Goal: Use online tool/utility: Utilize a website feature to perform a specific function

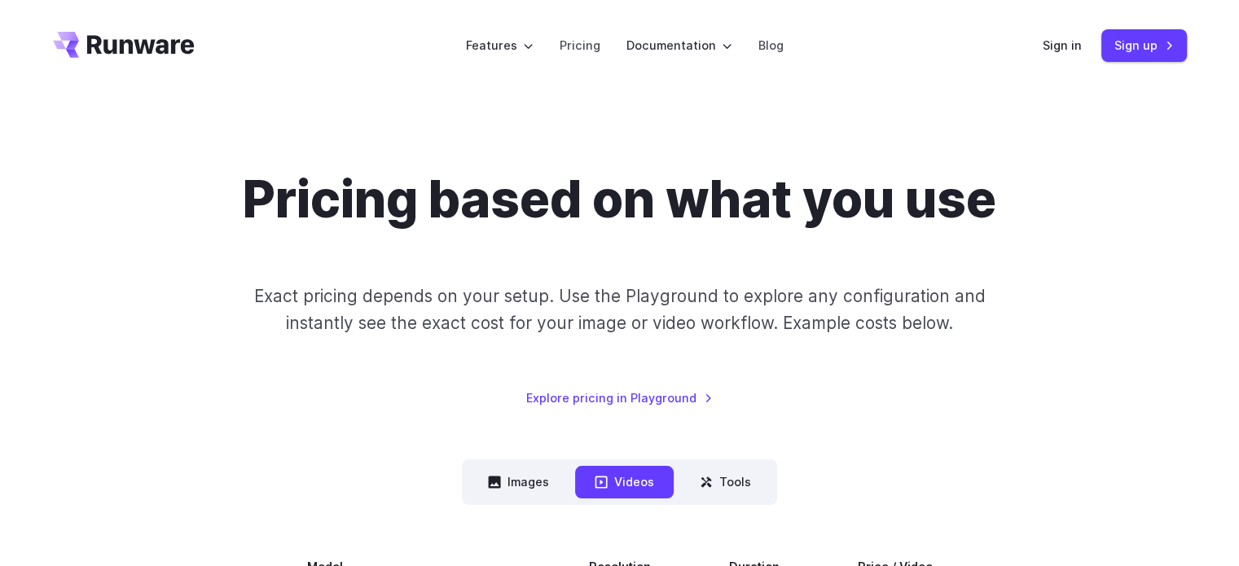
click at [1067, 56] on div "Sign in Sign up" at bounding box center [1115, 45] width 144 height 32
click at [1058, 45] on link "Sign in" at bounding box center [1062, 45] width 39 height 19
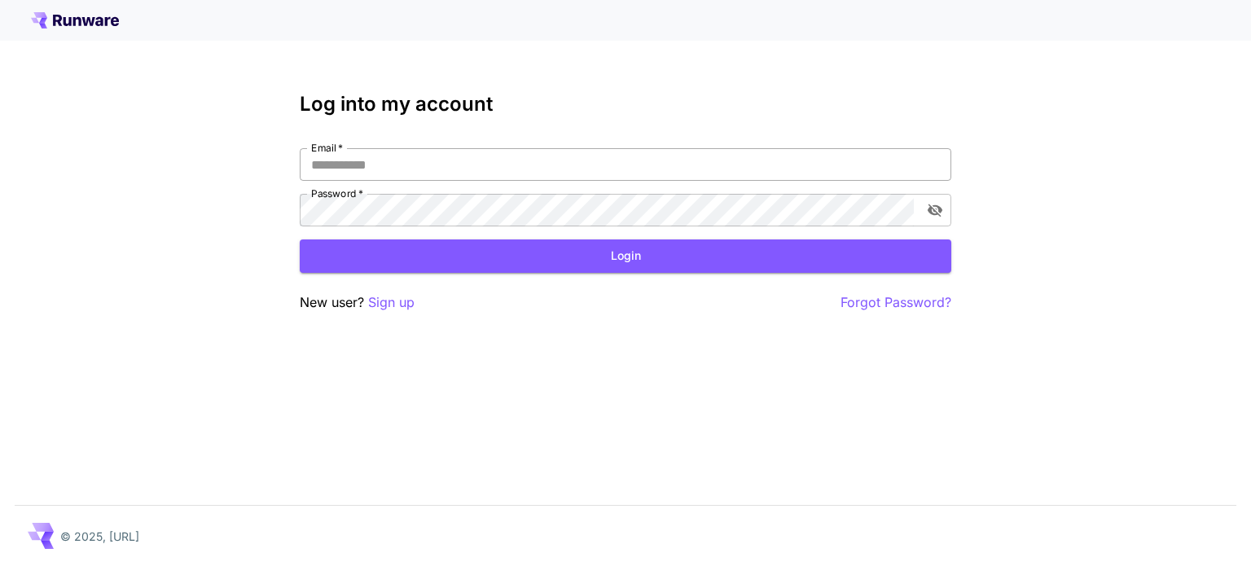
click at [470, 159] on input "Email   *" at bounding box center [626, 164] width 652 height 33
type input "**********"
click button "Login" at bounding box center [626, 255] width 652 height 33
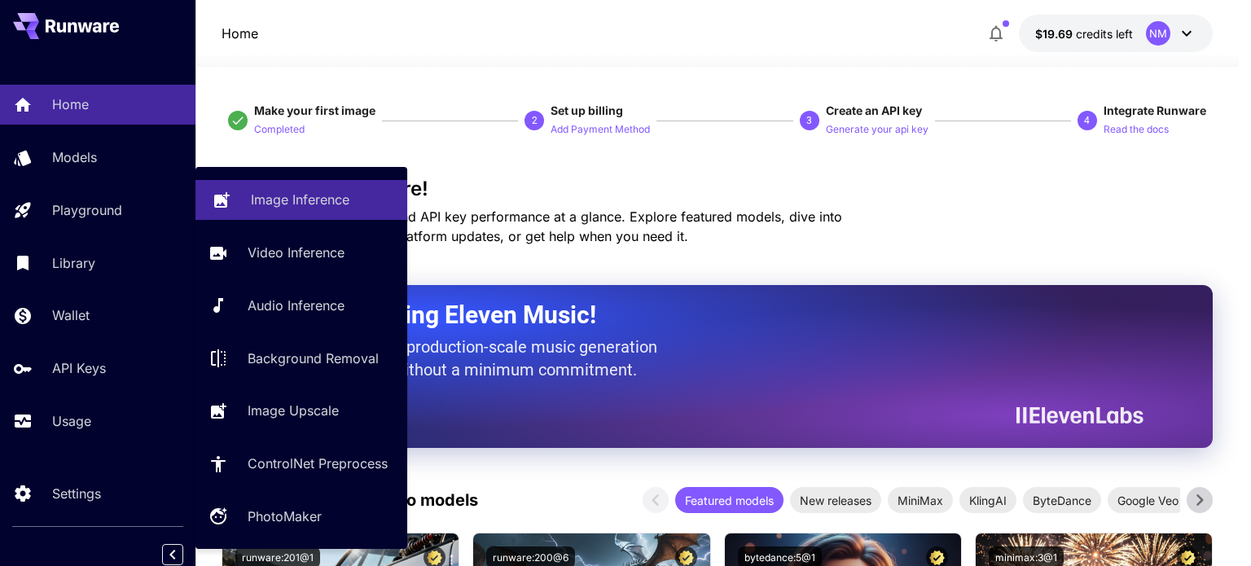
click at [316, 182] on link "Image Inference" at bounding box center [302, 200] width 212 height 40
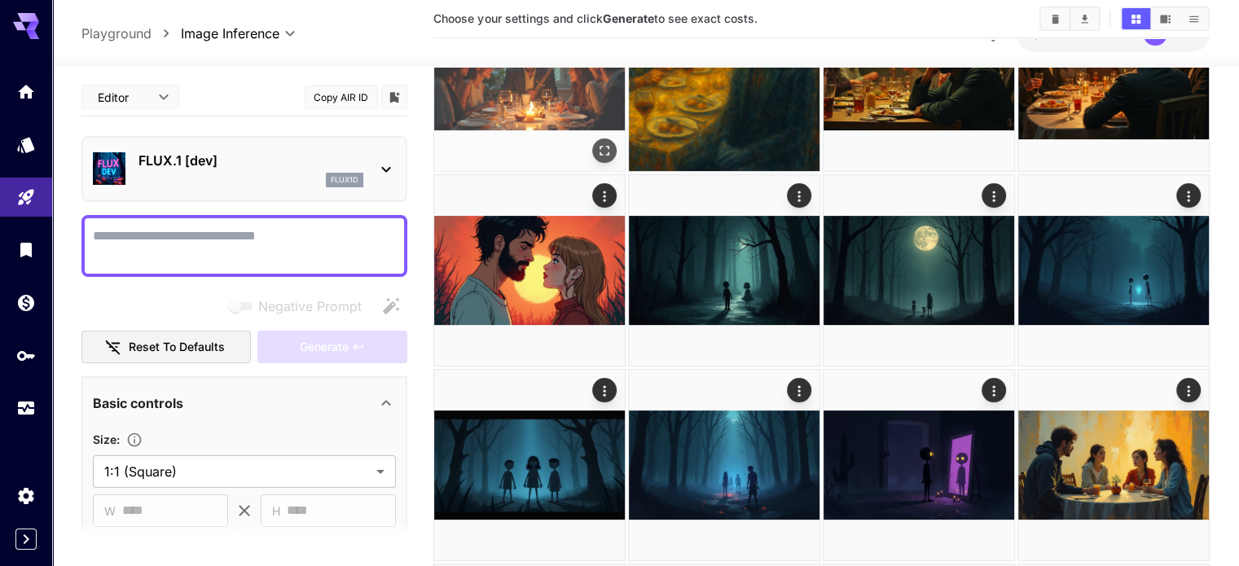
scroll to position [244, 0]
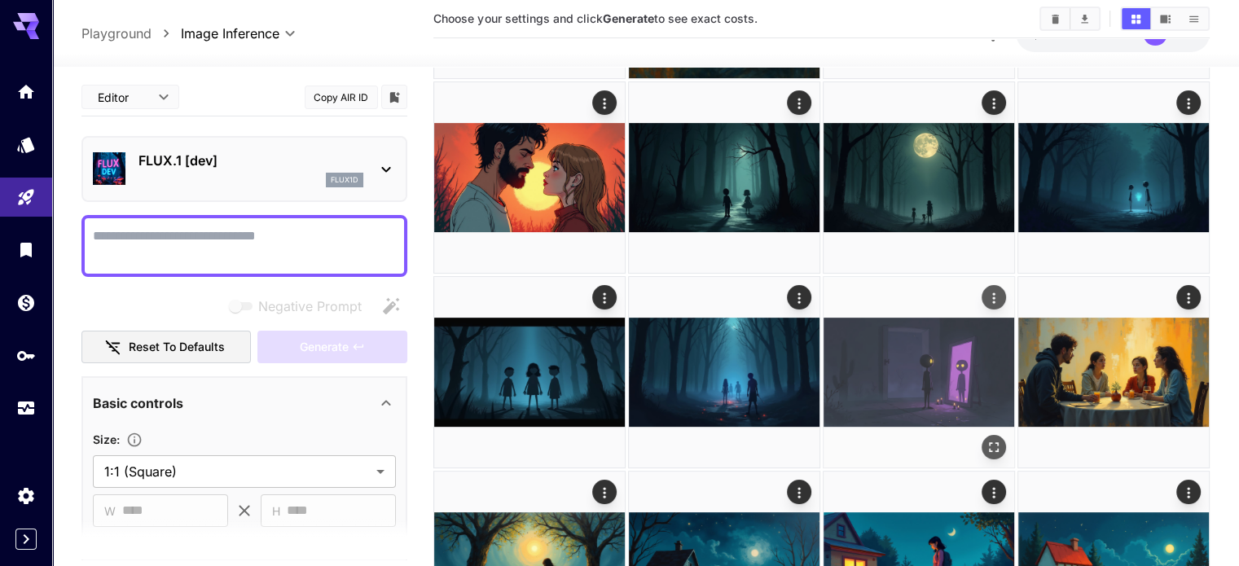
click at [986, 288] on div "Actions" at bounding box center [994, 298] width 16 height 20
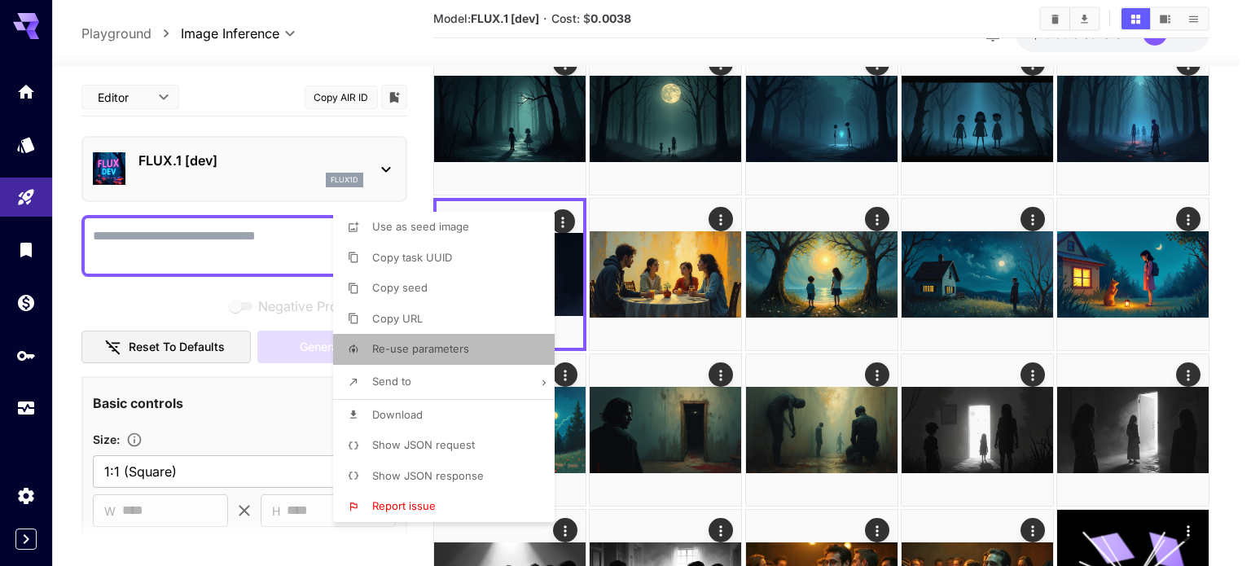
click at [468, 339] on li "Re-use parameters" at bounding box center [448, 349] width 231 height 31
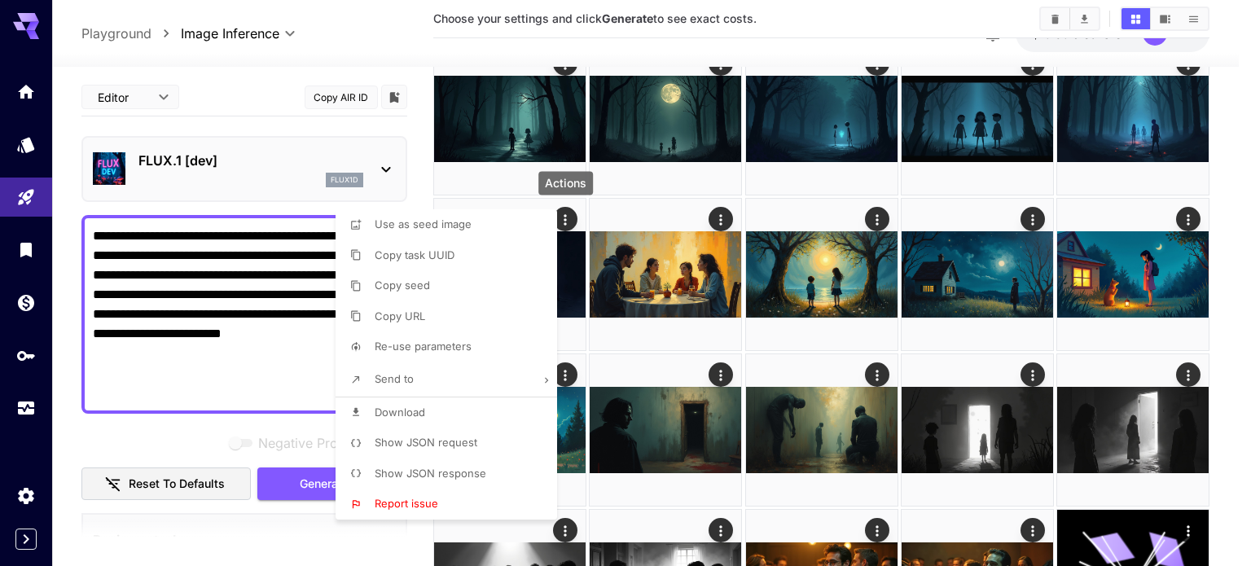
click at [219, 351] on div at bounding box center [625, 283] width 1251 height 566
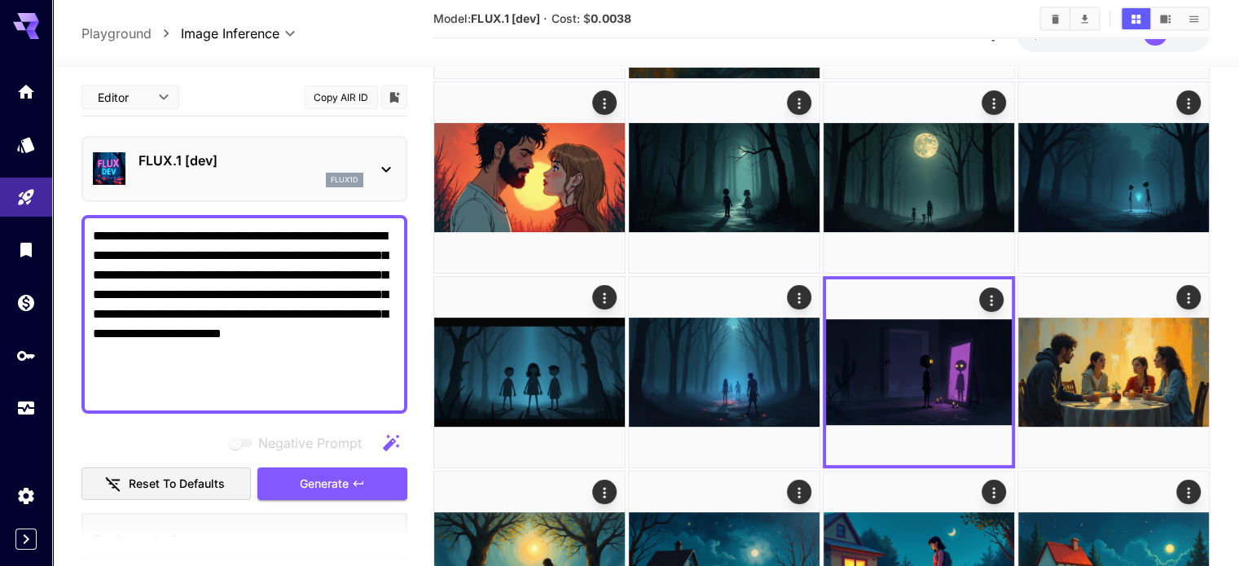
click at [231, 355] on div "Use as seed image Copy task UUID Copy seed Copy URL Re-use parameters Send to D…" at bounding box center [124, 283] width 248 height 566
click at [229, 354] on textarea "**********" at bounding box center [244, 314] width 303 height 176
drag, startPoint x: 229, startPoint y: 353, endPoint x: 61, endPoint y: 224, distance: 211.5
click at [61, 224] on section "**********" at bounding box center [645, 558] width 1187 height 1473
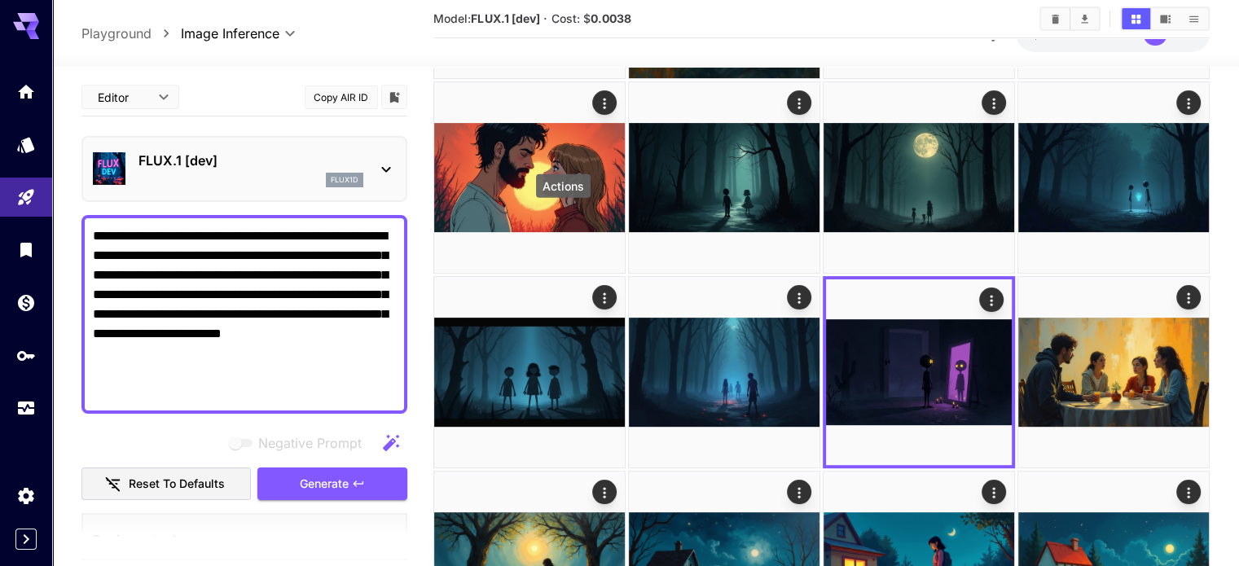
click at [412, 204] on main "**********" at bounding box center [644, 547] width 1127 height 1424
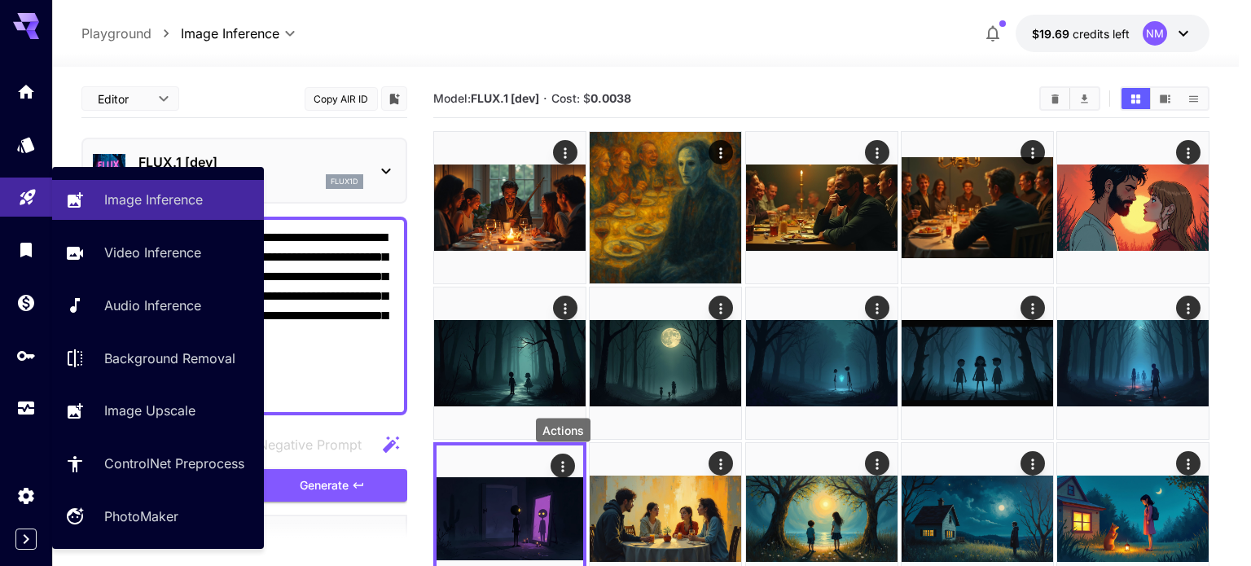
drag, startPoint x: 239, startPoint y: 375, endPoint x: 30, endPoint y: 204, distance: 269.2
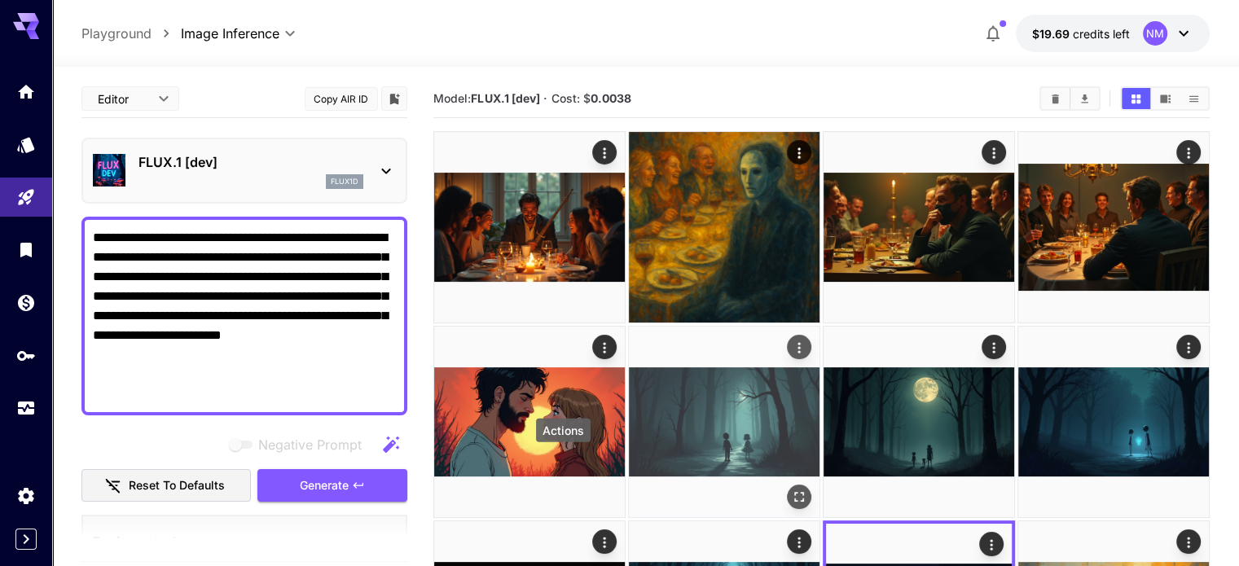
paste textarea
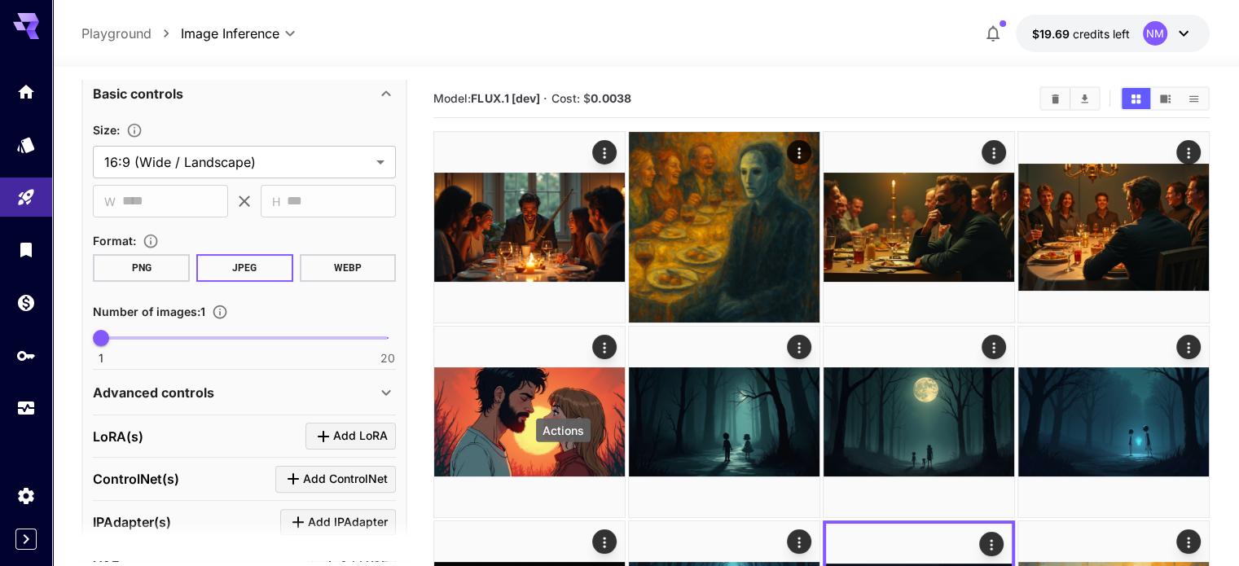
scroll to position [323, 0]
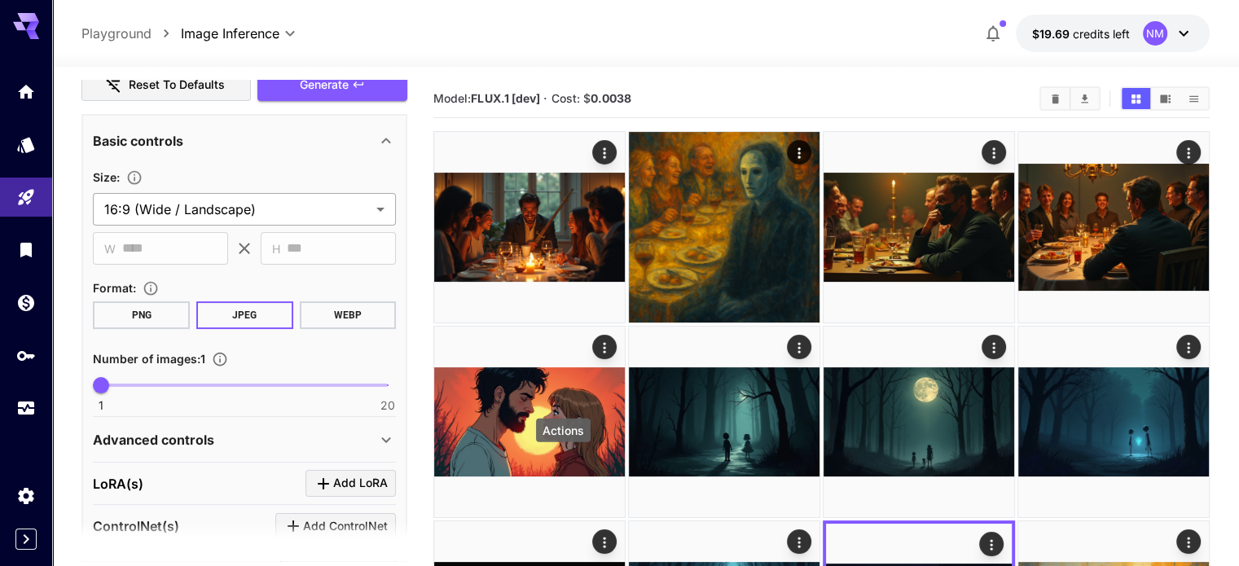
type textarea "**********"
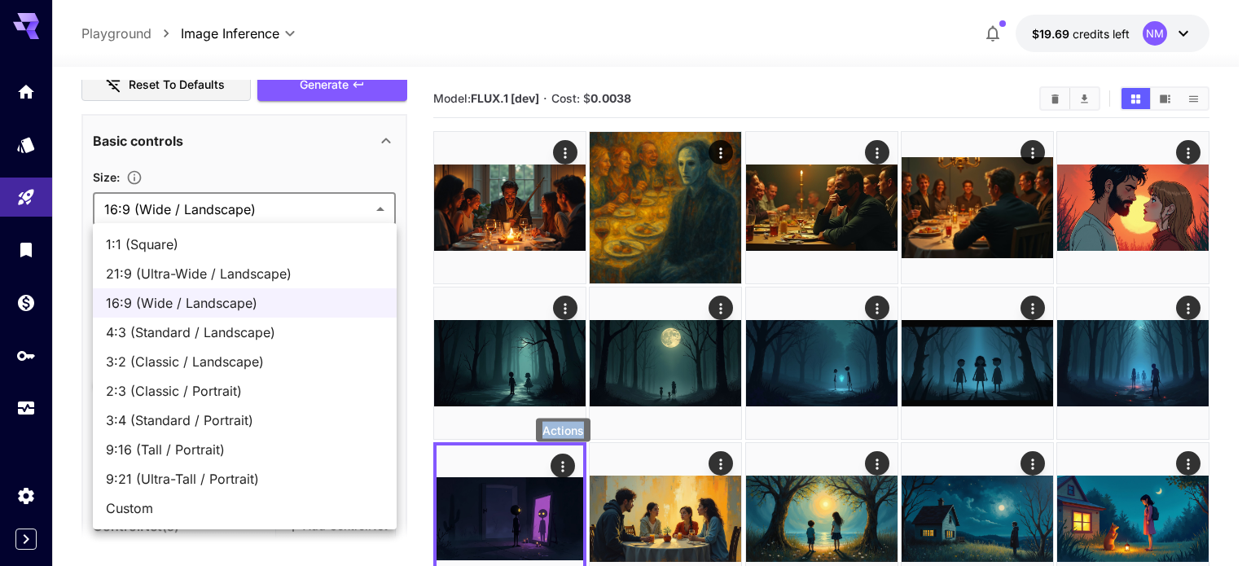
click at [239, 201] on div at bounding box center [625, 283] width 1251 height 566
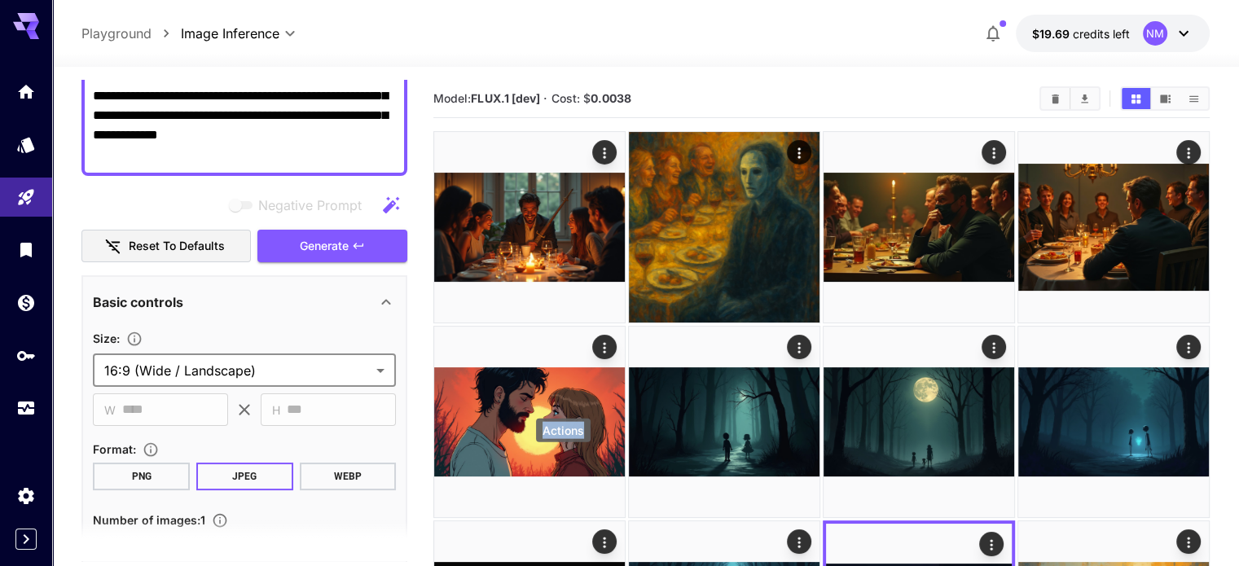
scroll to position [160, 0]
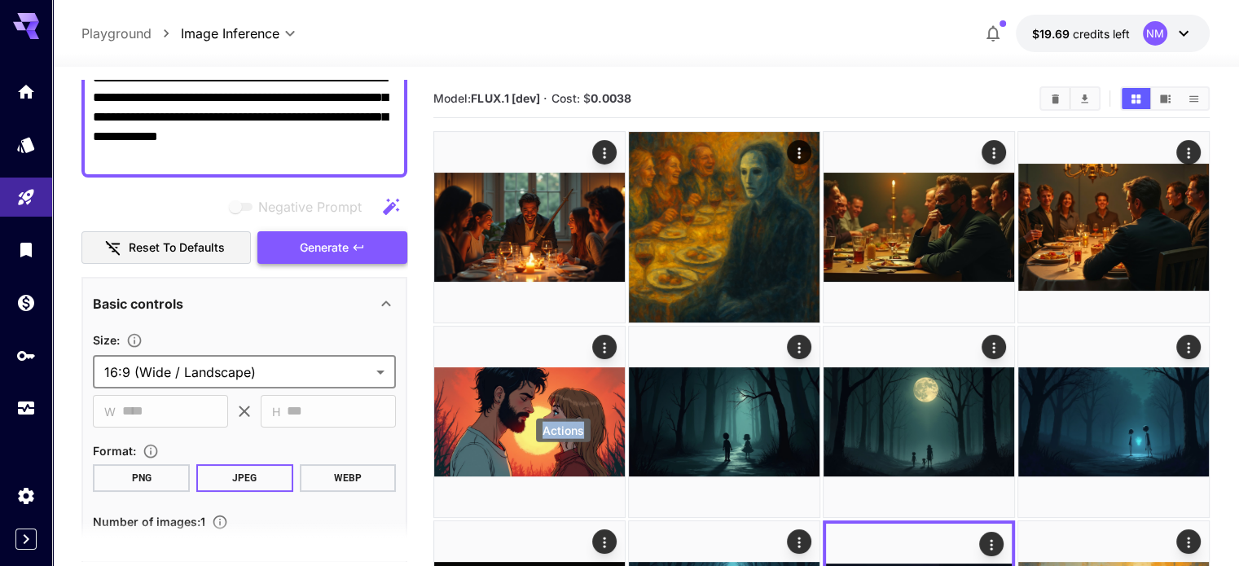
click at [342, 253] on span "Generate" at bounding box center [324, 248] width 49 height 20
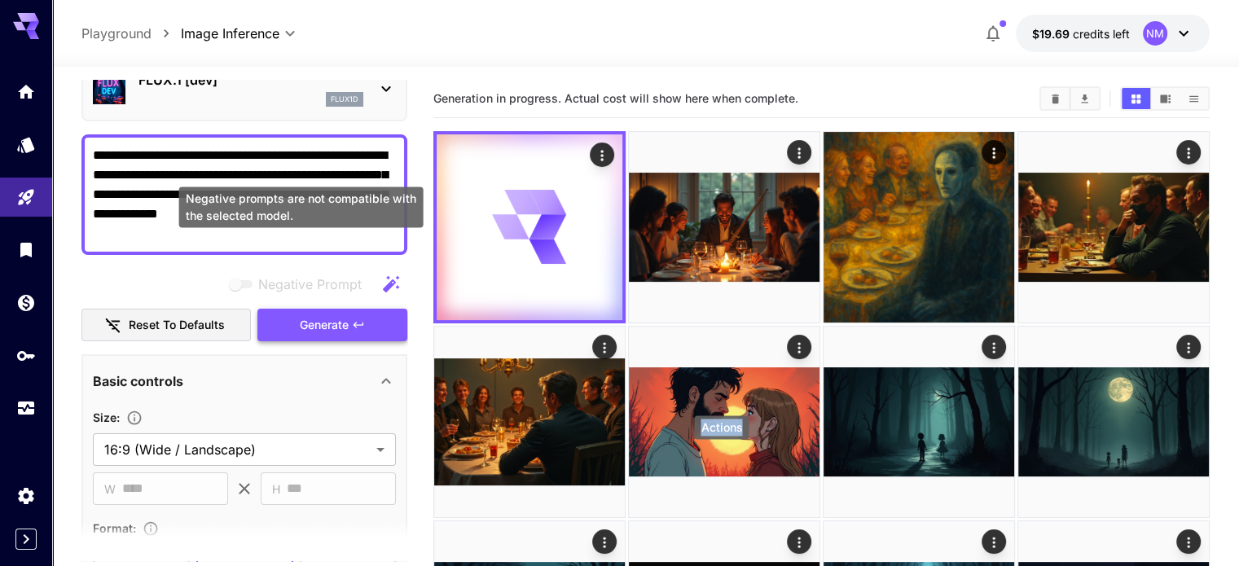
scroll to position [78, 0]
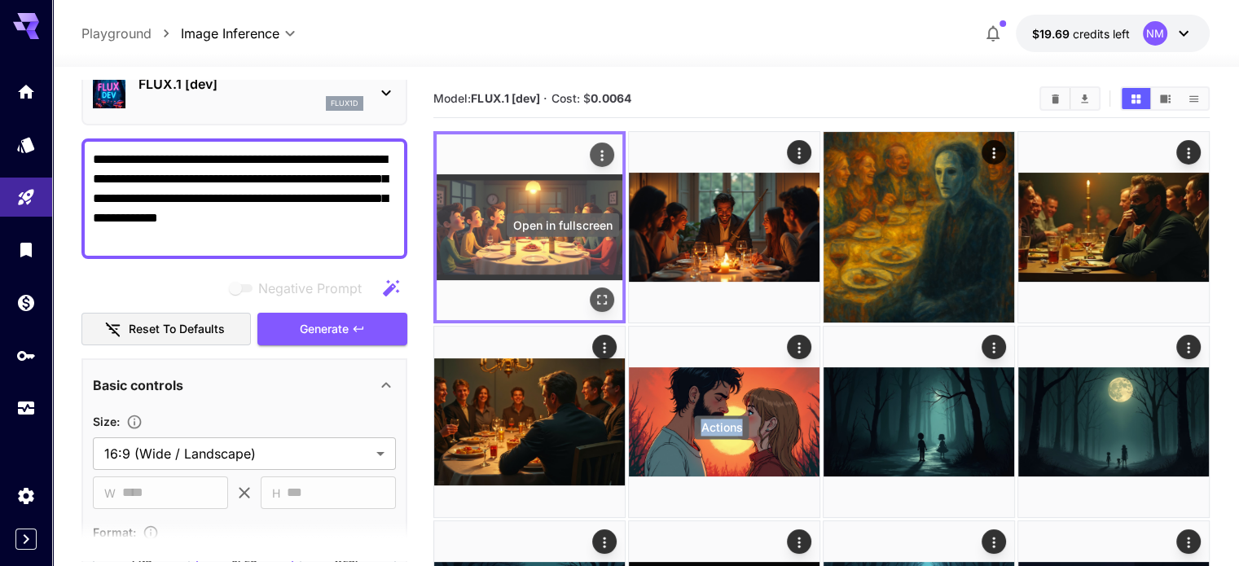
click at [594, 292] on icon "Open in fullscreen" at bounding box center [602, 300] width 16 height 16
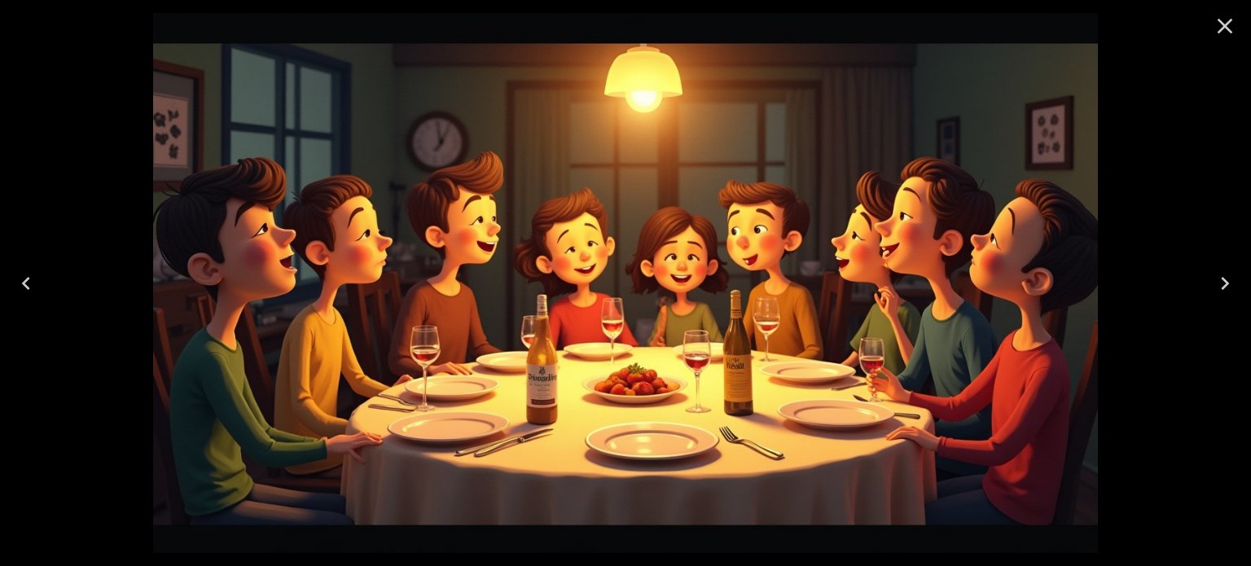
click at [1198, 132] on div at bounding box center [625, 283] width 1251 height 566
click at [1222, 33] on icon "Close" at bounding box center [1225, 26] width 26 height 26
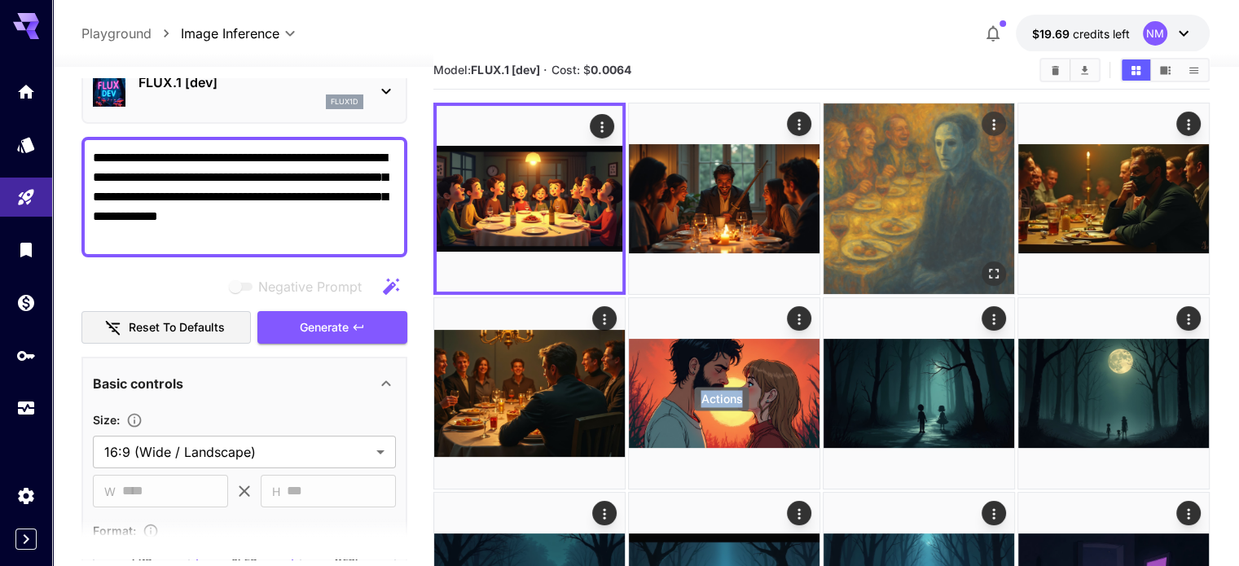
scroll to position [163, 0]
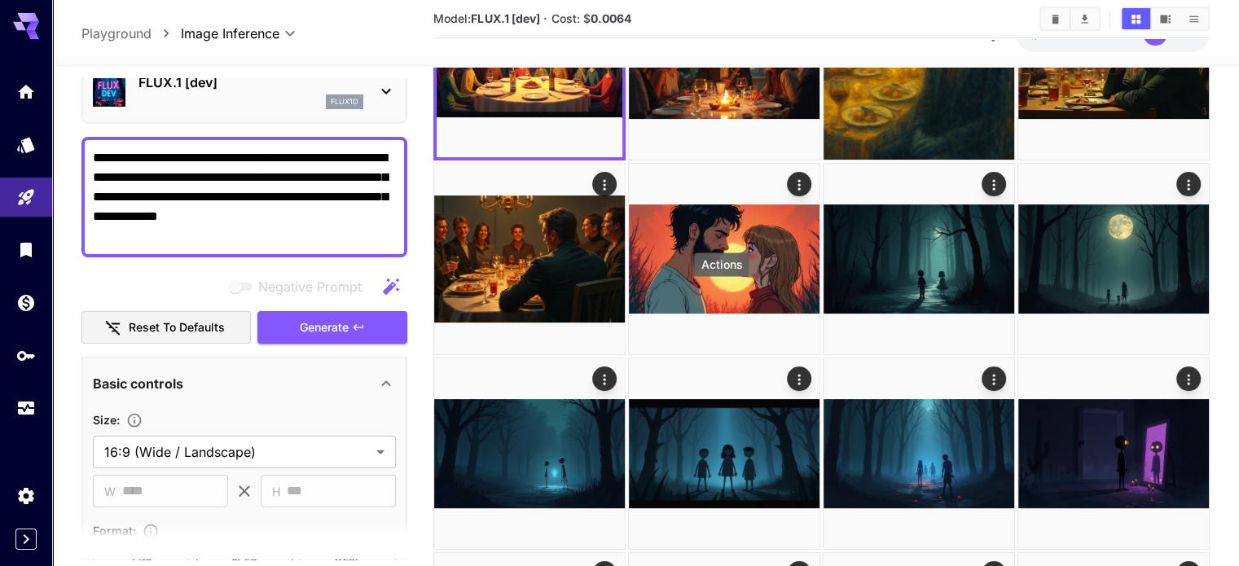
drag, startPoint x: 286, startPoint y: 213, endPoint x: 77, endPoint y: 143, distance: 221.0
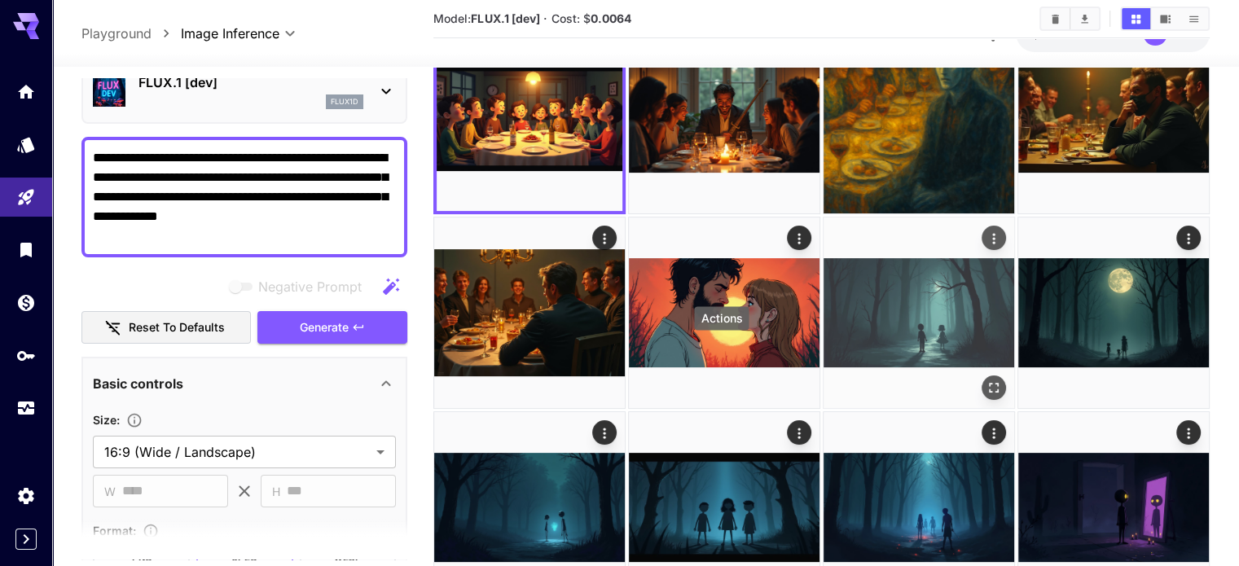
scroll to position [0, 0]
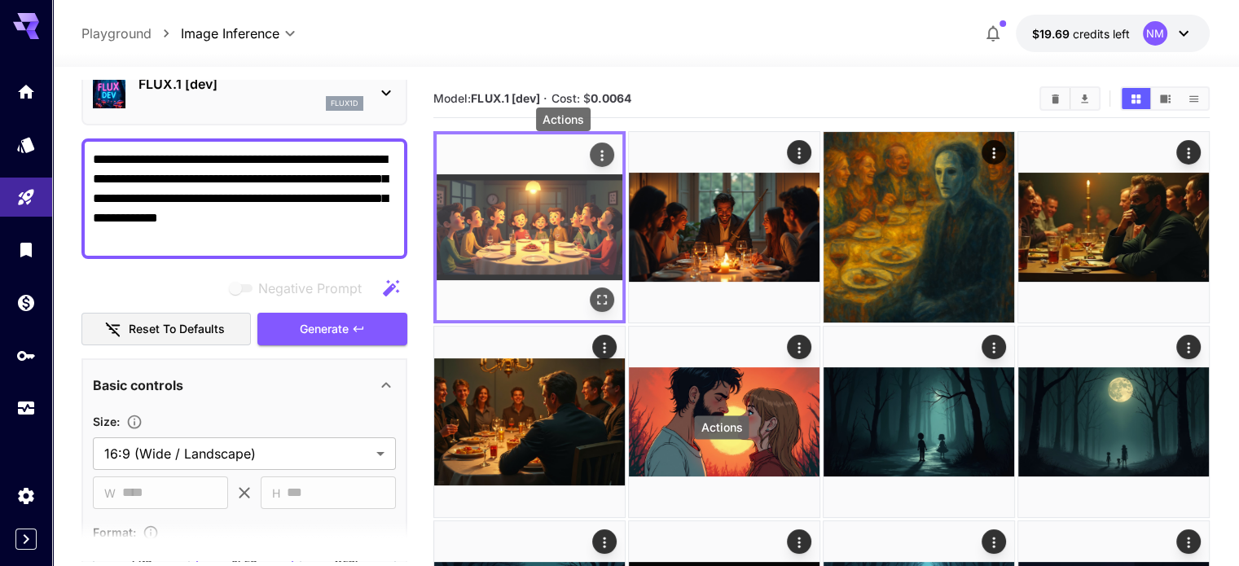
click at [594, 157] on icon "Actions" at bounding box center [602, 155] width 16 height 16
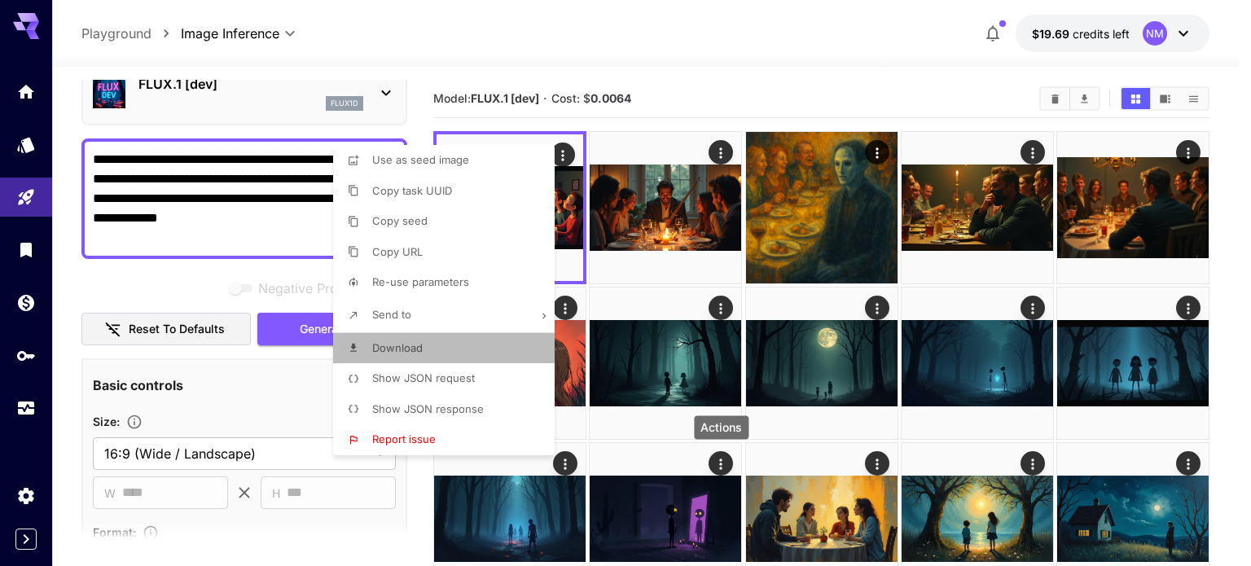
click at [397, 338] on li "Download" at bounding box center [448, 348] width 231 height 31
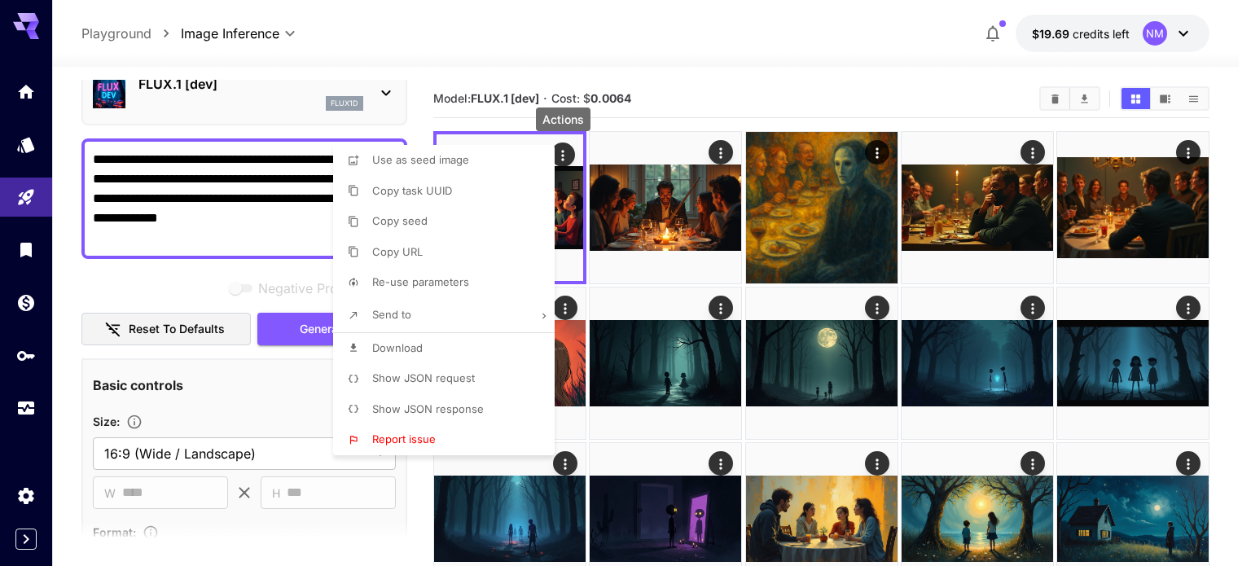
click at [699, 490] on div at bounding box center [625, 283] width 1251 height 566
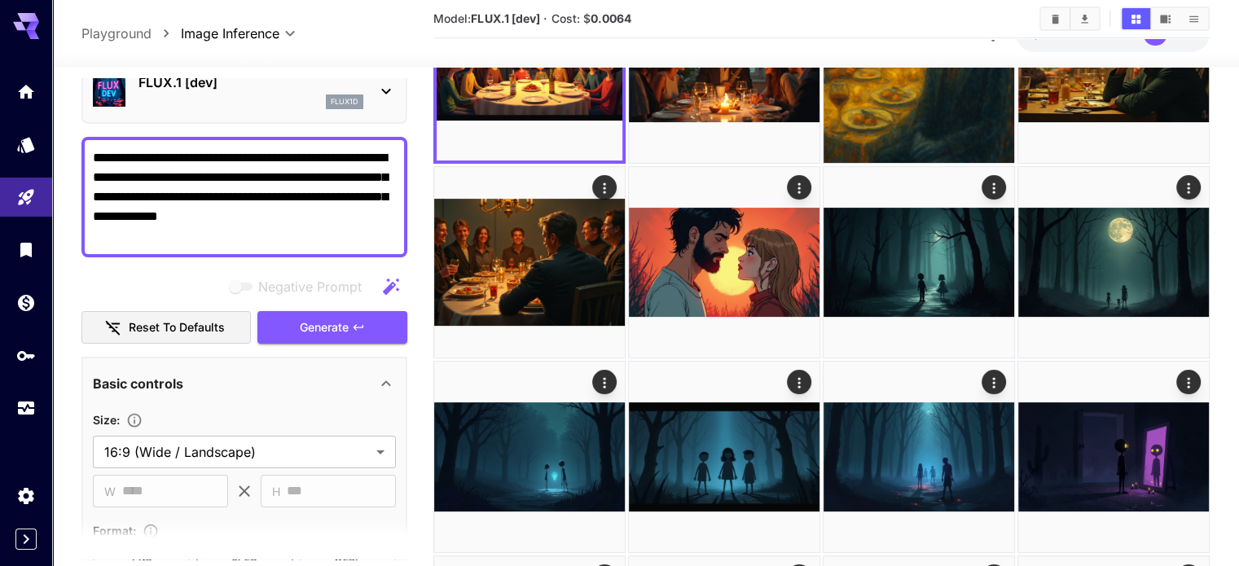
scroll to position [163, 0]
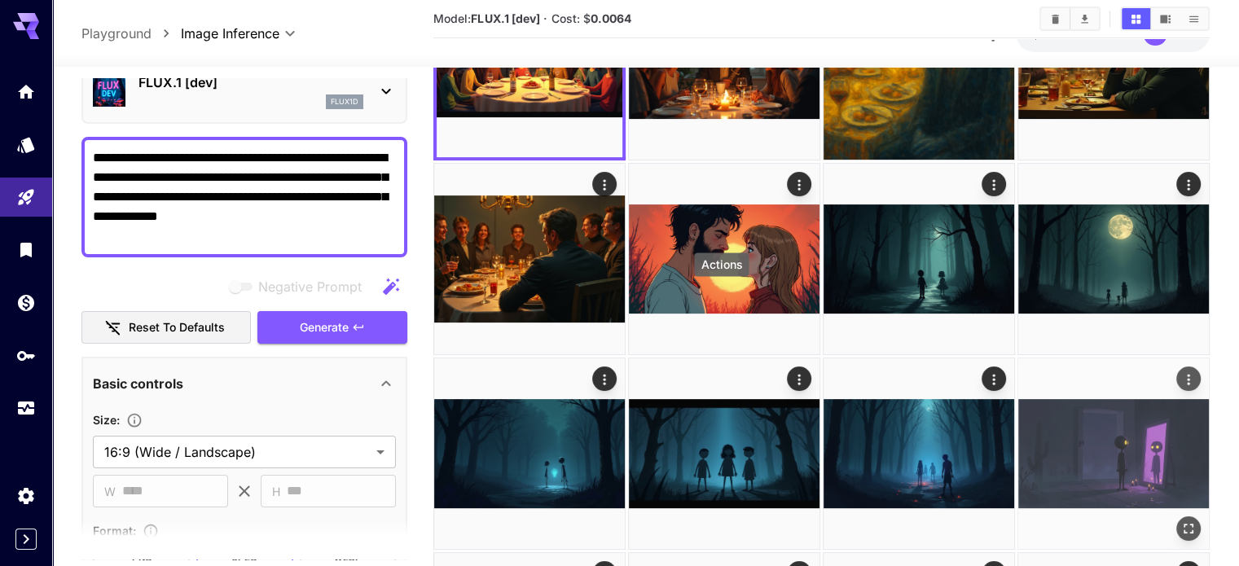
click at [1180, 371] on icon "Actions" at bounding box center [1188, 379] width 16 height 16
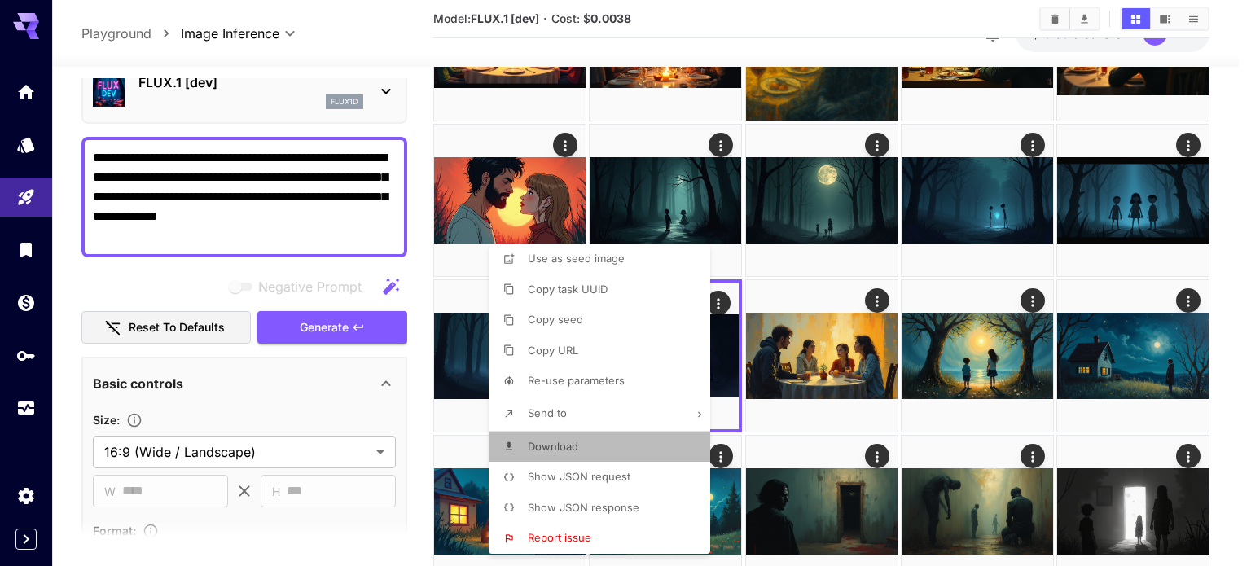
click at [573, 456] on li "Download" at bounding box center [604, 447] width 231 height 31
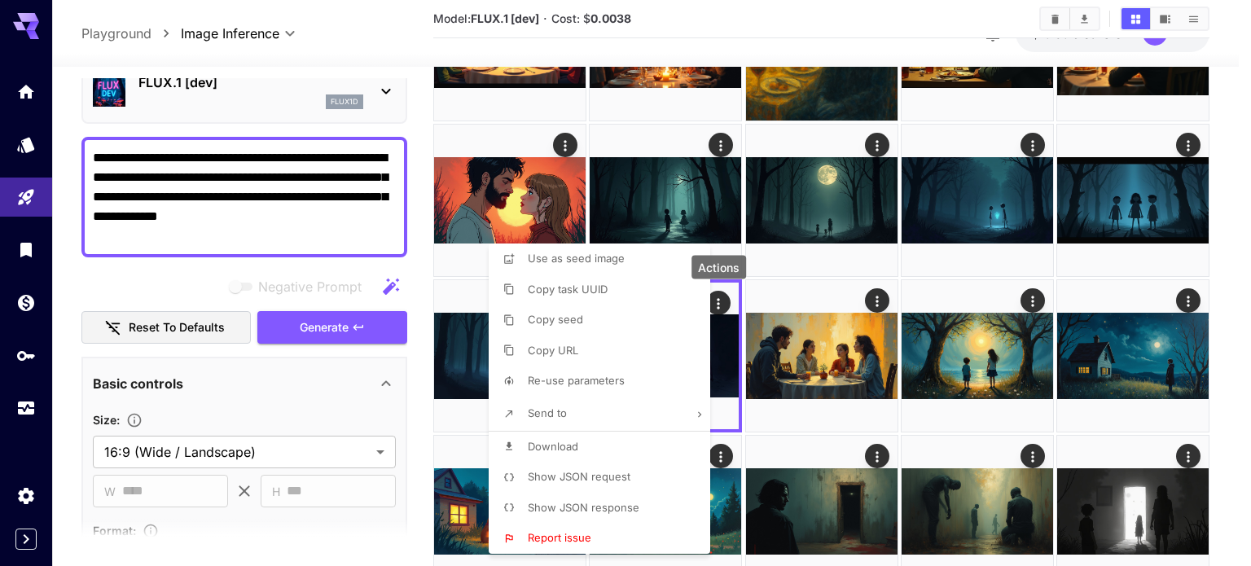
click at [732, 352] on div at bounding box center [625, 283] width 1251 height 566
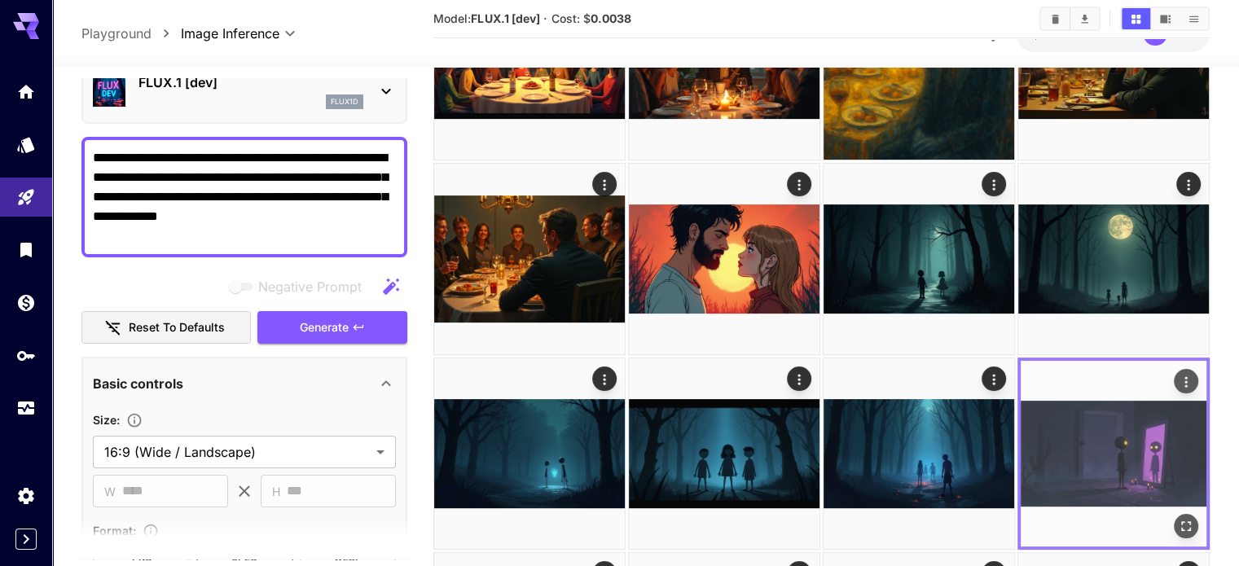
click at [1021, 361] on img at bounding box center [1114, 454] width 186 height 186
click at [1178, 373] on icon "Actions" at bounding box center [1186, 381] width 16 height 16
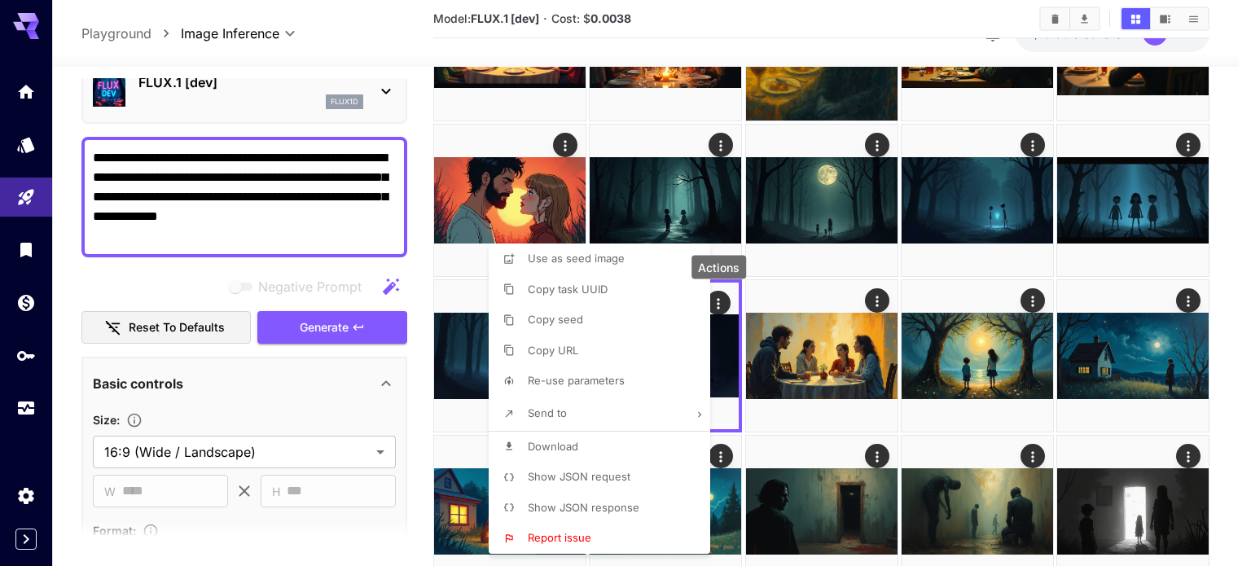
click at [614, 382] on span "Re-use parameters" at bounding box center [576, 380] width 97 height 13
type input "*********"
type input "*"
type input "*******"
type input "*"
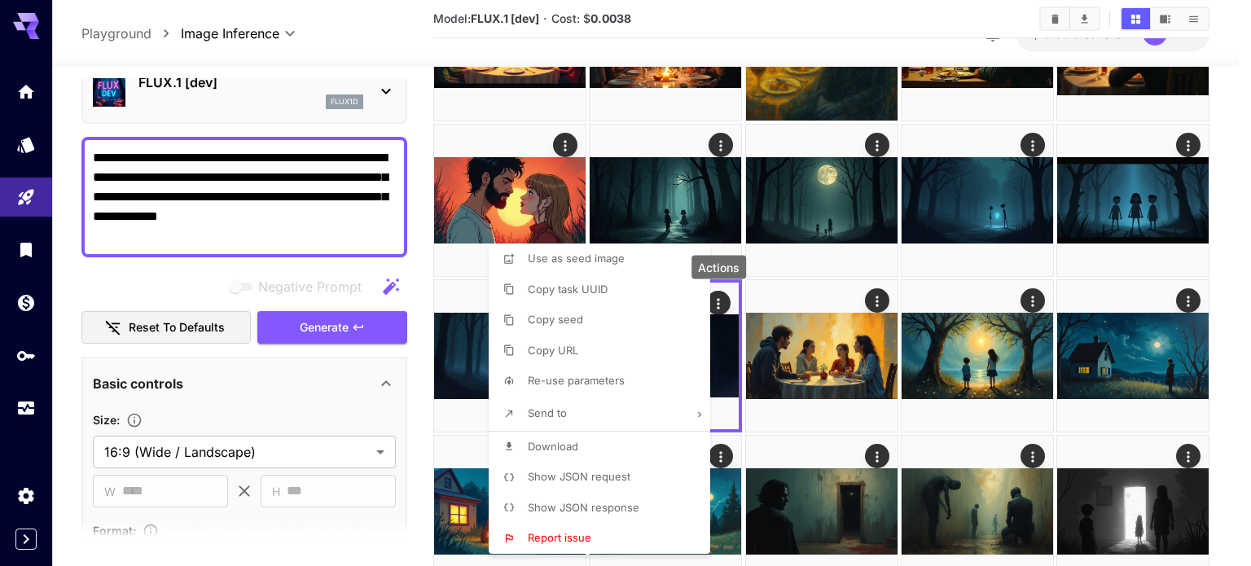
type input "**"
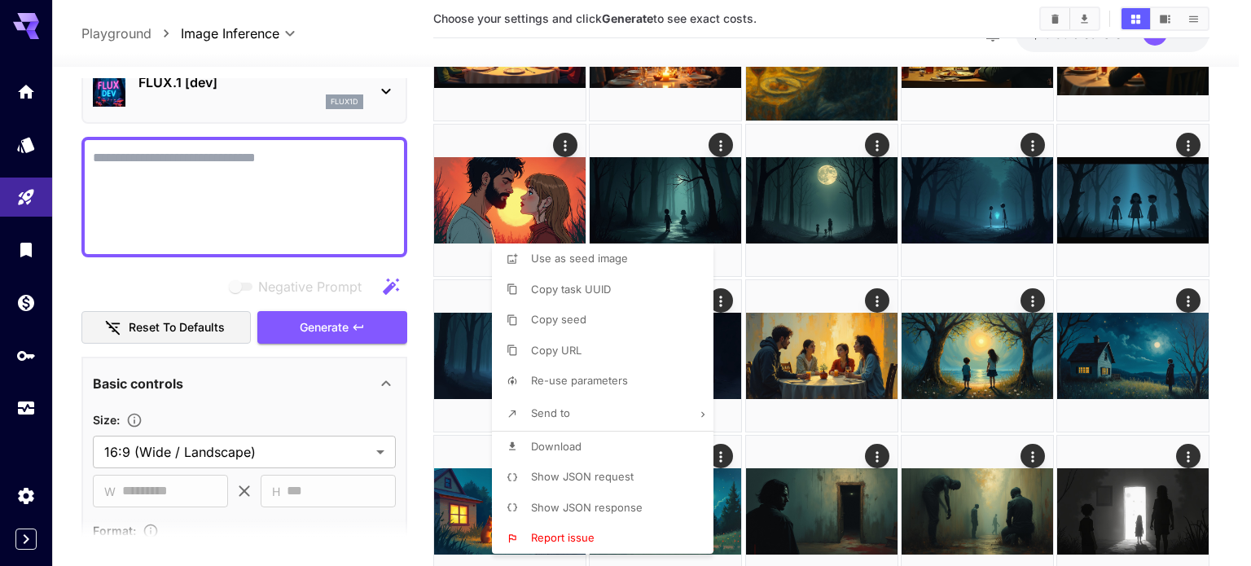
type textarea "**********"
type input "**********"
type input "****"
type input "**"
type input "****"
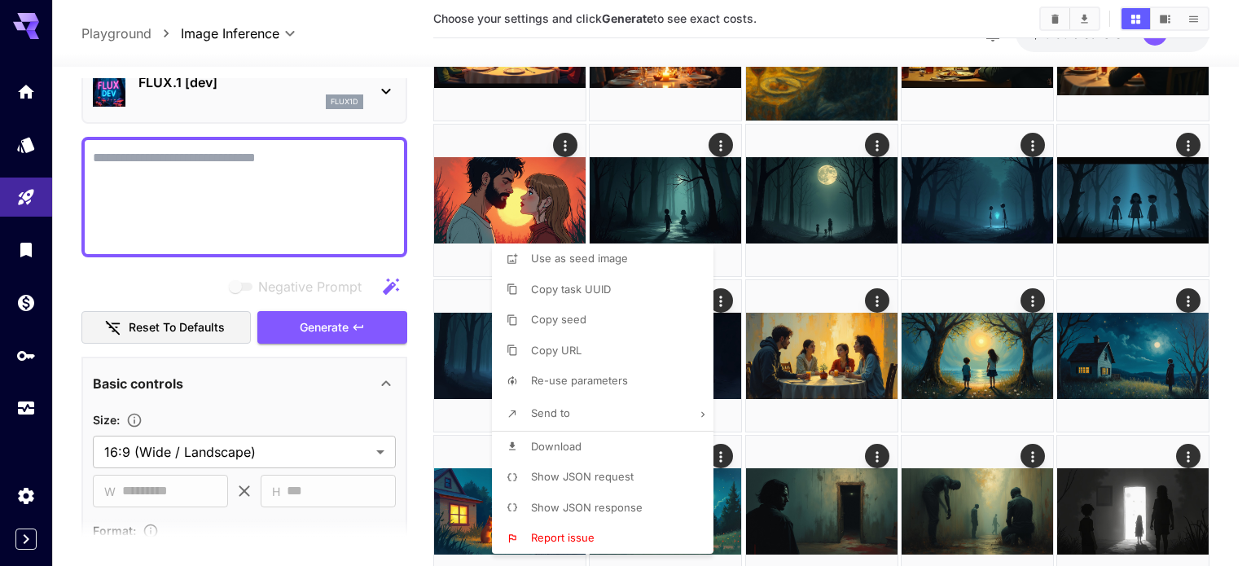
type input "***"
type input "**"
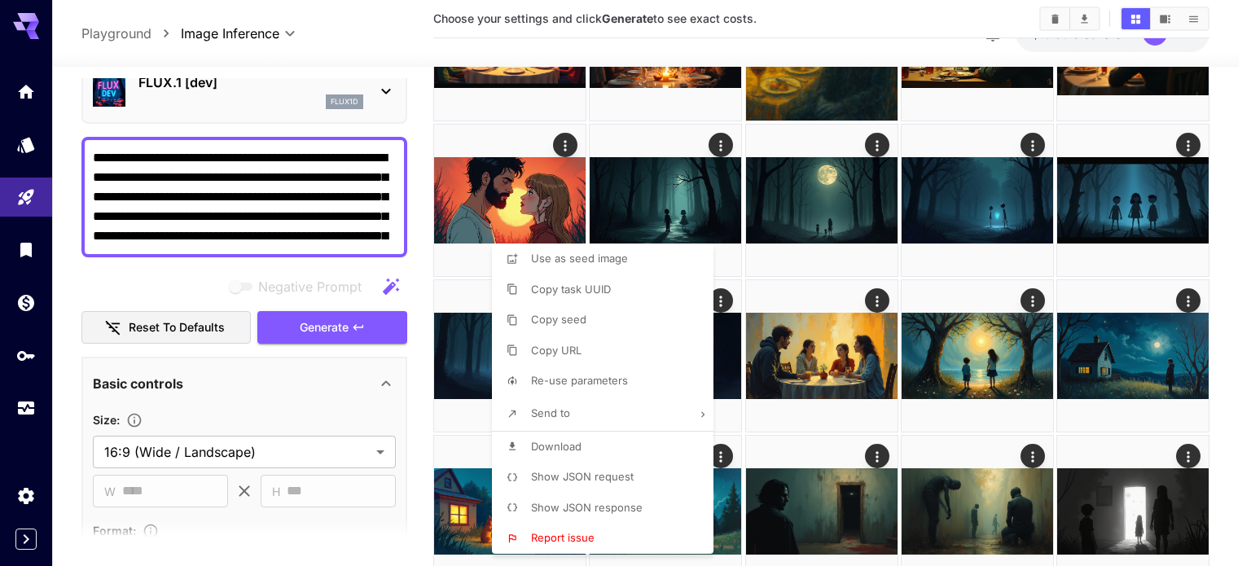
type input "**********"
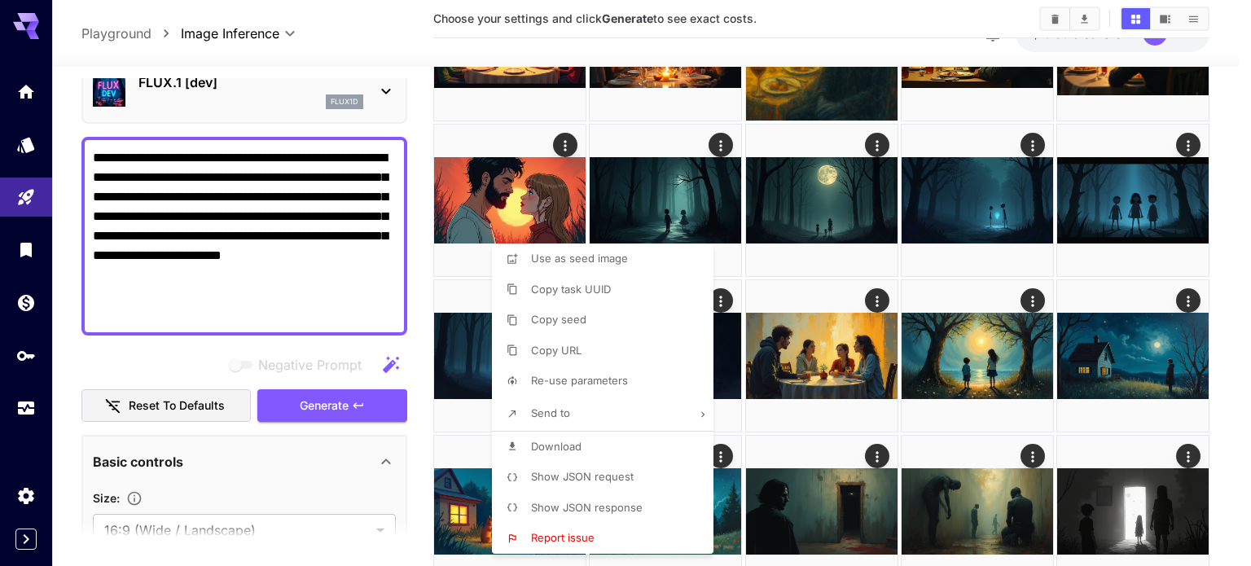
drag, startPoint x: 241, startPoint y: 276, endPoint x: 231, endPoint y: 275, distance: 9.8
click at [204, 259] on div at bounding box center [625, 283] width 1251 height 566
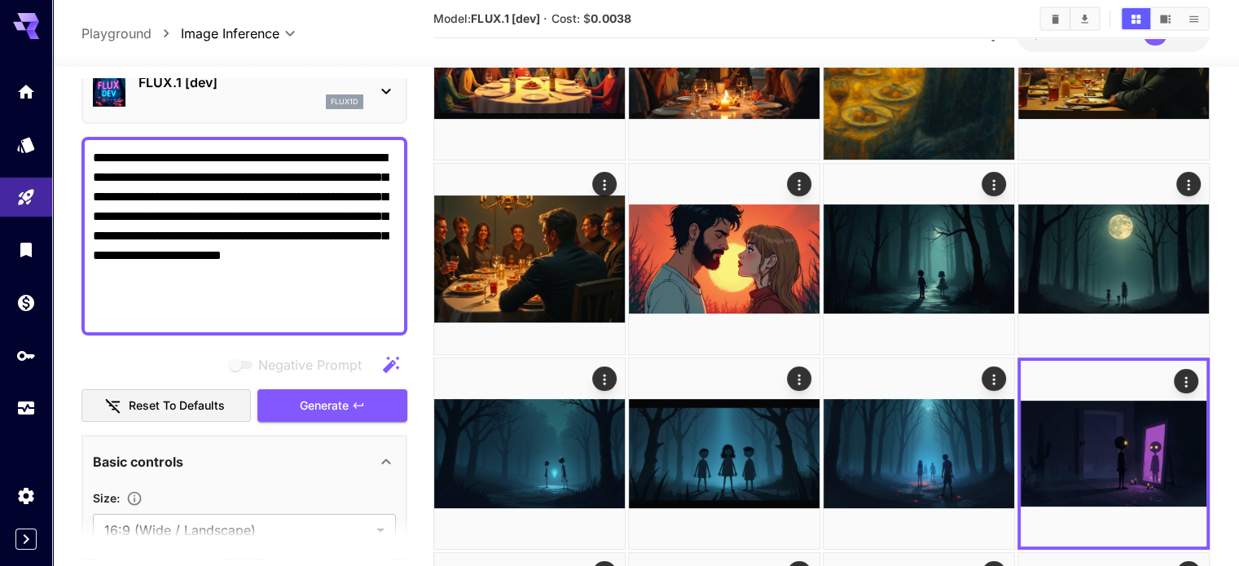
click at [231, 275] on div "Use as seed image Copy task UUID Copy seed Copy URL Re-use parameters Send to D…" at bounding box center [124, 283] width 248 height 566
drag, startPoint x: 222, startPoint y: 268, endPoint x: 56, endPoint y: 139, distance: 209.5
click at [199, 123] on div "**********" at bounding box center [244, 546] width 326 height 1092
drag, startPoint x: 247, startPoint y: 283, endPoint x: 78, endPoint y: 116, distance: 236.7
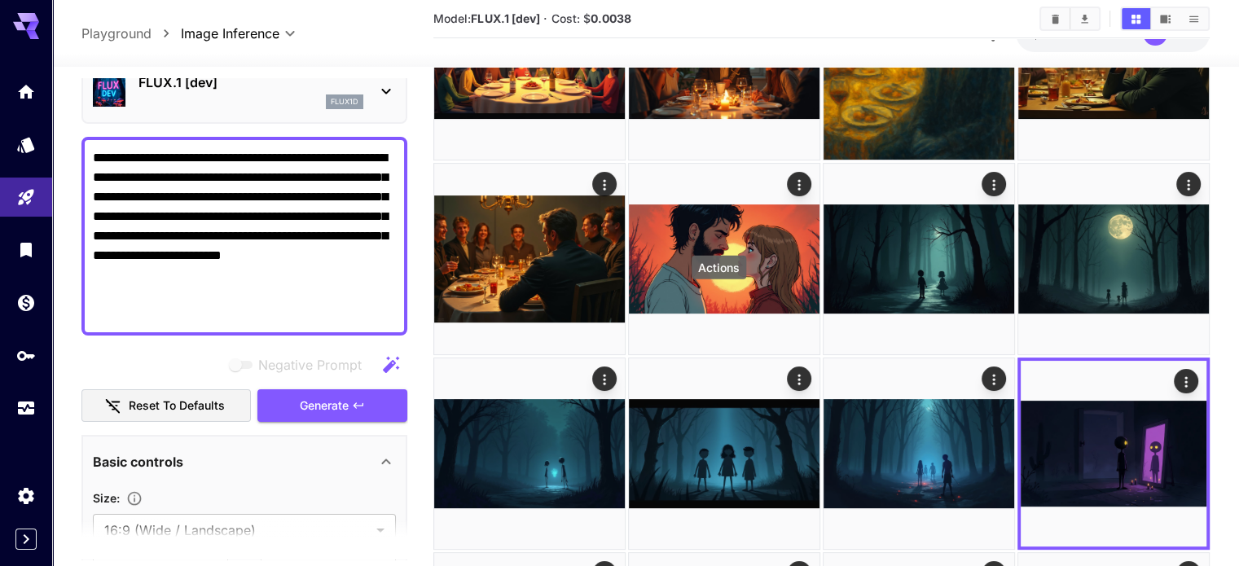
paste textarea "**********"
click at [381, 395] on button "Generate" at bounding box center [332, 405] width 150 height 33
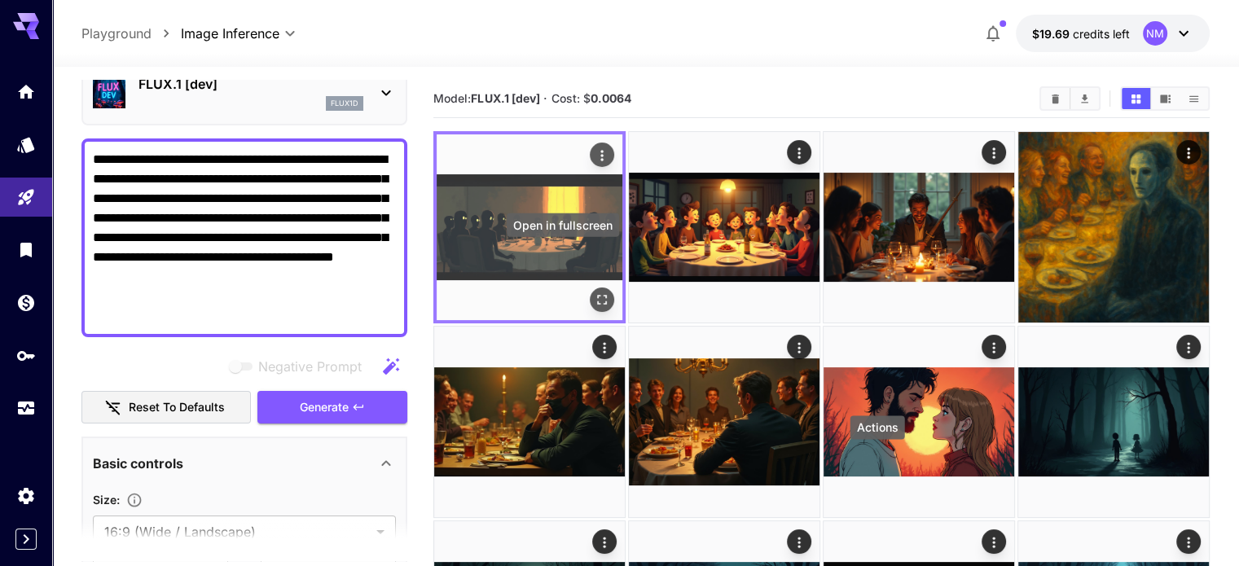
click at [594, 292] on icon "Open in fullscreen" at bounding box center [602, 300] width 16 height 16
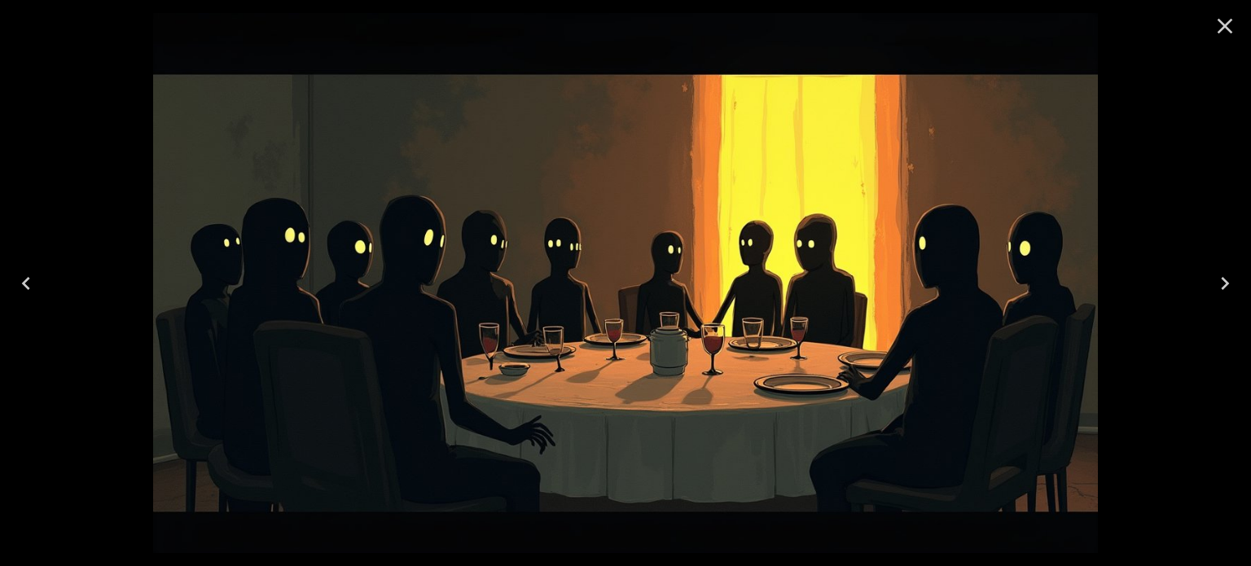
click at [1232, 130] on div at bounding box center [625, 283] width 1251 height 566
click at [1221, 19] on icon "Close" at bounding box center [1225, 26] width 26 height 26
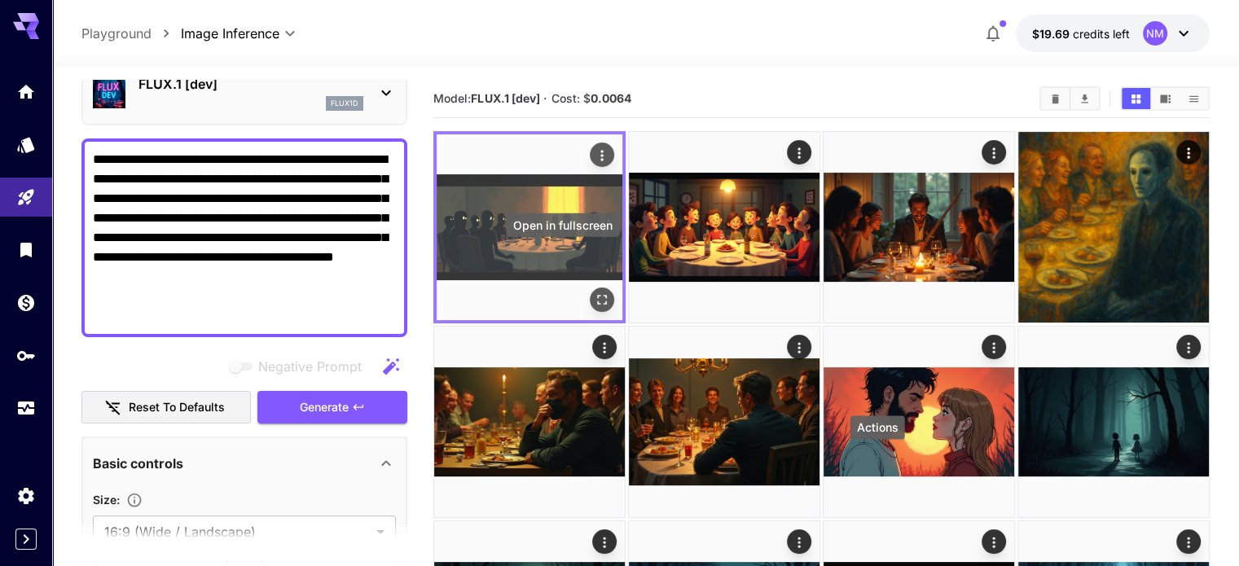
click at [590, 288] on button "Open in fullscreen" at bounding box center [602, 300] width 24 height 24
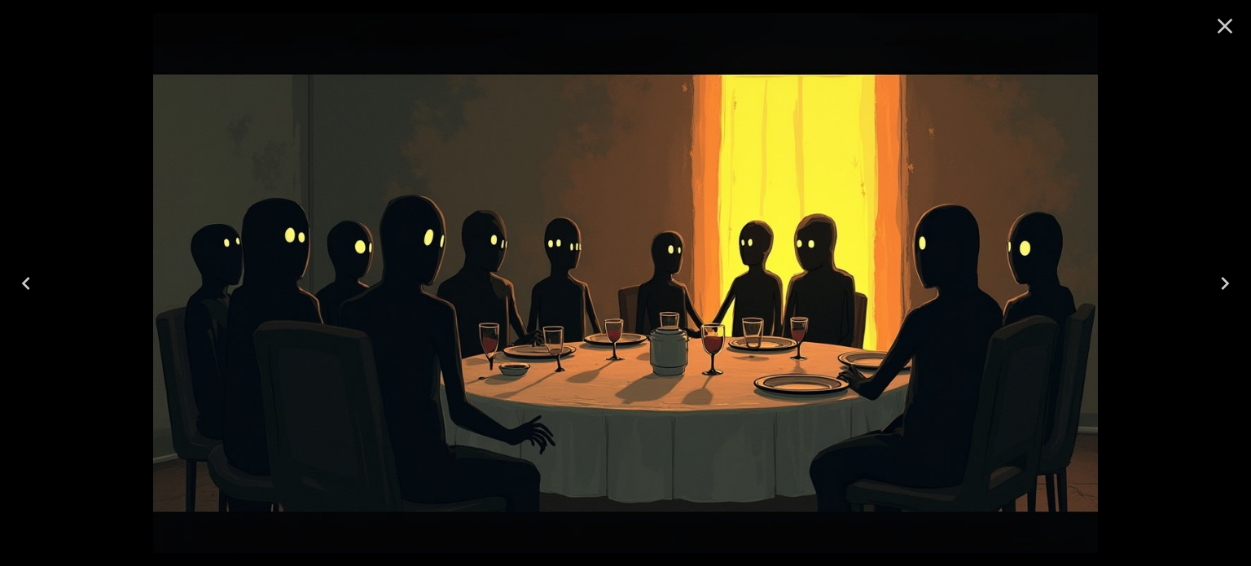
click at [42, 99] on div at bounding box center [625, 283] width 1251 height 566
click at [1221, 25] on icon "Close" at bounding box center [1225, 26] width 26 height 26
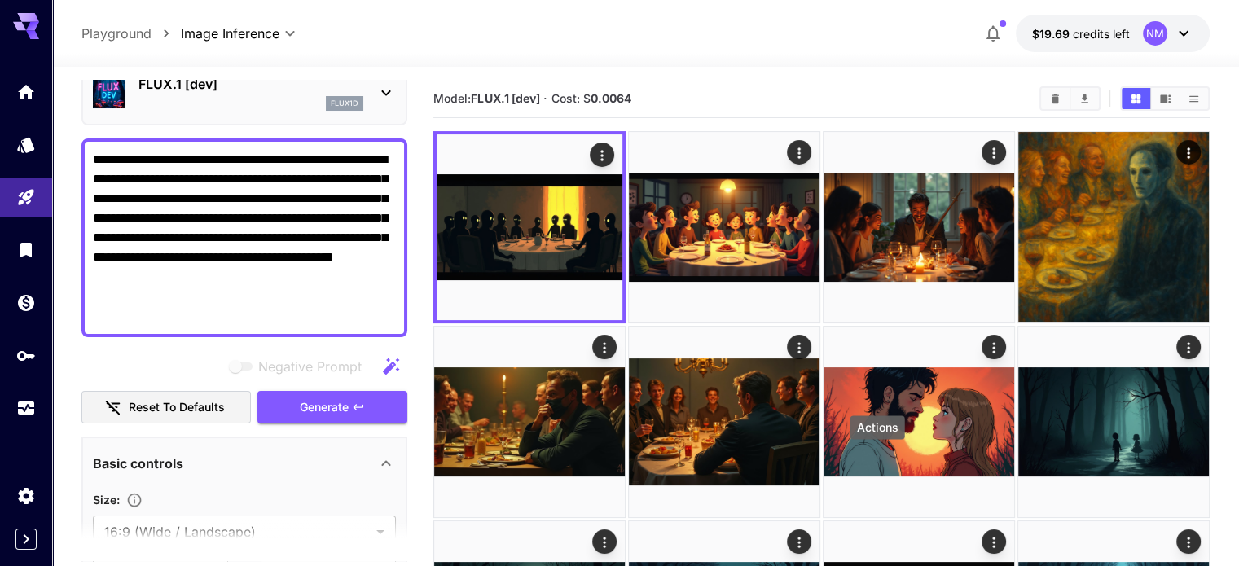
drag, startPoint x: 355, startPoint y: 290, endPoint x: 70, endPoint y: 130, distance: 327.2
paste textarea
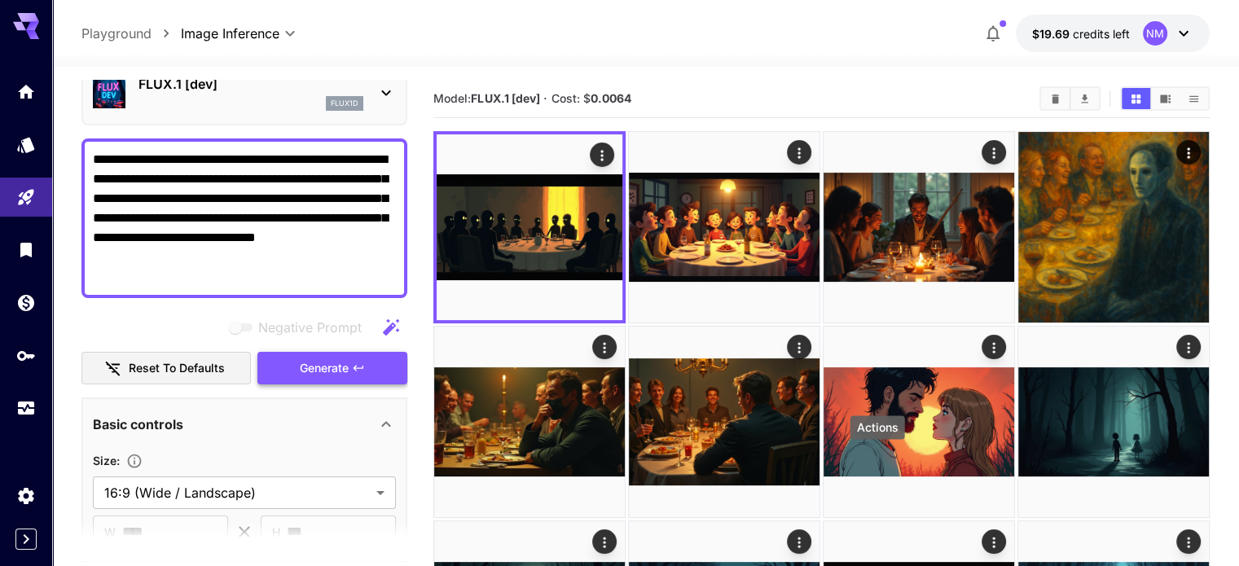
click at [368, 363] on button "Generate" at bounding box center [332, 368] width 150 height 33
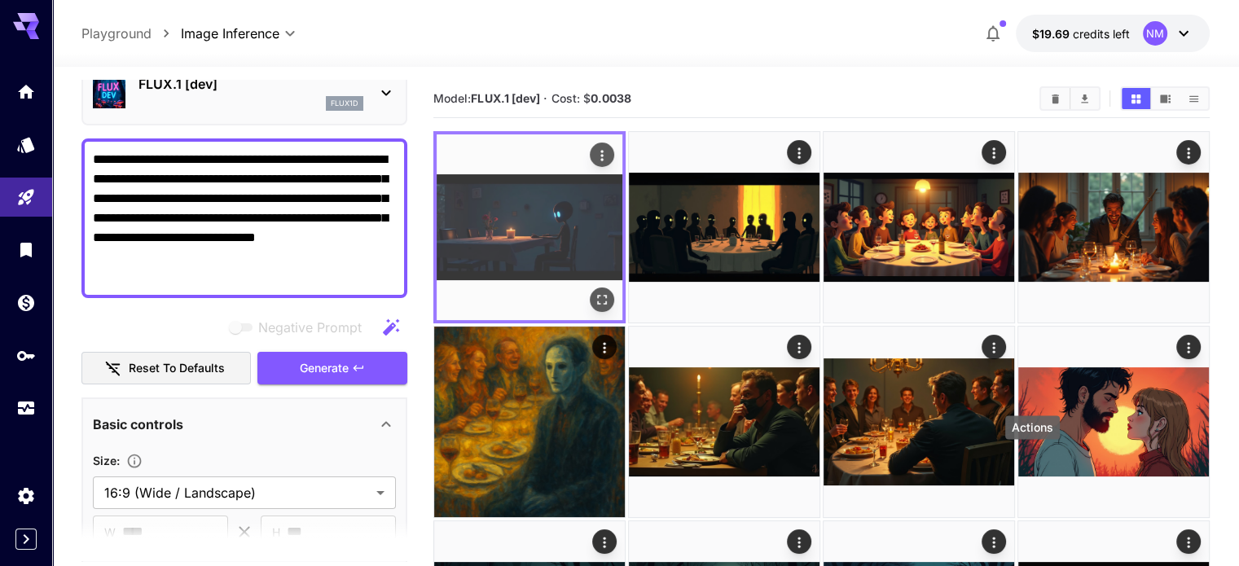
click at [597, 295] on icon "Open in fullscreen" at bounding box center [602, 300] width 10 height 10
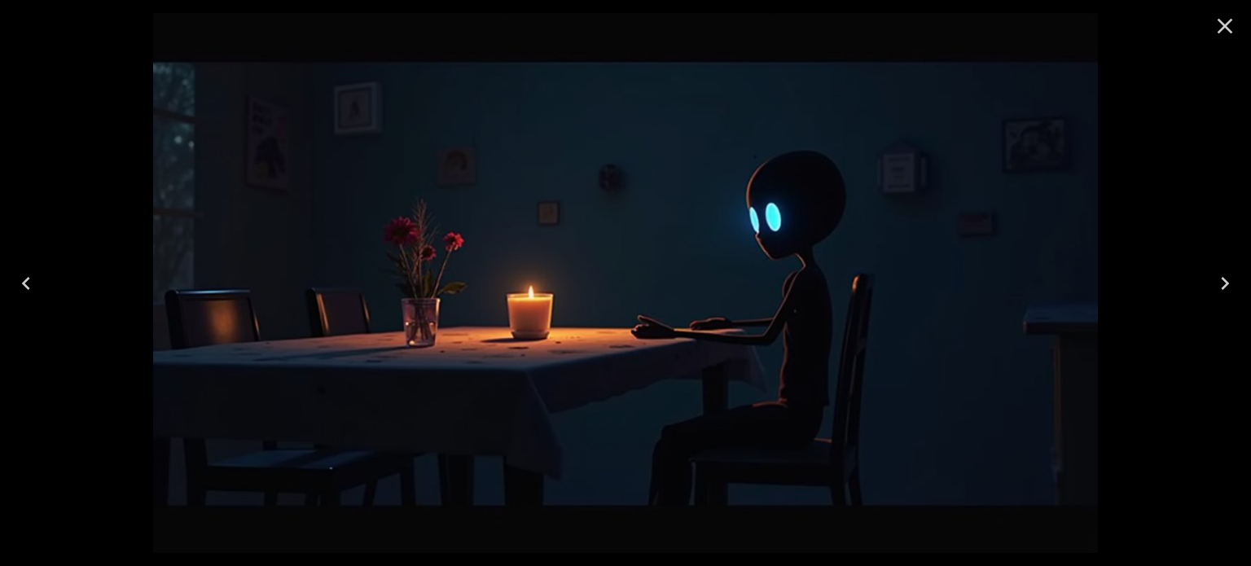
click at [1222, 27] on icon "Close" at bounding box center [1225, 26] width 26 height 26
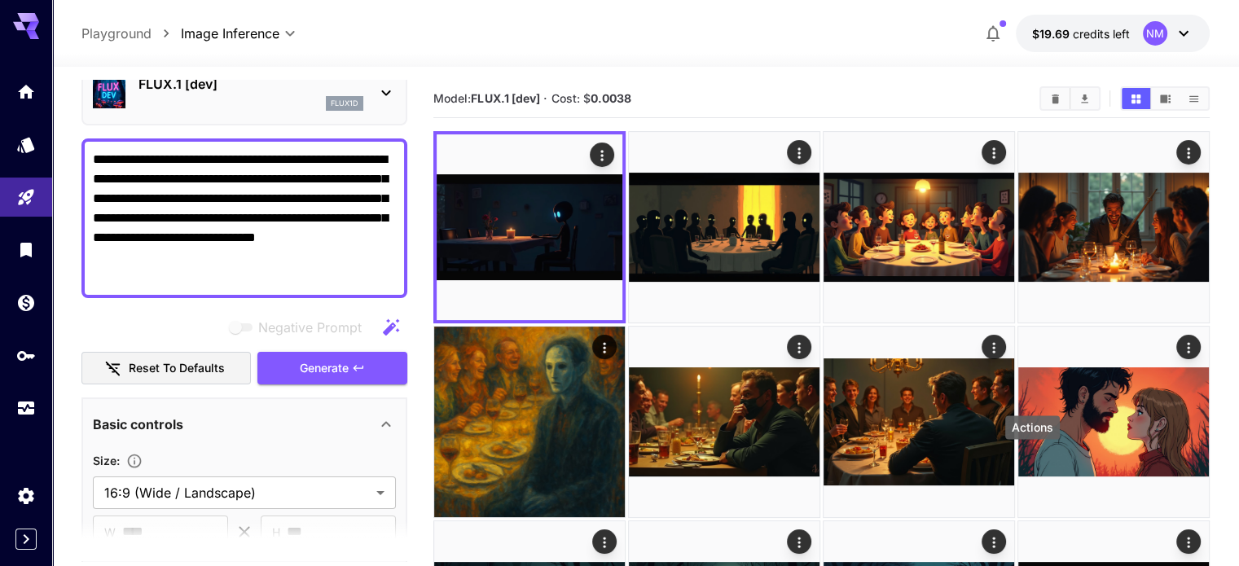
drag, startPoint x: 209, startPoint y: 265, endPoint x: 77, endPoint y: 136, distance: 184.9
paste textarea
type textarea "**********"
click at [336, 364] on span "Generate" at bounding box center [324, 368] width 49 height 20
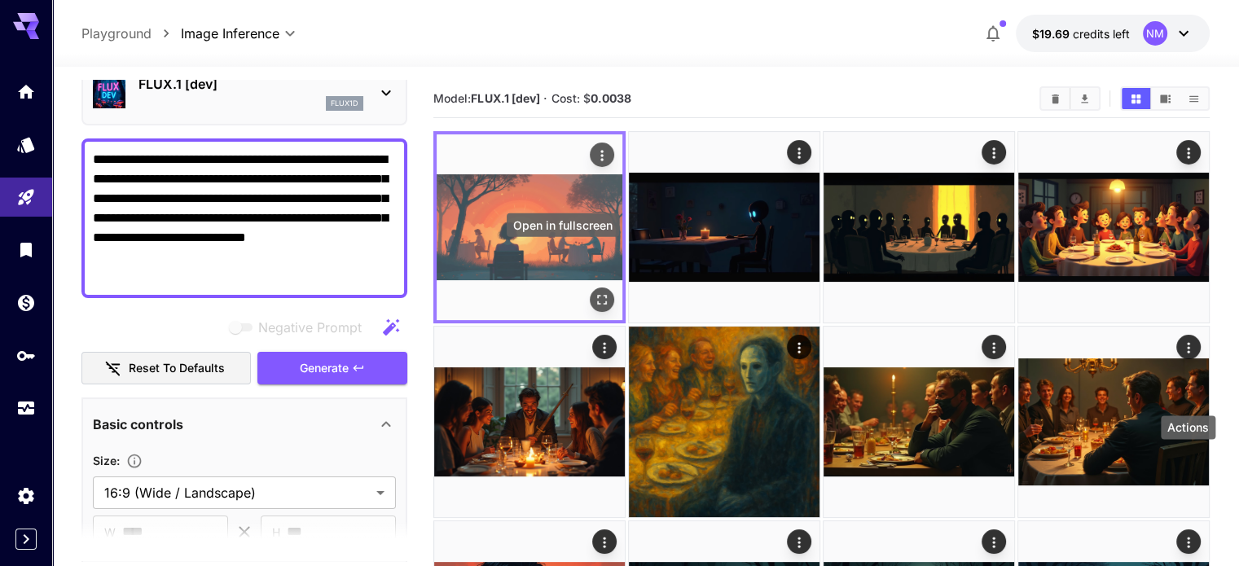
click at [590, 288] on button "Open in fullscreen" at bounding box center [602, 300] width 24 height 24
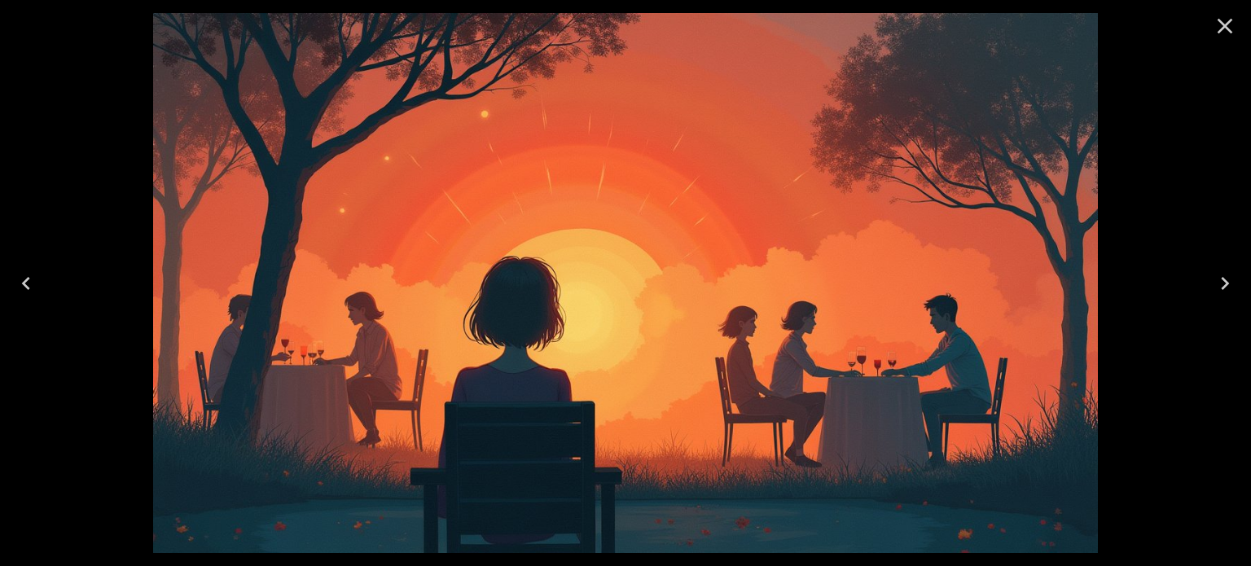
click at [1176, 142] on div at bounding box center [625, 283] width 1251 height 566
click at [1220, 26] on icon "Close" at bounding box center [1225, 26] width 26 height 26
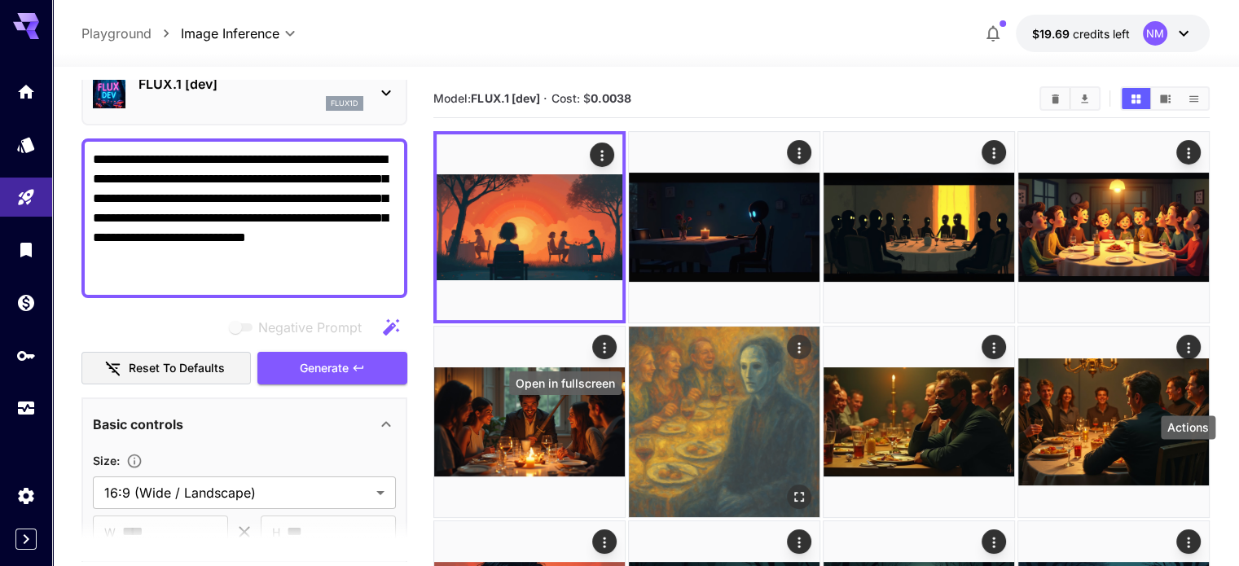
click at [791, 488] on icon "Open in fullscreen" at bounding box center [799, 496] width 16 height 16
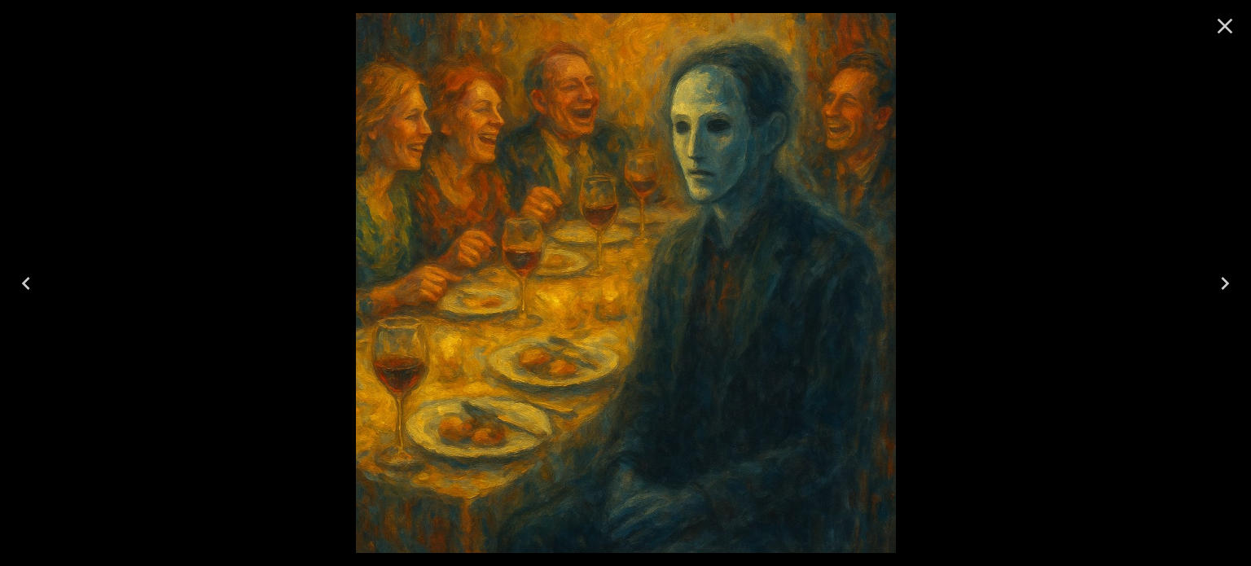
click at [1048, 212] on div at bounding box center [625, 283] width 1251 height 566
click at [1225, 16] on icon "Close" at bounding box center [1225, 26] width 26 height 26
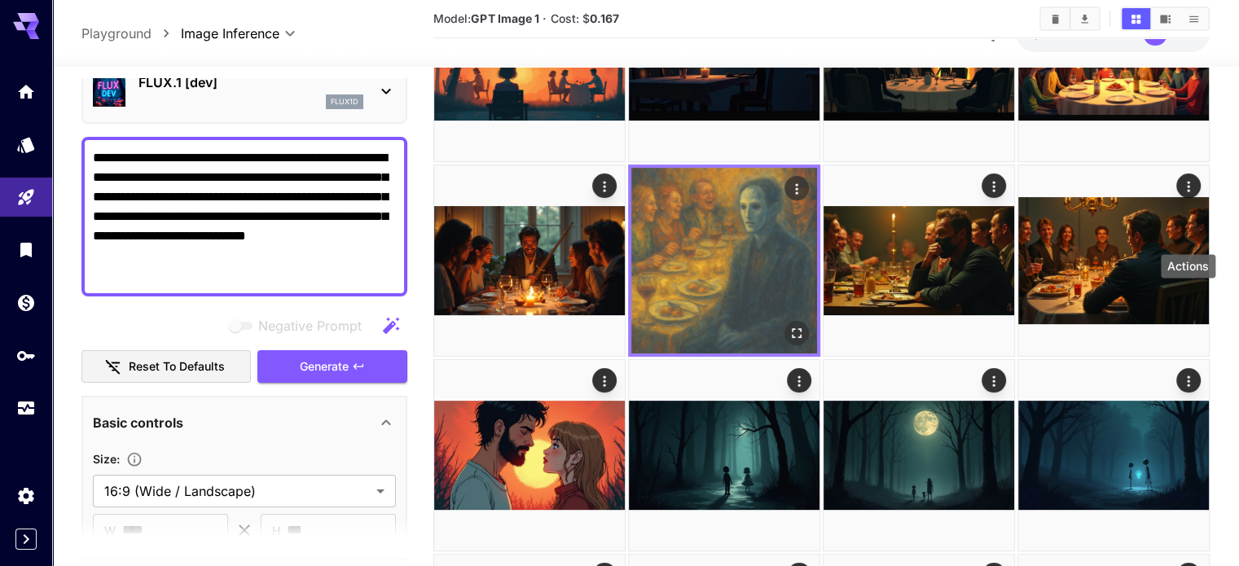
scroll to position [163, 0]
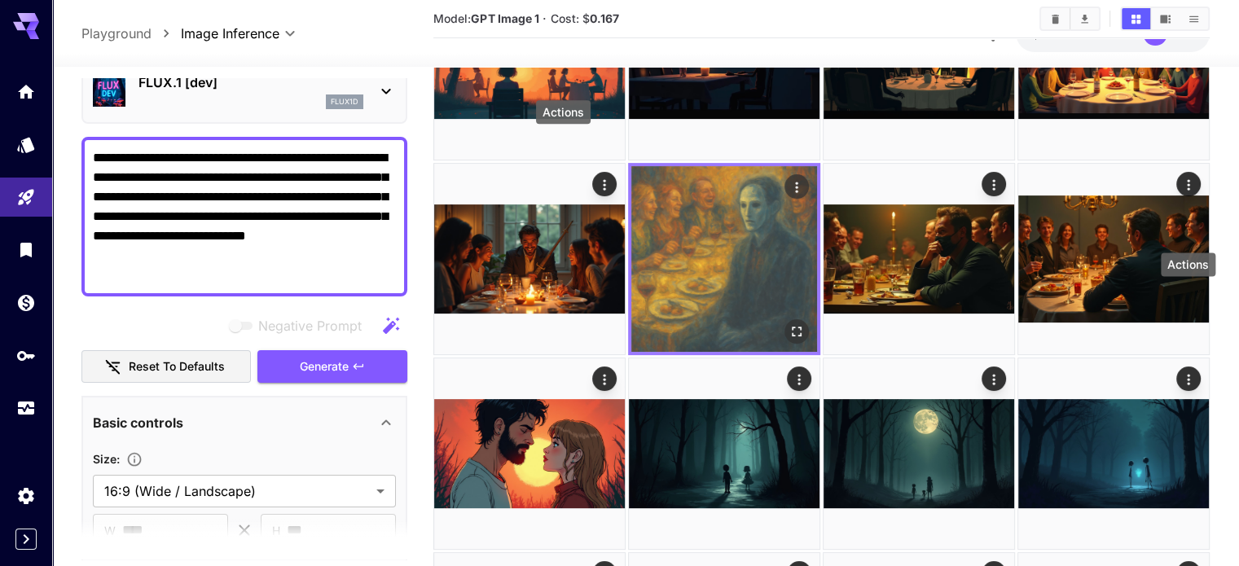
click at [789, 179] on icon "Actions" at bounding box center [797, 187] width 16 height 16
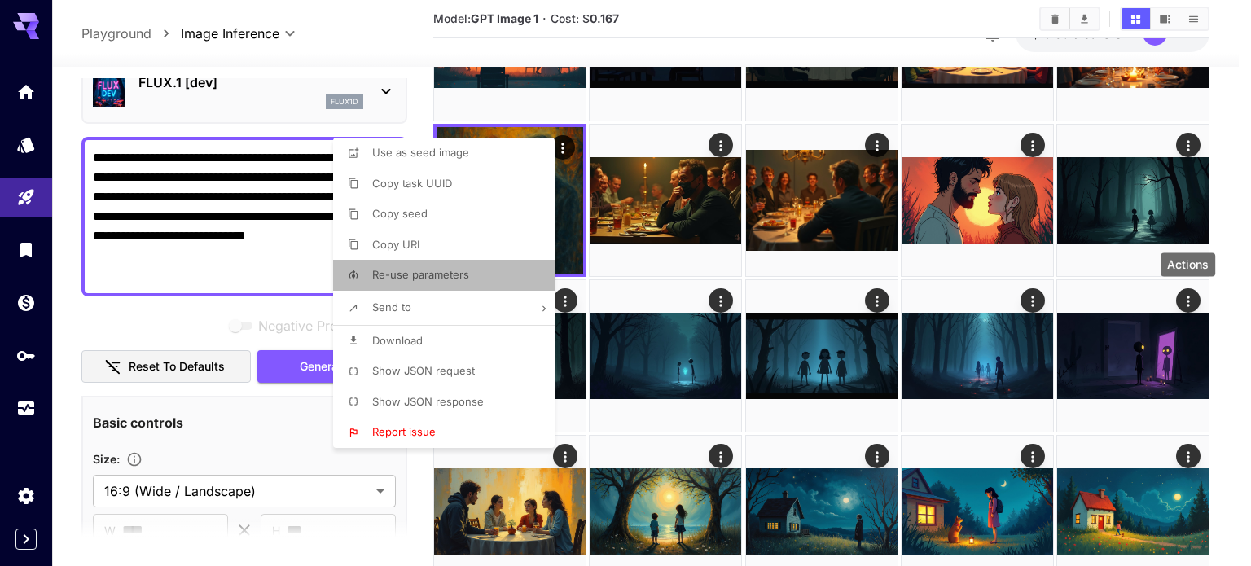
click at [440, 274] on span "Re-use parameters" at bounding box center [420, 274] width 97 height 13
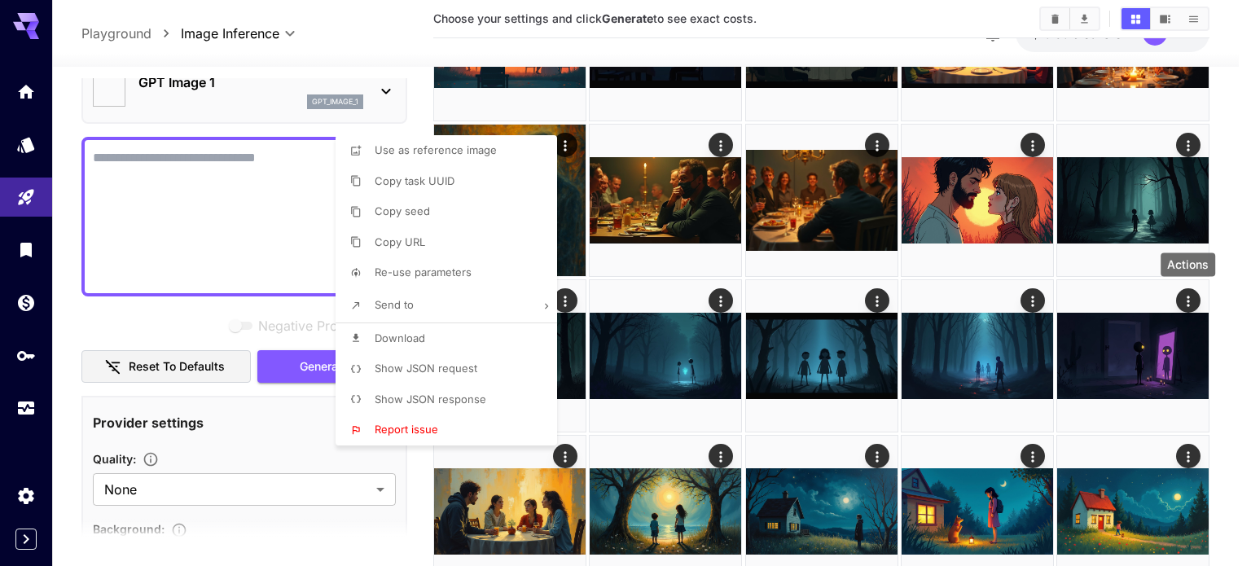
type textarea "**********"
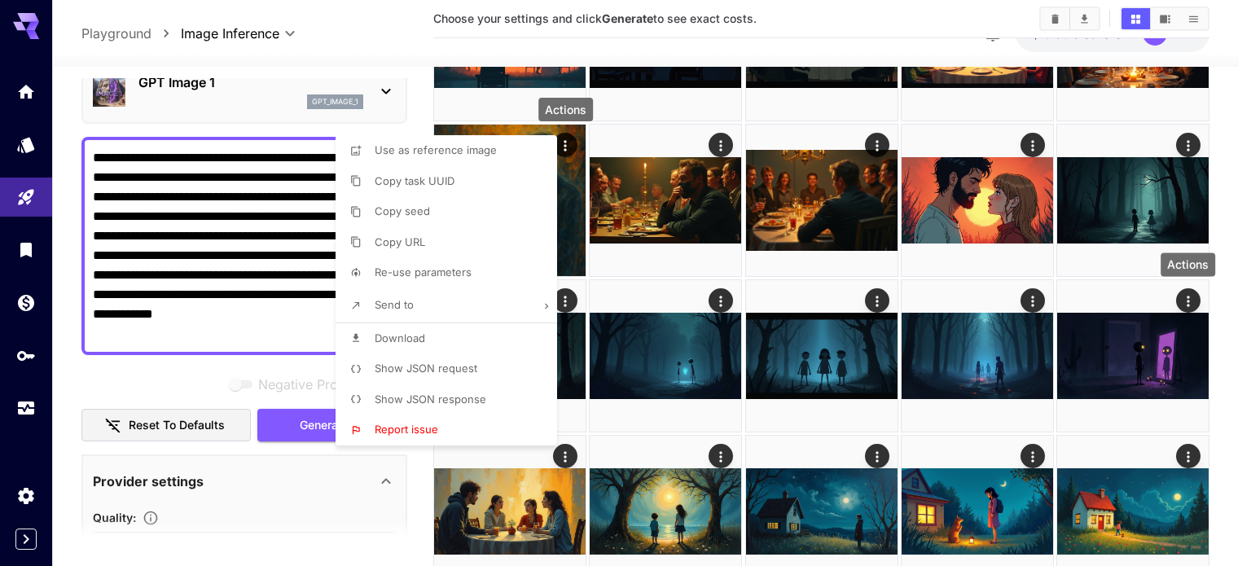
click at [261, 261] on div at bounding box center [625, 283] width 1251 height 566
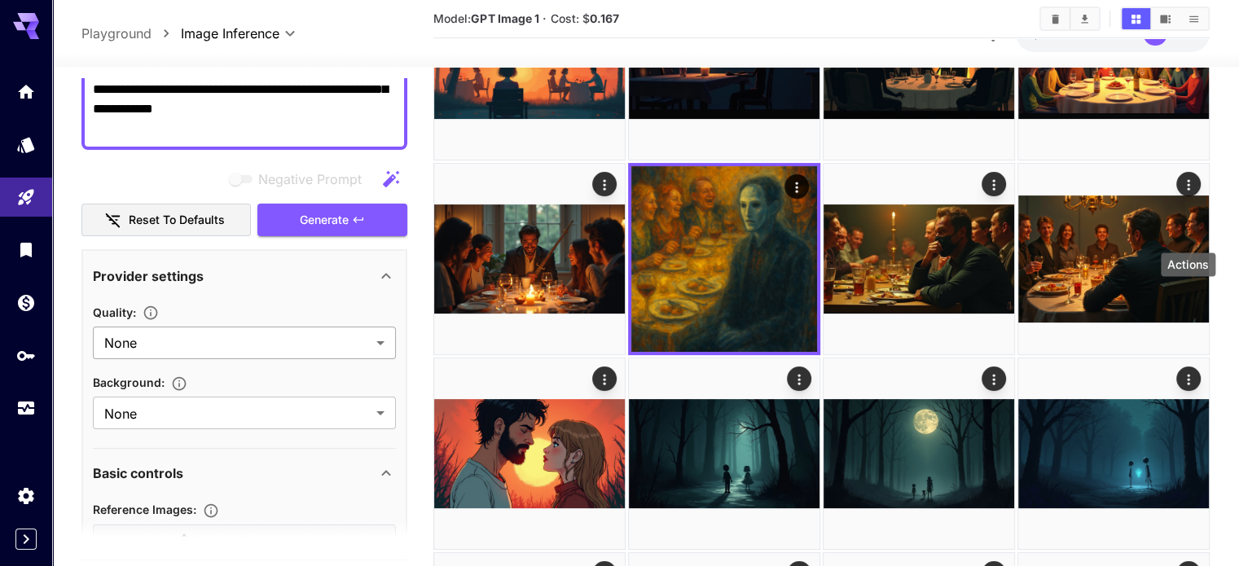
scroll to position [244, 0]
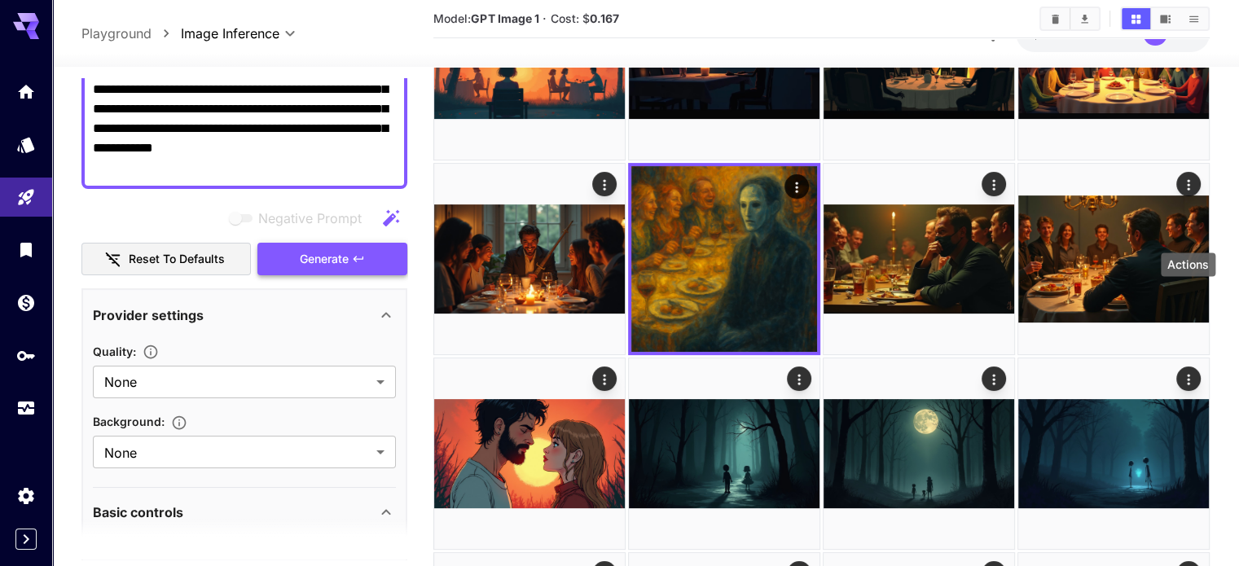
click at [363, 253] on icon "button" at bounding box center [358, 259] width 13 height 13
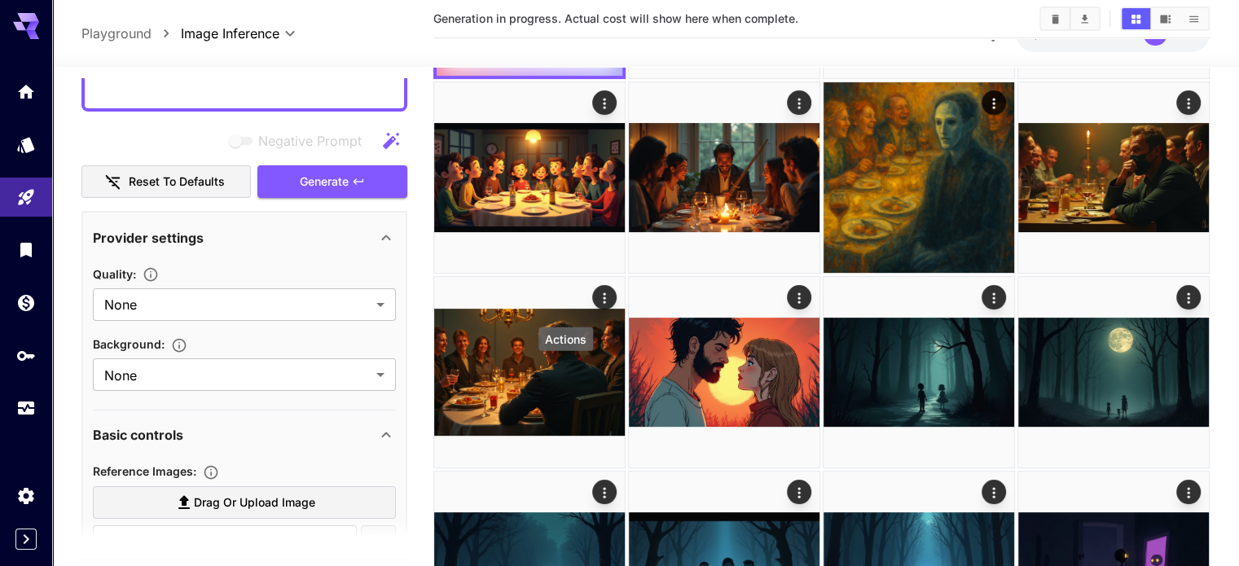
scroll to position [570, 0]
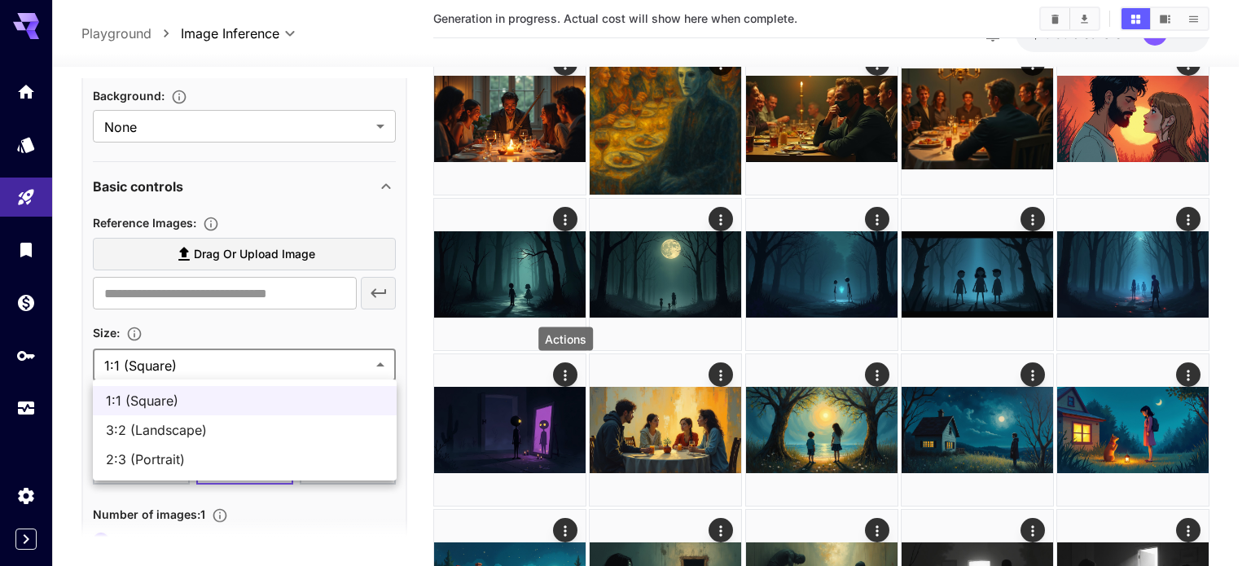
click at [277, 371] on body "**********" at bounding box center [625, 409] width 1251 height 1306
click at [275, 367] on div at bounding box center [625, 283] width 1251 height 566
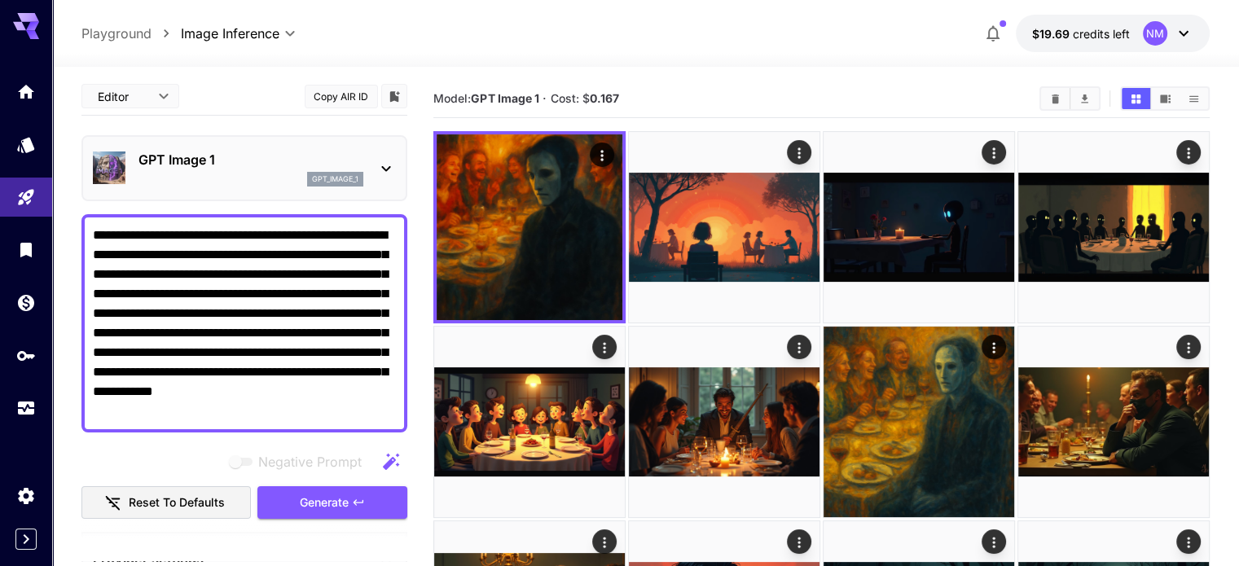
scroll to position [0, 0]
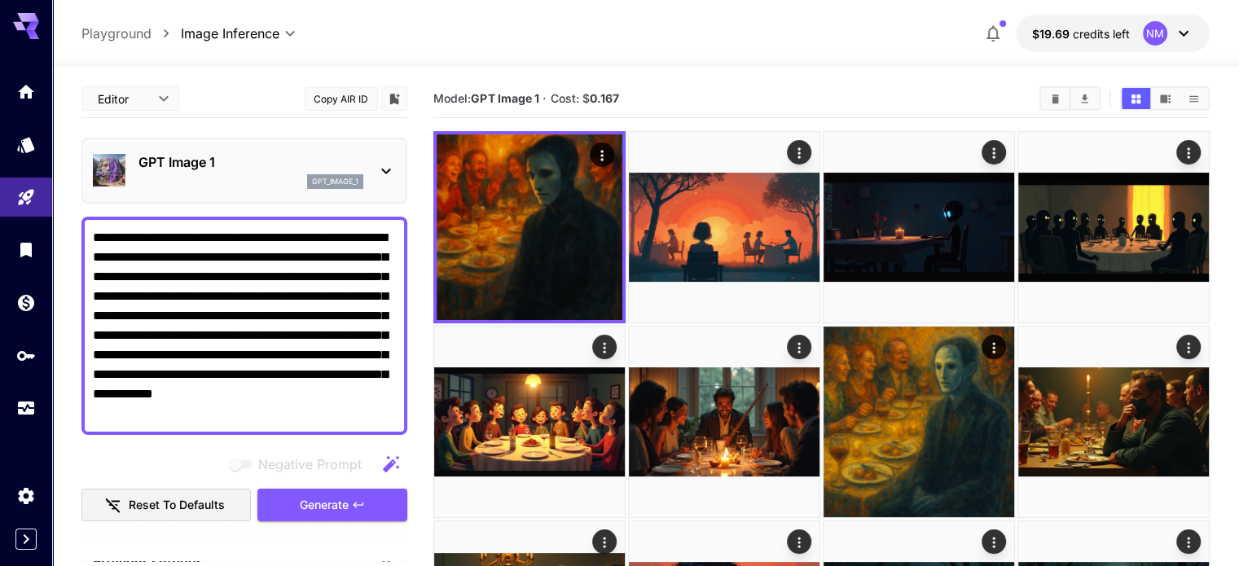
click at [204, 171] on p "GPT Image 1" at bounding box center [250, 162] width 225 height 20
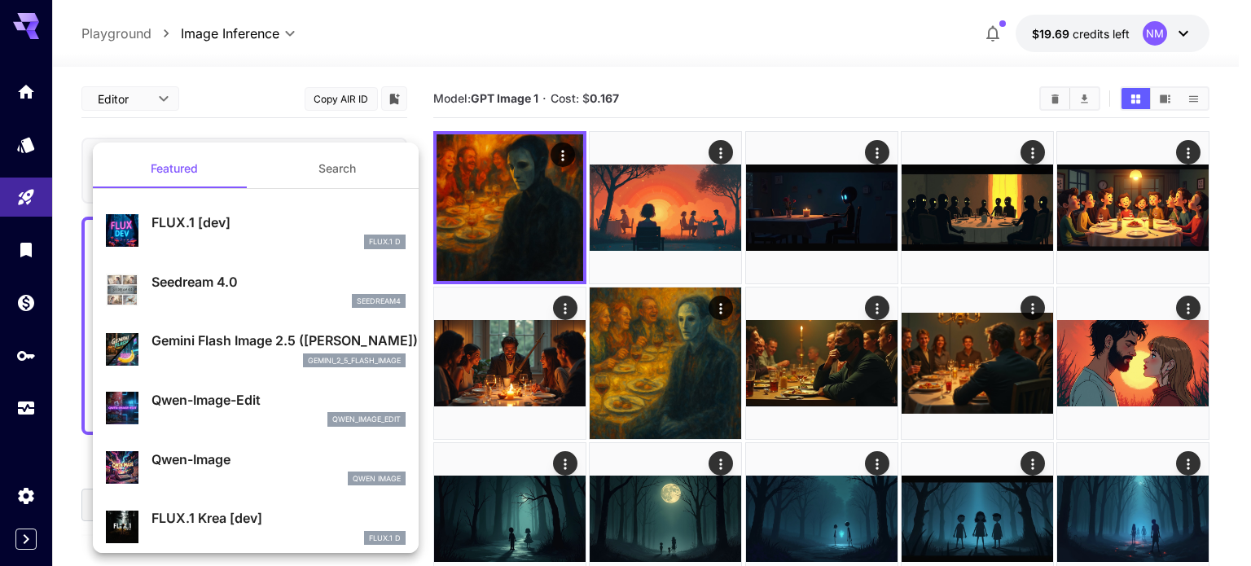
click at [206, 222] on p "FLUX.1 [dev]" at bounding box center [279, 223] width 254 height 20
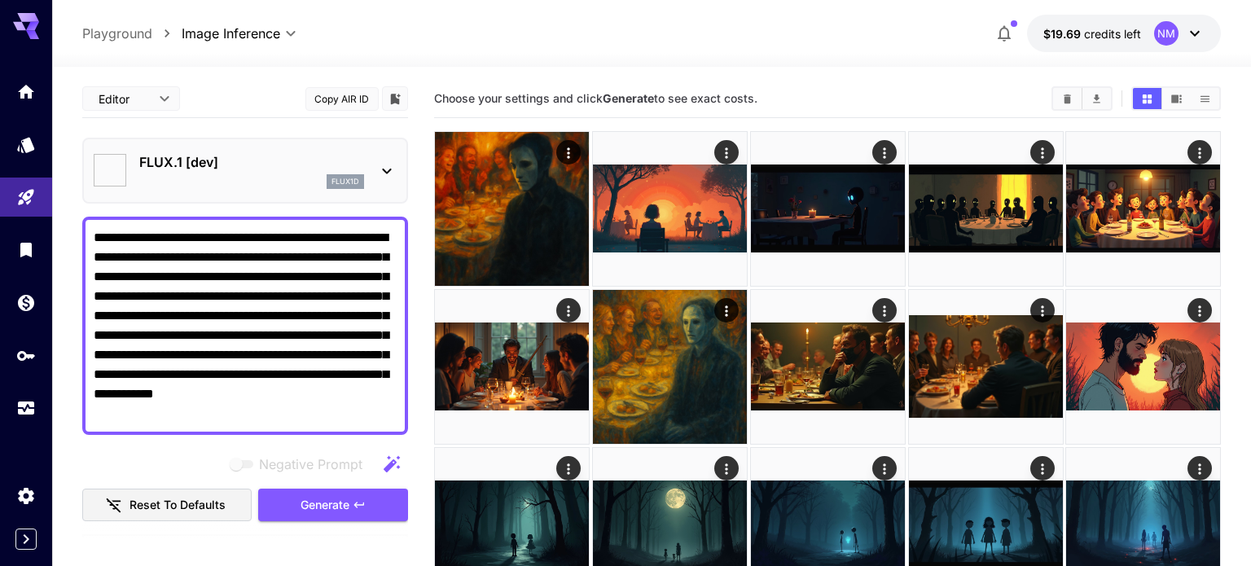
type input "**********"
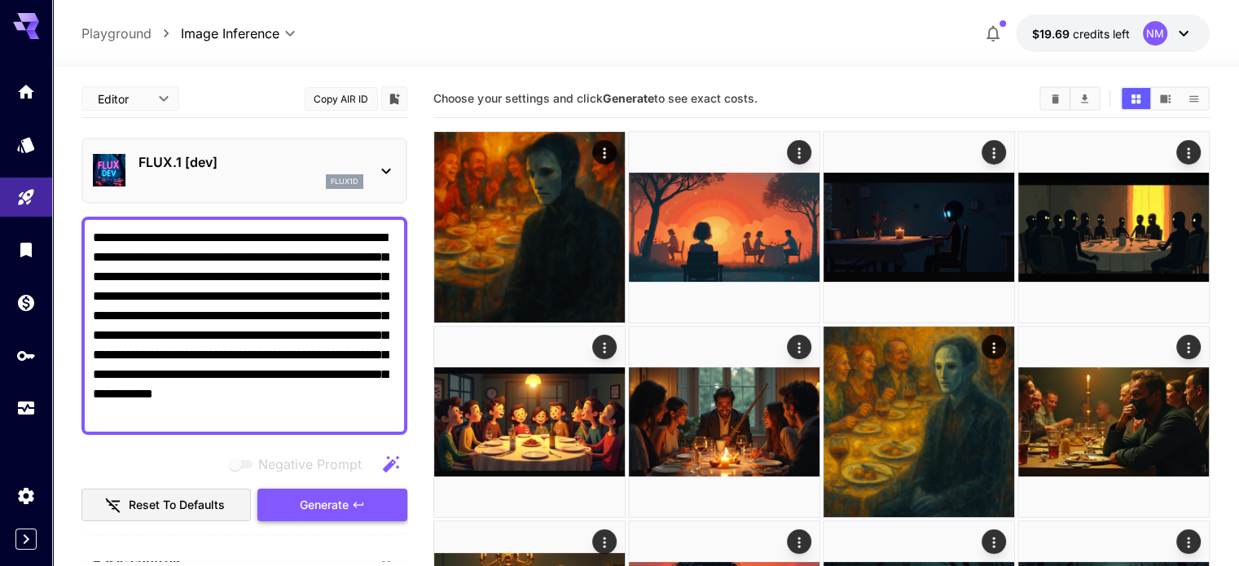
click at [345, 507] on span "Generate" at bounding box center [324, 505] width 49 height 20
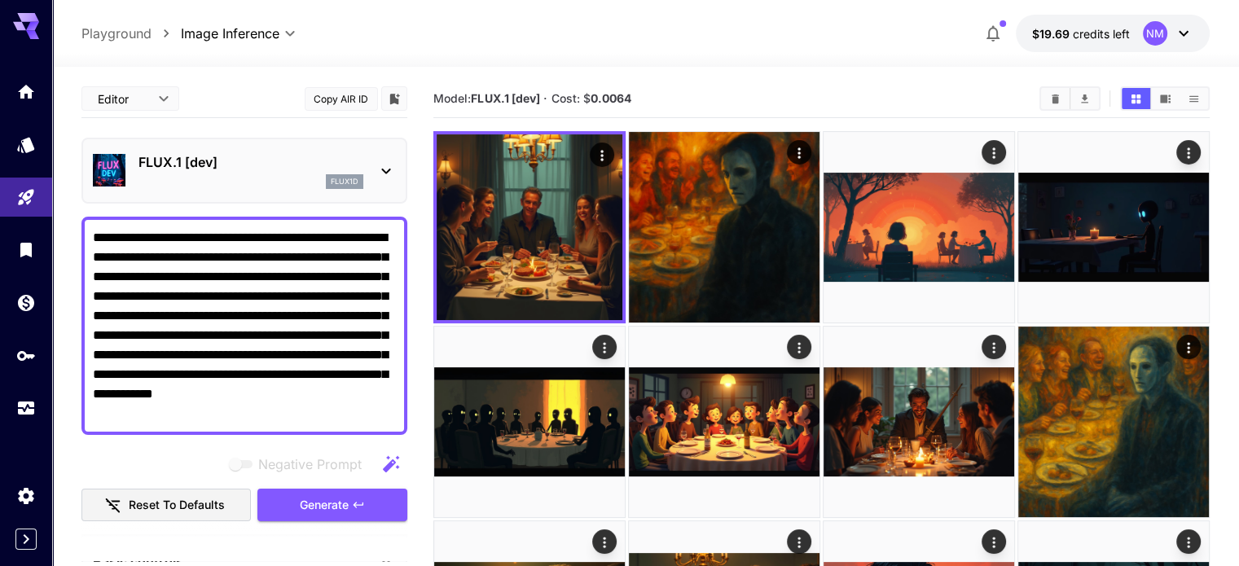
click at [293, 180] on div "flux1d" at bounding box center [250, 181] width 225 height 15
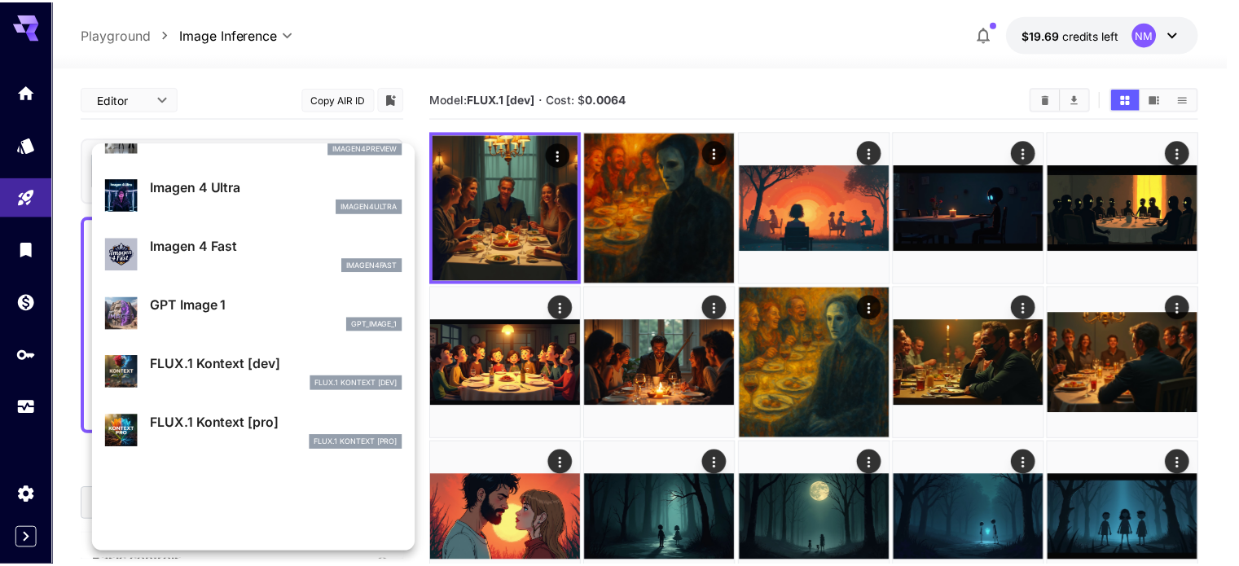
scroll to position [899, 0]
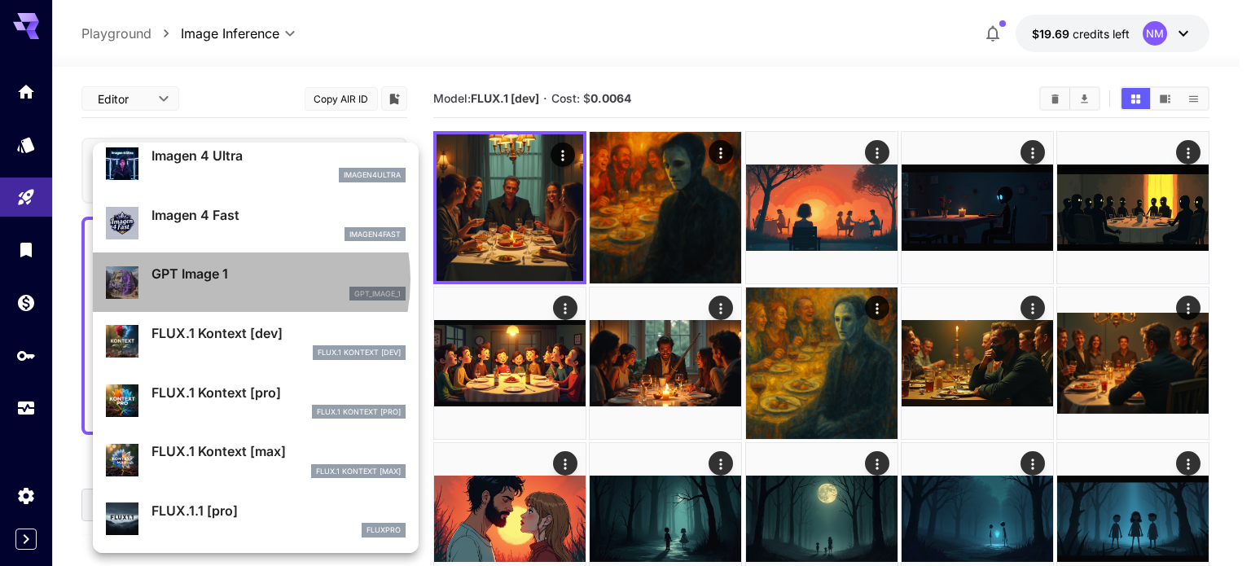
click at [228, 279] on p "GPT Image 1" at bounding box center [279, 274] width 254 height 20
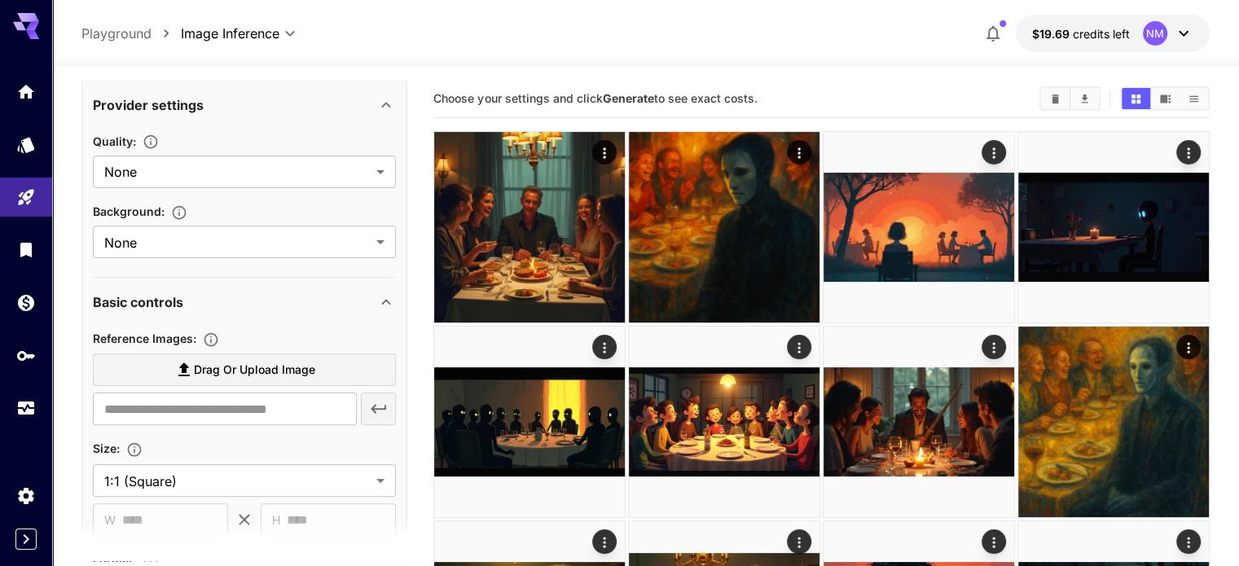
scroll to position [489, 0]
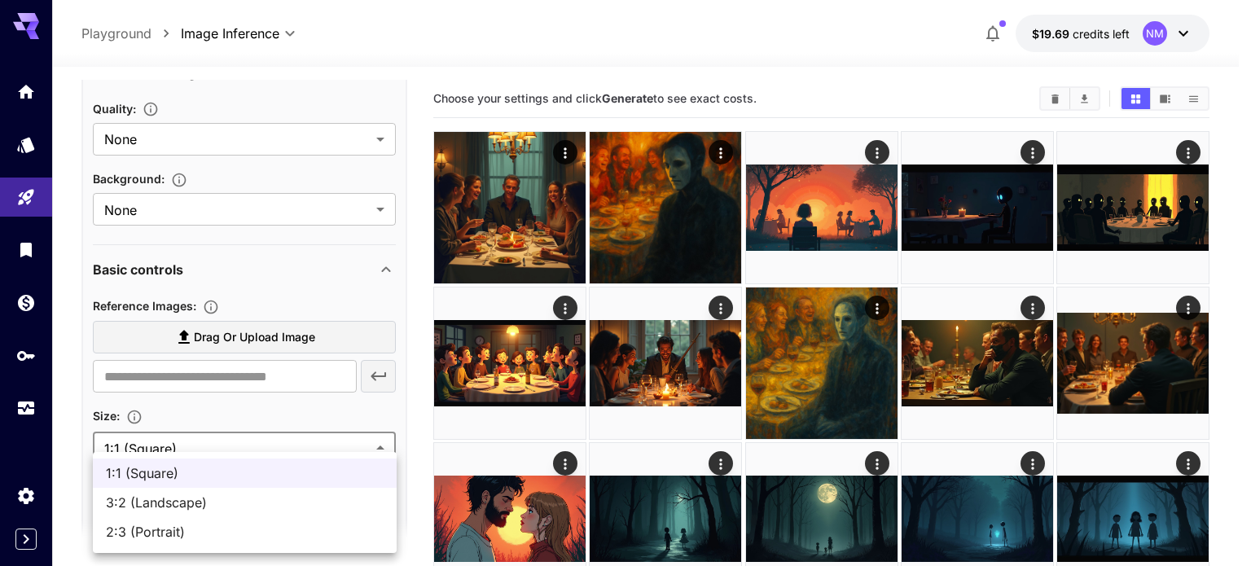
click at [170, 504] on span "3:2 (Landscape)" at bounding box center [245, 503] width 278 height 20
type input "**********"
type input "****"
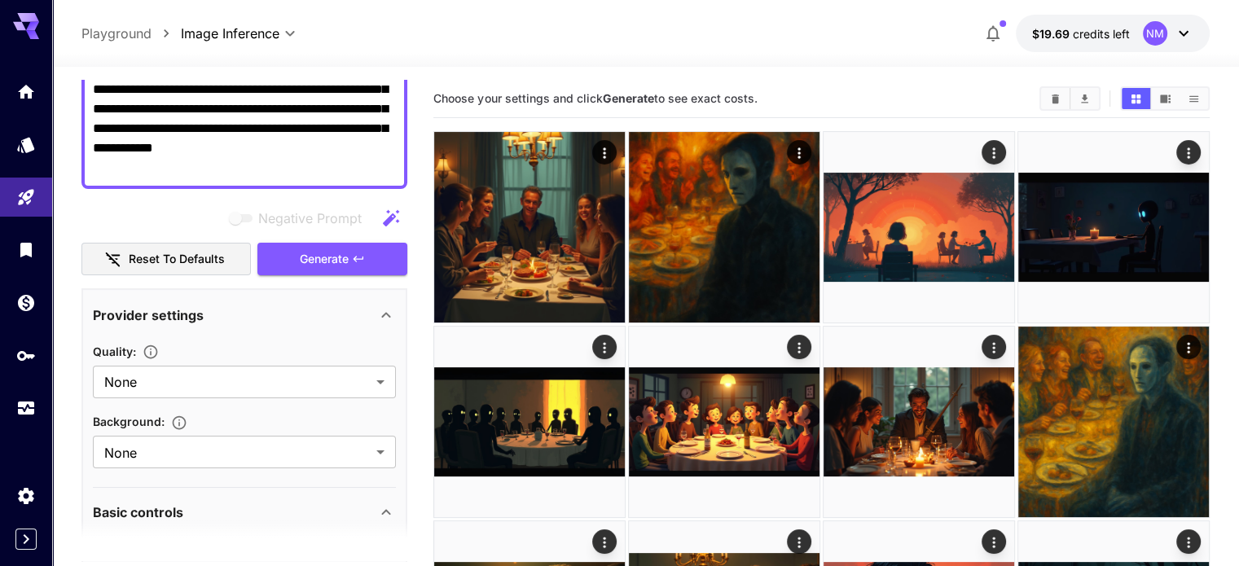
scroll to position [244, 0]
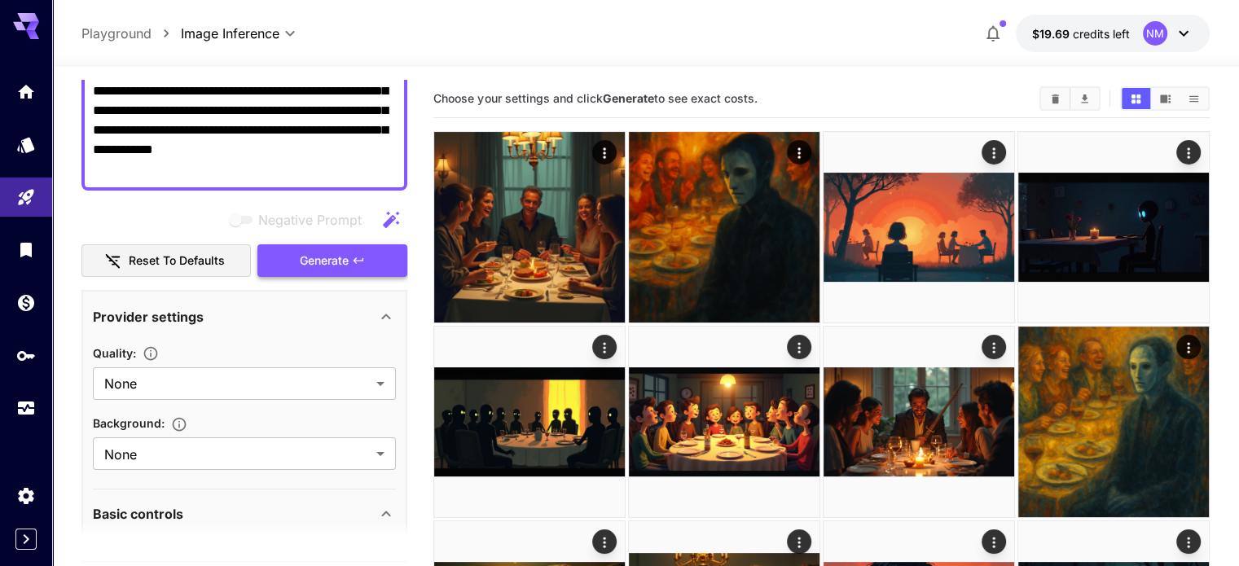
click at [336, 260] on span "Generate" at bounding box center [324, 261] width 49 height 20
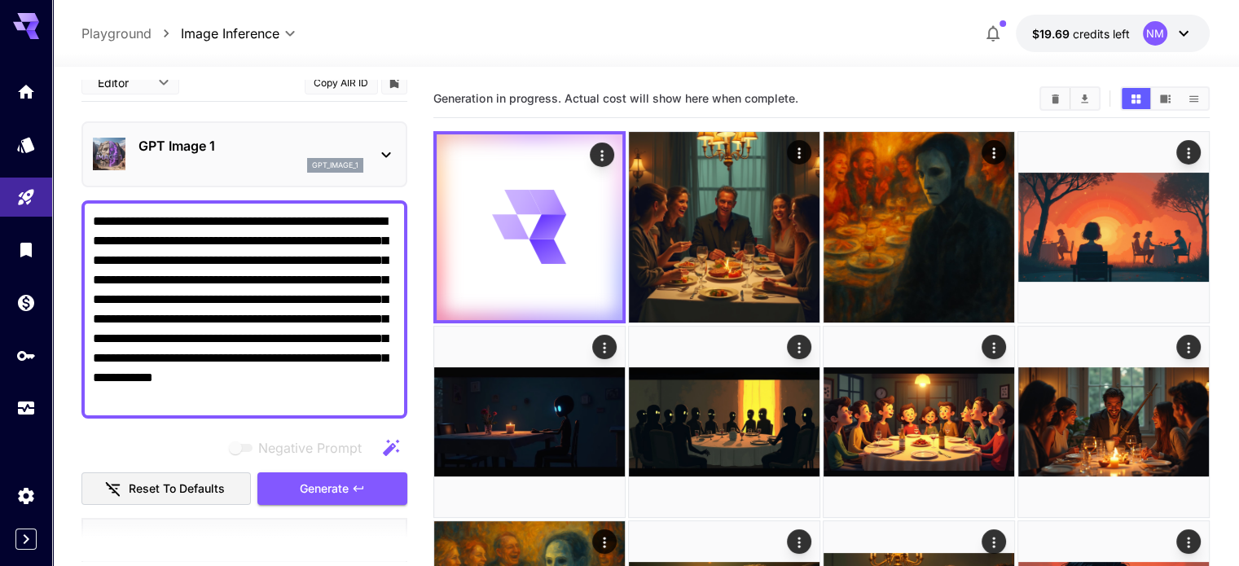
scroll to position [0, 0]
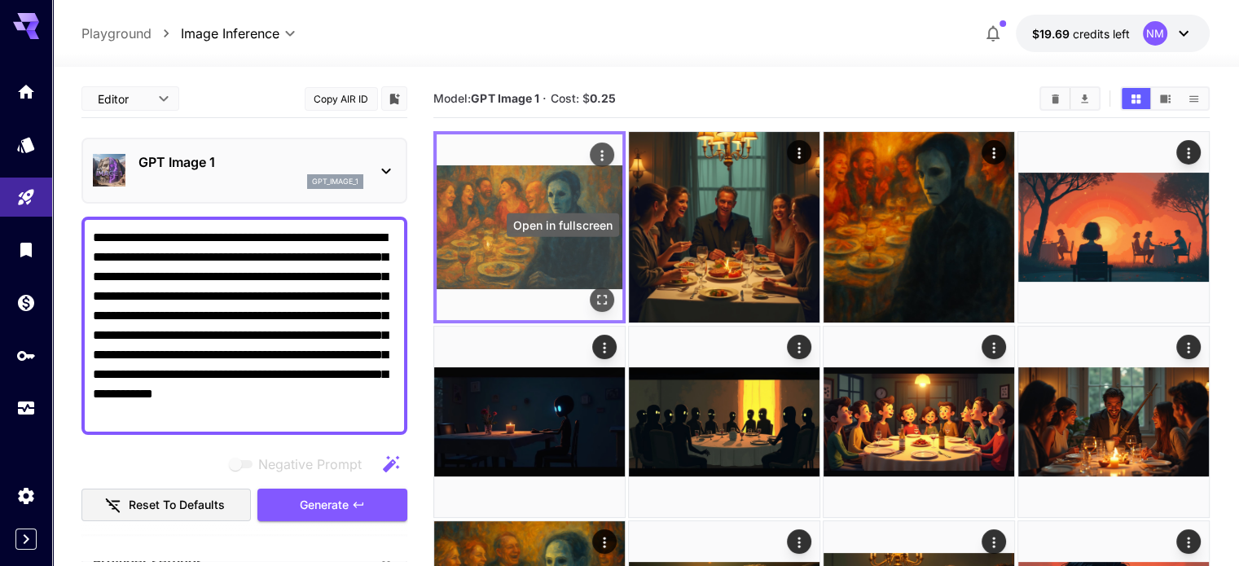
click at [594, 292] on icon "Open in fullscreen" at bounding box center [602, 300] width 16 height 16
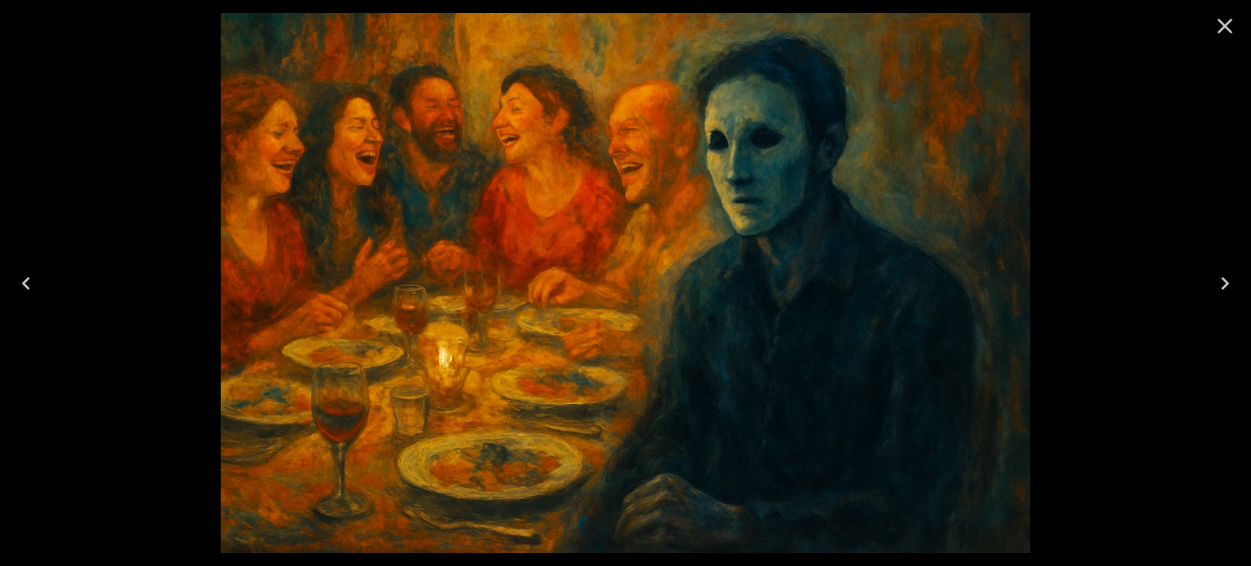
click at [1127, 108] on div at bounding box center [625, 283] width 1251 height 566
click at [1228, 22] on icon "Close" at bounding box center [1225, 26] width 15 height 15
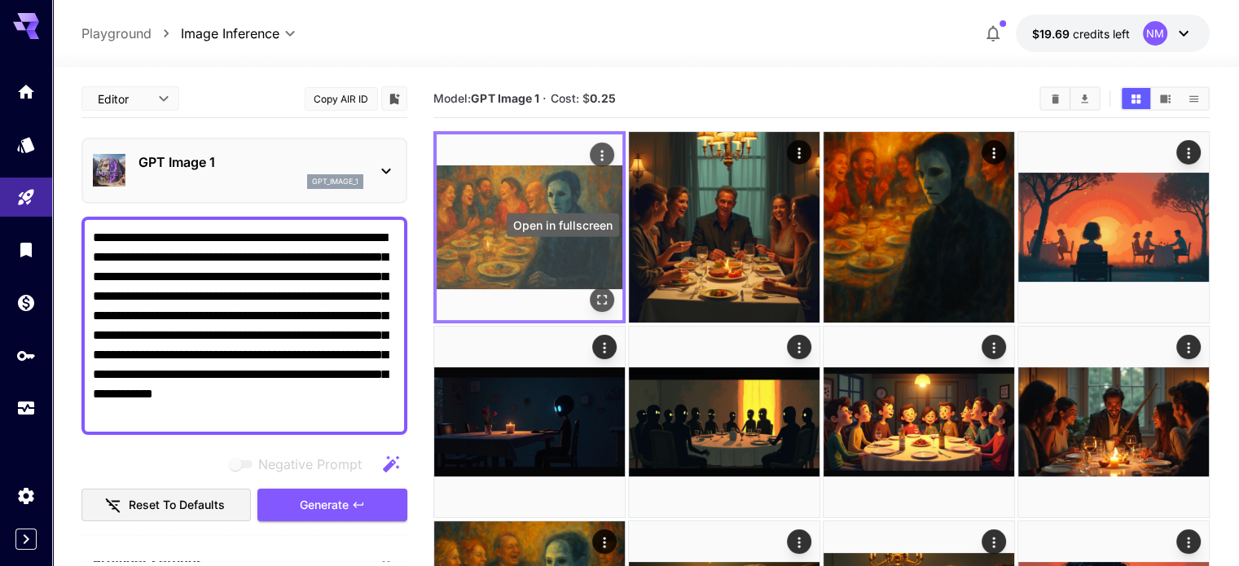
click at [594, 292] on icon "Open in fullscreen" at bounding box center [602, 300] width 16 height 16
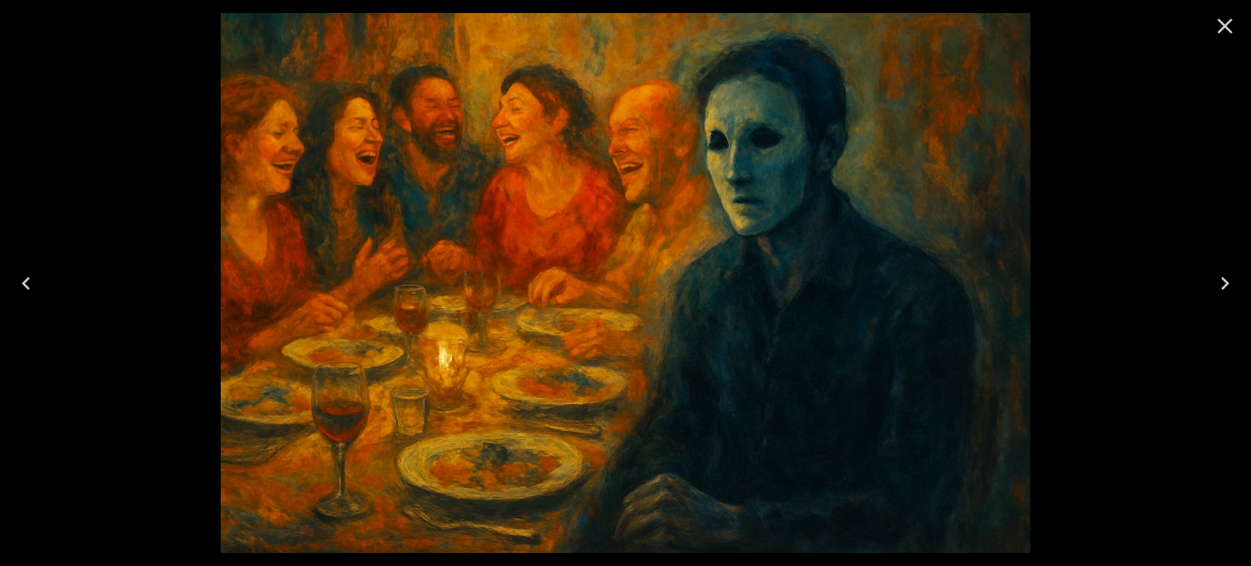
click at [1202, 138] on div at bounding box center [625, 283] width 1251 height 566
click at [1226, 27] on icon "Close" at bounding box center [1225, 26] width 15 height 15
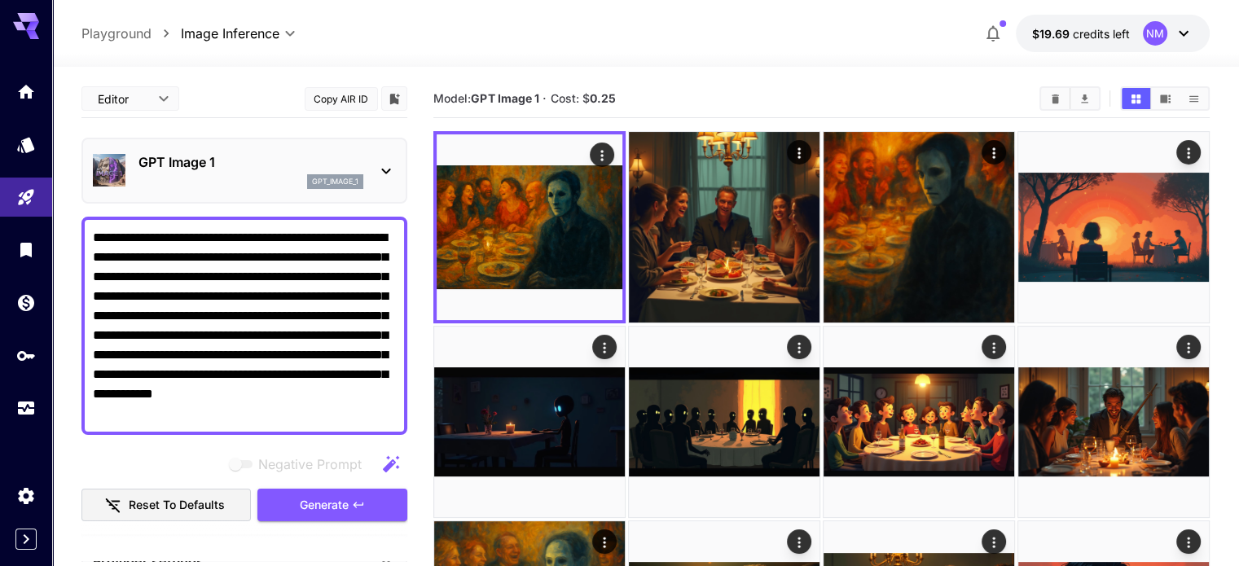
click at [791, 32] on div "**********" at bounding box center [644, 33] width 1127 height 37
drag, startPoint x: 323, startPoint y: 416, endPoint x: 77, endPoint y: 227, distance: 310.2
paste textarea "**********"
type textarea "**********"
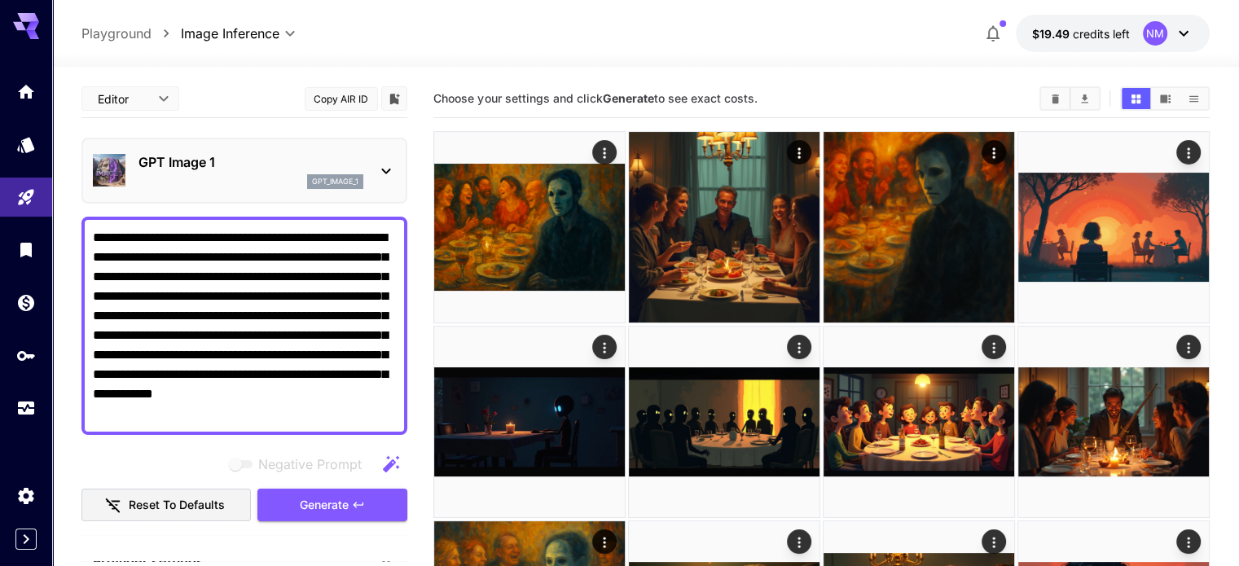
click at [237, 156] on p "GPT Image 1" at bounding box center [250, 162] width 225 height 20
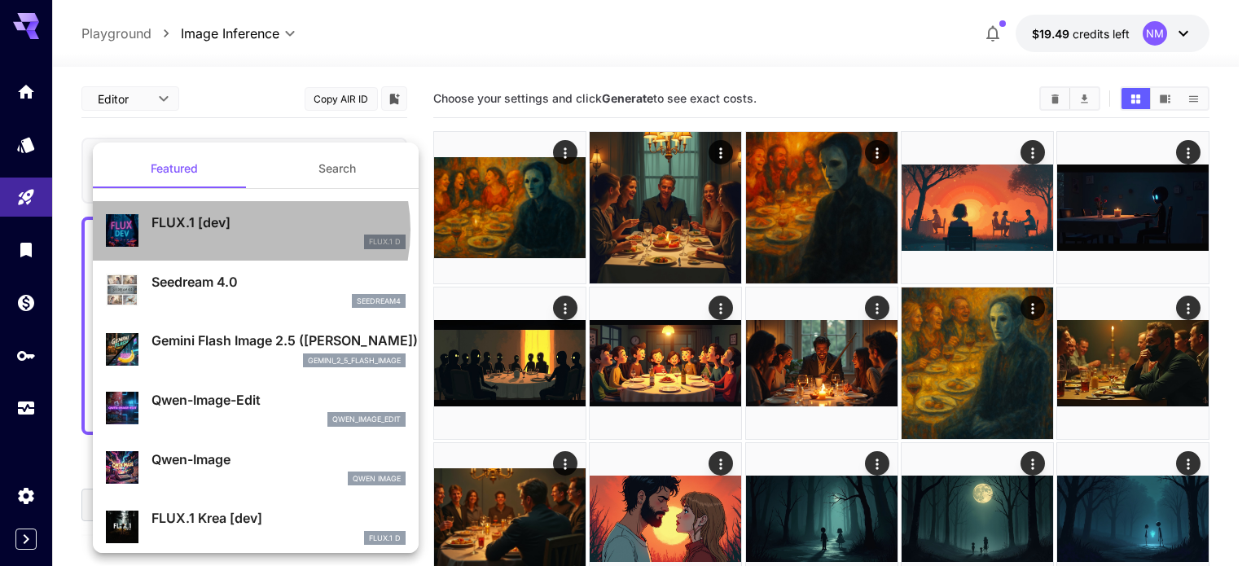
click at [238, 230] on p "FLUX.1 [dev]" at bounding box center [279, 223] width 254 height 20
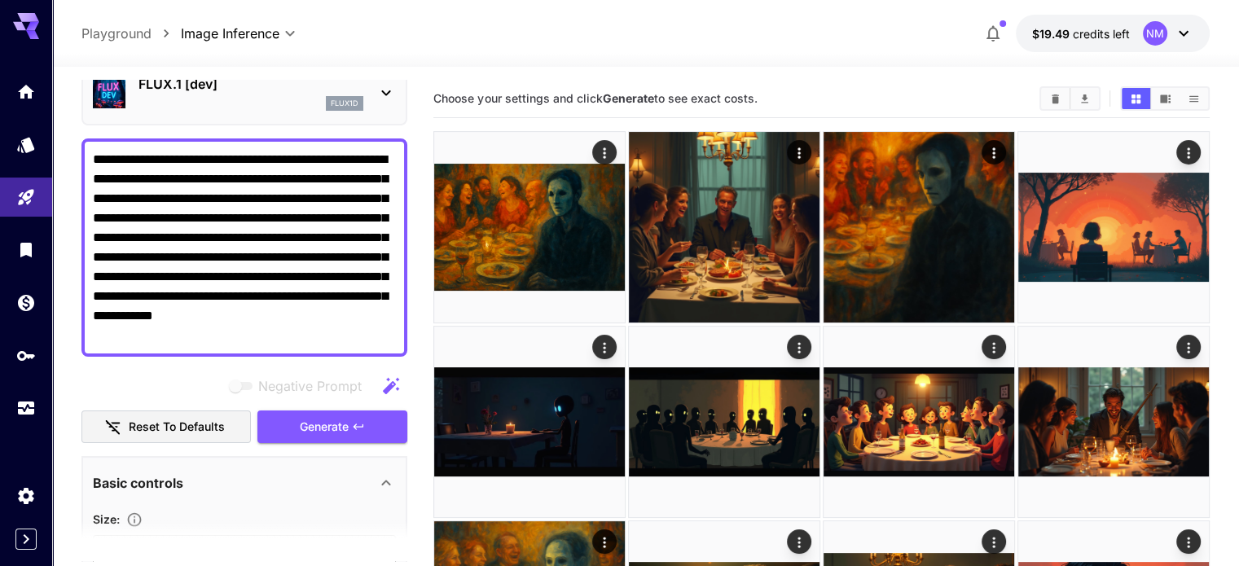
scroll to position [81, 0]
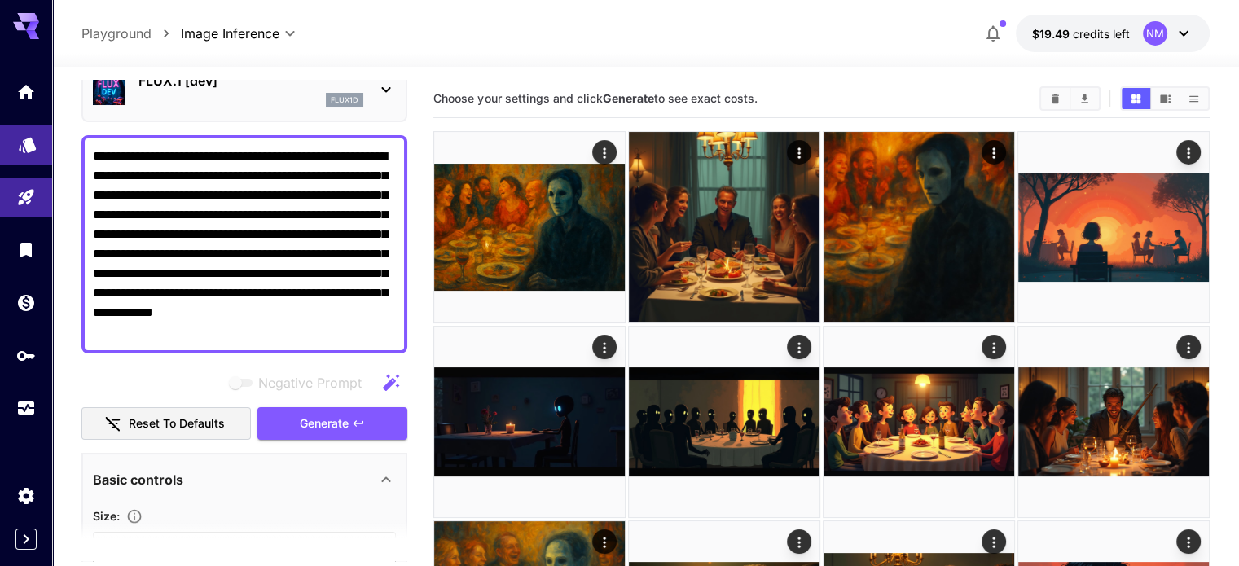
drag, startPoint x: 325, startPoint y: 336, endPoint x: 14, endPoint y: 136, distance: 370.1
paste textarea "**********"
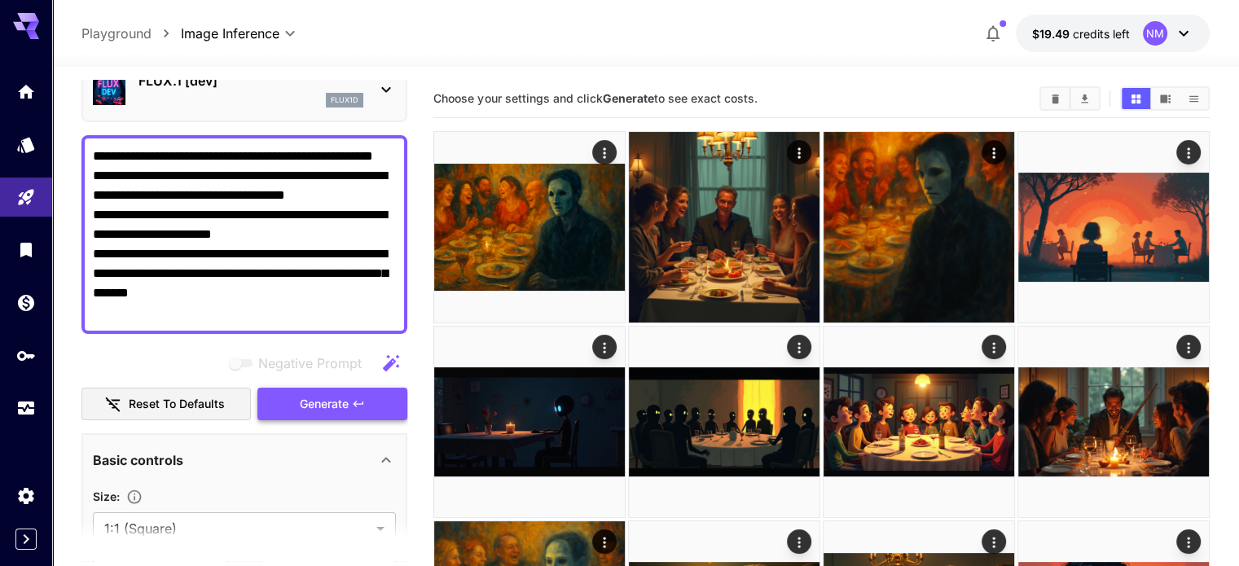
type textarea "**********"
click at [329, 405] on span "Generate" at bounding box center [324, 404] width 49 height 20
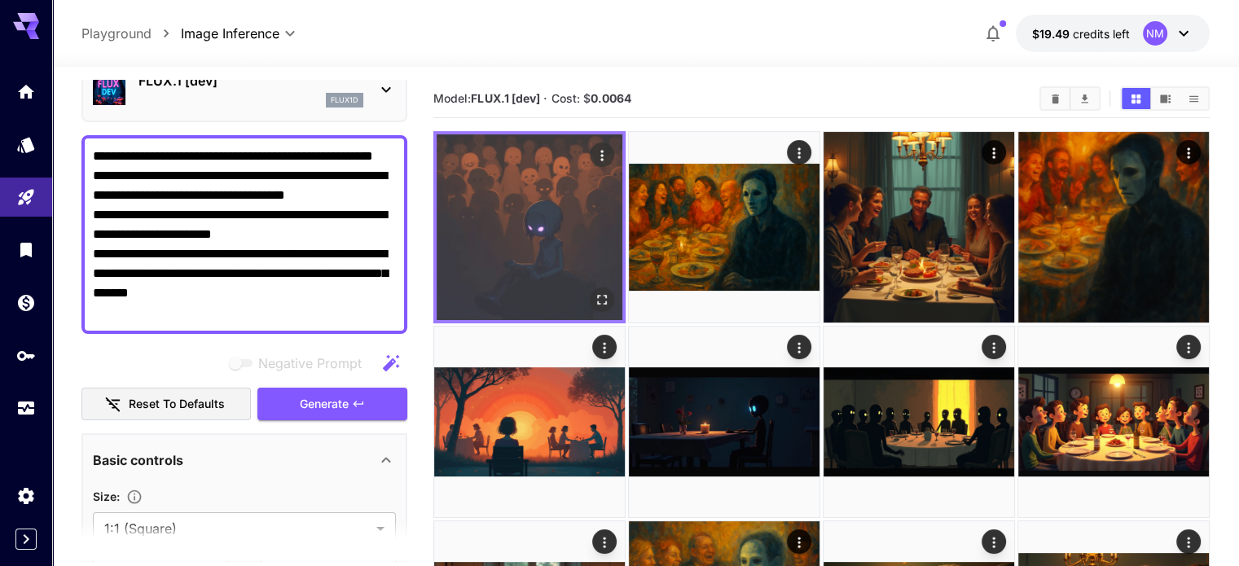
click at [594, 292] on icon "Open in fullscreen" at bounding box center [602, 300] width 16 height 16
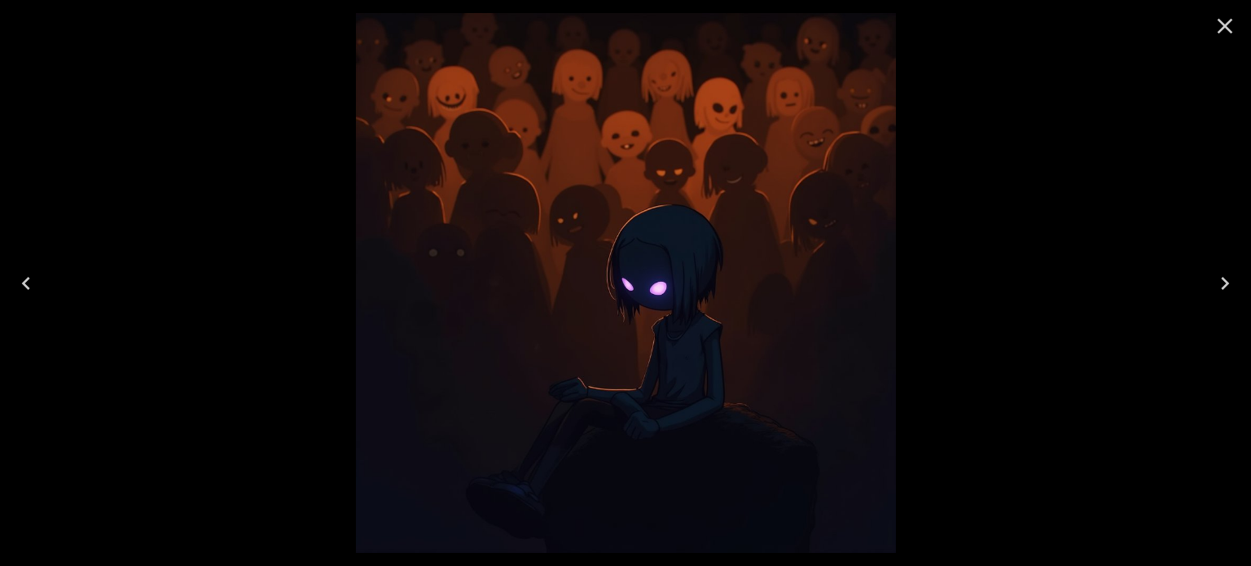
click at [1036, 178] on div at bounding box center [625, 283] width 1251 height 566
click at [1224, 27] on icon "Close" at bounding box center [1225, 26] width 15 height 15
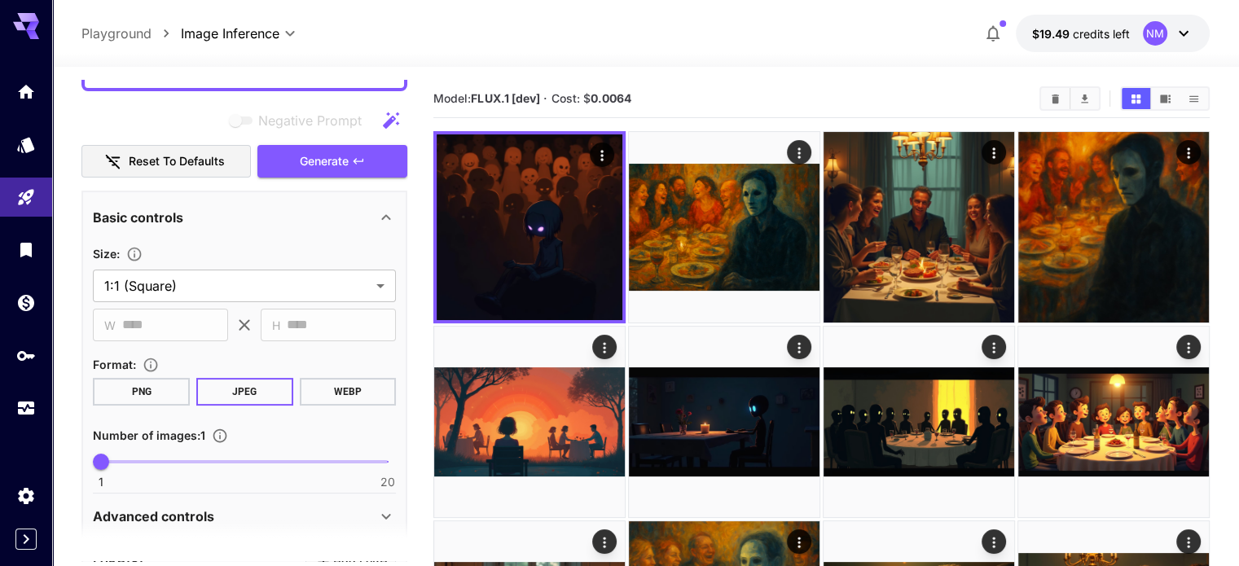
scroll to position [326, 0]
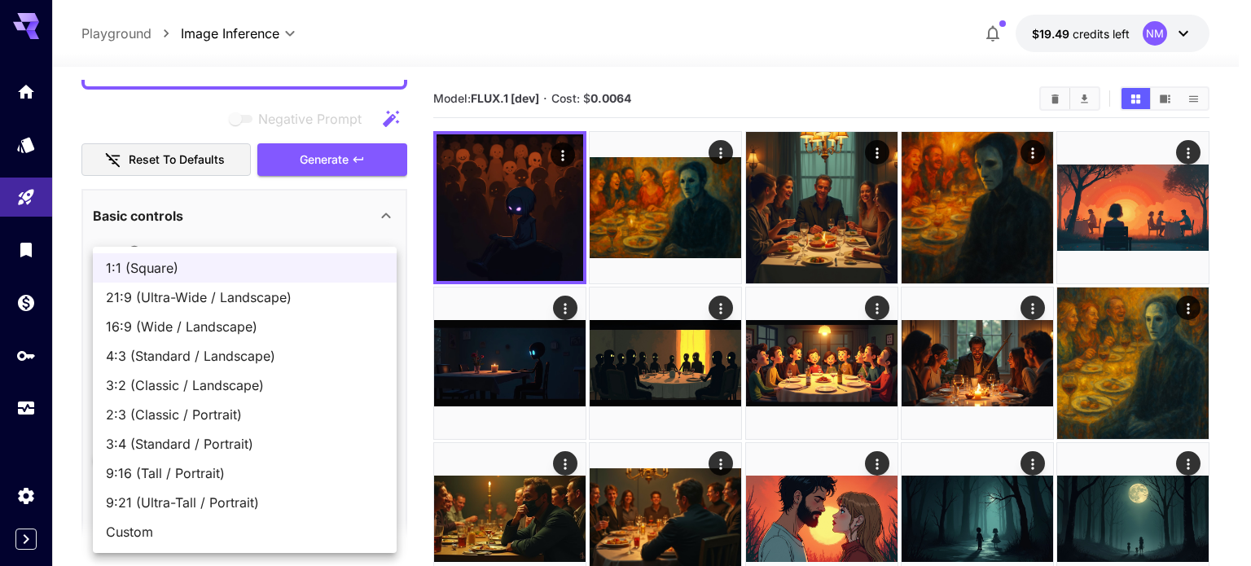
click at [214, 325] on span "16:9 (Wide / Landscape)" at bounding box center [245, 327] width 278 height 20
type input "**********"
type input "****"
type input "***"
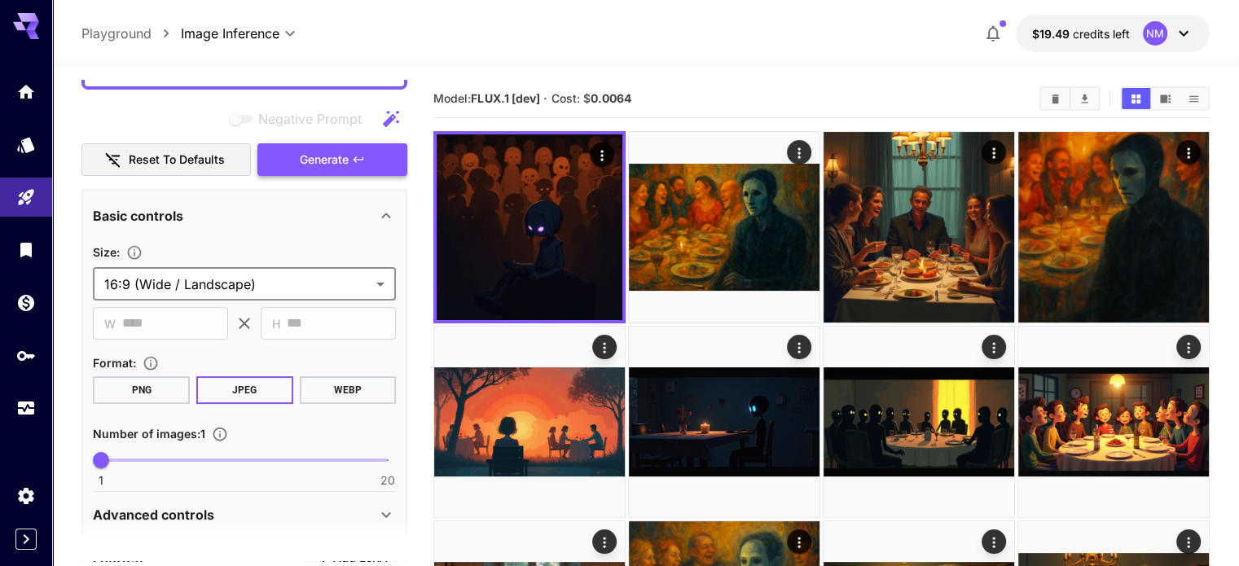
click at [358, 153] on icon "button" at bounding box center [358, 159] width 13 height 13
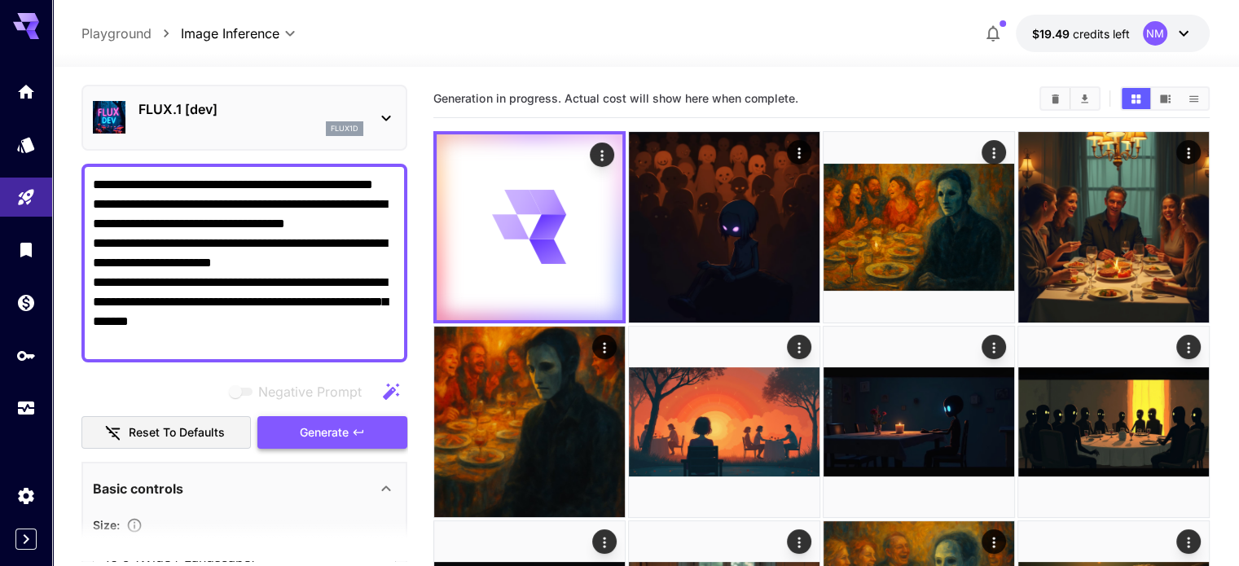
scroll to position [0, 0]
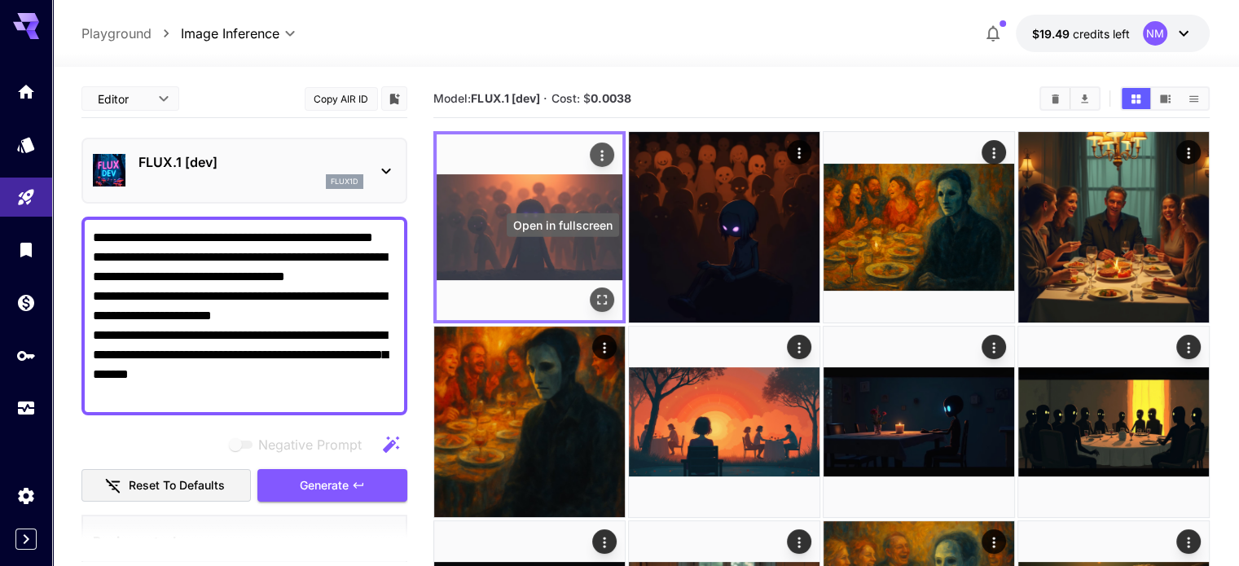
click at [594, 292] on icon "Open in fullscreen" at bounding box center [602, 300] width 16 height 16
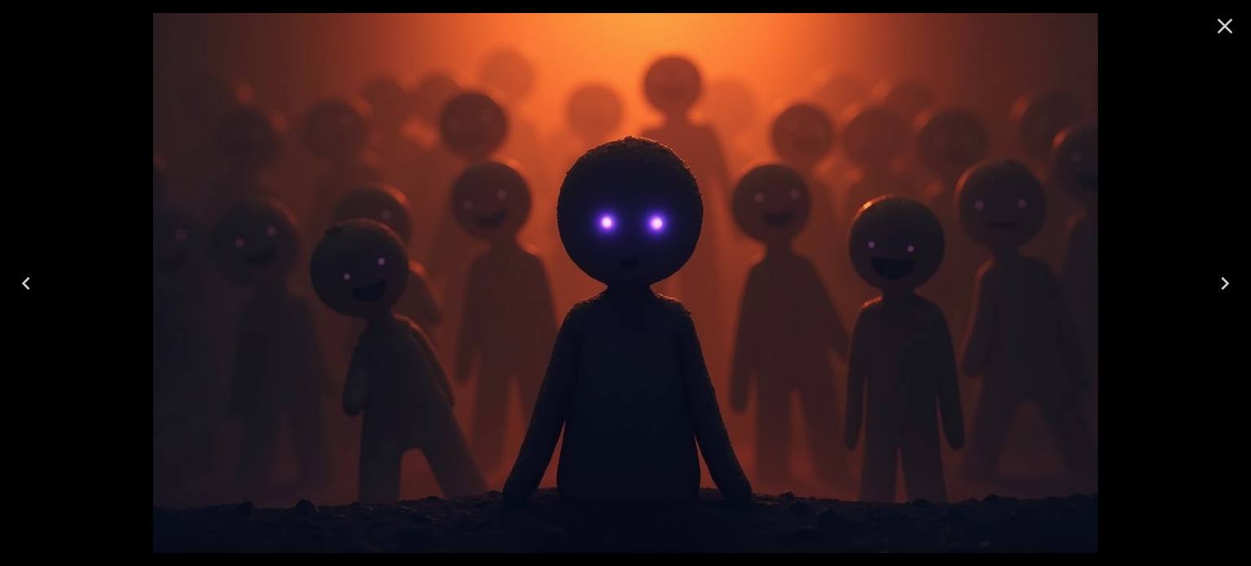
click at [1238, 143] on div at bounding box center [625, 283] width 1251 height 566
click at [1229, 25] on icon "Close" at bounding box center [1225, 26] width 26 height 26
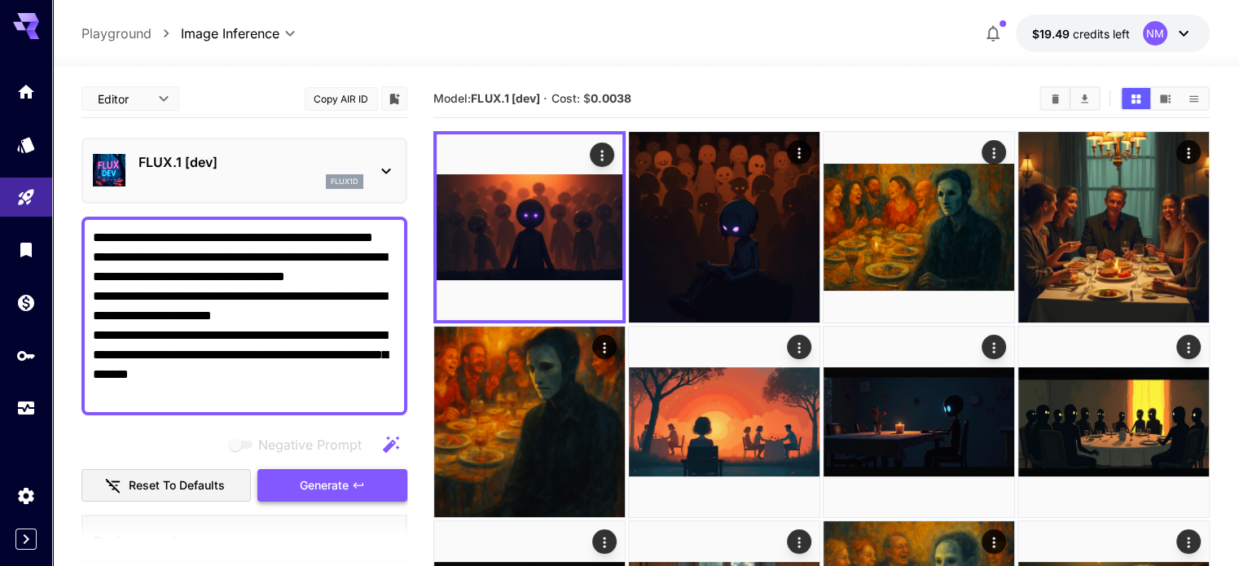
click at [359, 472] on button "Generate" at bounding box center [332, 485] width 150 height 33
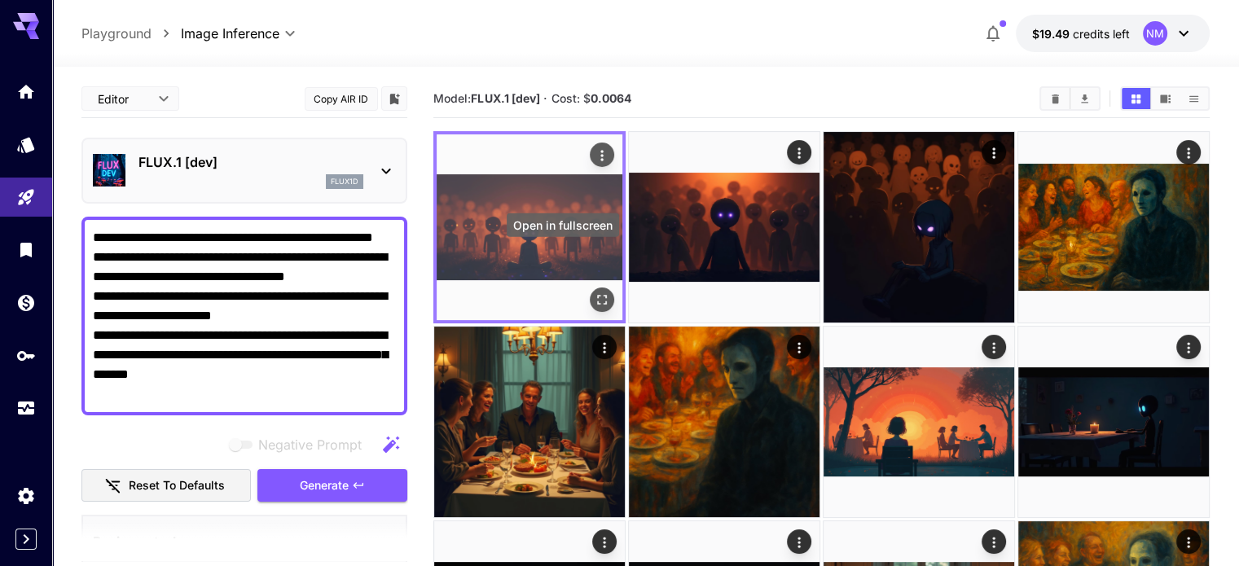
click at [594, 292] on icon "Open in fullscreen" at bounding box center [602, 300] width 16 height 16
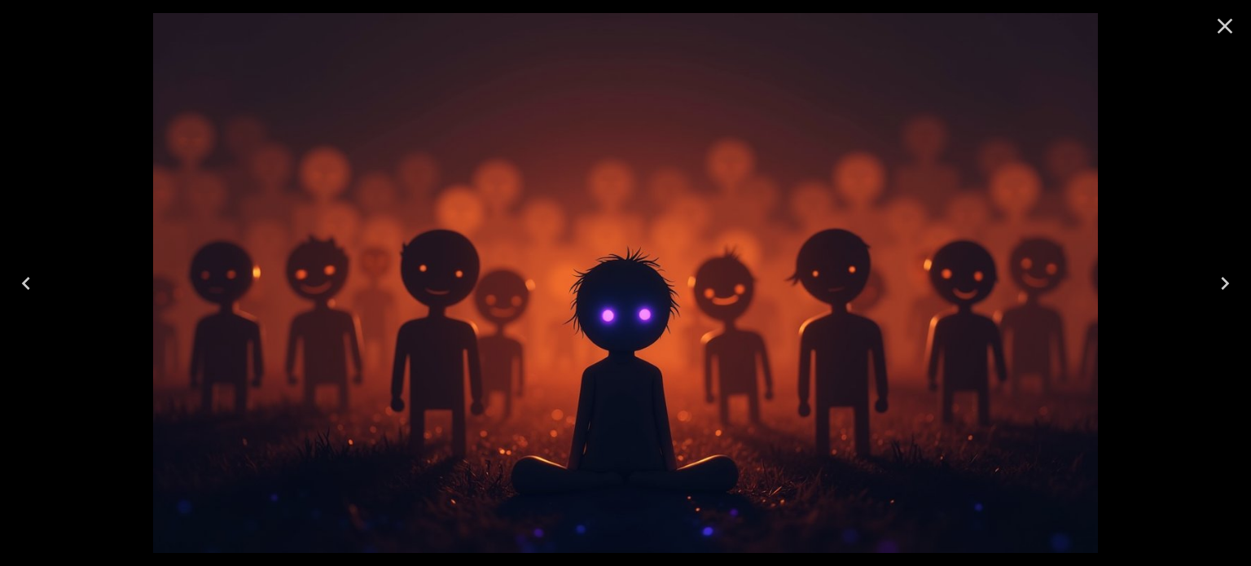
click at [1194, 133] on div at bounding box center [625, 283] width 1251 height 566
click at [1225, 20] on icon "Close" at bounding box center [1225, 26] width 26 height 26
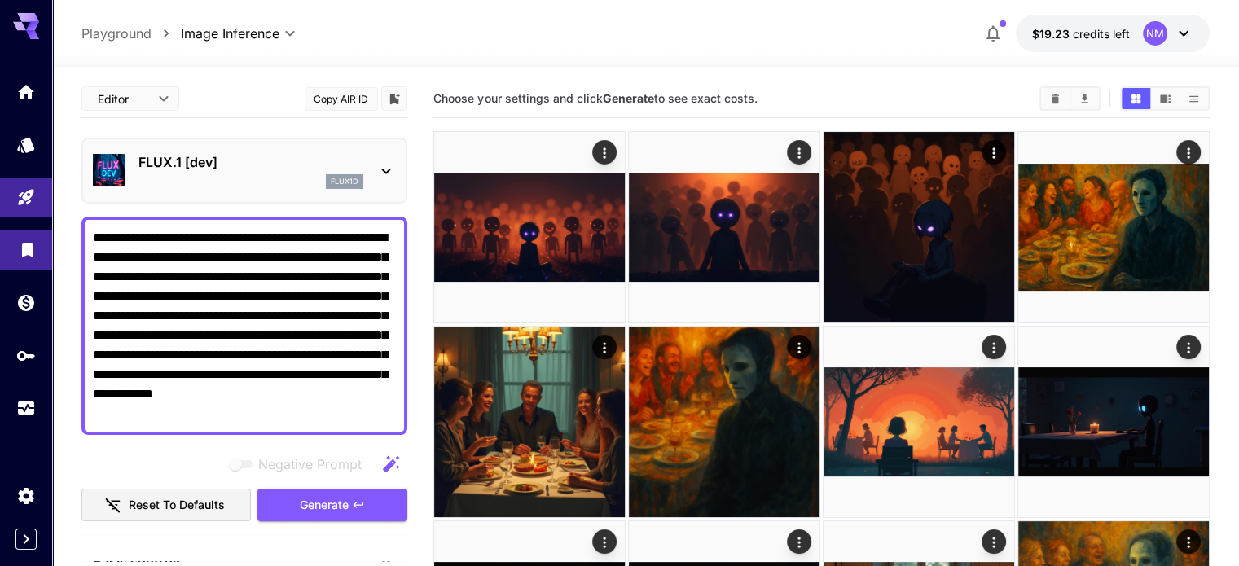
drag, startPoint x: 328, startPoint y: 410, endPoint x: 0, endPoint y: 238, distance: 370.6
paste textarea "**********"
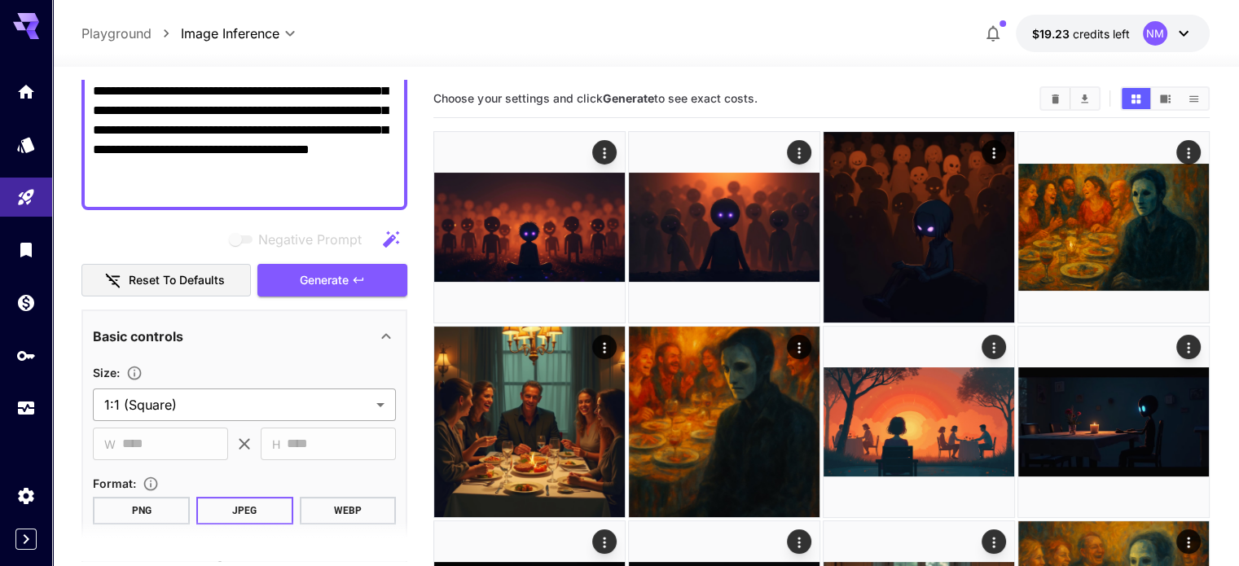
scroll to position [326, 0]
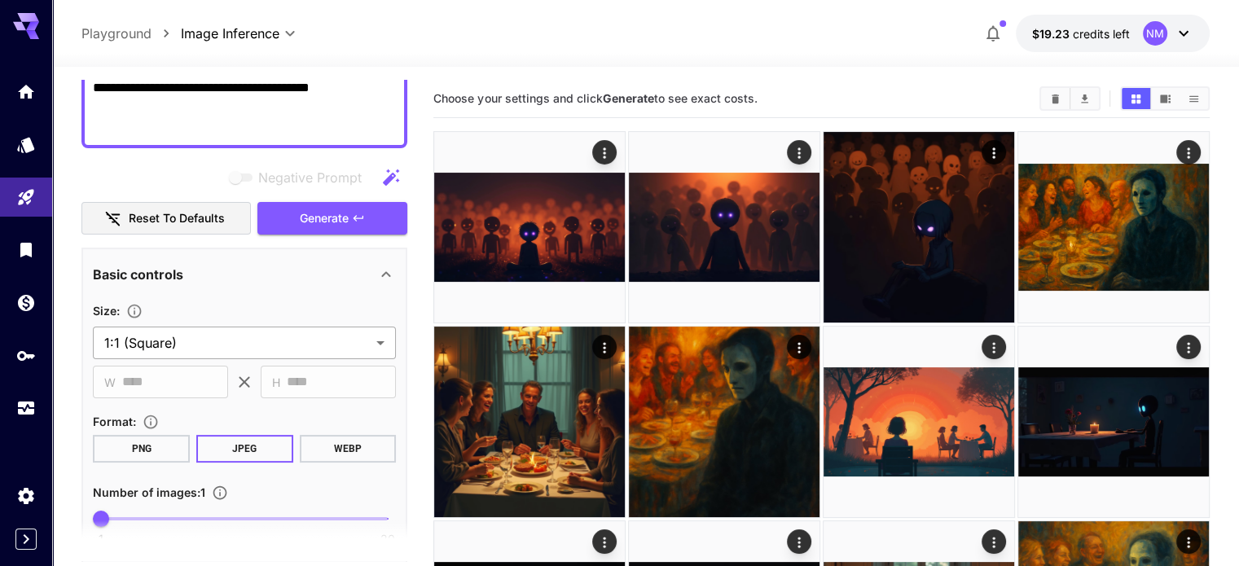
type textarea "**********"
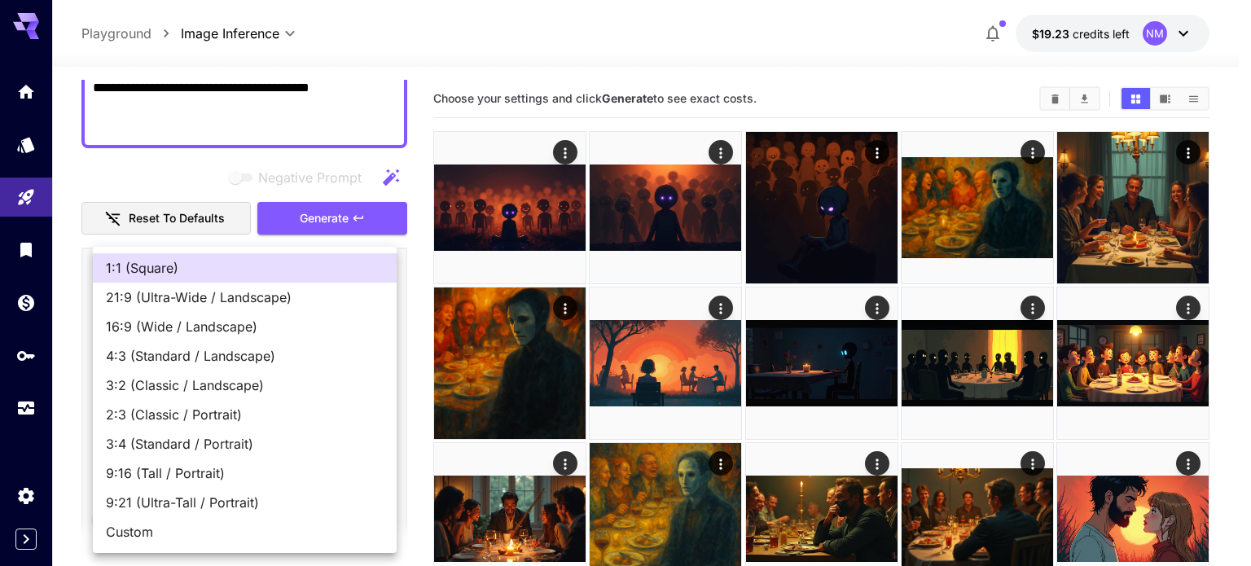
click at [199, 326] on span "16:9 (Wide / Landscape)" at bounding box center [245, 327] width 278 height 20
type input "**********"
type input "****"
type input "***"
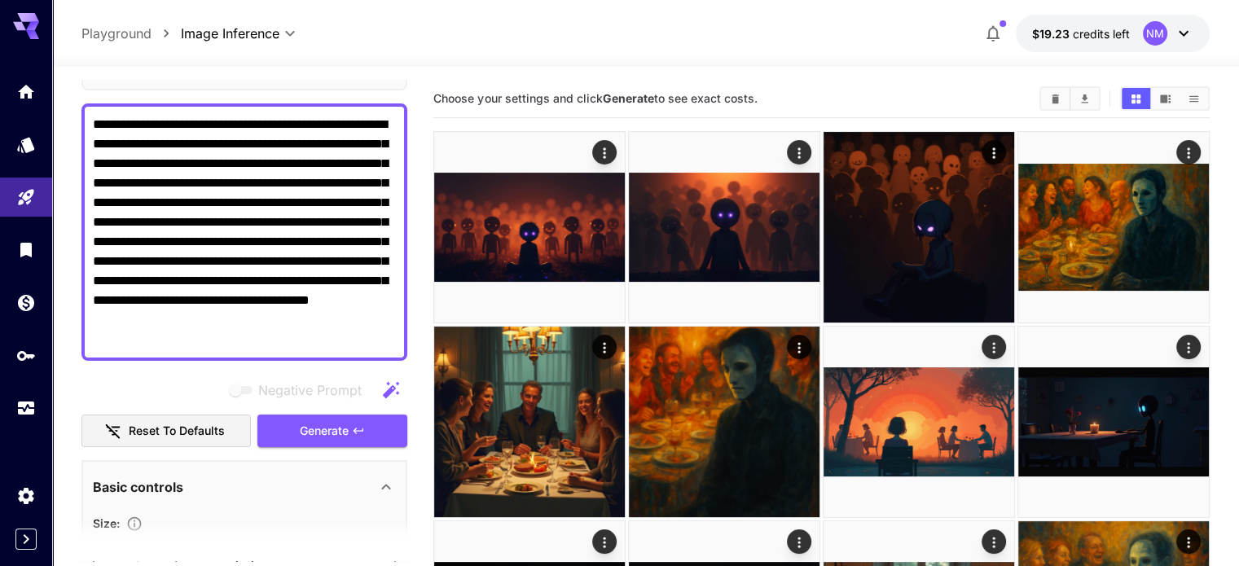
scroll to position [81, 0]
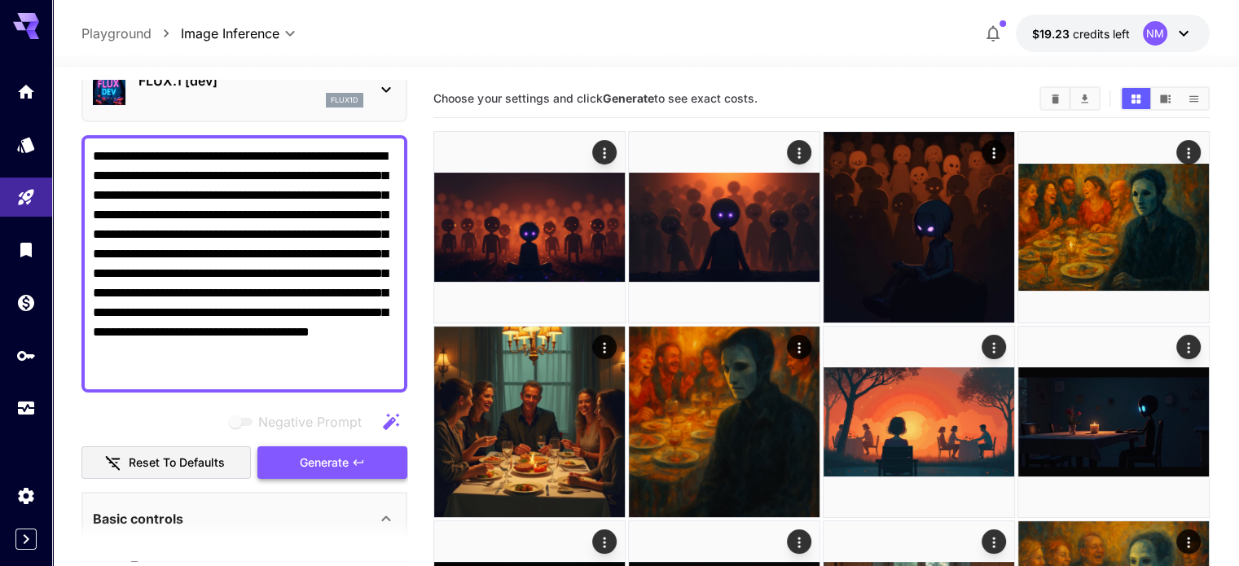
click at [305, 450] on button "Generate" at bounding box center [332, 462] width 150 height 33
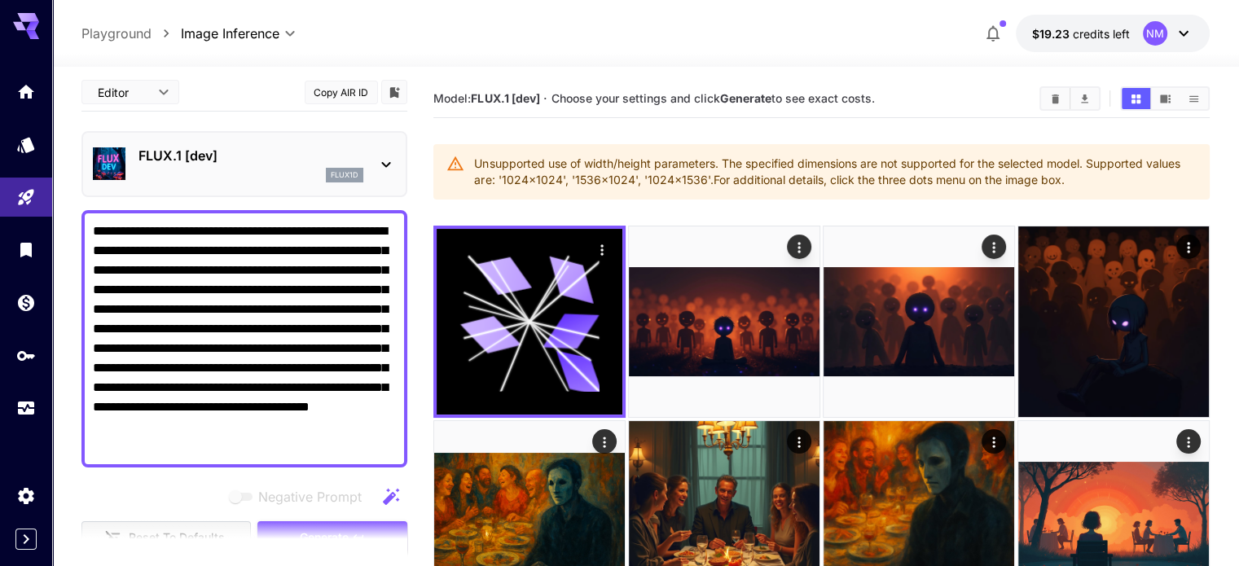
scroll to position [0, 0]
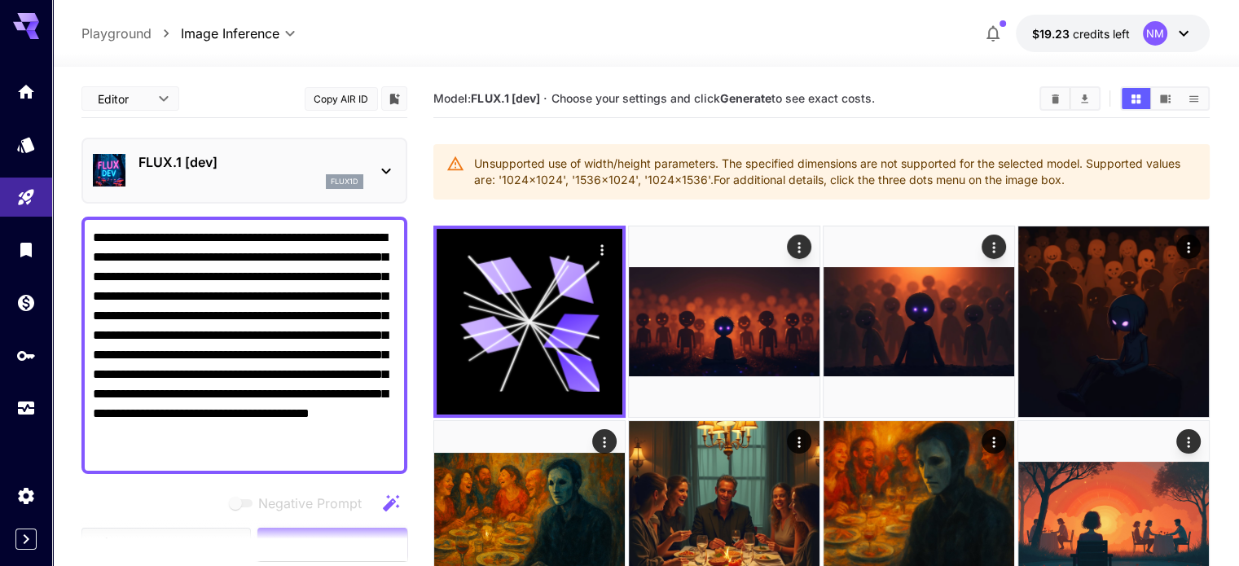
click at [209, 165] on p "FLUX.1 [dev]" at bounding box center [250, 162] width 225 height 20
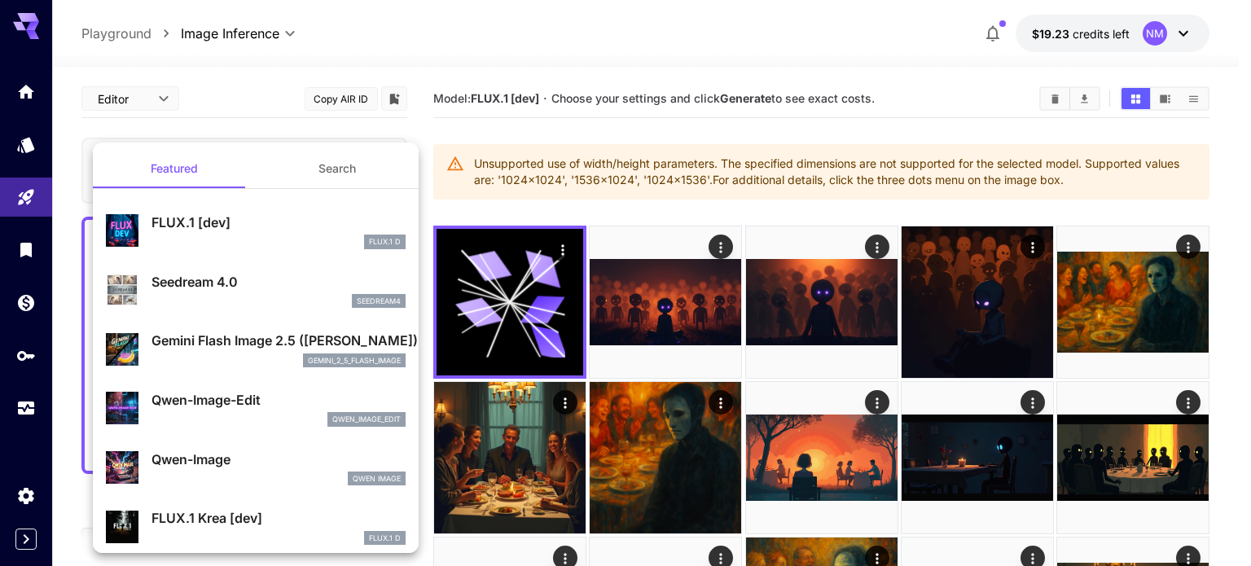
click at [196, 228] on p "FLUX.1 [dev]" at bounding box center [279, 223] width 254 height 20
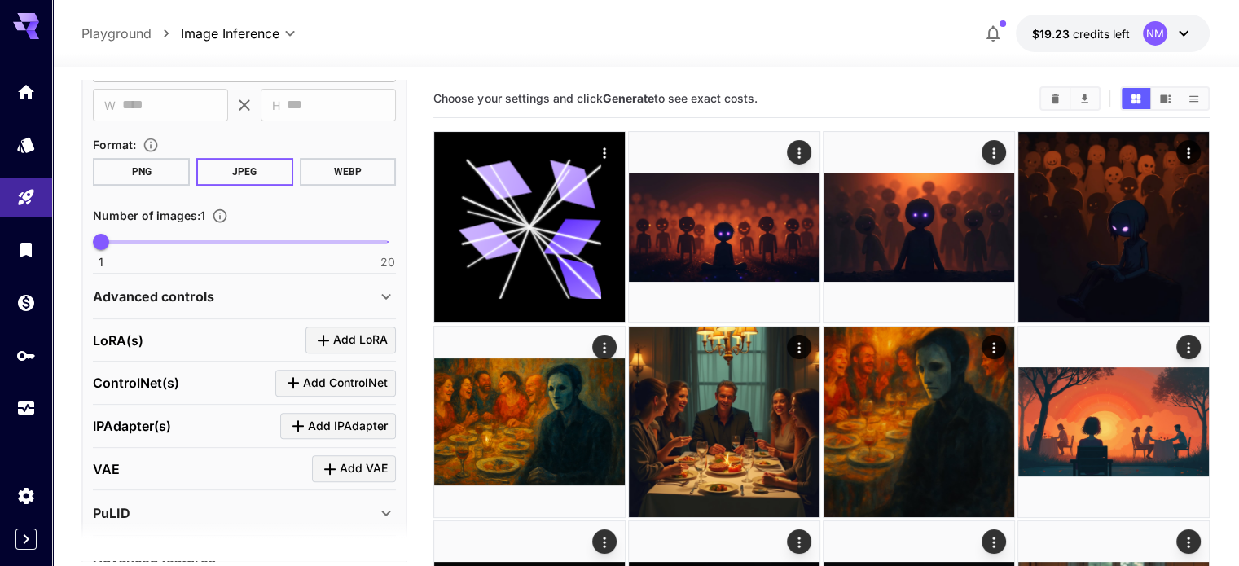
scroll to position [652, 0]
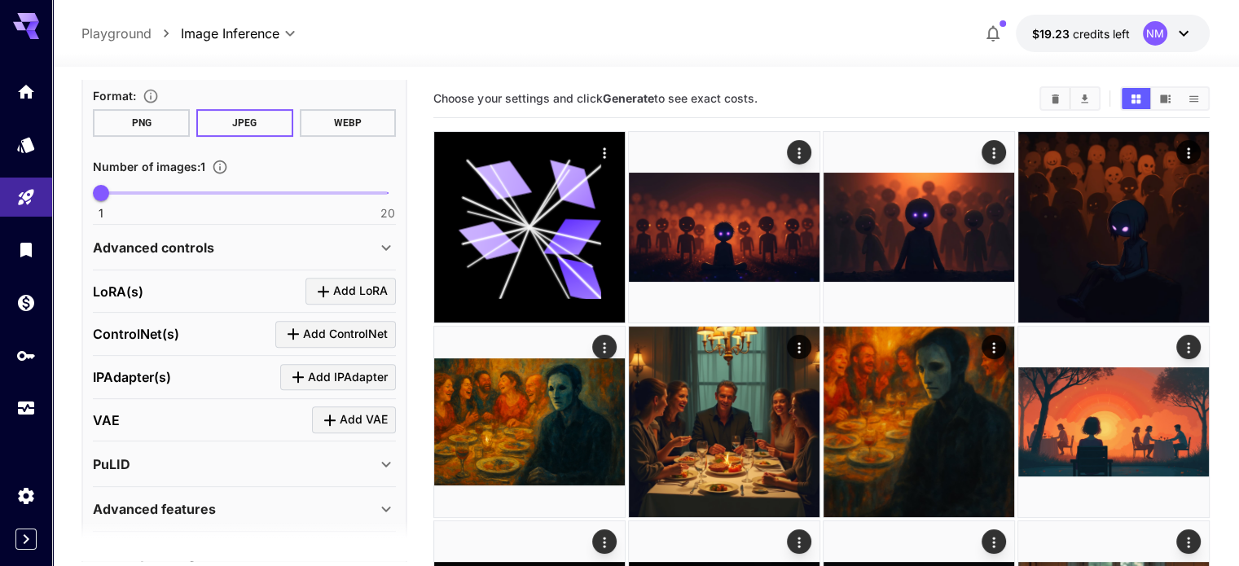
click at [228, 243] on div "Advanced controls" at bounding box center [234, 248] width 283 height 20
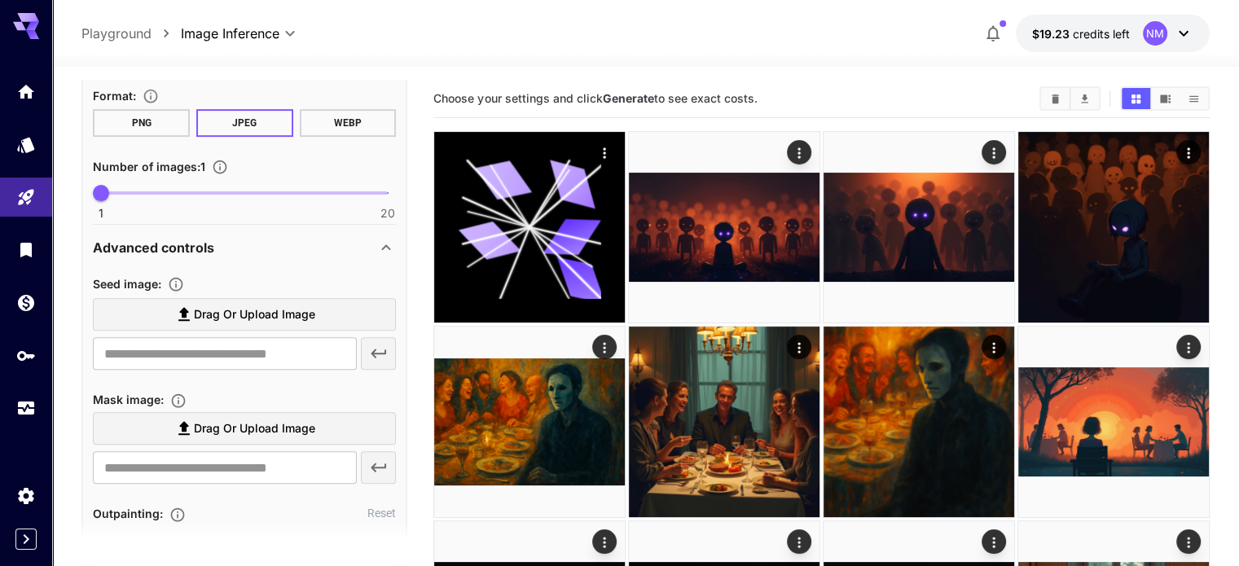
click at [228, 239] on div "Advanced controls" at bounding box center [234, 248] width 283 height 20
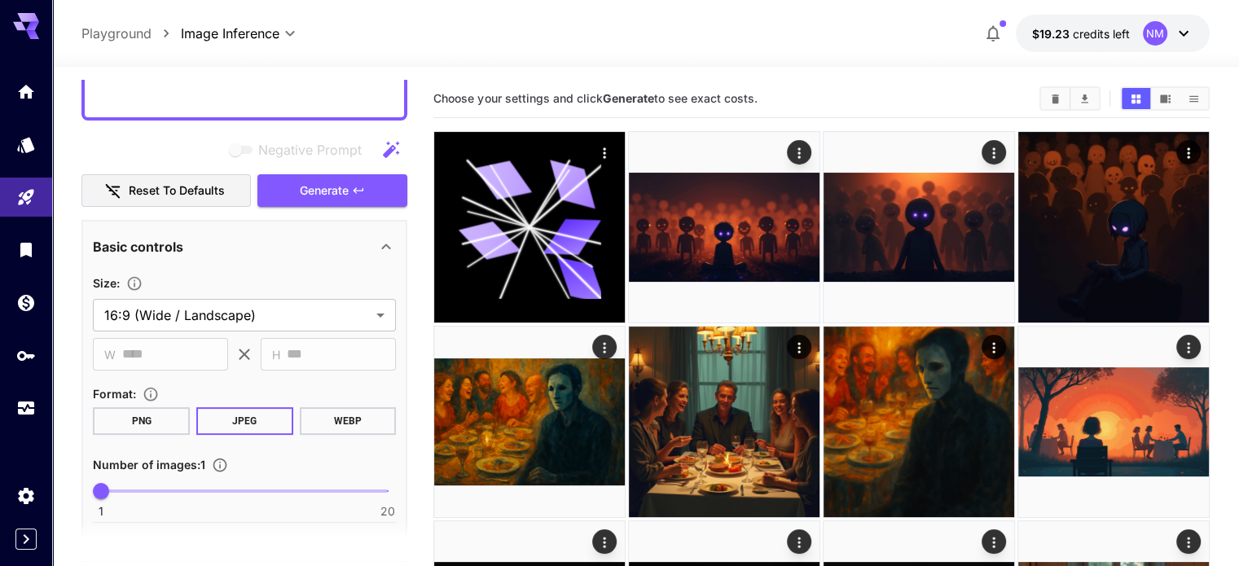
scroll to position [244, 0]
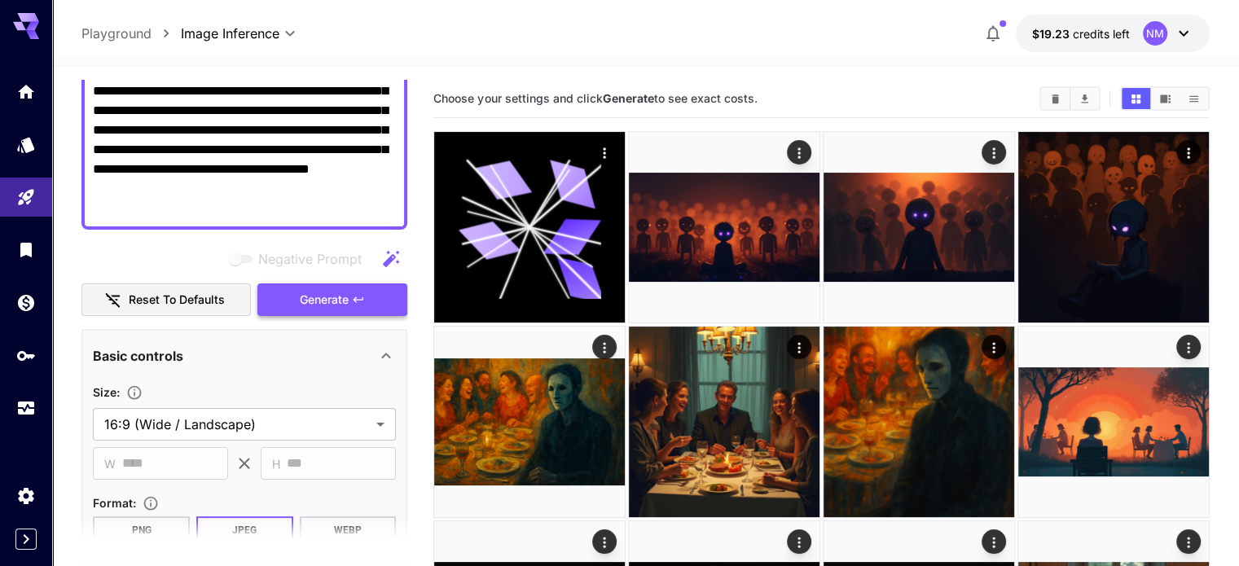
click at [298, 292] on button "Generate" at bounding box center [332, 299] width 150 height 33
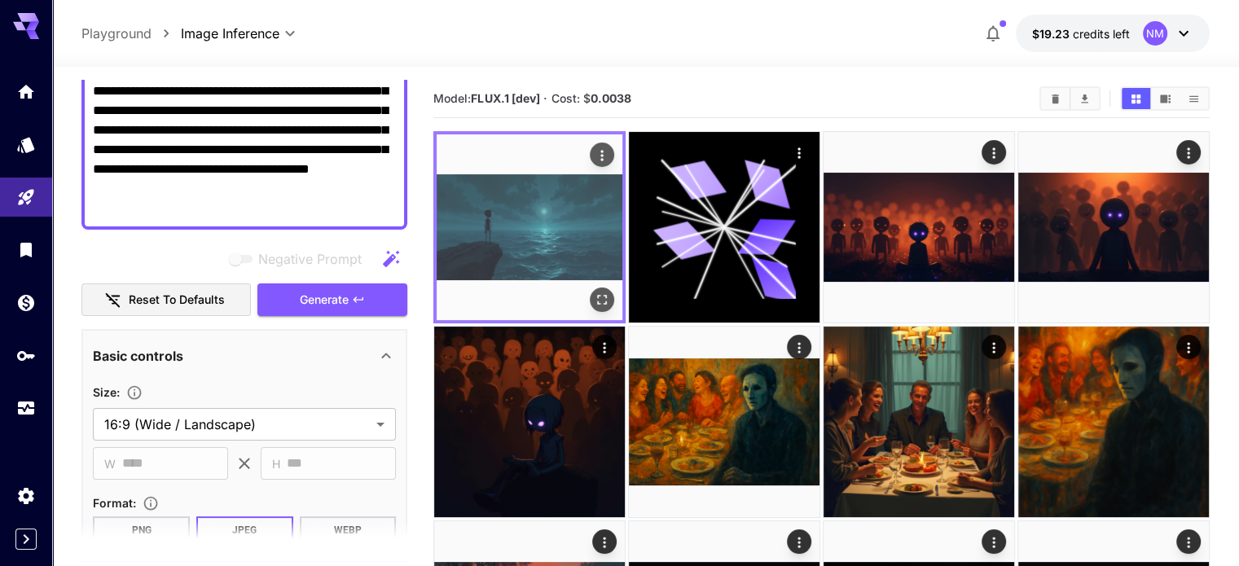
click at [594, 292] on icon "Open in fullscreen" at bounding box center [602, 300] width 16 height 16
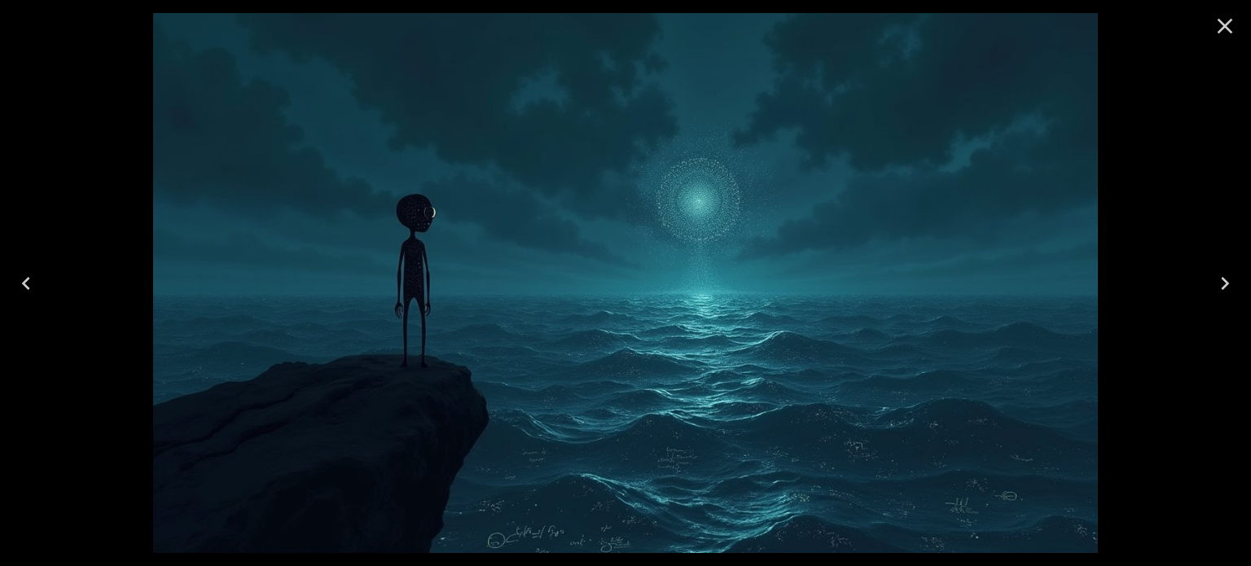
click at [31, 124] on div at bounding box center [625, 283] width 1251 height 566
click at [1231, 11] on button "Close" at bounding box center [1225, 26] width 39 height 39
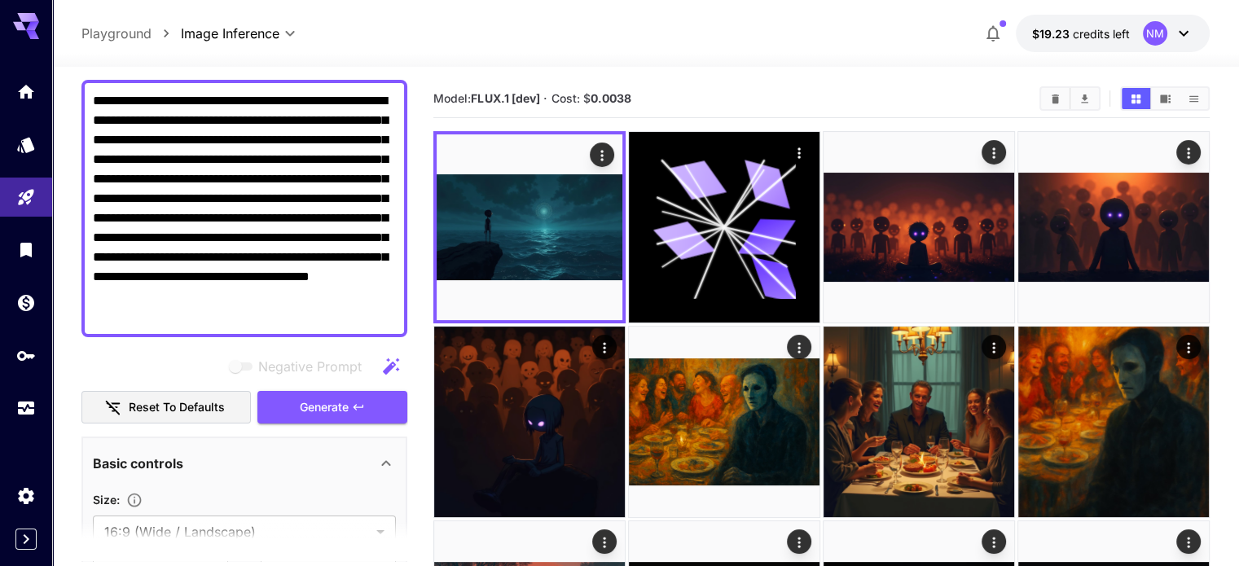
scroll to position [81, 0]
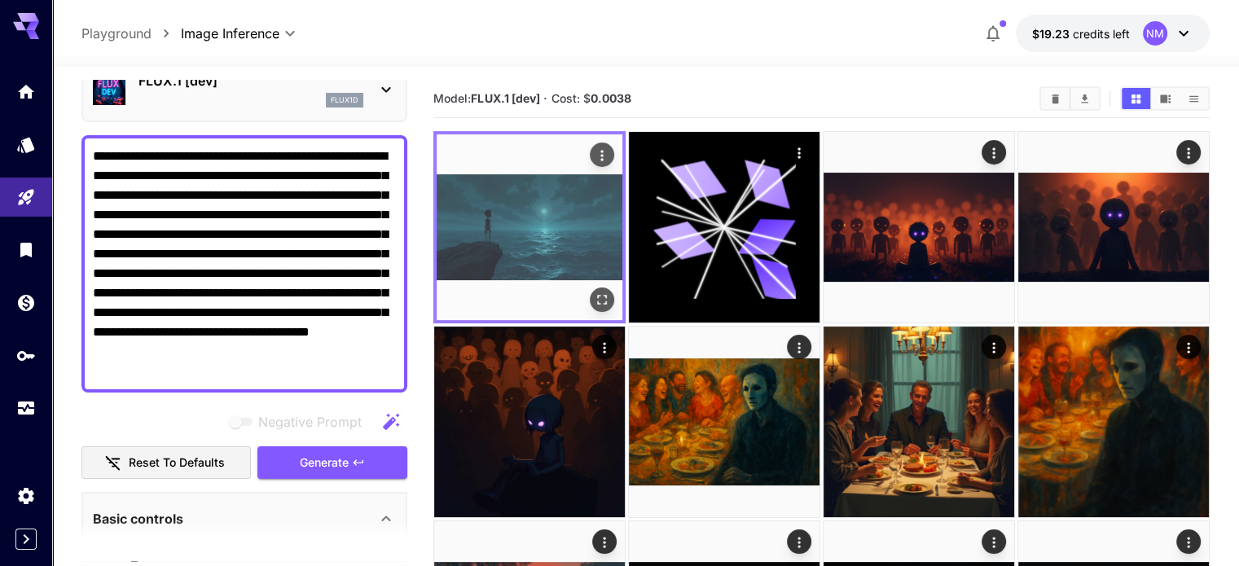
click at [594, 292] on icon "Open in fullscreen" at bounding box center [602, 300] width 16 height 16
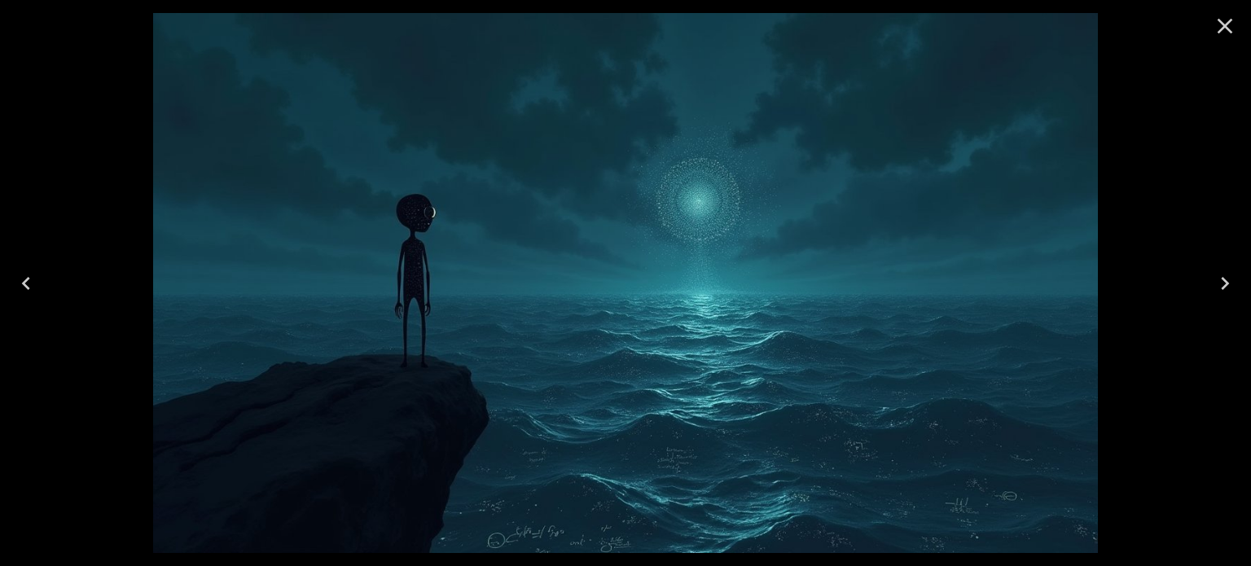
click at [1224, 19] on icon "Close" at bounding box center [1225, 26] width 26 height 26
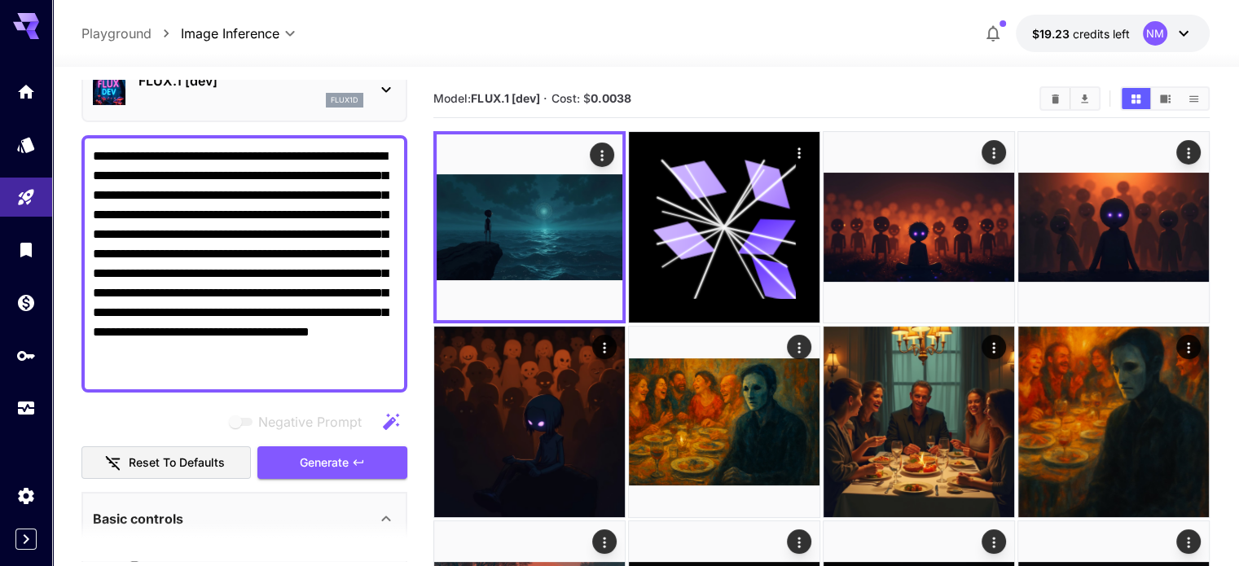
click at [344, 378] on textarea "**********" at bounding box center [244, 264] width 303 height 235
drag, startPoint x: 344, startPoint y: 378, endPoint x: 46, endPoint y: 117, distance: 396.0
paste textarea "***"
click at [341, 459] on span "Generate" at bounding box center [324, 463] width 49 height 20
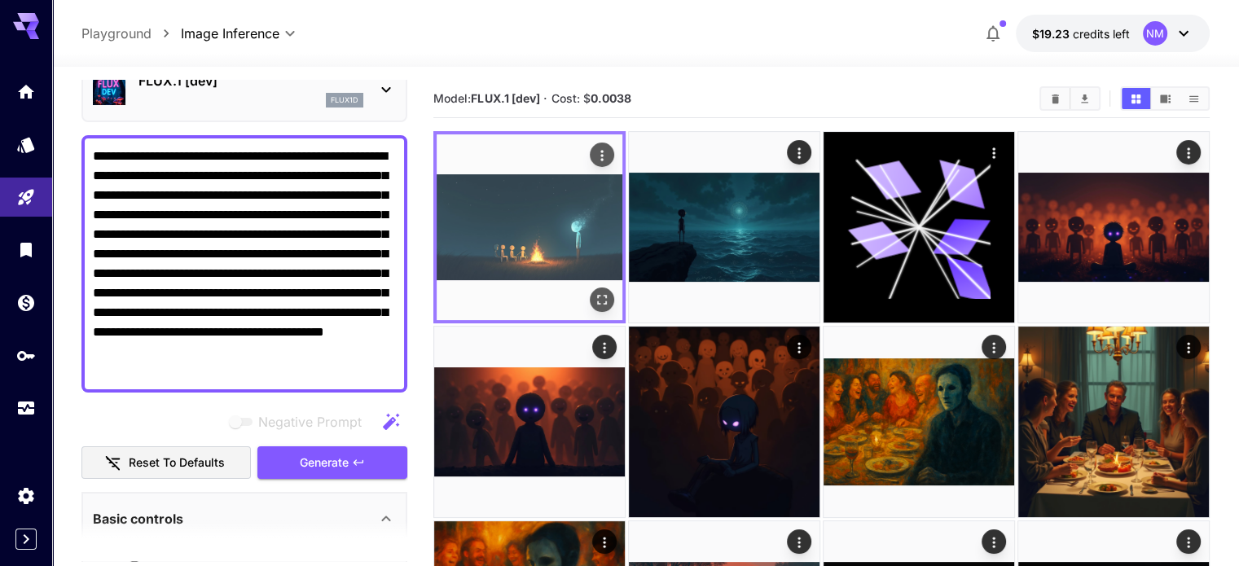
click at [594, 292] on icon "Open in fullscreen" at bounding box center [602, 300] width 16 height 16
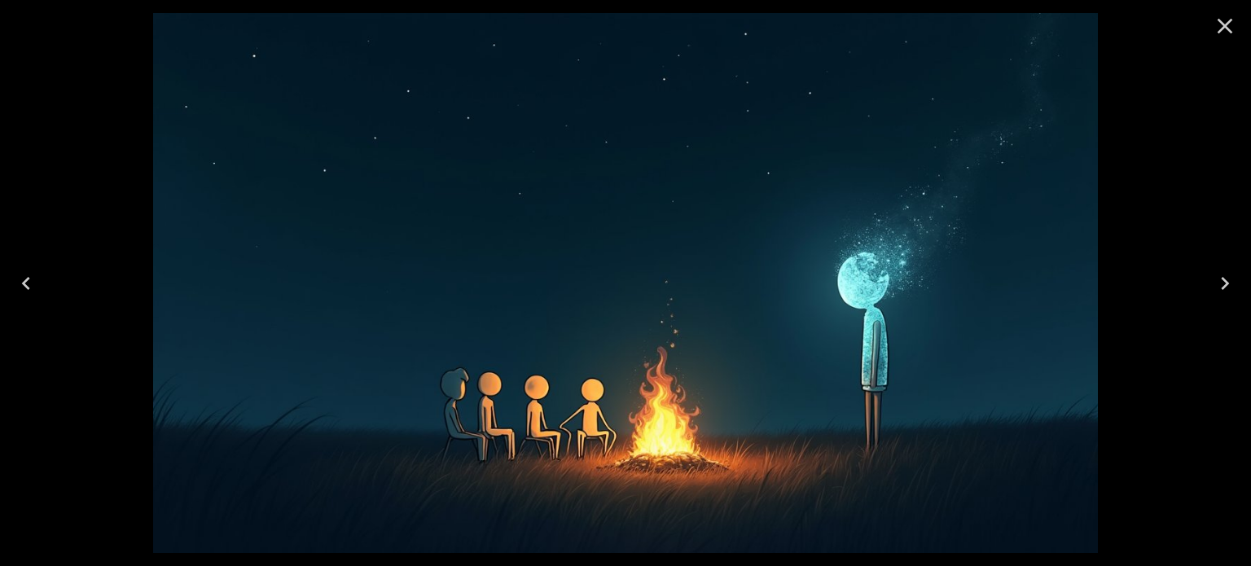
click at [1226, 32] on icon "Close" at bounding box center [1225, 26] width 26 height 26
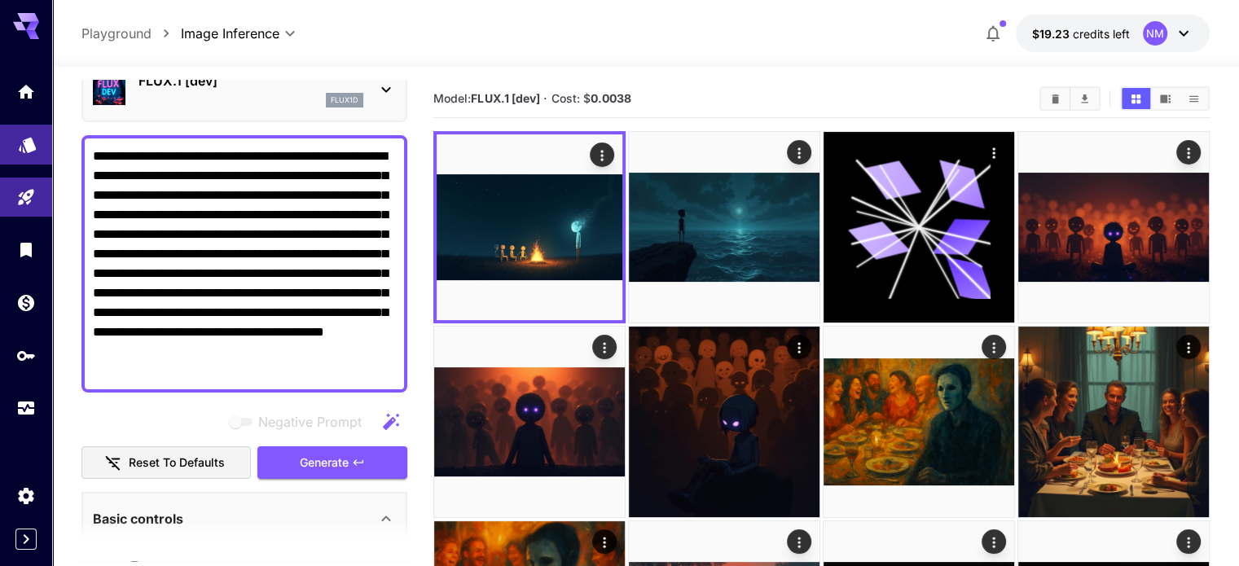
drag, startPoint x: 298, startPoint y: 370, endPoint x: 23, endPoint y: 127, distance: 367.1
paste textarea "**********"
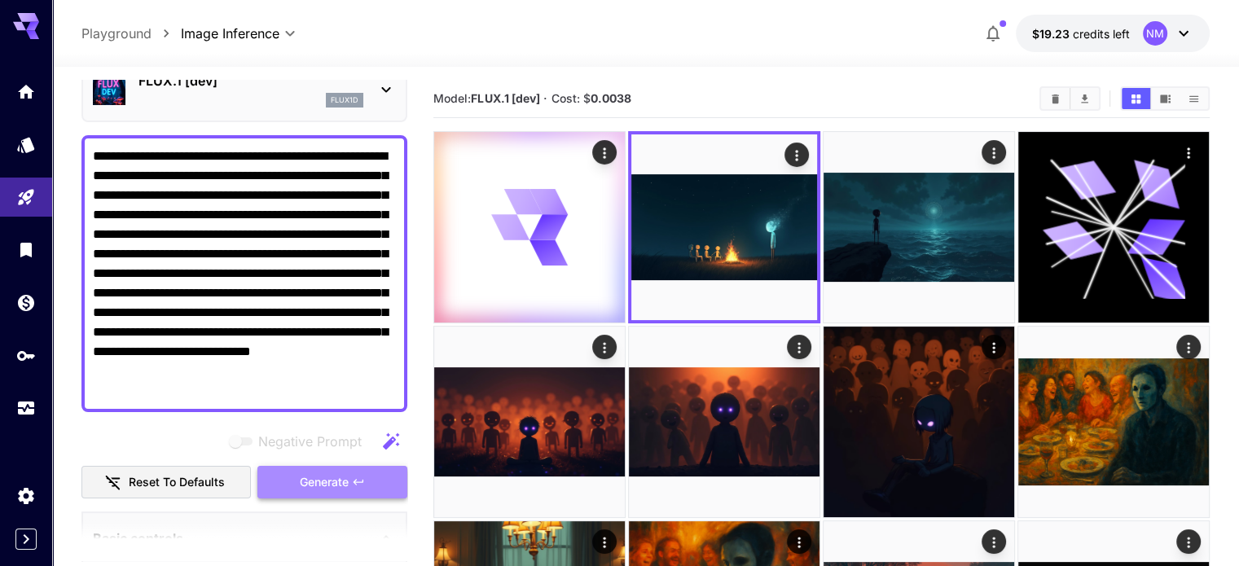
click at [326, 474] on span "Generate" at bounding box center [324, 482] width 49 height 20
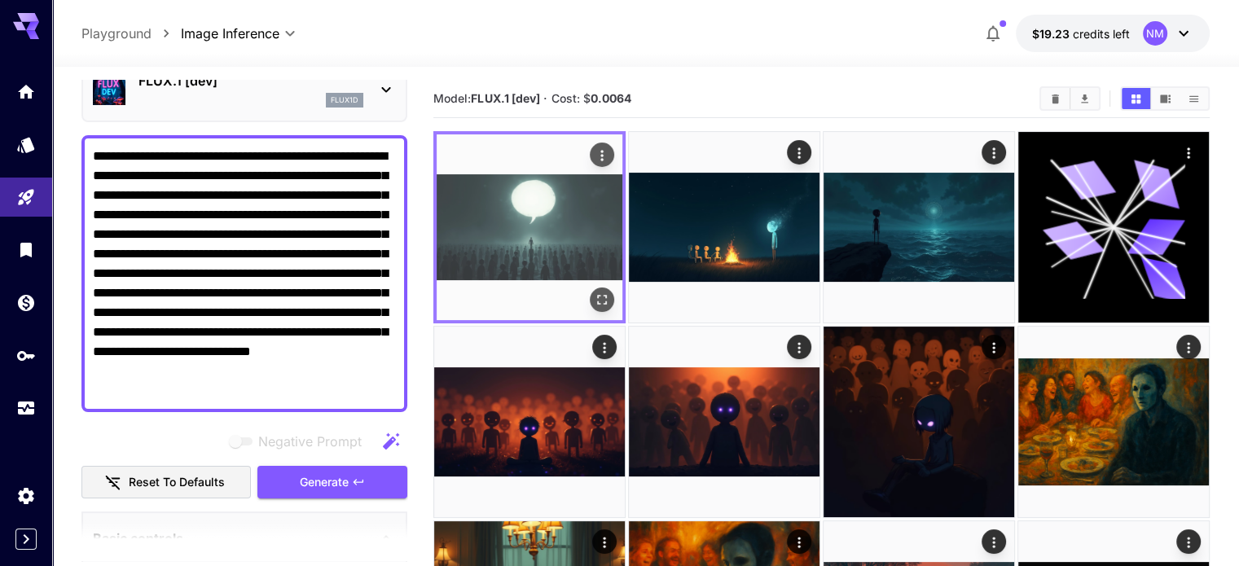
click at [594, 292] on icon "Open in fullscreen" at bounding box center [602, 300] width 16 height 16
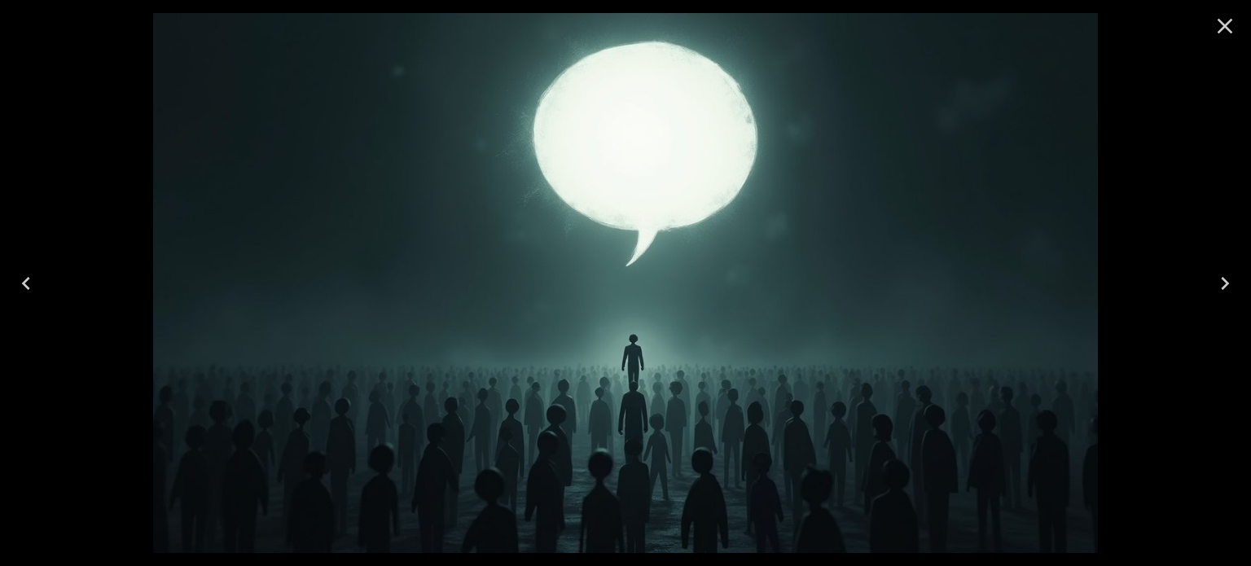
click at [1238, 28] on button "Close" at bounding box center [1225, 26] width 39 height 39
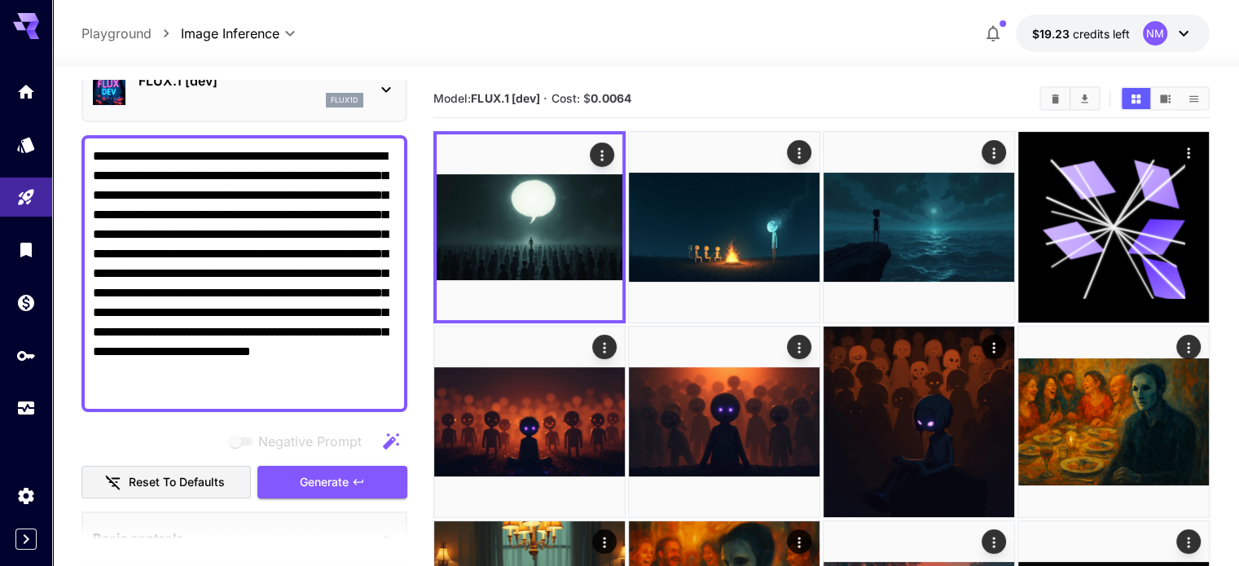
drag, startPoint x: 373, startPoint y: 392, endPoint x: 74, endPoint y: 152, distance: 383.6
paste textarea
type textarea "**********"
click at [362, 485] on icon "button" at bounding box center [358, 482] width 13 height 13
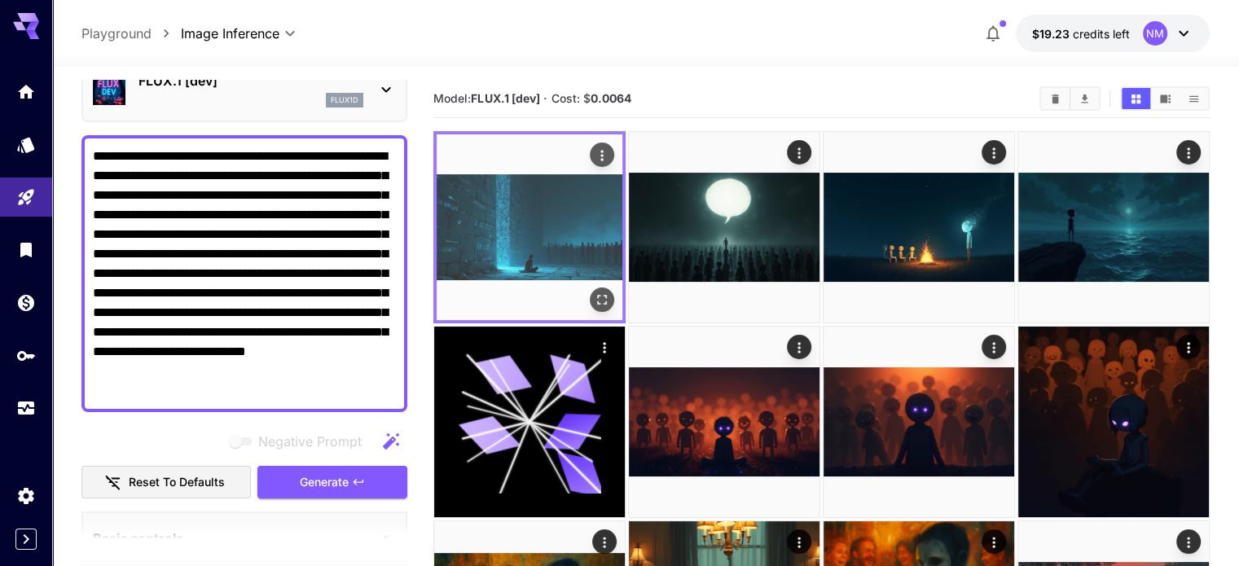
click at [594, 292] on icon "Open in fullscreen" at bounding box center [602, 300] width 16 height 16
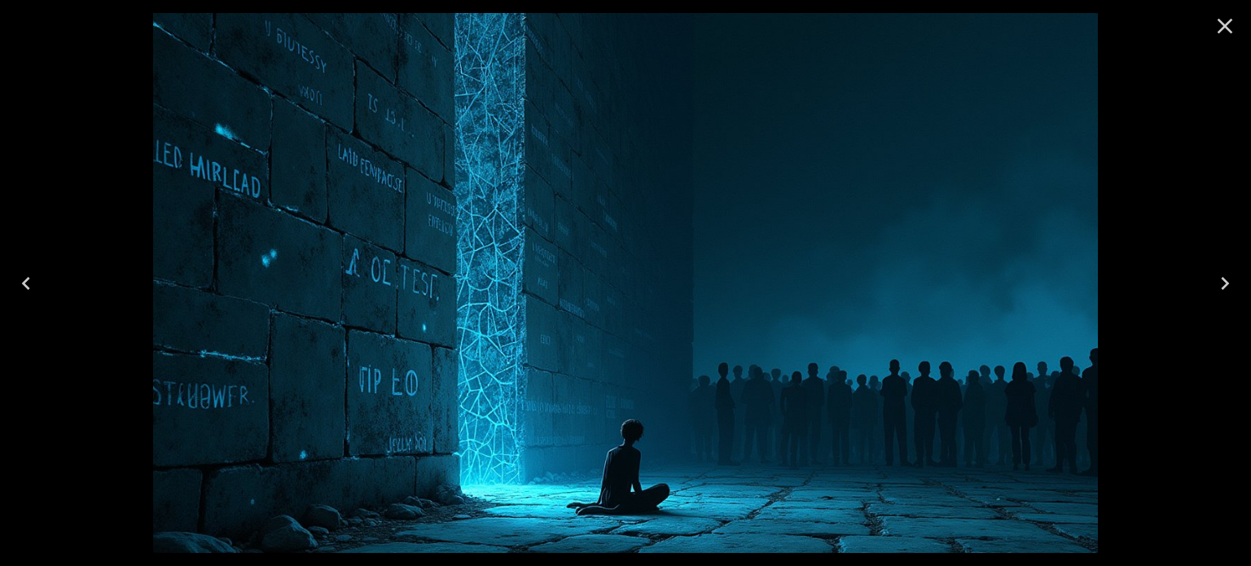
click at [1224, 29] on icon "Close" at bounding box center [1225, 26] width 15 height 15
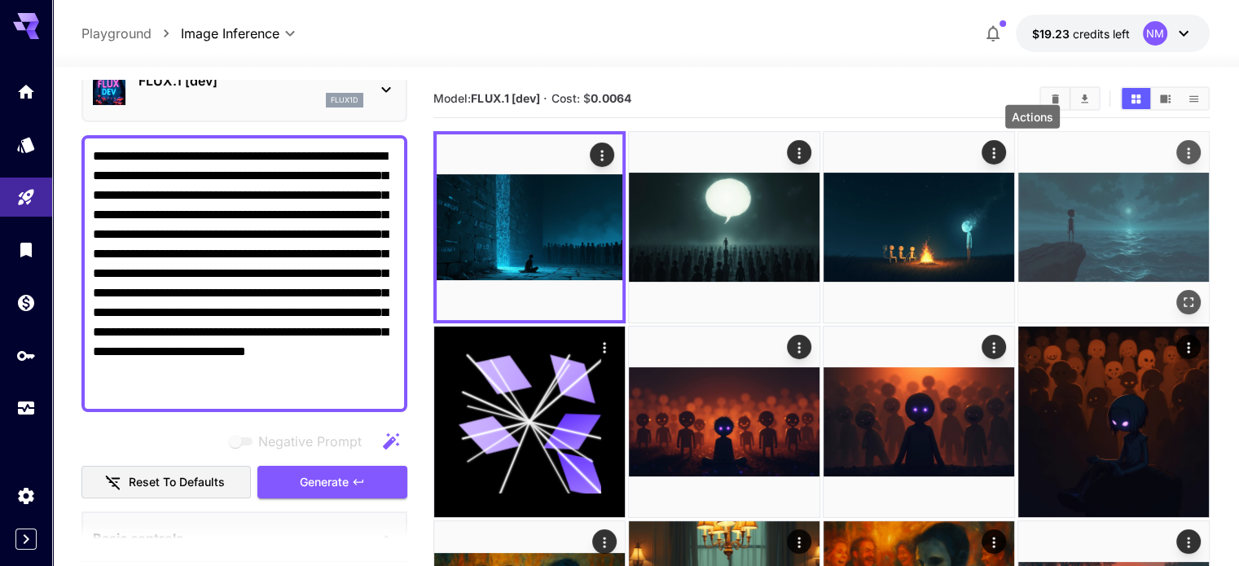
click at [1180, 145] on icon "Actions" at bounding box center [1188, 153] width 16 height 16
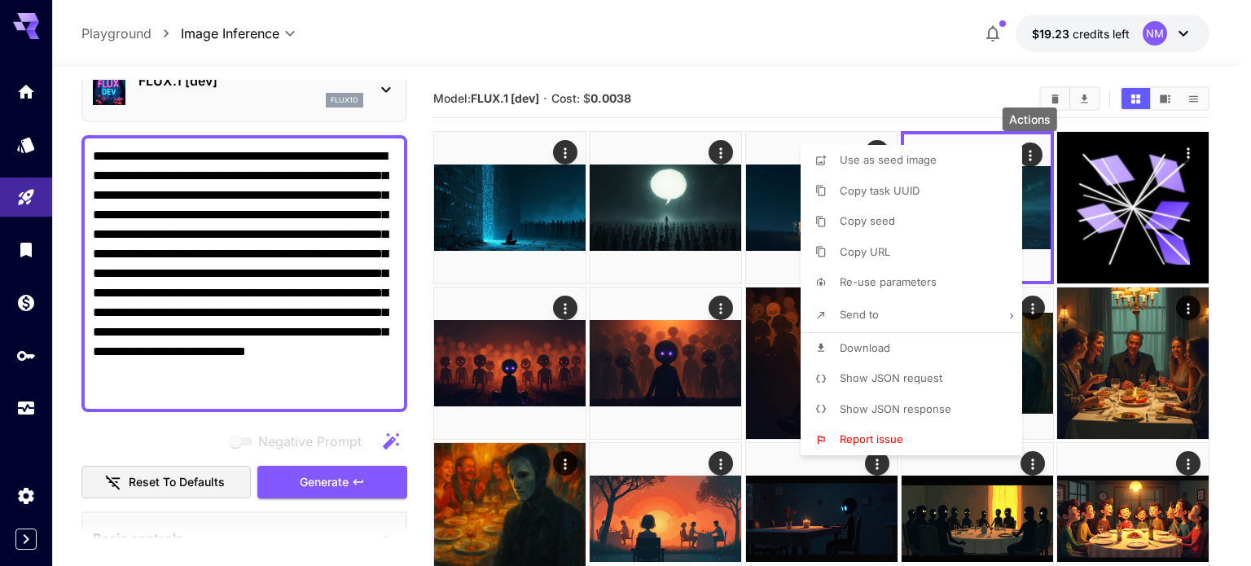
click at [840, 92] on div at bounding box center [625, 283] width 1251 height 566
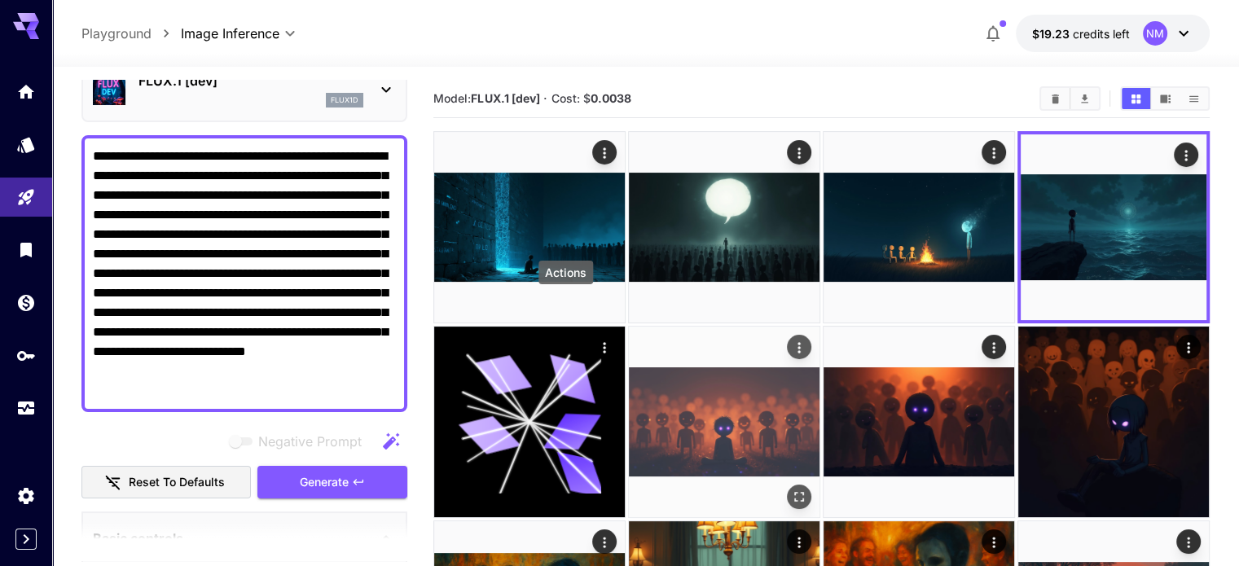
click at [791, 340] on icon "Actions" at bounding box center [799, 348] width 16 height 16
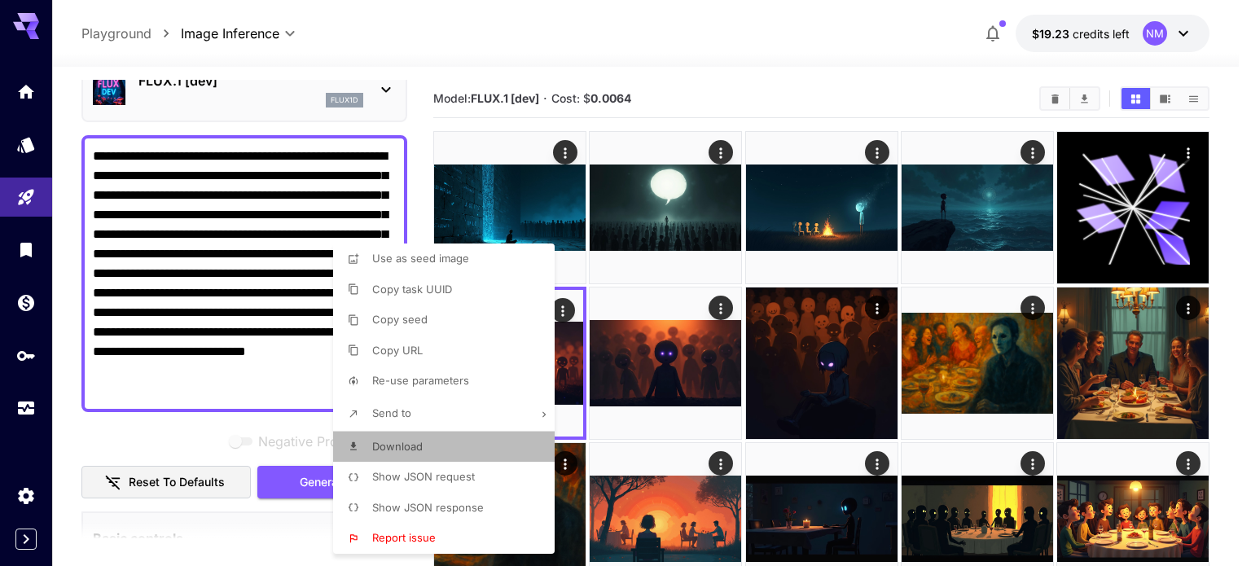
click at [438, 445] on li "Download" at bounding box center [448, 447] width 231 height 31
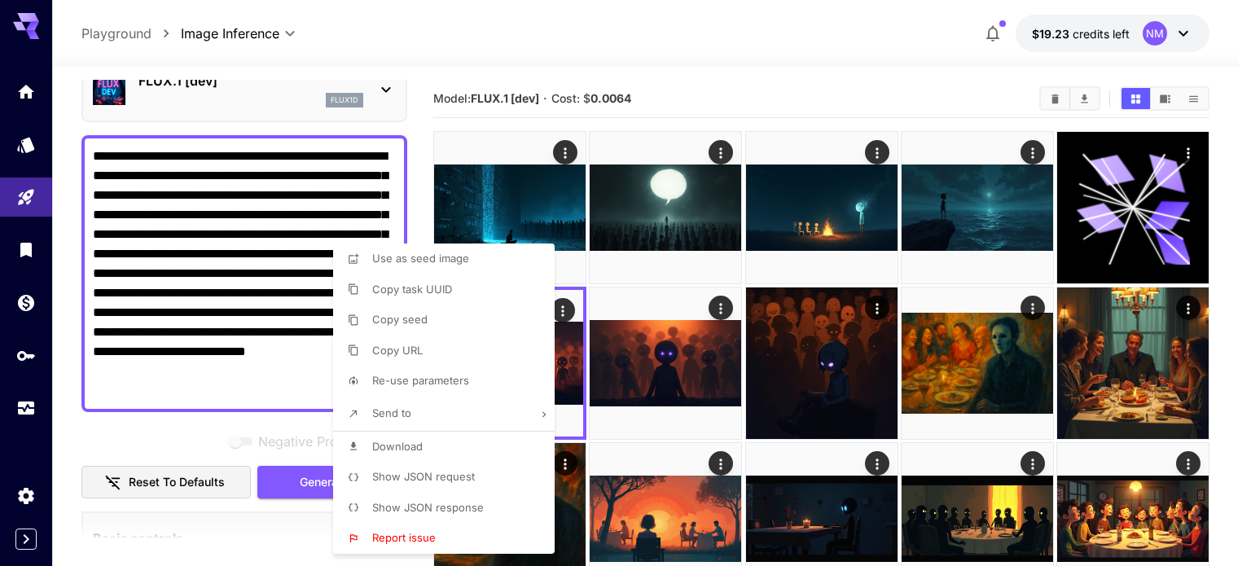
click at [1031, 148] on div at bounding box center [625, 283] width 1251 height 566
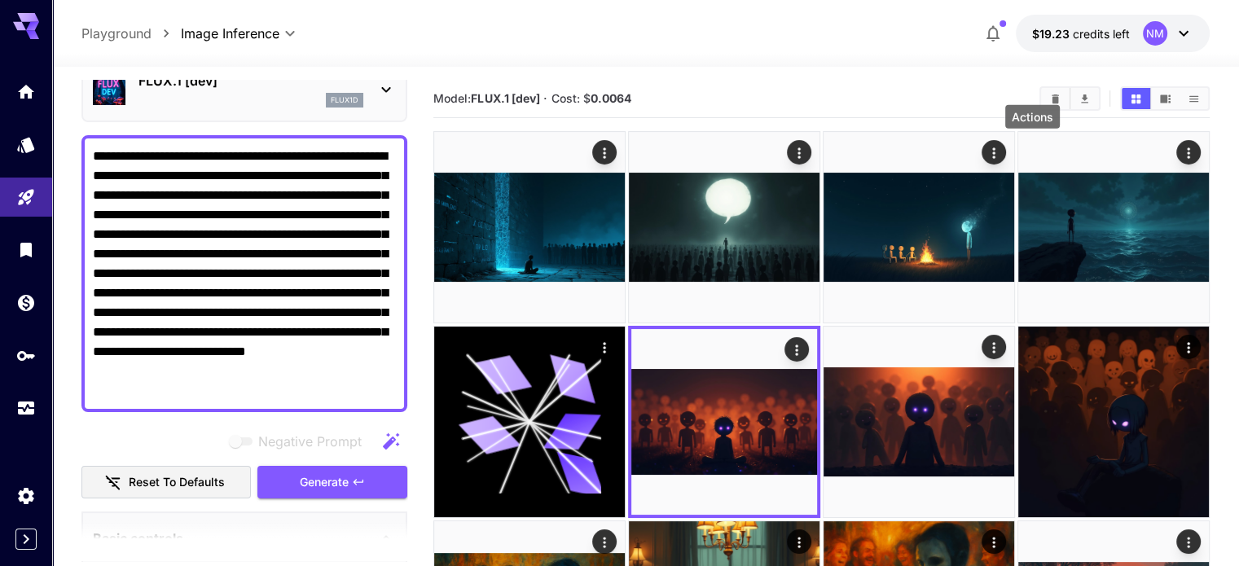
click at [1187, 148] on icon "Actions" at bounding box center [1188, 152] width 2 height 11
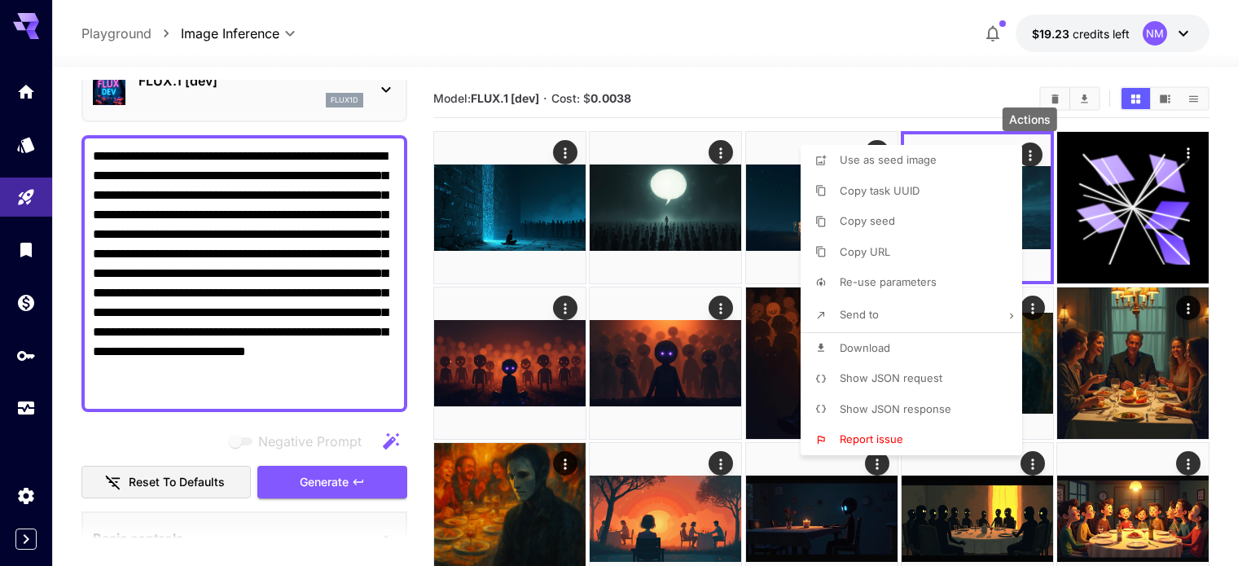
click at [862, 342] on span "Download" at bounding box center [865, 347] width 51 height 13
click at [922, 90] on div at bounding box center [625, 283] width 1251 height 566
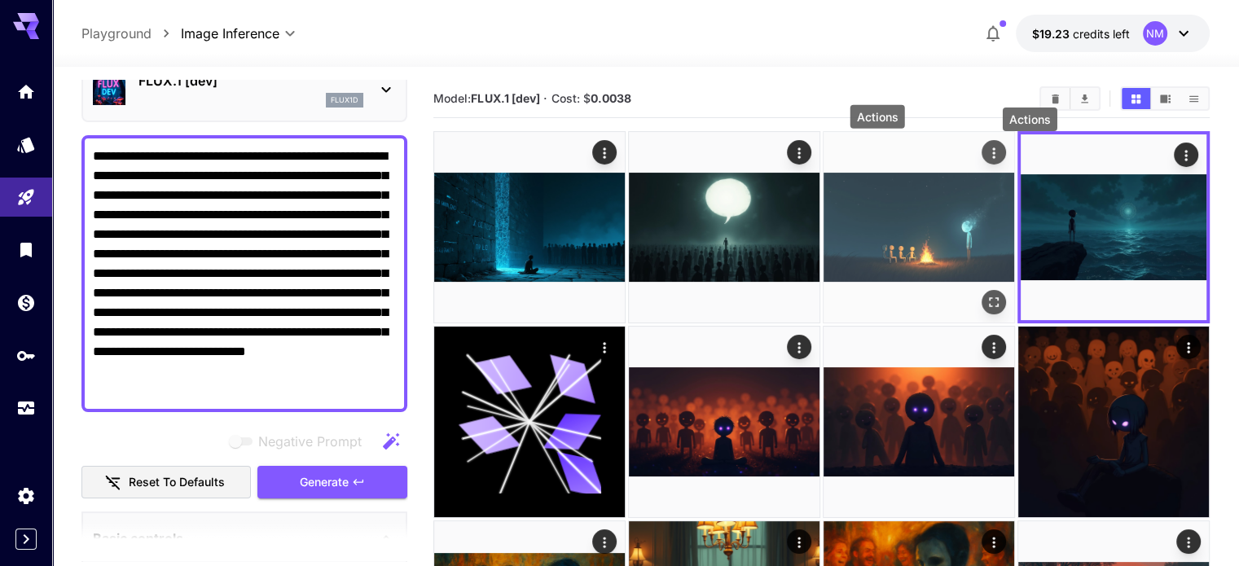
click at [986, 155] on icon "Actions" at bounding box center [994, 153] width 16 height 16
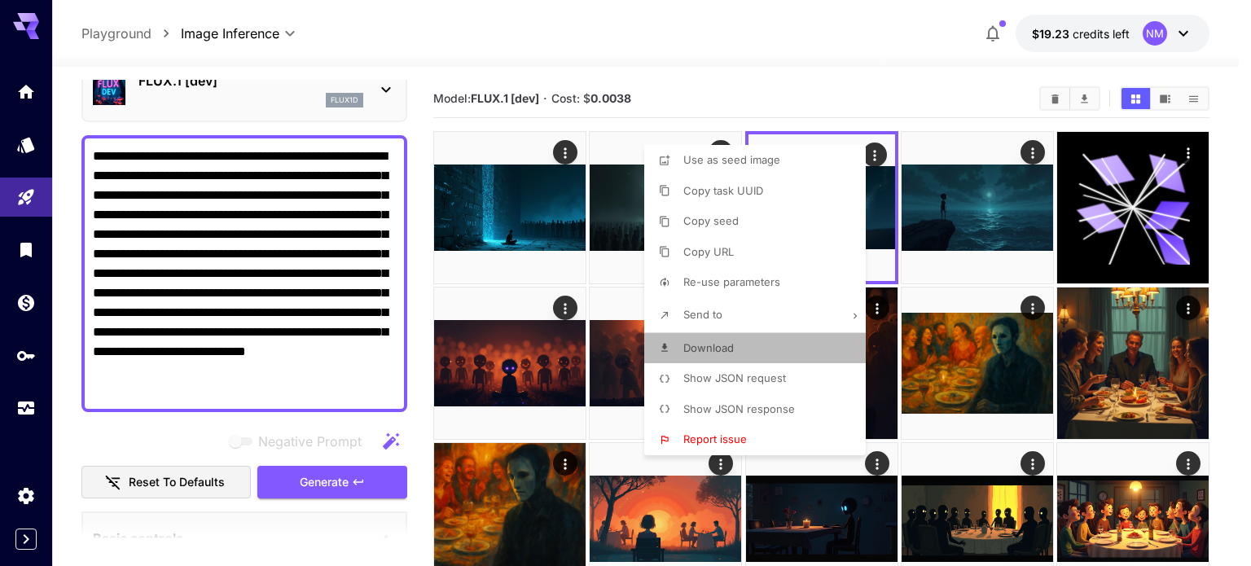
click at [760, 341] on li "Download" at bounding box center [759, 348] width 231 height 31
click at [759, 102] on div at bounding box center [625, 283] width 1251 height 566
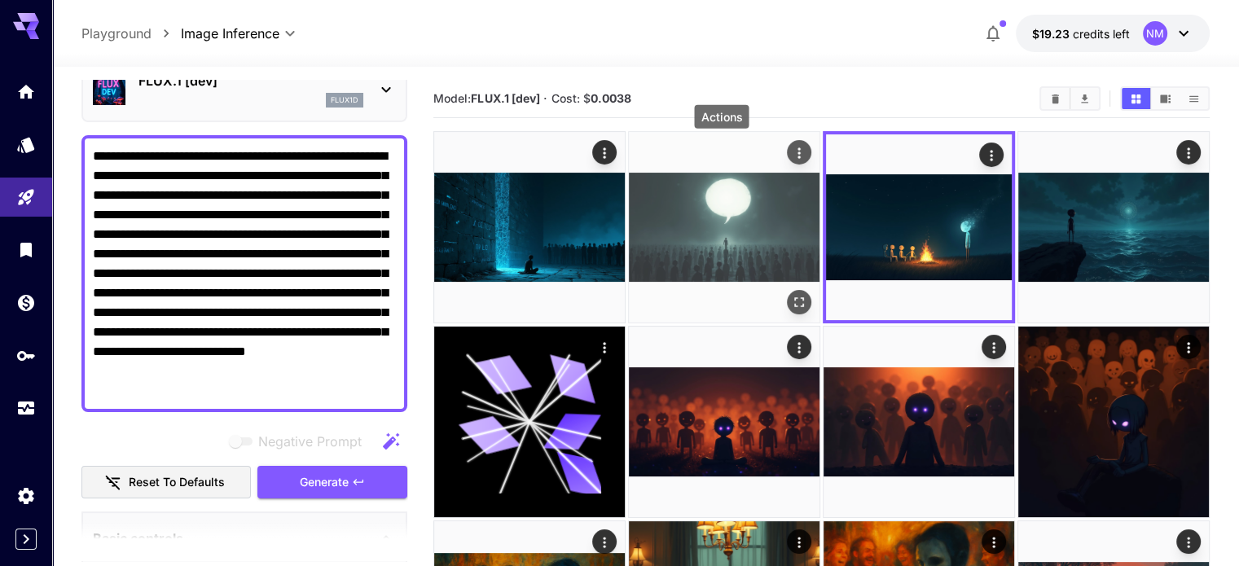
click at [791, 152] on icon "Actions" at bounding box center [799, 153] width 16 height 16
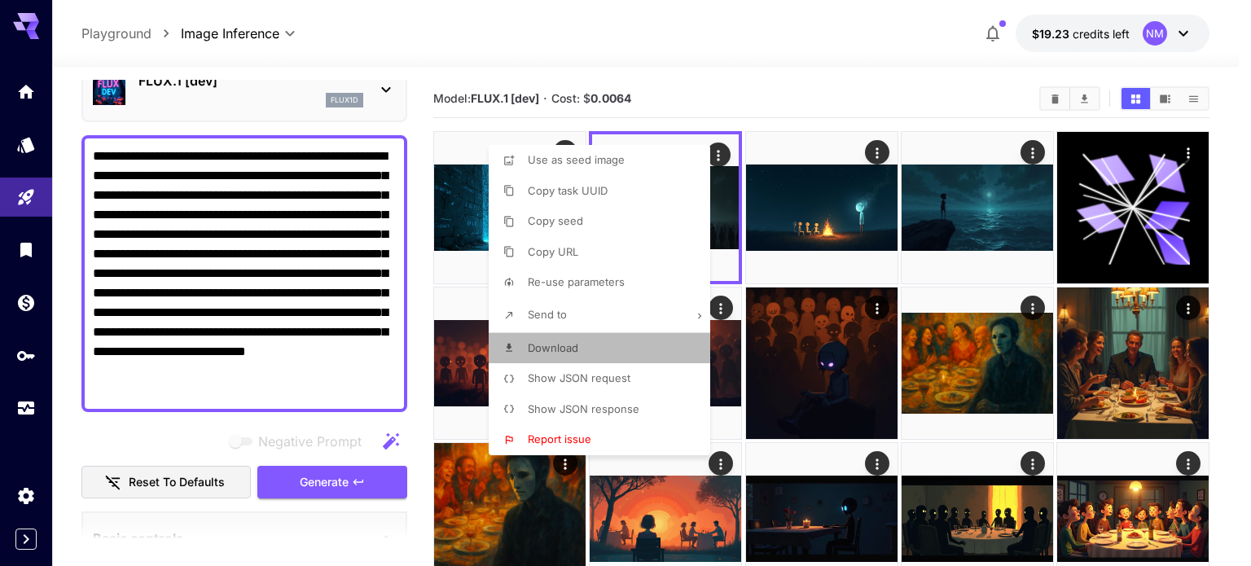
click at [594, 342] on li "Download" at bounding box center [604, 348] width 231 height 31
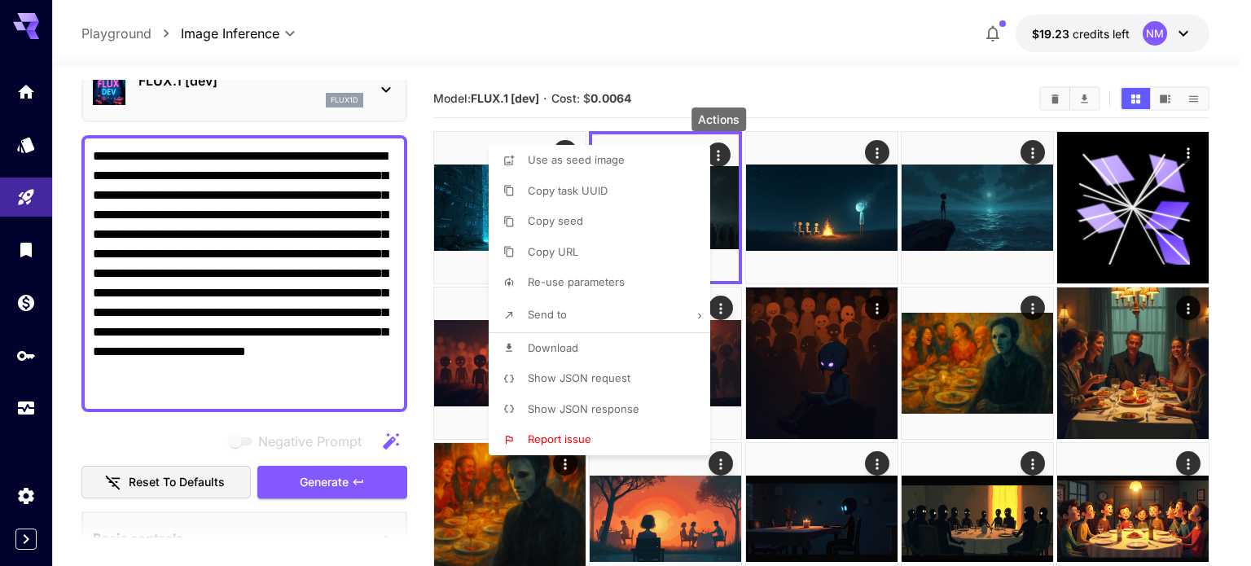
click at [728, 88] on div at bounding box center [625, 283] width 1251 height 566
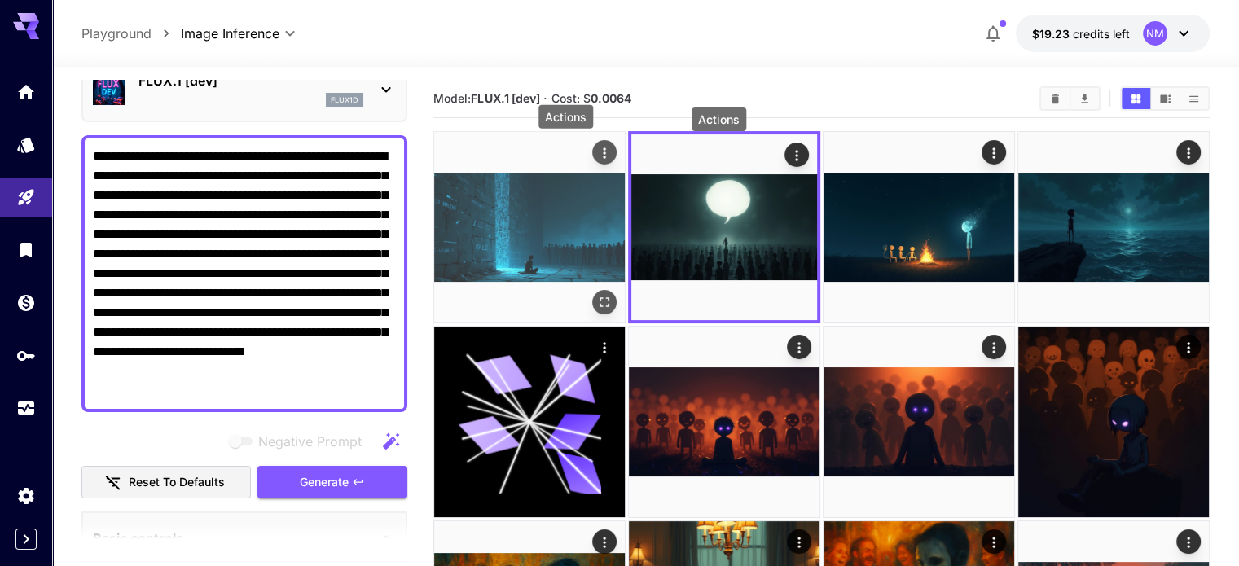
click at [596, 147] on icon "Actions" at bounding box center [604, 153] width 16 height 16
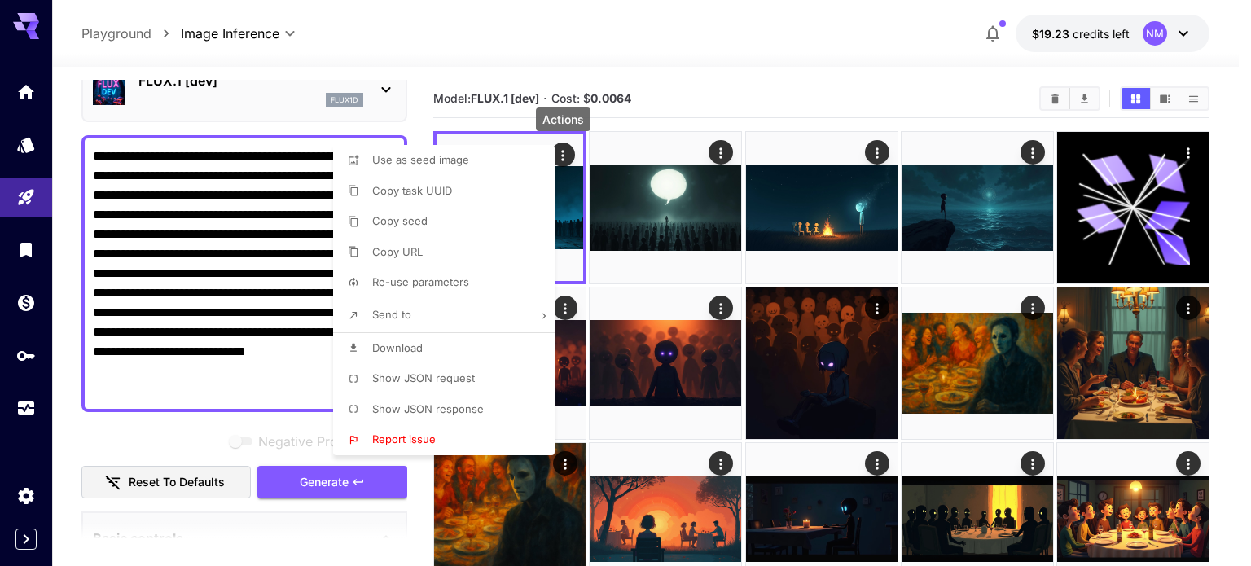
click at [428, 350] on li "Download" at bounding box center [448, 348] width 231 height 31
click at [793, 79] on div at bounding box center [625, 283] width 1251 height 566
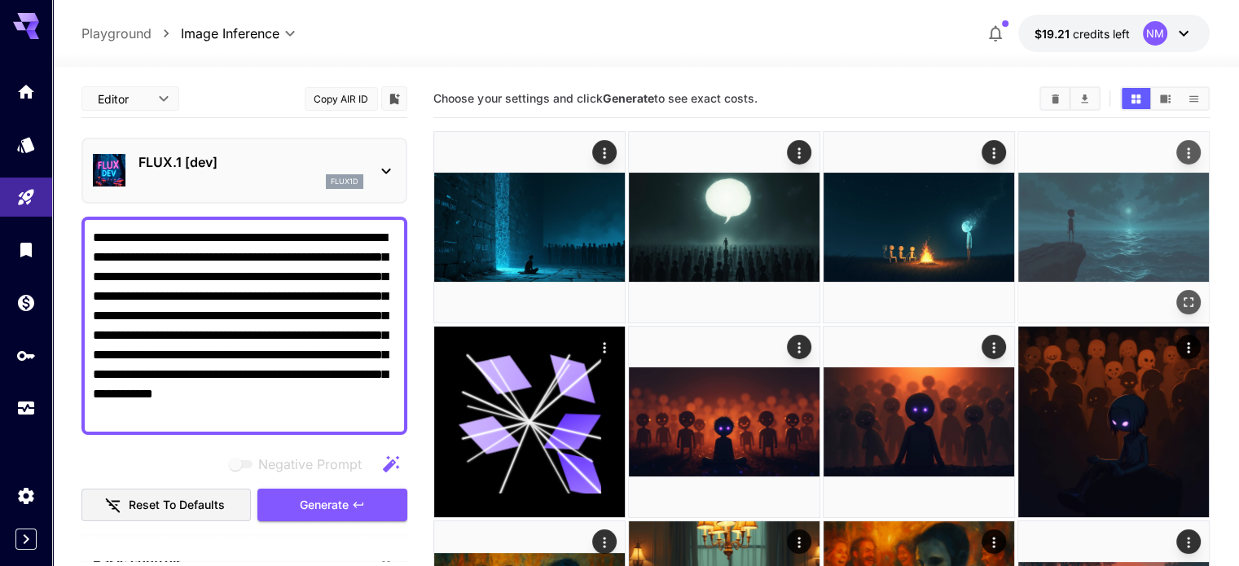
click at [1018, 213] on img at bounding box center [1113, 227] width 191 height 191
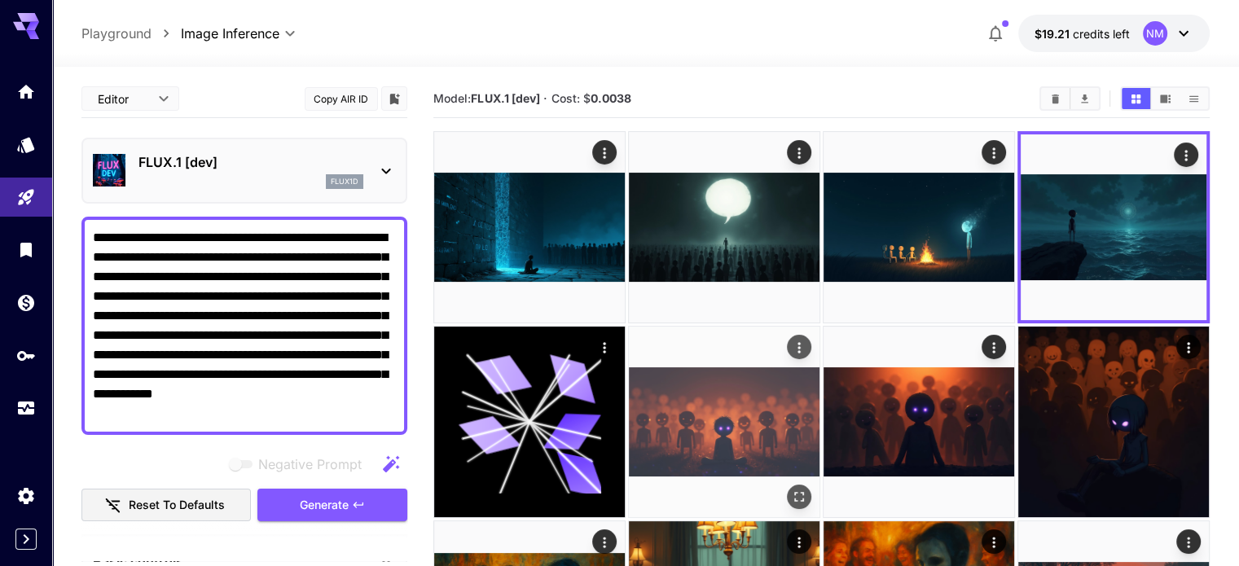
click at [791, 488] on icon "Open in fullscreen" at bounding box center [799, 496] width 16 height 16
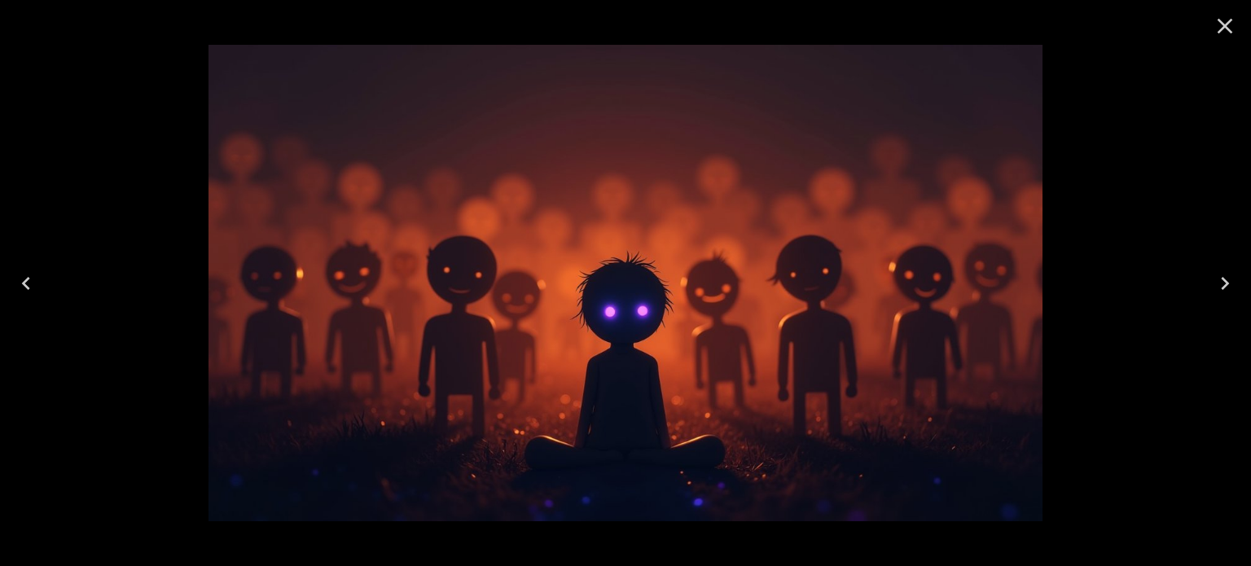
click at [1225, 32] on icon "Close" at bounding box center [1225, 26] width 26 height 26
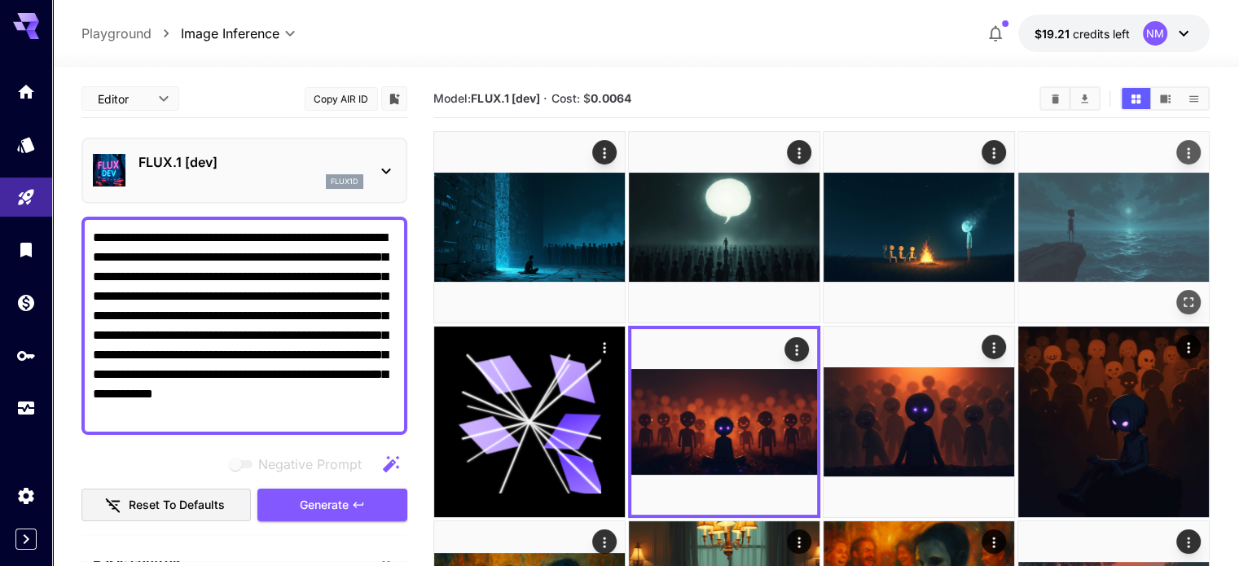
click at [1180, 294] on icon "Open in fullscreen" at bounding box center [1188, 302] width 16 height 16
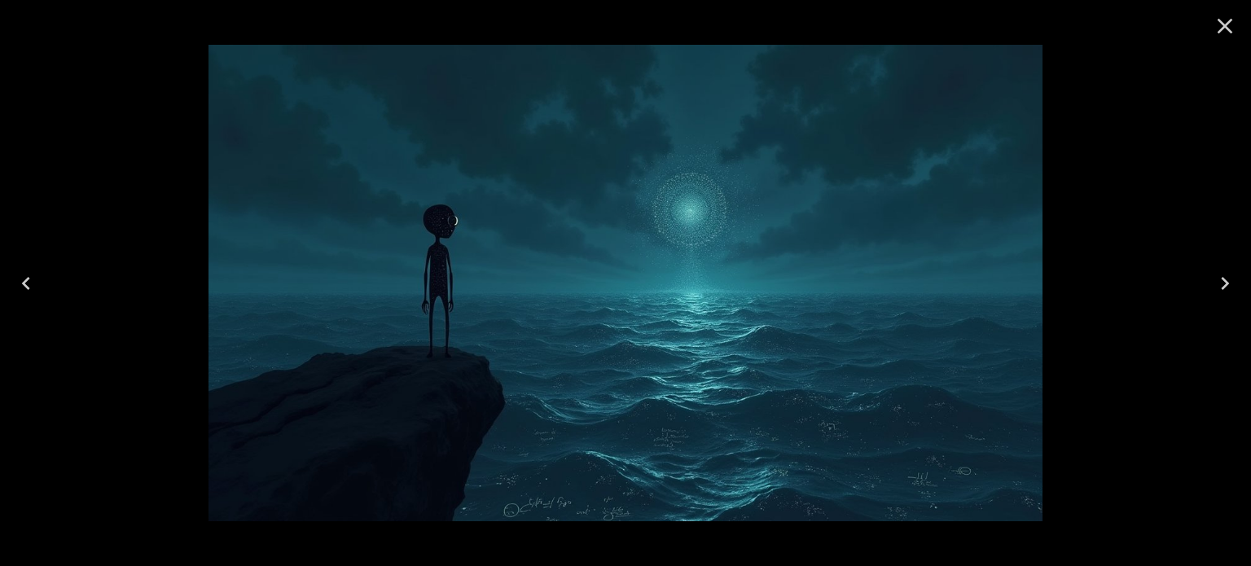
click at [1228, 24] on icon "Close" at bounding box center [1225, 26] width 26 height 26
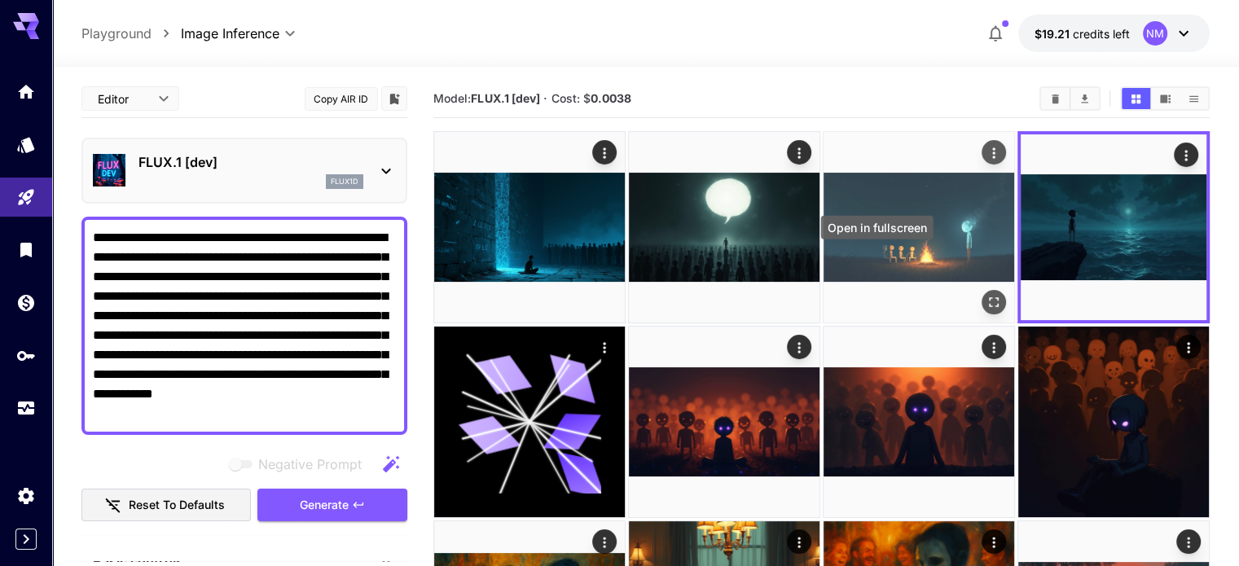
click at [986, 294] on icon "Open in fullscreen" at bounding box center [994, 302] width 16 height 16
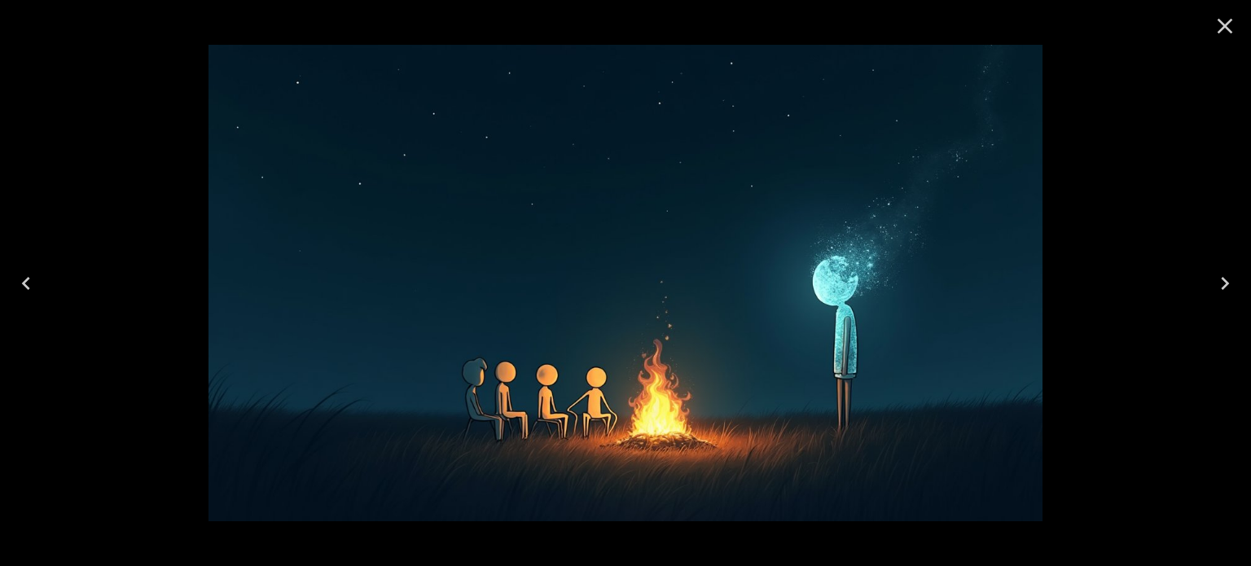
click at [1218, 24] on icon "Close" at bounding box center [1225, 26] width 26 height 26
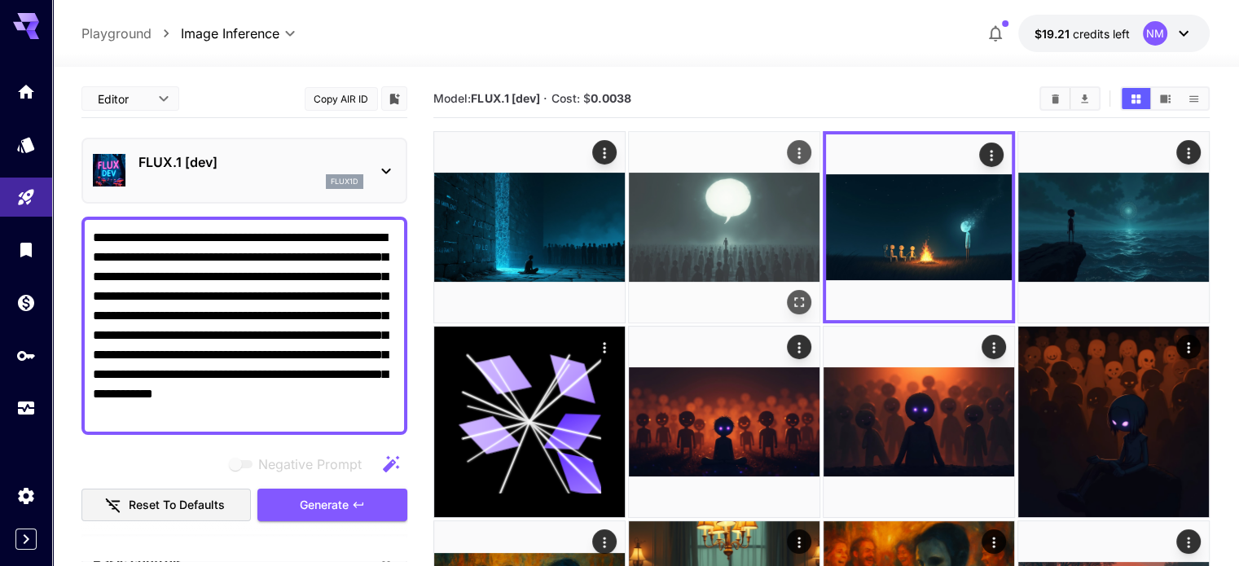
click at [791, 294] on icon "Open in fullscreen" at bounding box center [799, 302] width 16 height 16
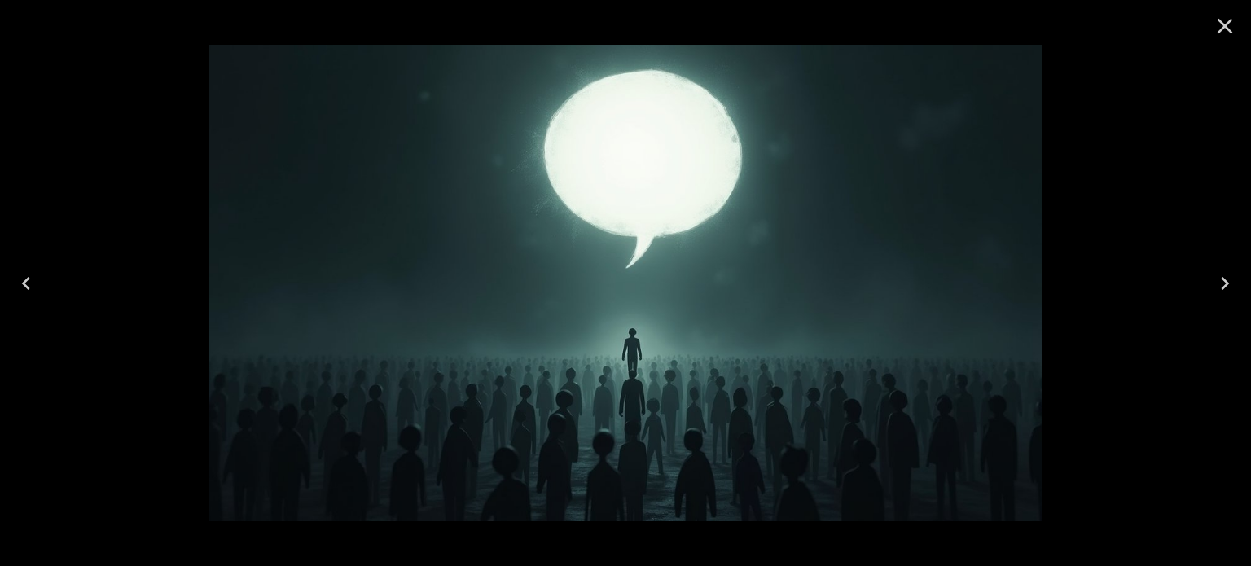
click at [1215, 32] on icon "Close" at bounding box center [1225, 26] width 26 height 26
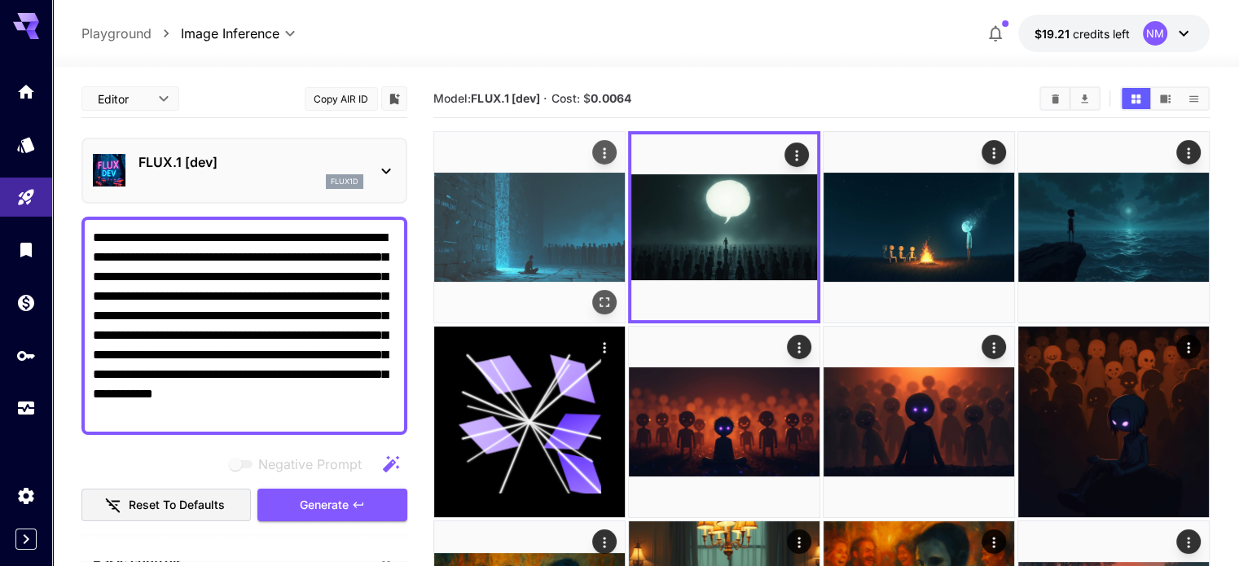
click at [596, 294] on icon "Open in fullscreen" at bounding box center [604, 302] width 16 height 16
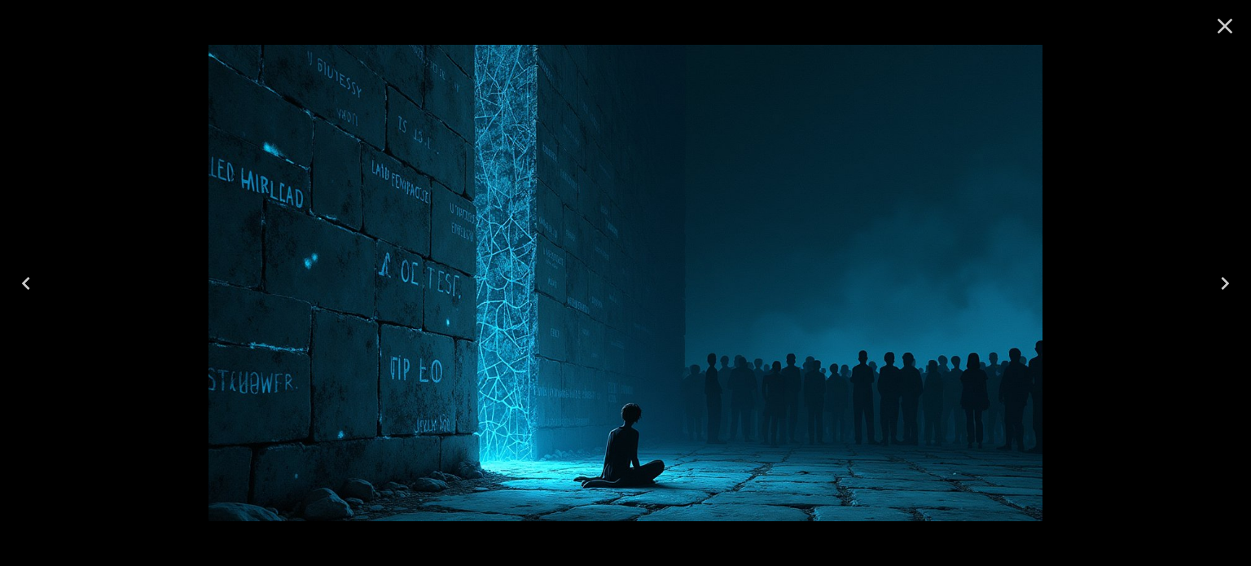
click at [1223, 23] on icon "Close" at bounding box center [1225, 26] width 15 height 15
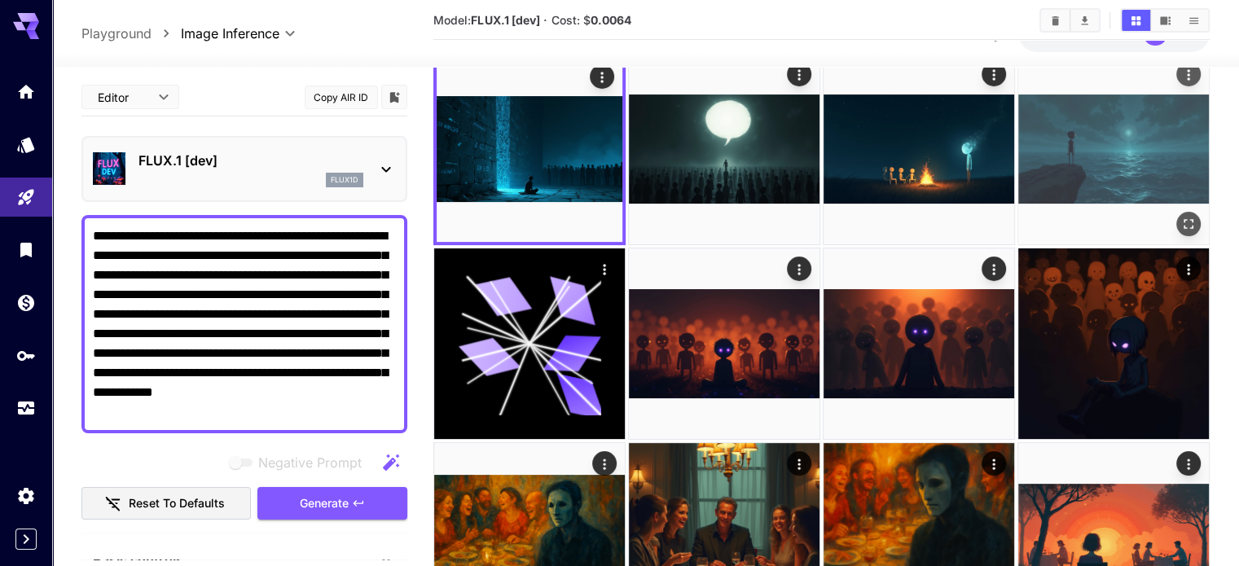
scroll to position [81, 0]
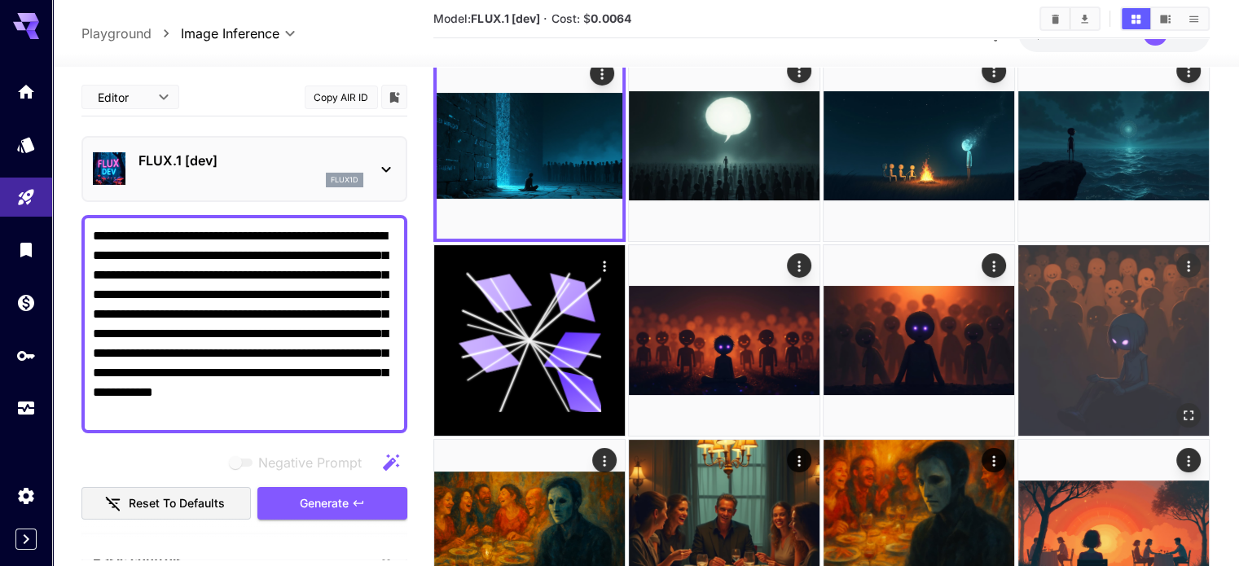
click at [1180, 407] on icon "Open in fullscreen" at bounding box center [1188, 415] width 16 height 16
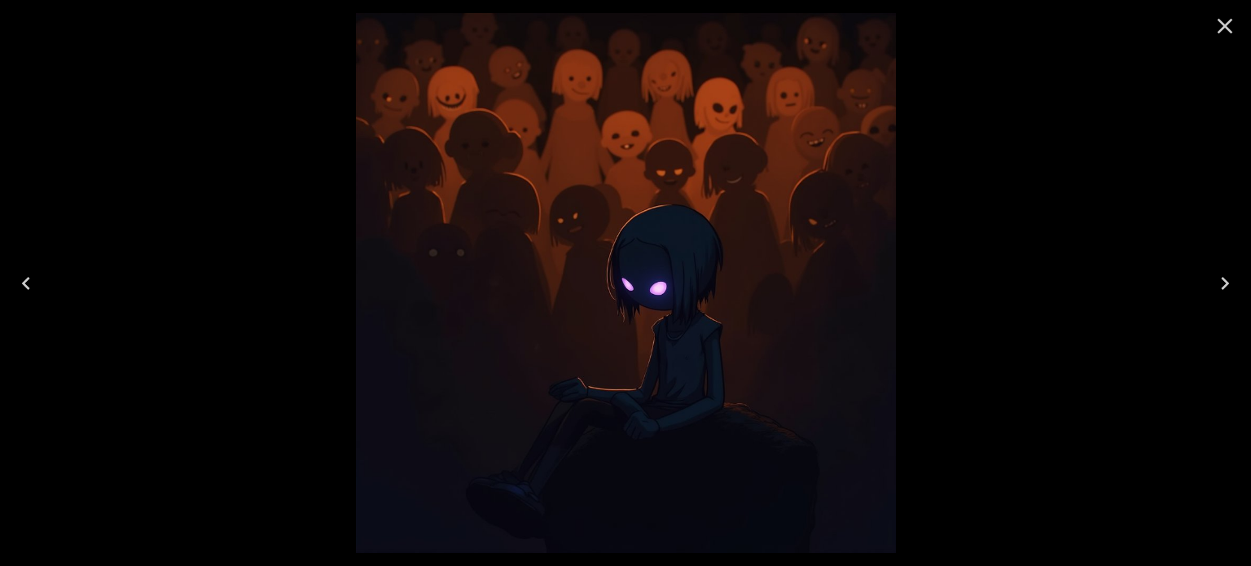
click at [1227, 29] on icon "Close" at bounding box center [1225, 26] width 26 height 26
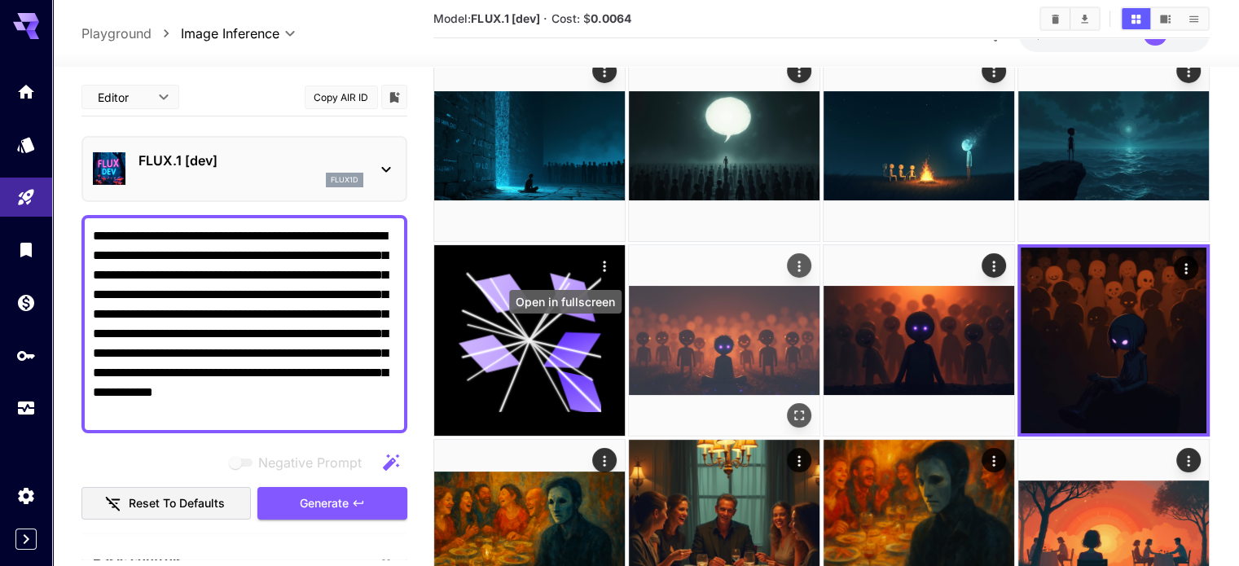
click at [791, 406] on icon "Open in fullscreen" at bounding box center [799, 414] width 16 height 16
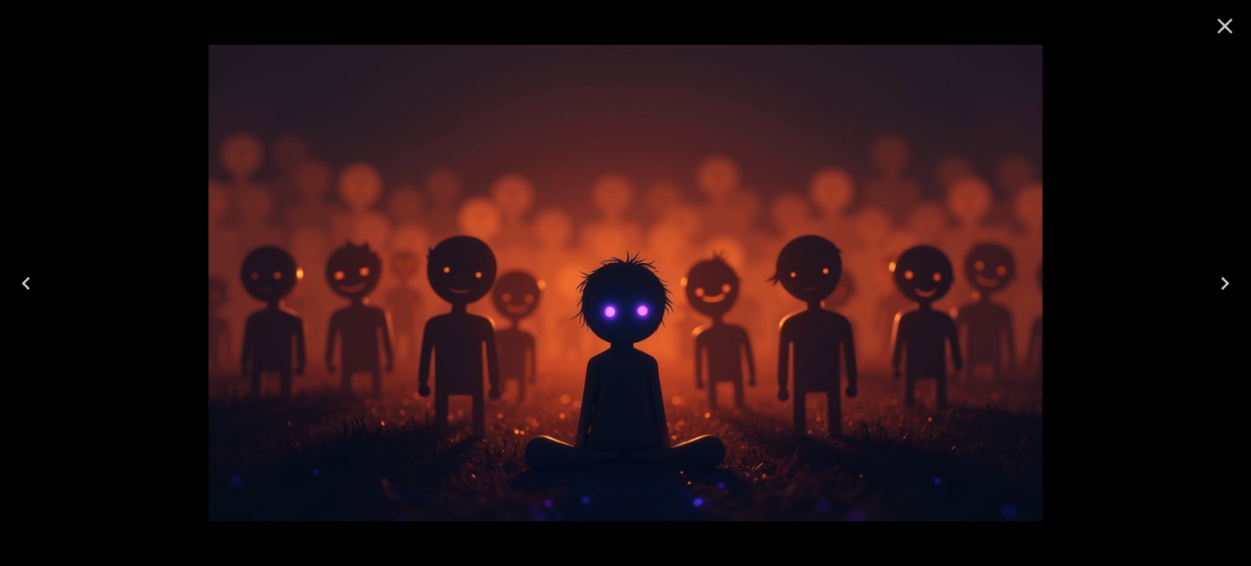
click at [1140, 156] on div at bounding box center [625, 283] width 1251 height 566
click at [1207, 35] on button "Close" at bounding box center [1225, 26] width 39 height 39
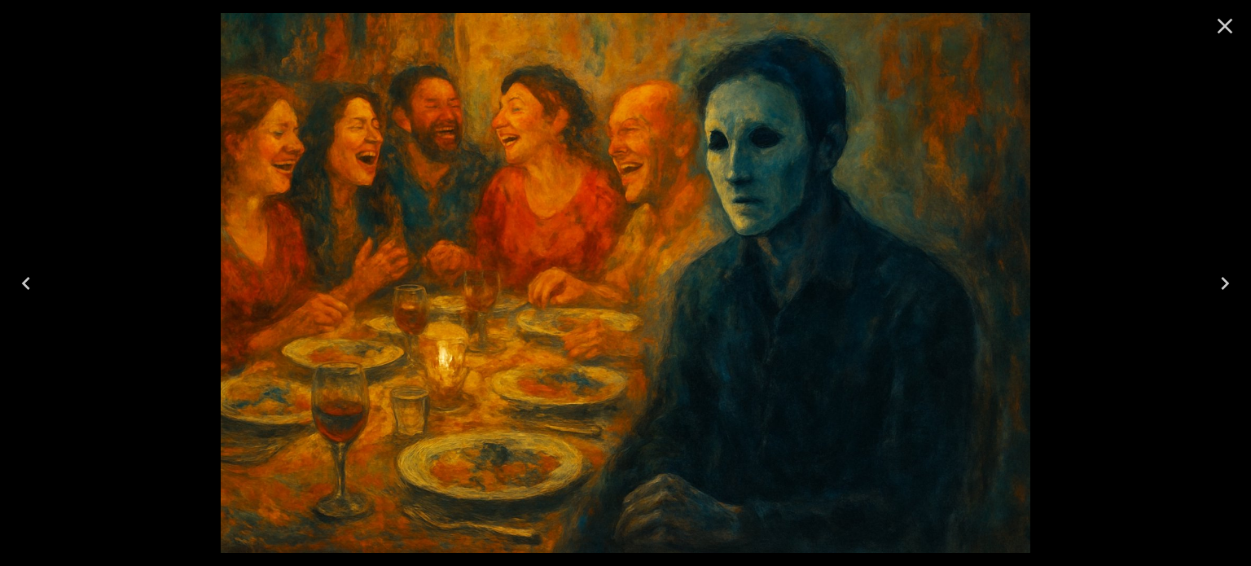
click at [1222, 21] on icon "Close" at bounding box center [1225, 26] width 15 height 15
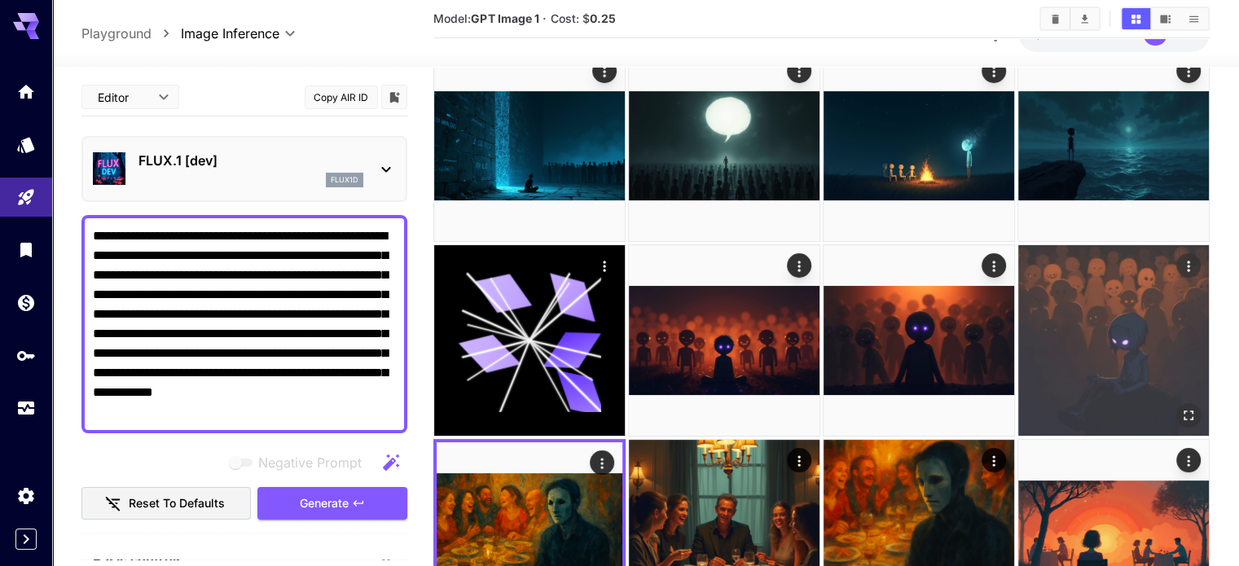
click at [1018, 286] on img at bounding box center [1113, 340] width 191 height 191
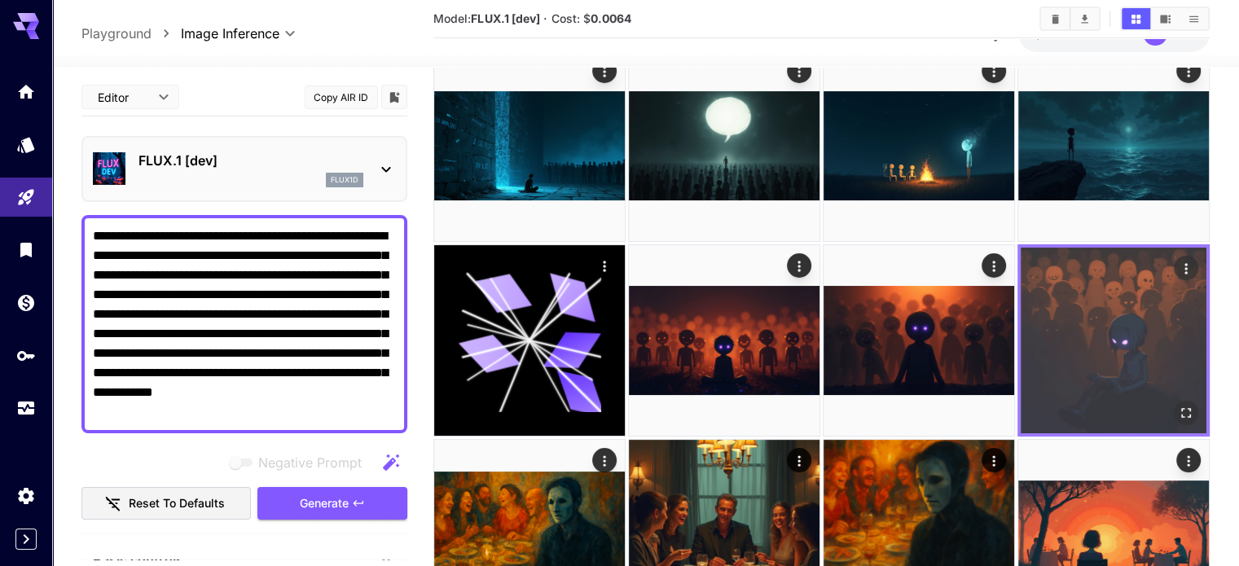
click at [1178, 405] on icon "Open in fullscreen" at bounding box center [1186, 413] width 16 height 16
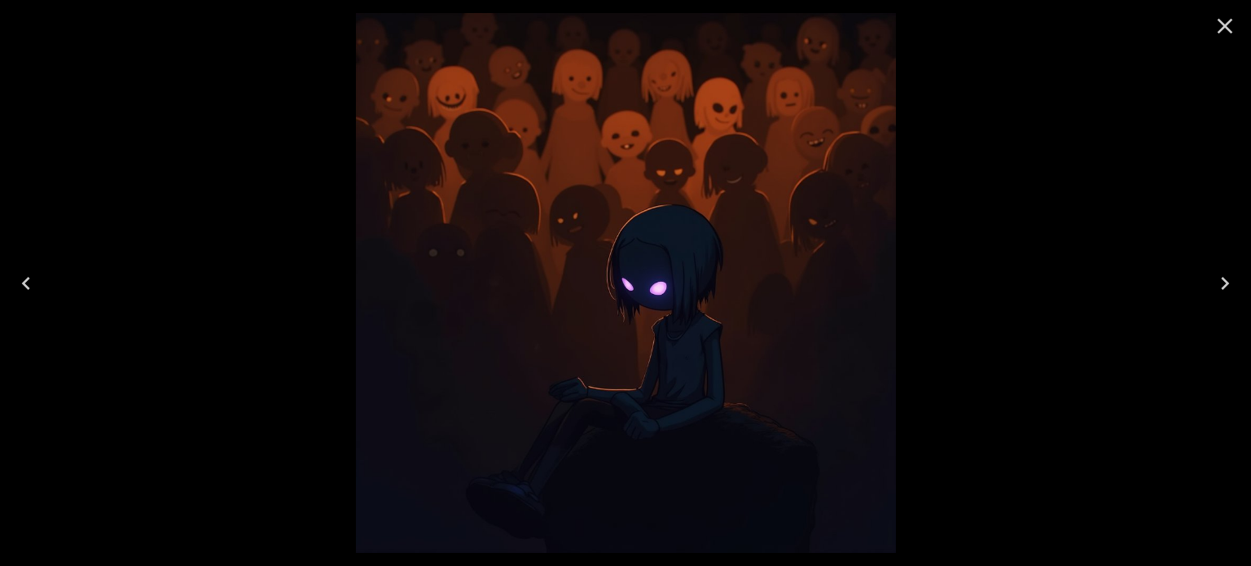
click at [1037, 148] on div at bounding box center [625, 283] width 1251 height 566
click at [1222, 32] on icon "Close" at bounding box center [1225, 26] width 26 height 26
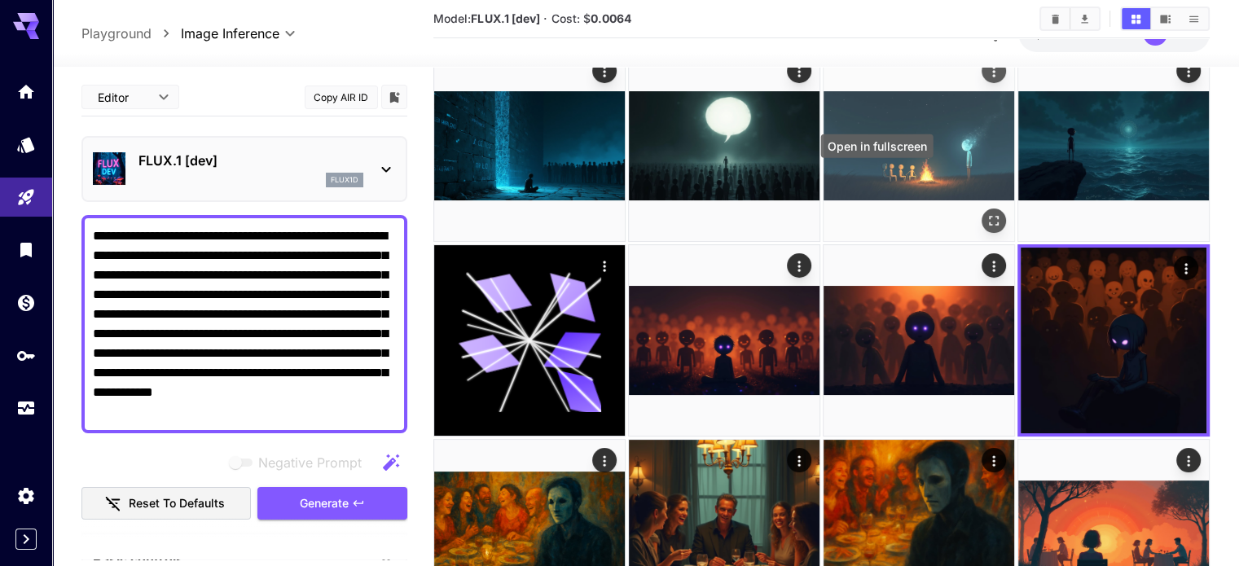
click at [982, 209] on button "Open in fullscreen" at bounding box center [994, 221] width 24 height 24
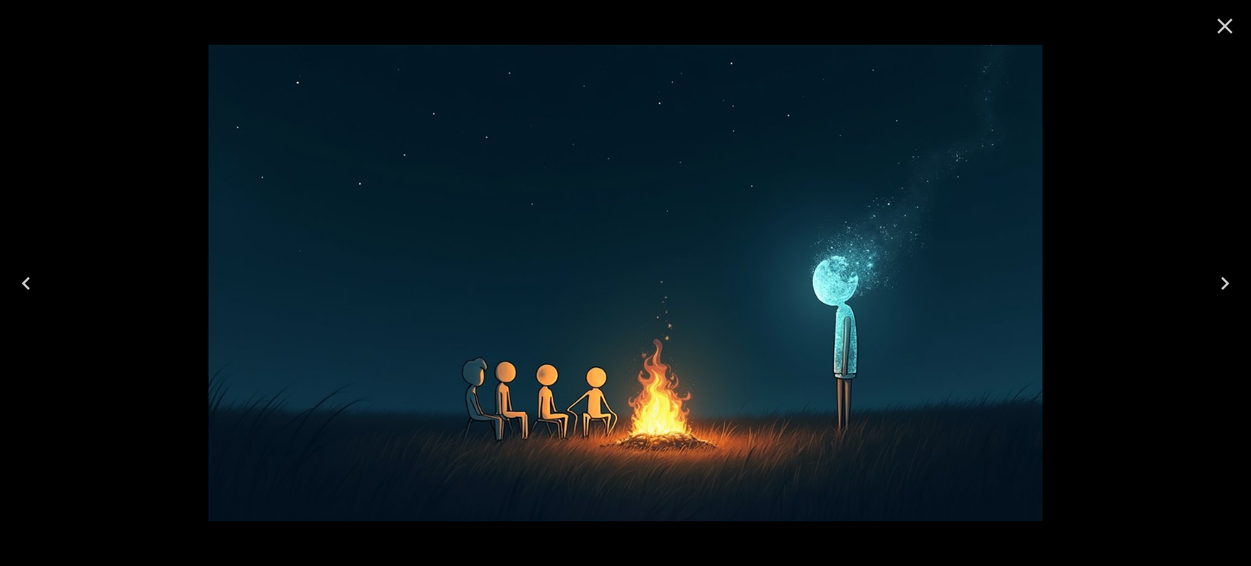
click at [1215, 19] on icon "Close" at bounding box center [1225, 26] width 26 height 26
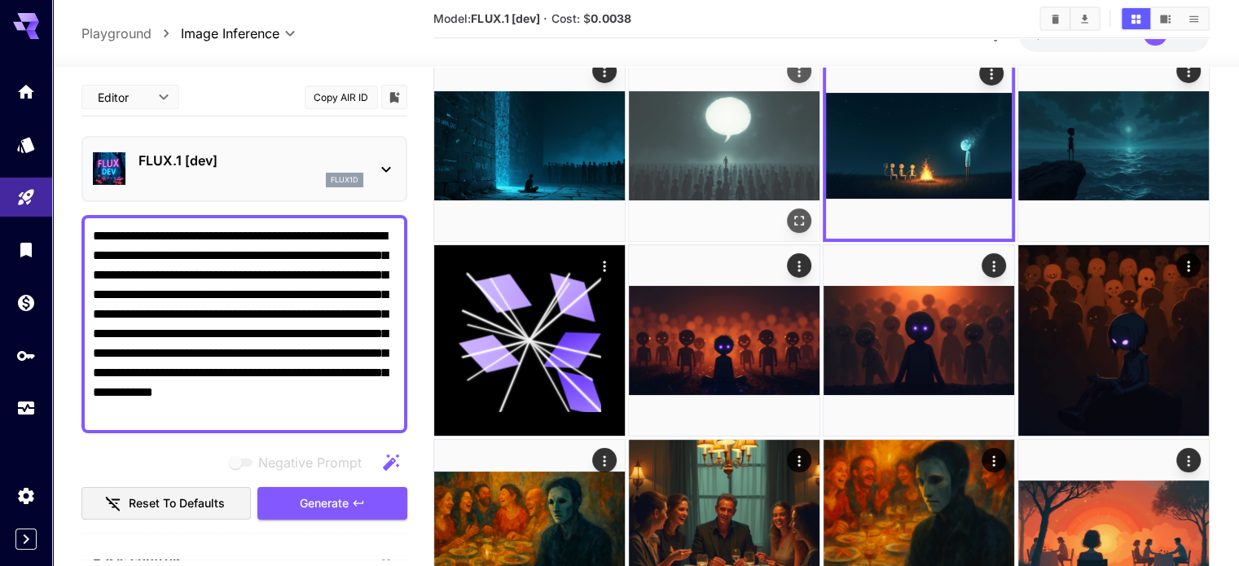
click at [787, 209] on button "Open in fullscreen" at bounding box center [799, 221] width 24 height 24
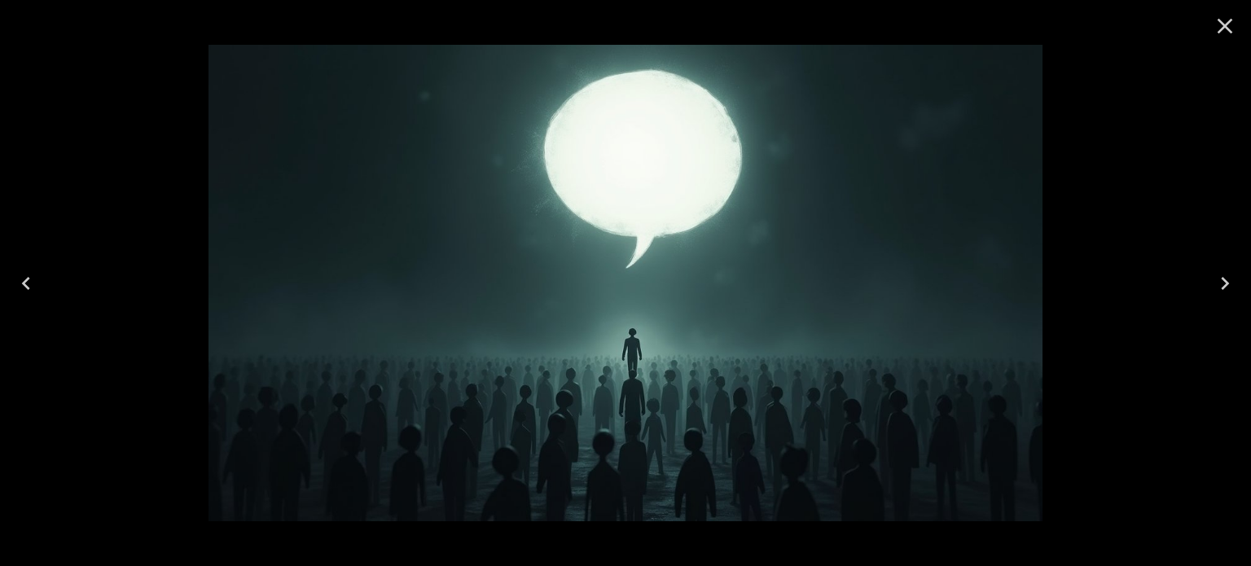
click at [1219, 29] on icon "Close" at bounding box center [1225, 26] width 26 height 26
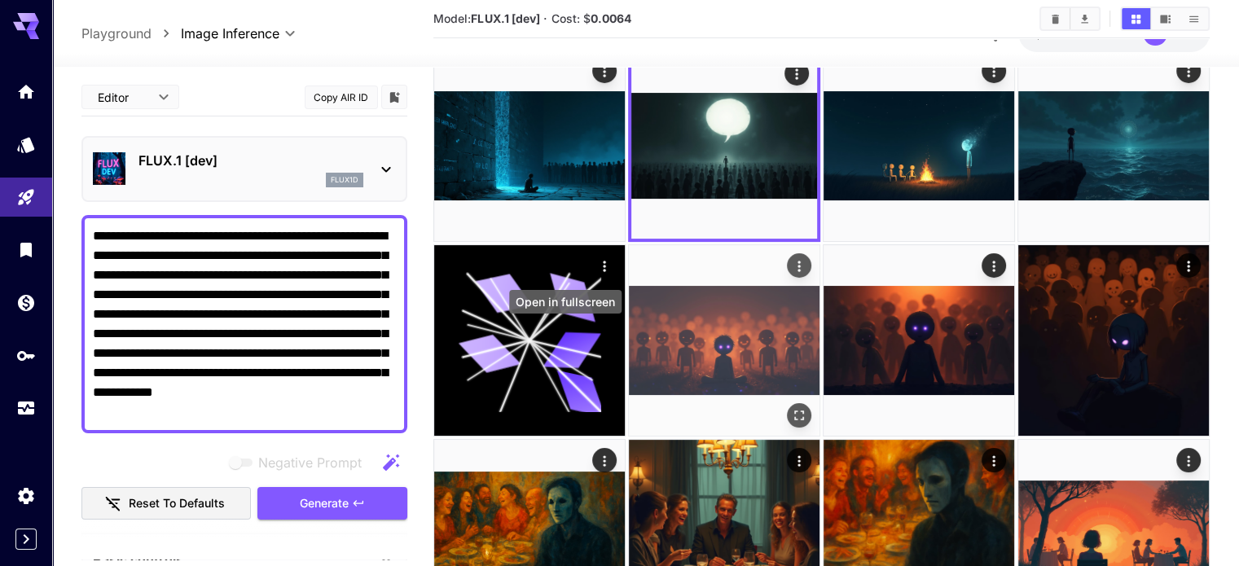
click at [791, 406] on icon "Open in fullscreen" at bounding box center [799, 414] width 16 height 16
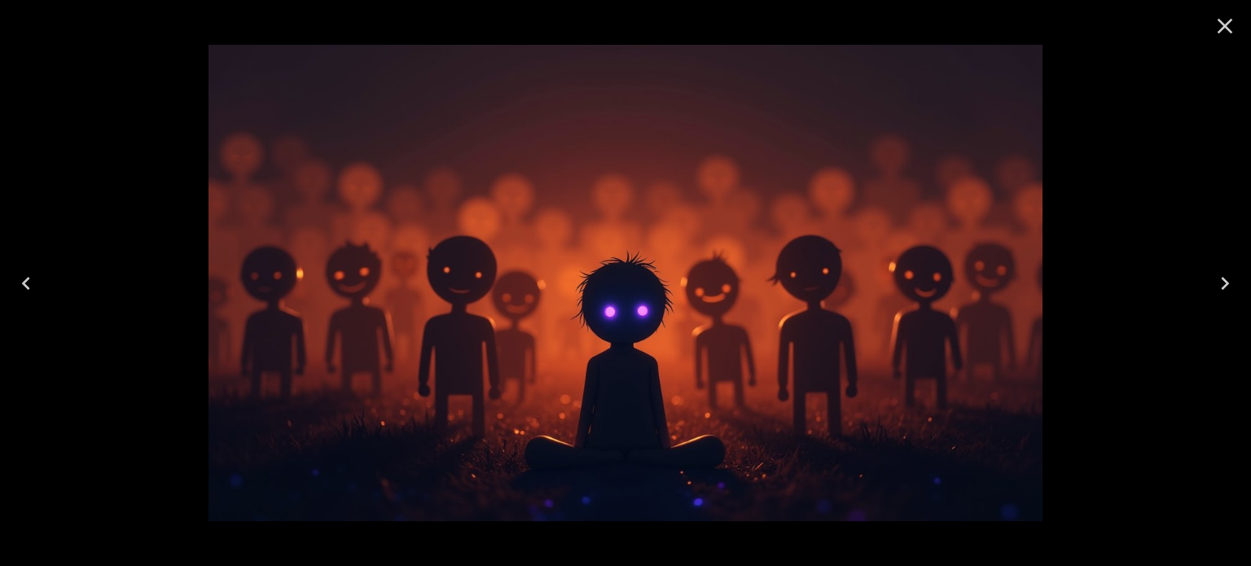
click at [1232, 22] on icon "Close" at bounding box center [1225, 26] width 26 height 26
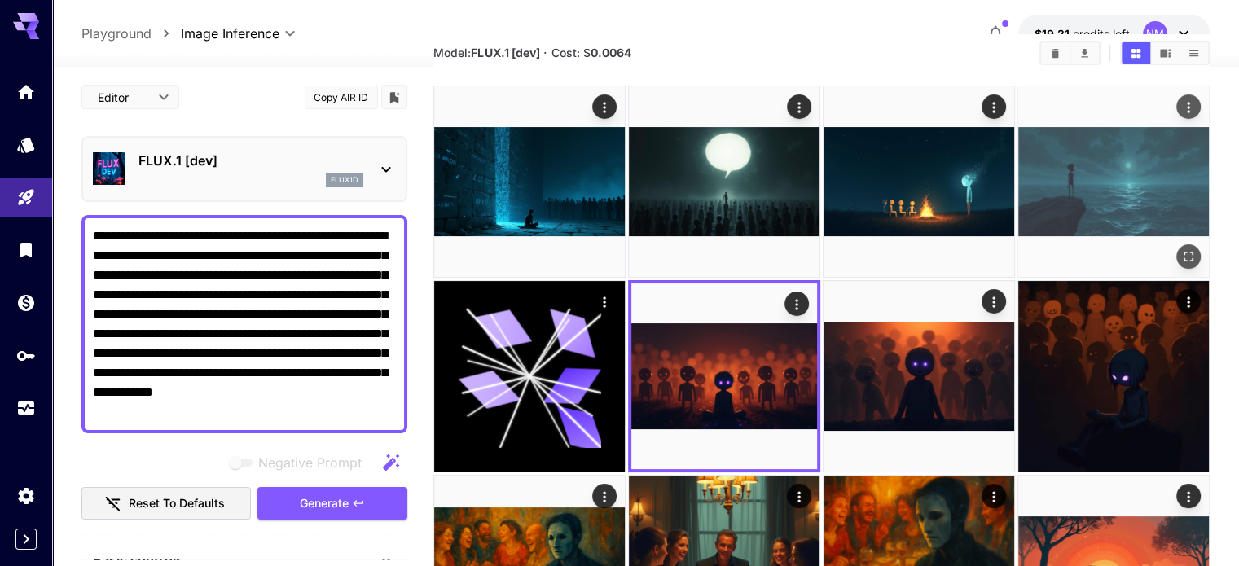
scroll to position [0, 0]
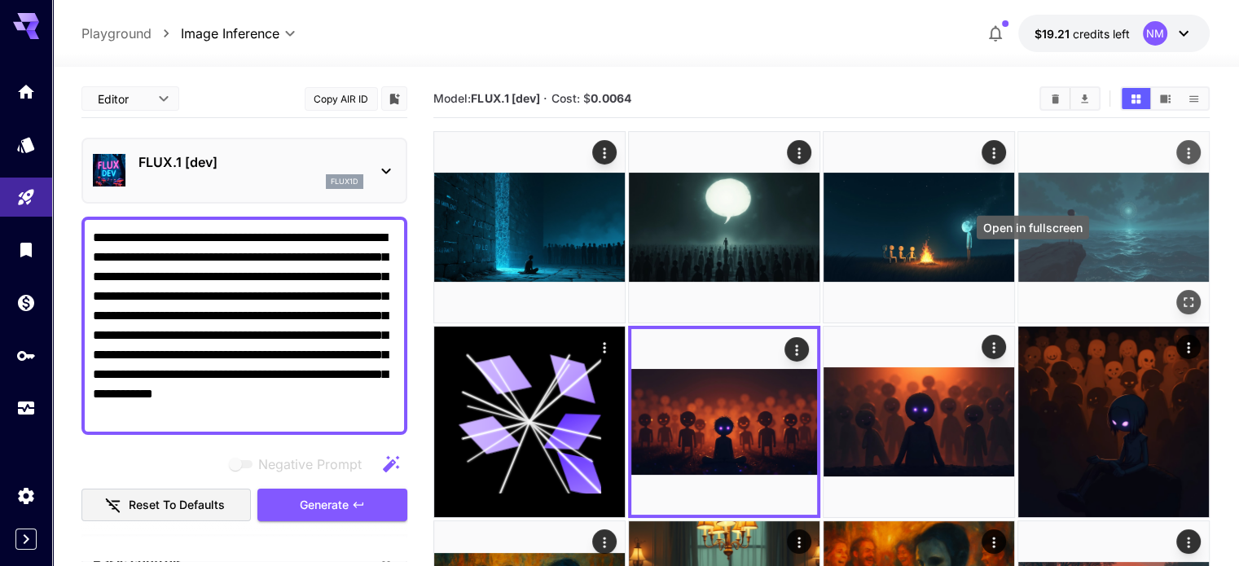
click at [1180, 294] on icon "Open in fullscreen" at bounding box center [1188, 302] width 16 height 16
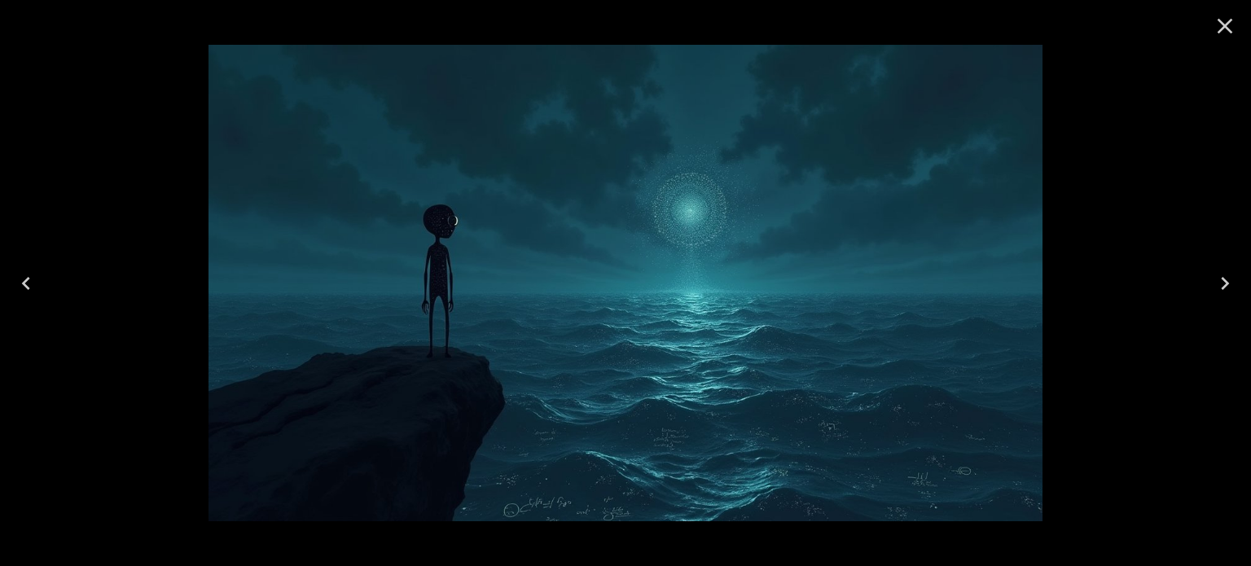
click at [1214, 27] on icon "Close" at bounding box center [1225, 26] width 26 height 26
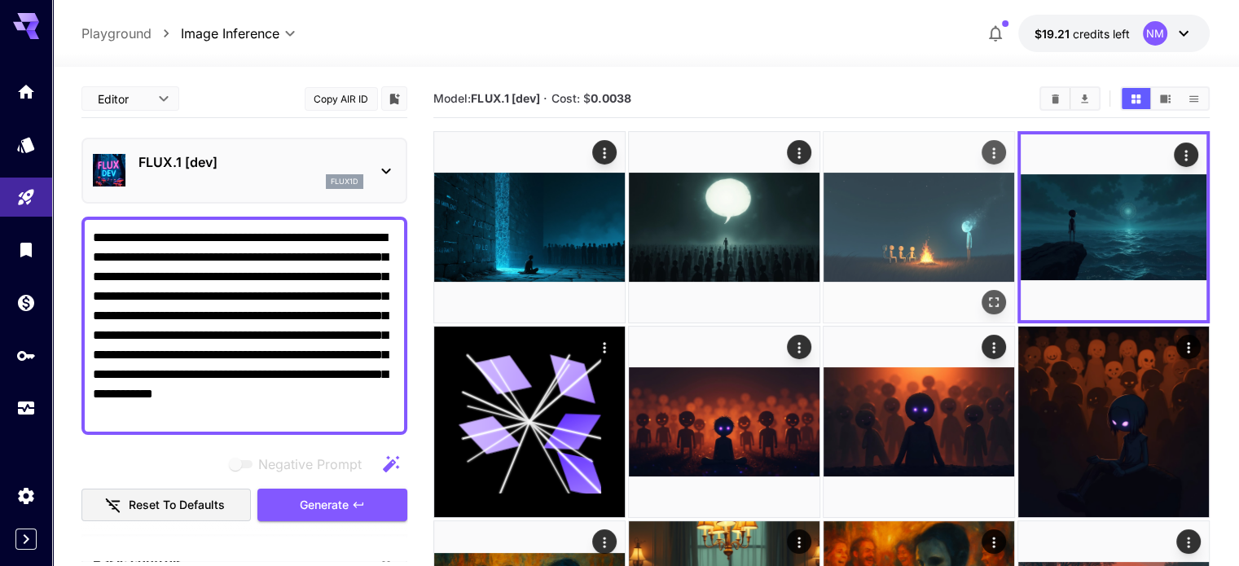
click at [824, 165] on img at bounding box center [919, 227] width 191 height 191
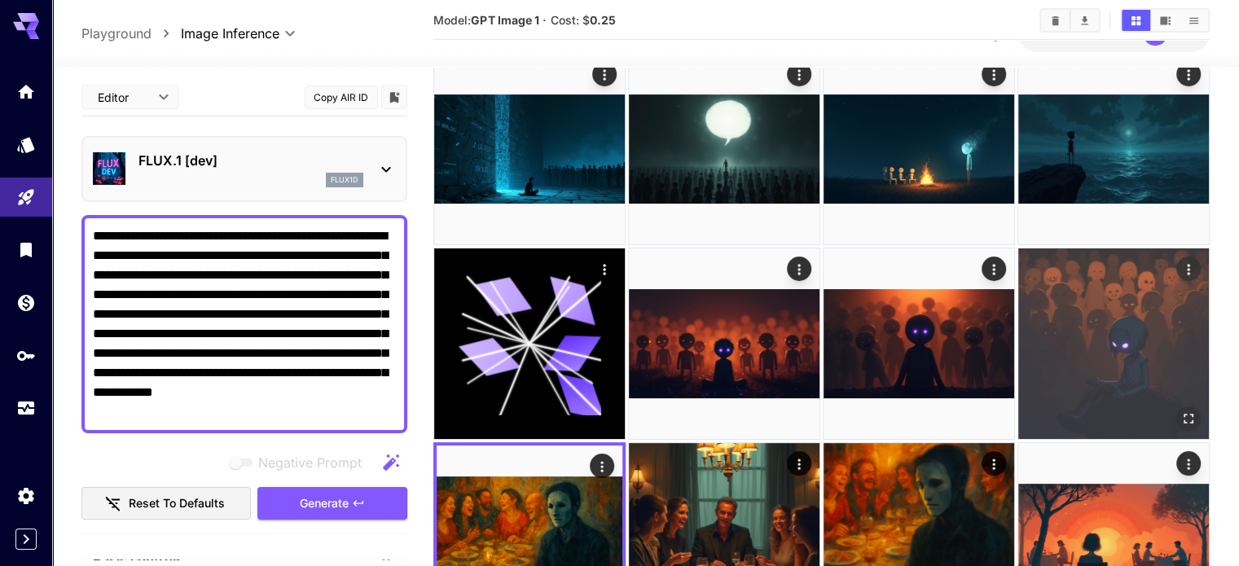
scroll to position [81, 0]
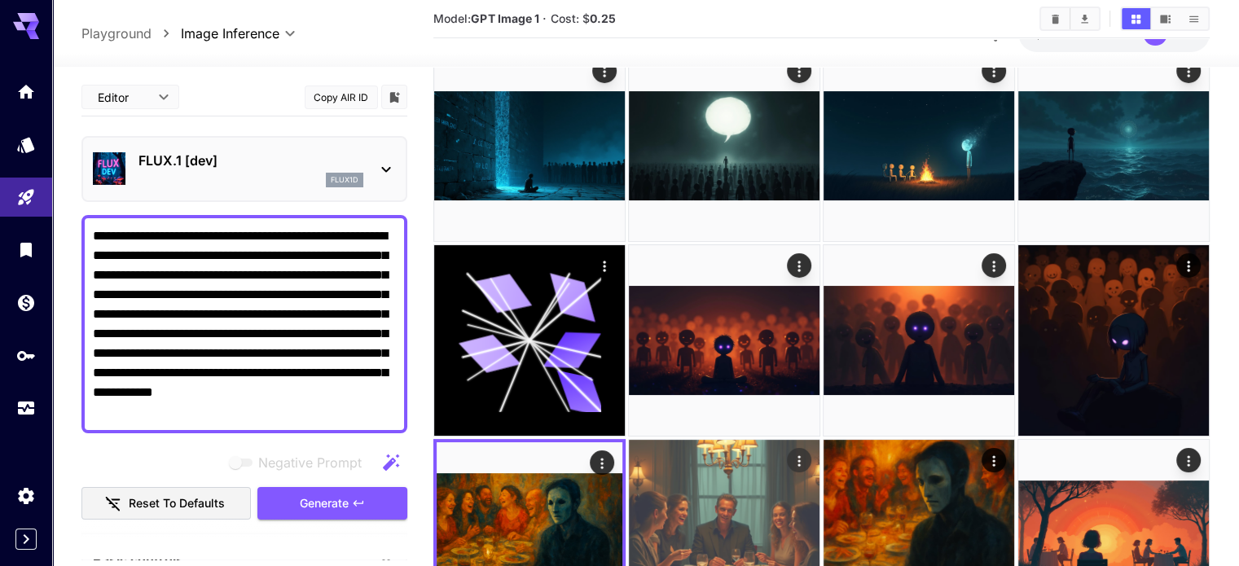
click at [819, 440] on img at bounding box center [724, 535] width 191 height 191
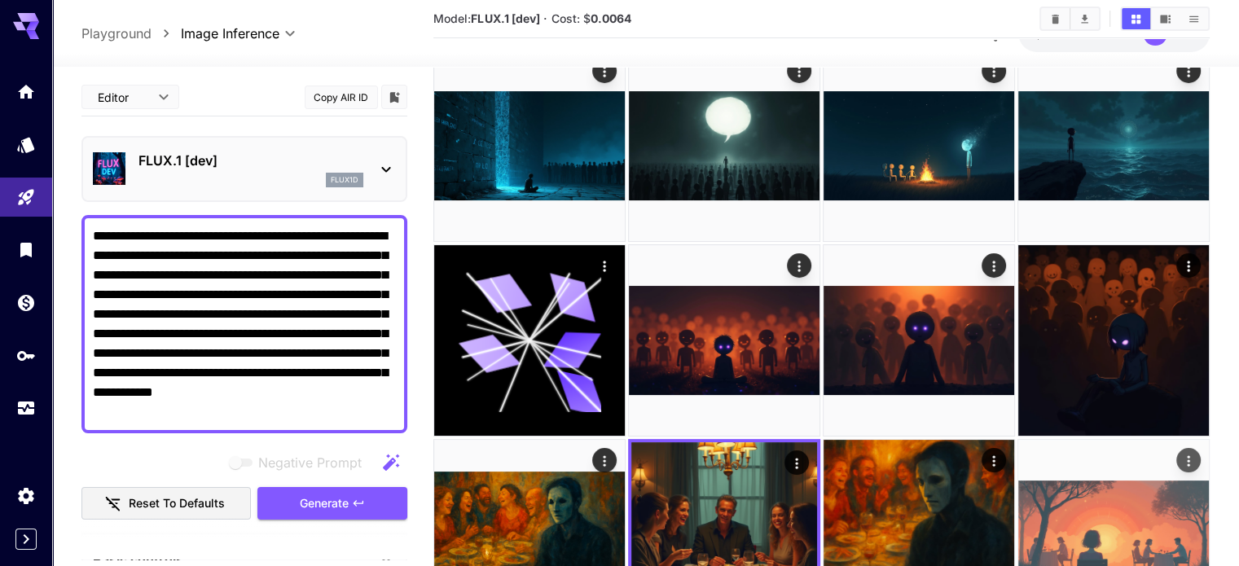
click at [1018, 440] on img at bounding box center [1113, 535] width 191 height 191
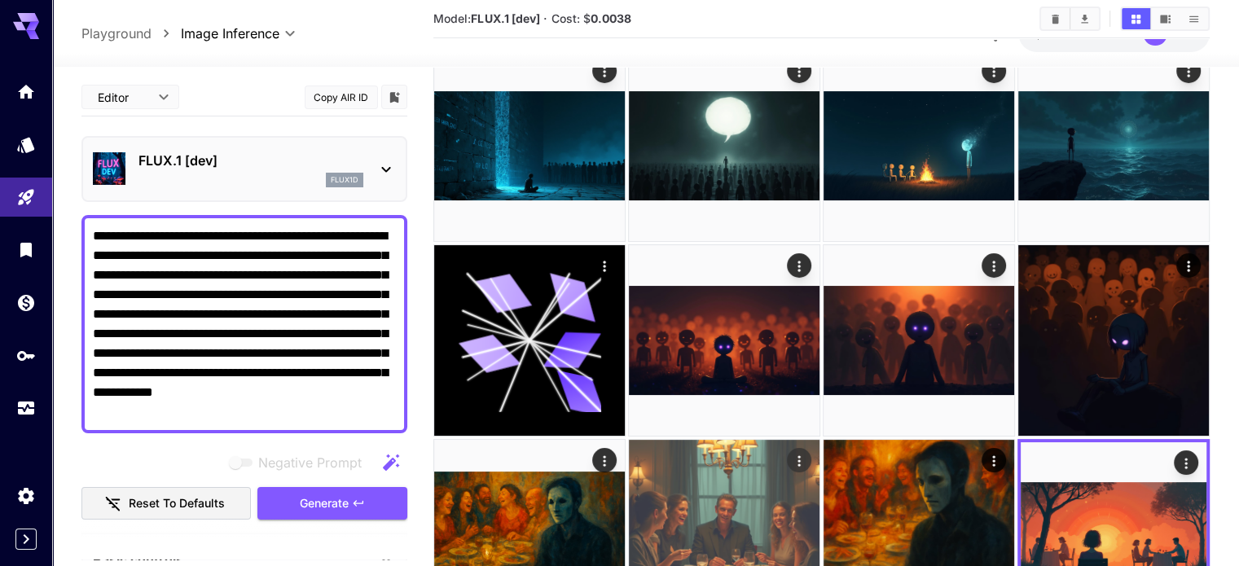
click at [819, 440] on img at bounding box center [724, 535] width 191 height 191
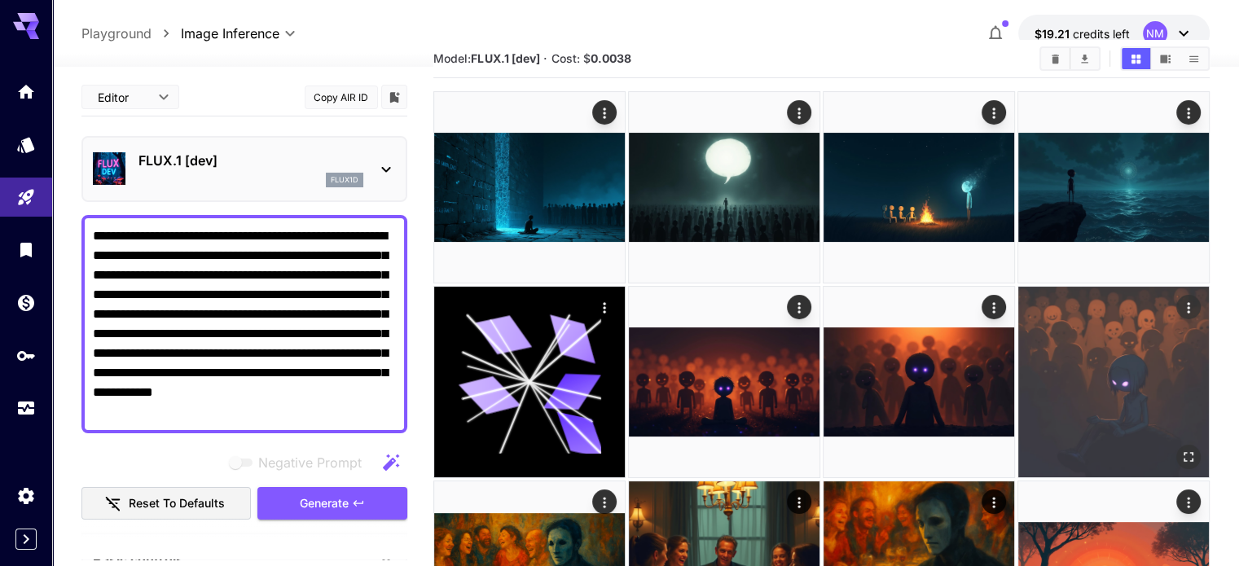
scroll to position [0, 0]
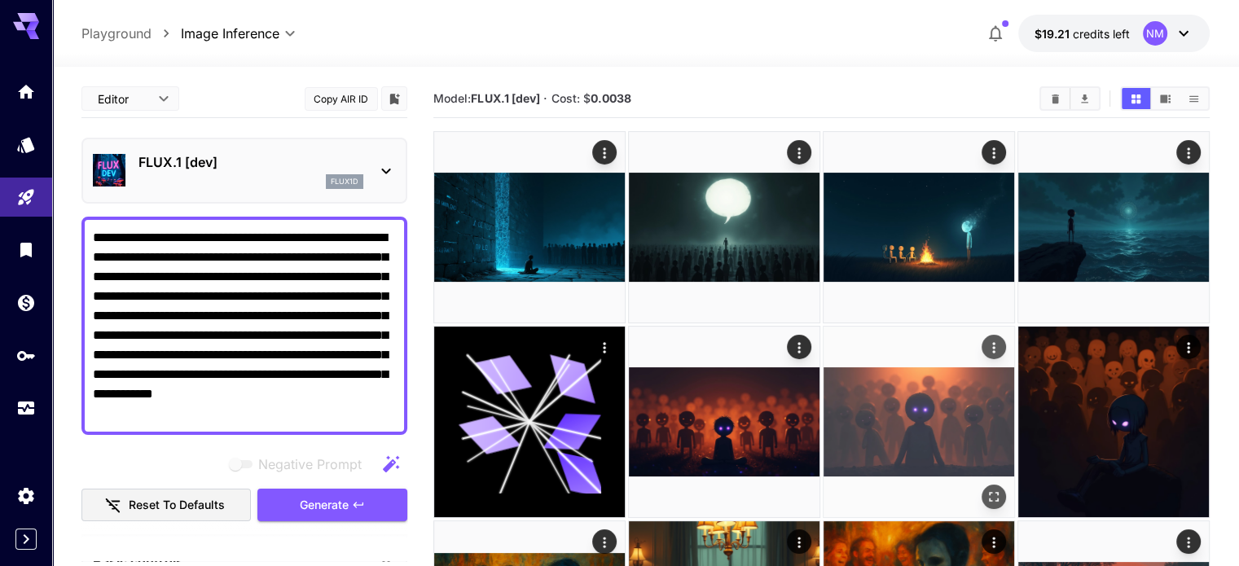
click at [824, 354] on img at bounding box center [919, 422] width 191 height 191
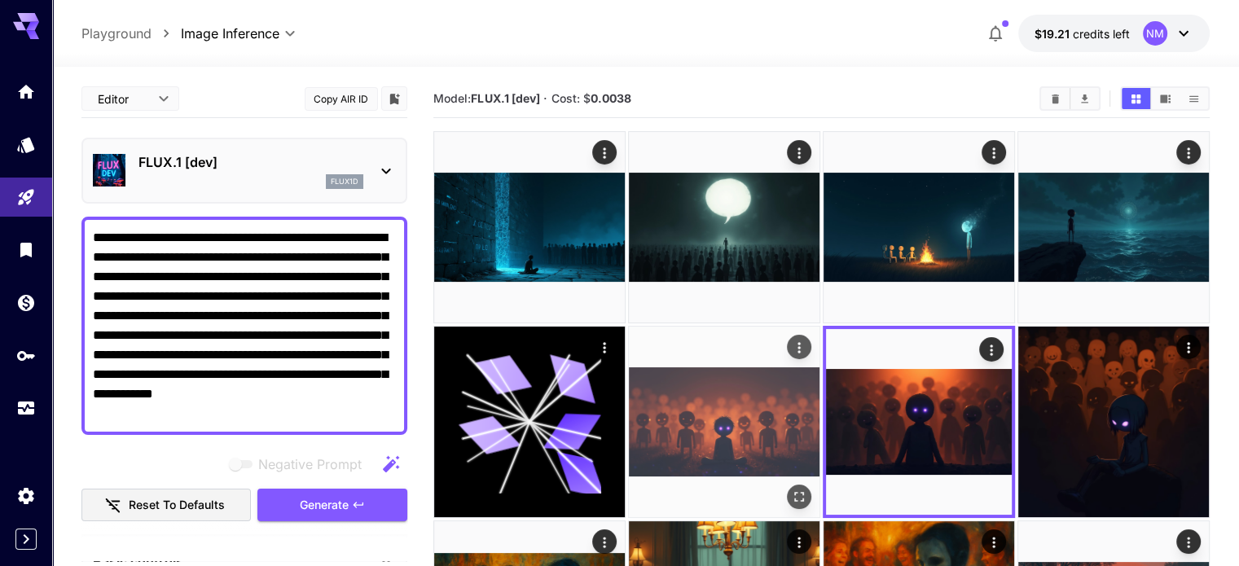
click at [629, 347] on img at bounding box center [724, 422] width 191 height 191
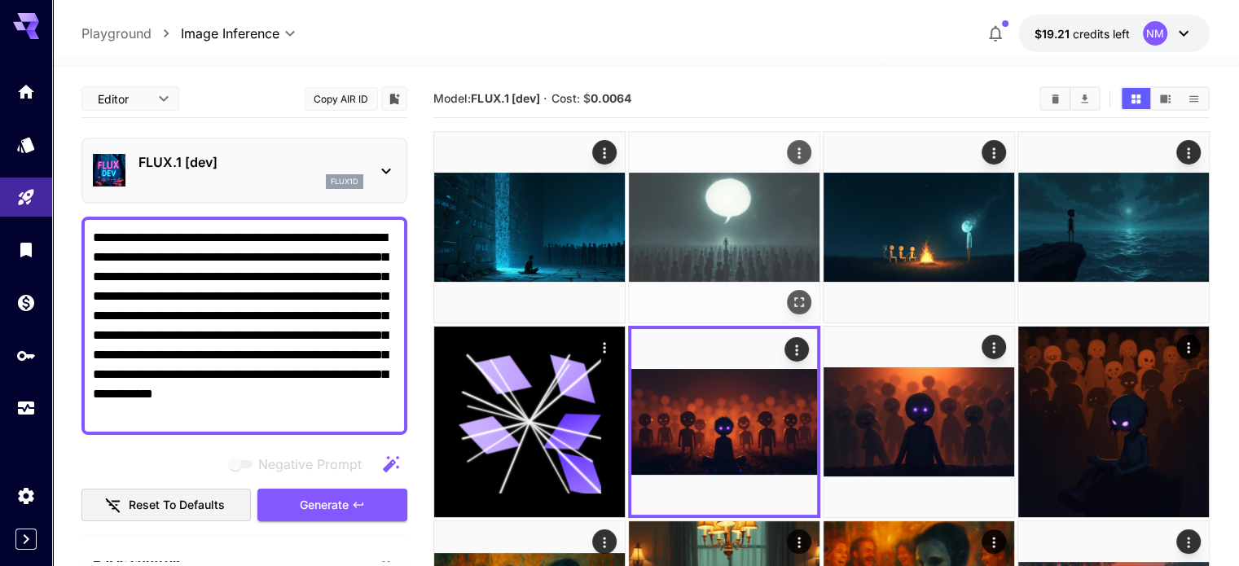
click at [644, 214] on img at bounding box center [724, 227] width 191 height 191
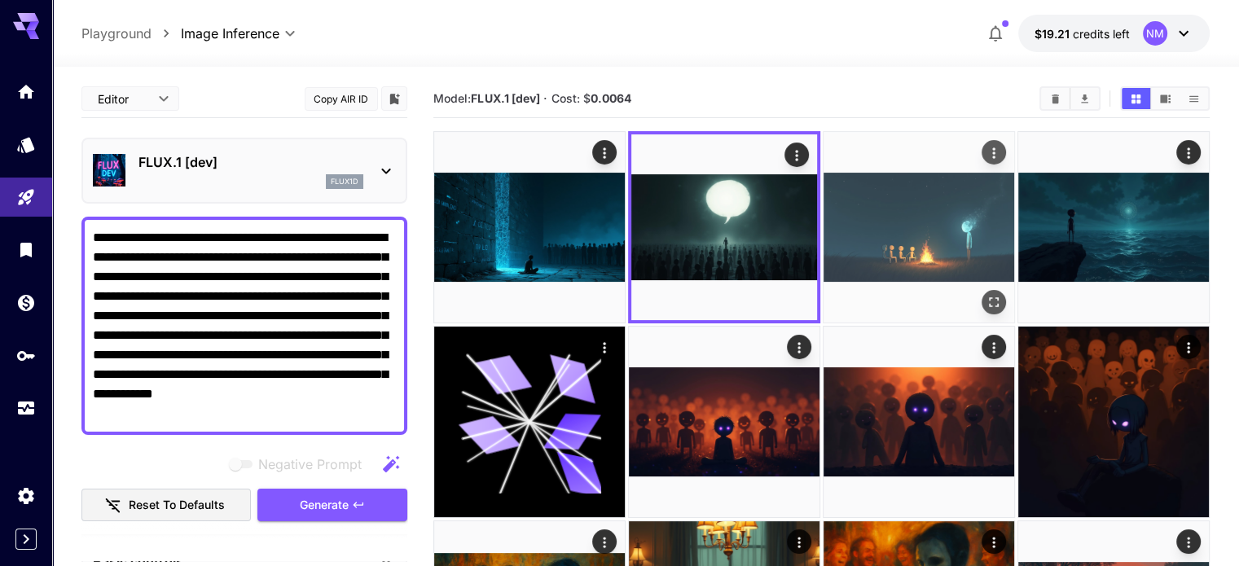
click at [833, 212] on img at bounding box center [919, 227] width 191 height 191
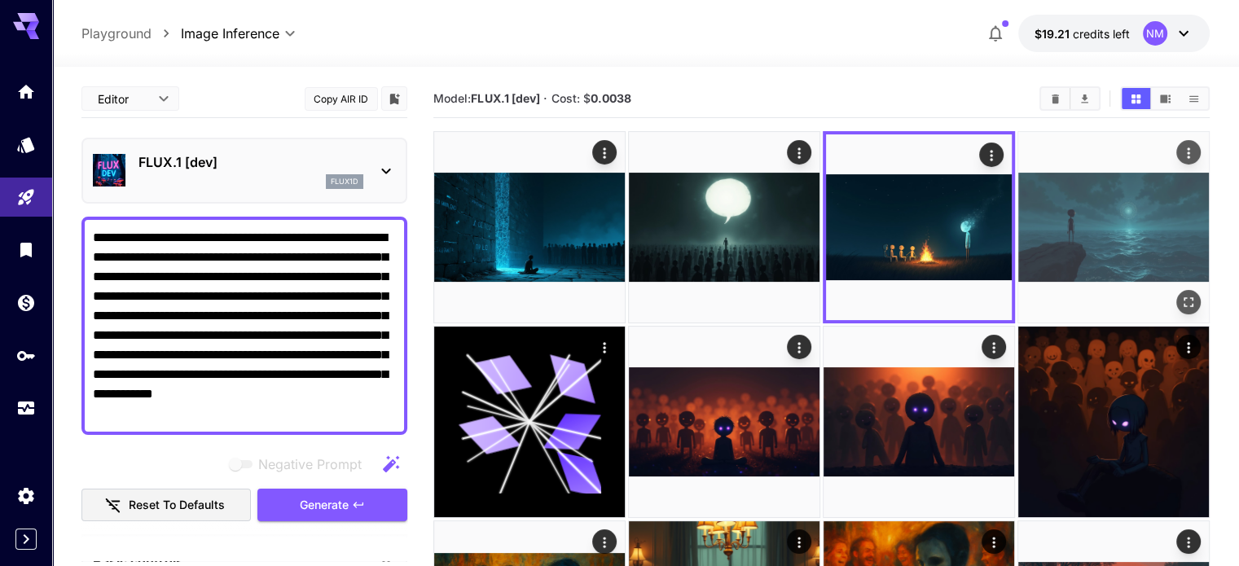
click at [1018, 206] on img at bounding box center [1113, 227] width 191 height 191
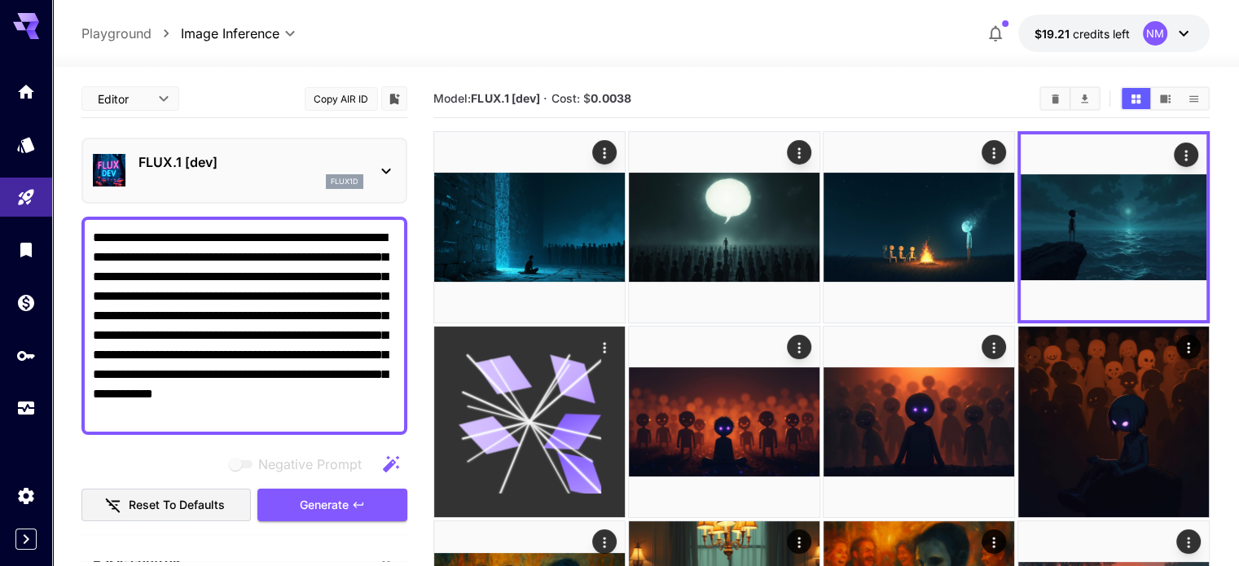
click at [601, 350] on icon at bounding box center [530, 421] width 143 height 143
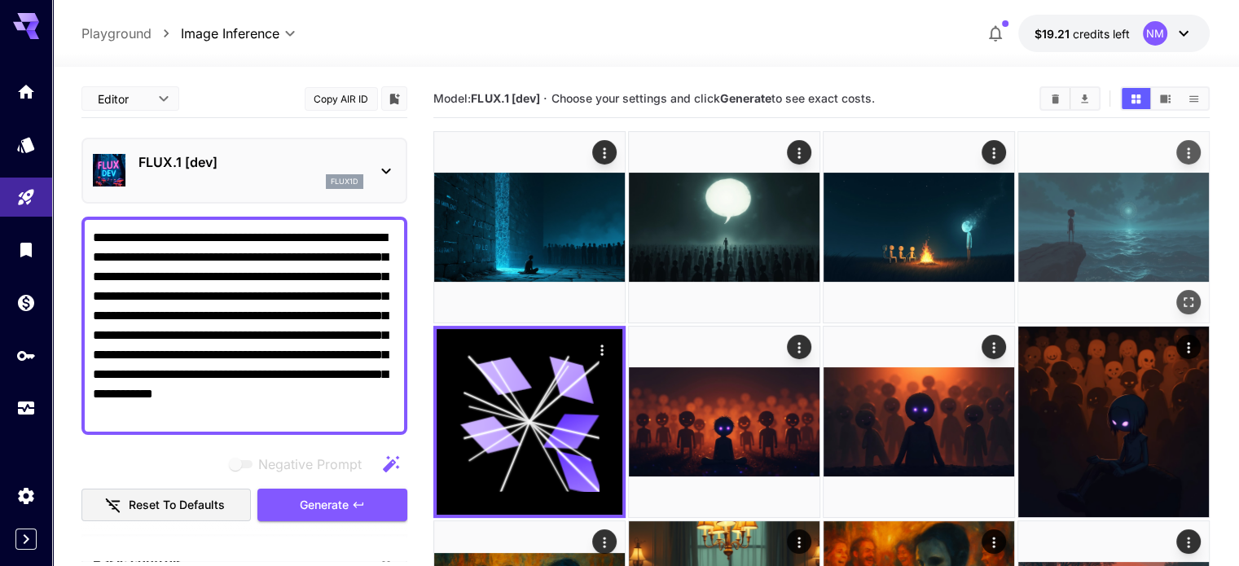
click at [1018, 217] on img at bounding box center [1113, 227] width 191 height 191
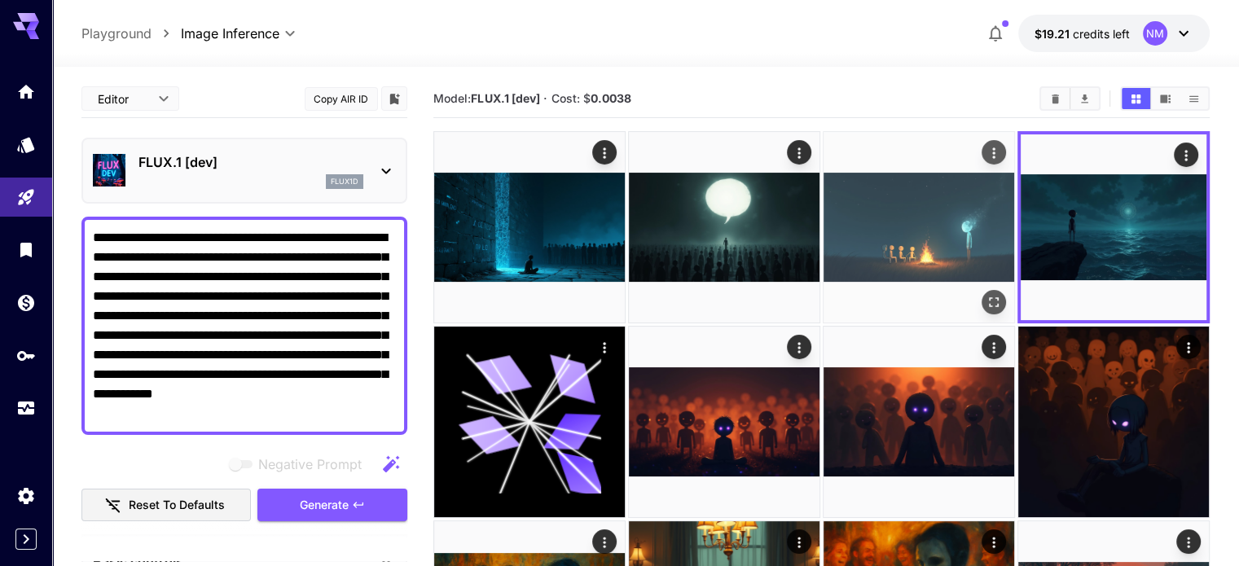
click at [837, 222] on img at bounding box center [919, 227] width 191 height 191
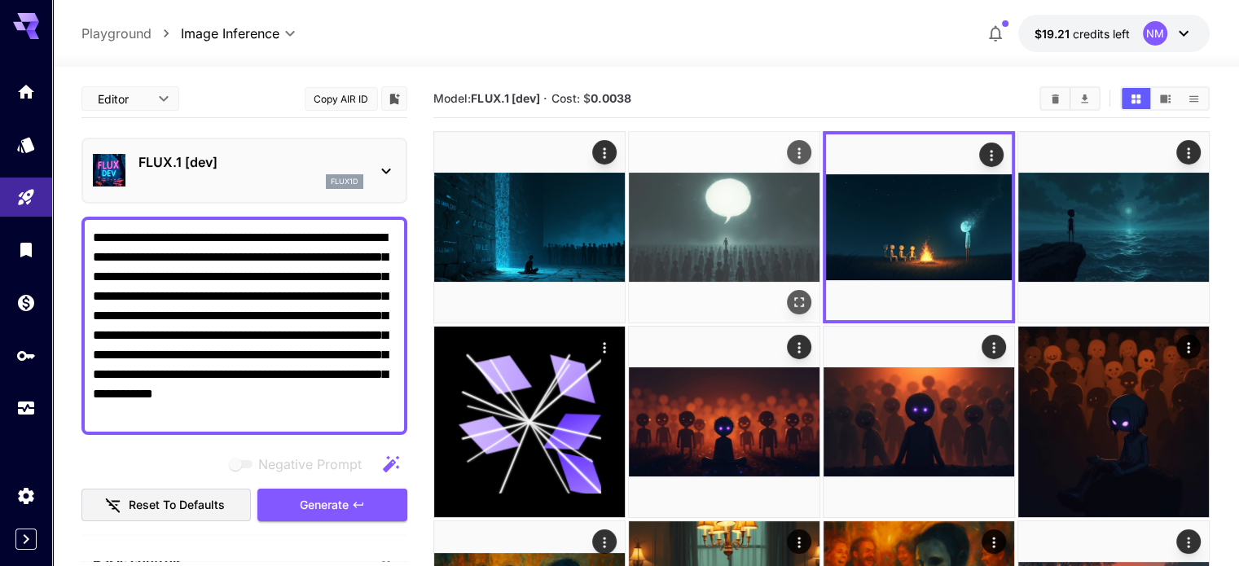
click at [645, 223] on img at bounding box center [724, 227] width 191 height 191
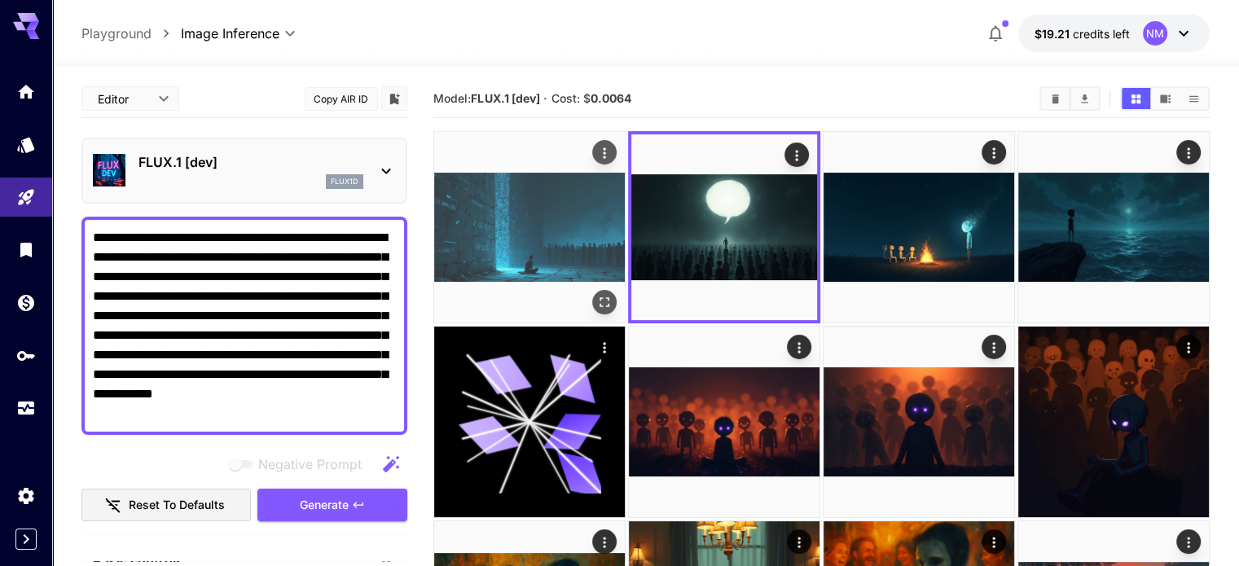
click at [507, 219] on img at bounding box center [529, 227] width 191 height 191
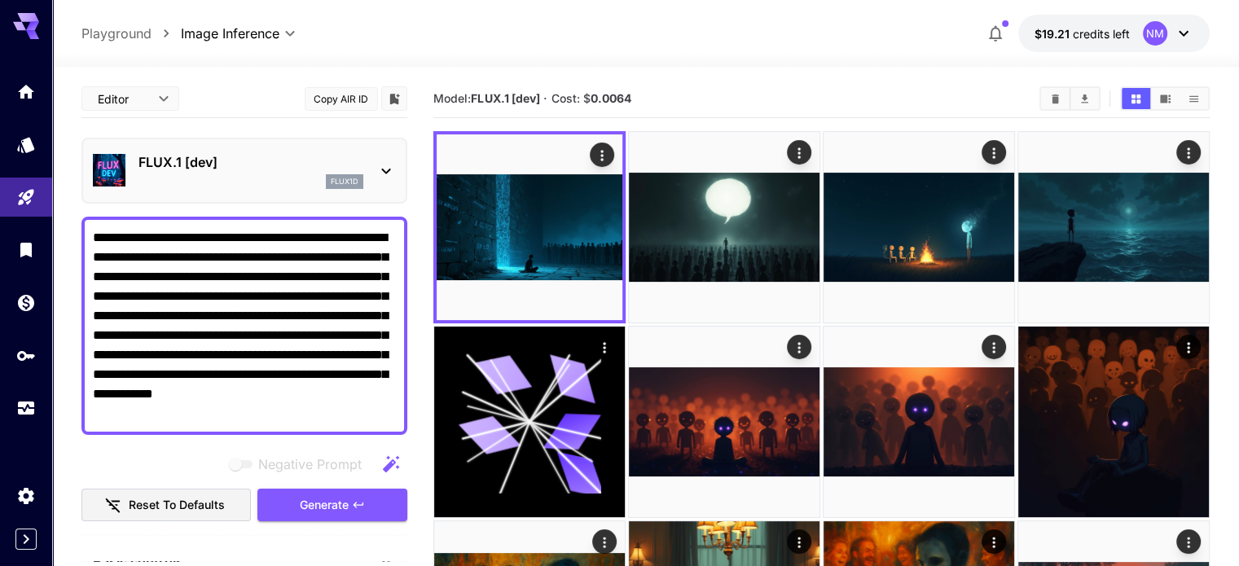
click at [691, 86] on div "Model: FLUX.1 [dev] · Cost: $ 0.0064" at bounding box center [820, 98] width 775 height 24
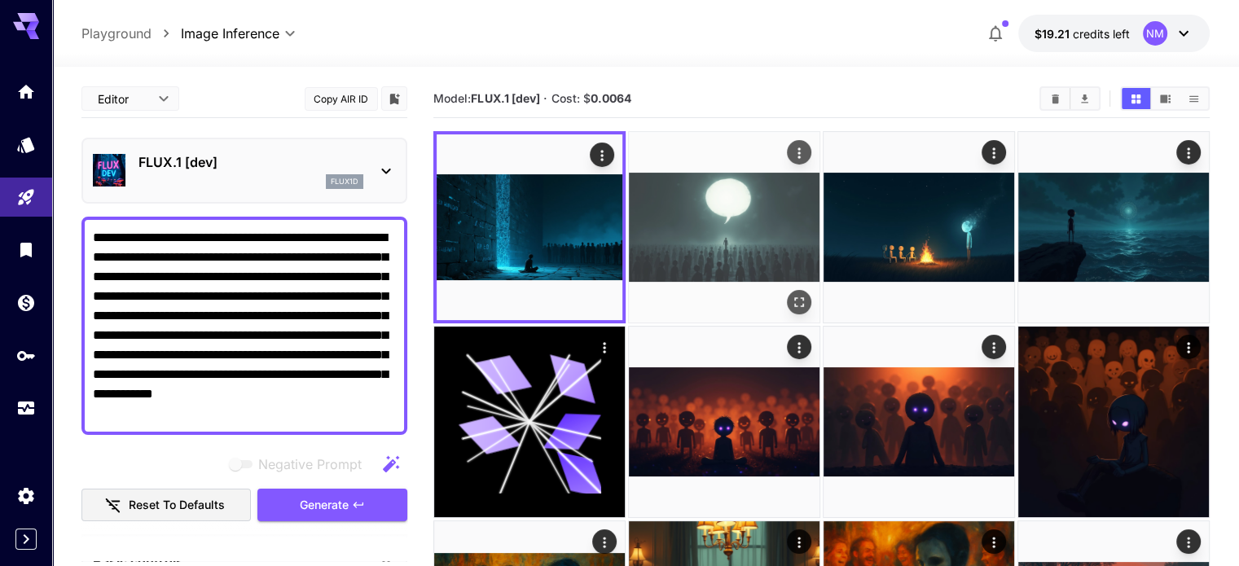
click at [639, 209] on img at bounding box center [724, 227] width 191 height 191
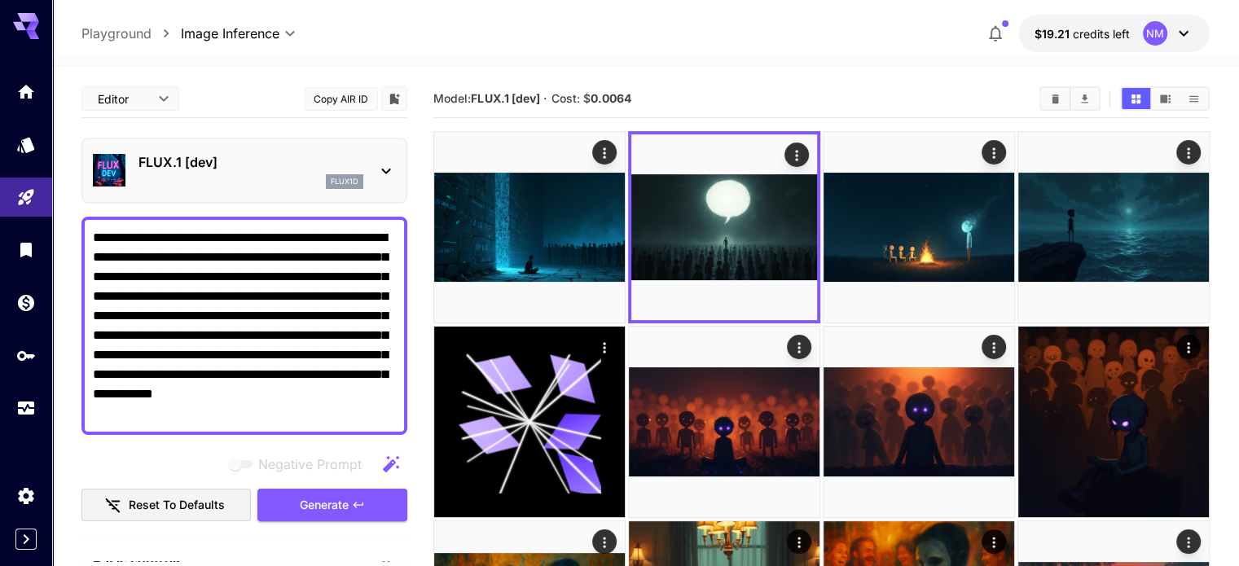
click at [21, 20] on icon at bounding box center [26, 21] width 26 height 17
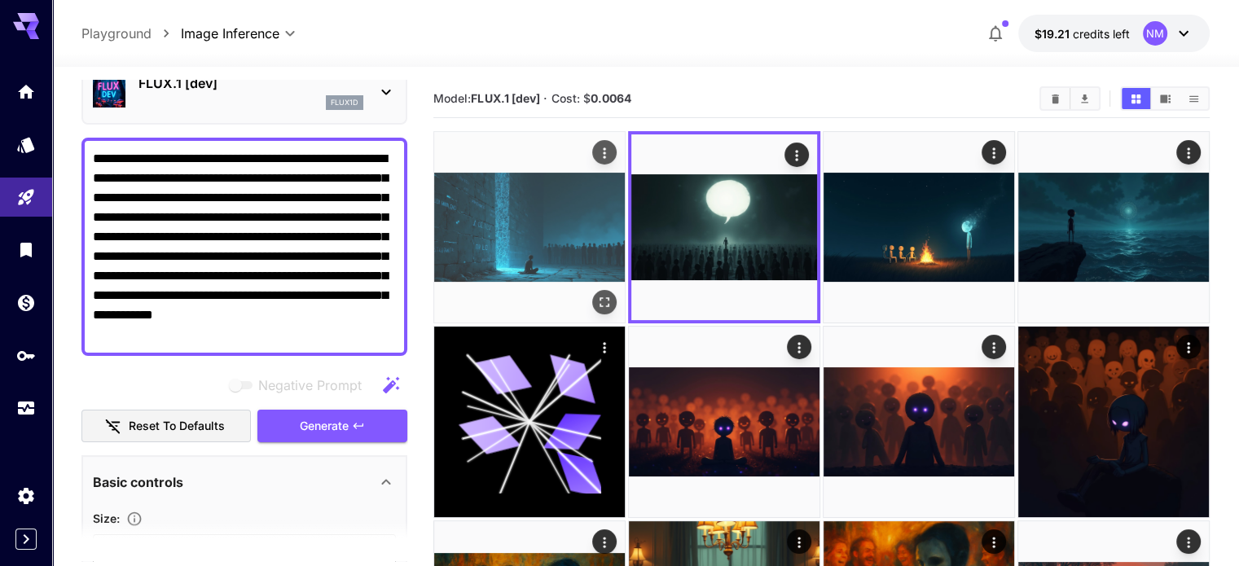
scroll to position [81, 0]
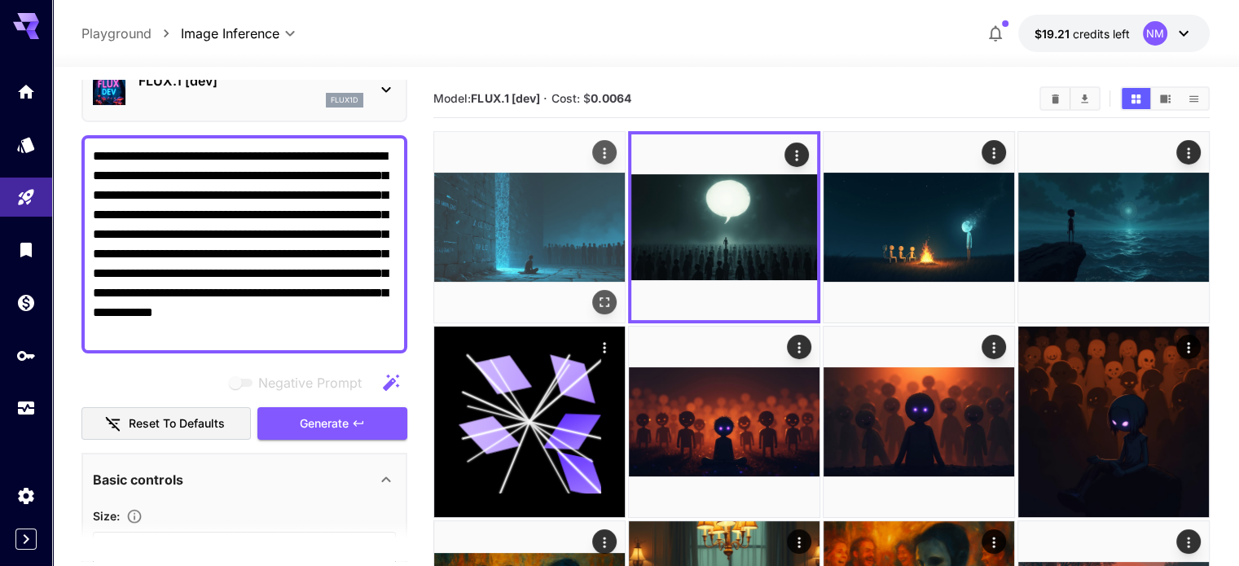
click at [505, 213] on img at bounding box center [529, 227] width 191 height 191
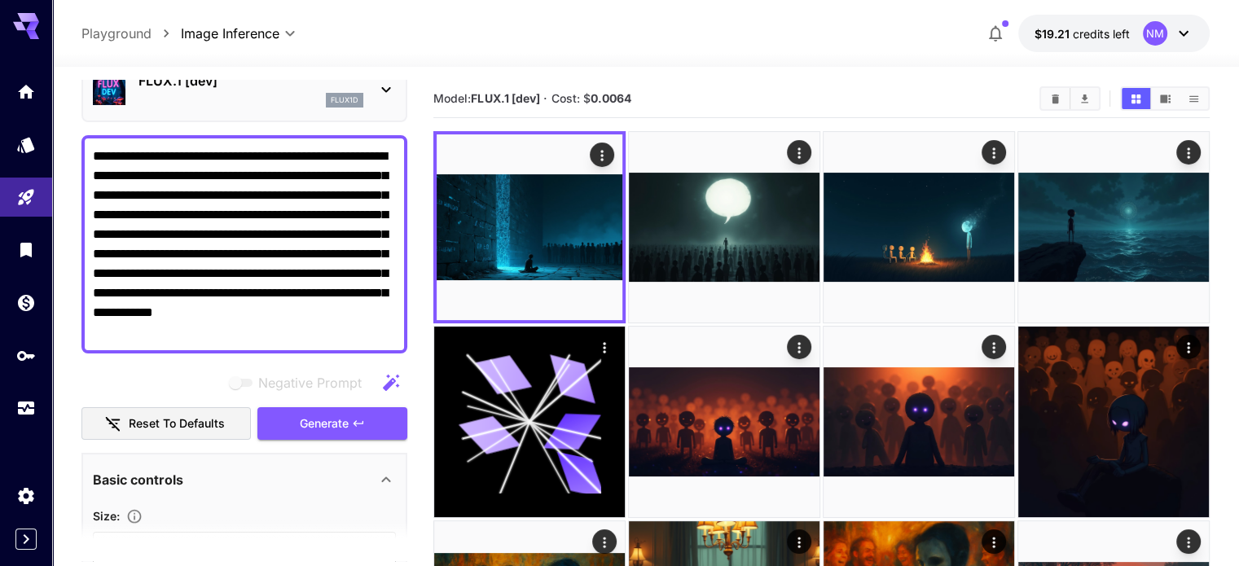
click at [21, 28] on icon at bounding box center [26, 21] width 26 height 17
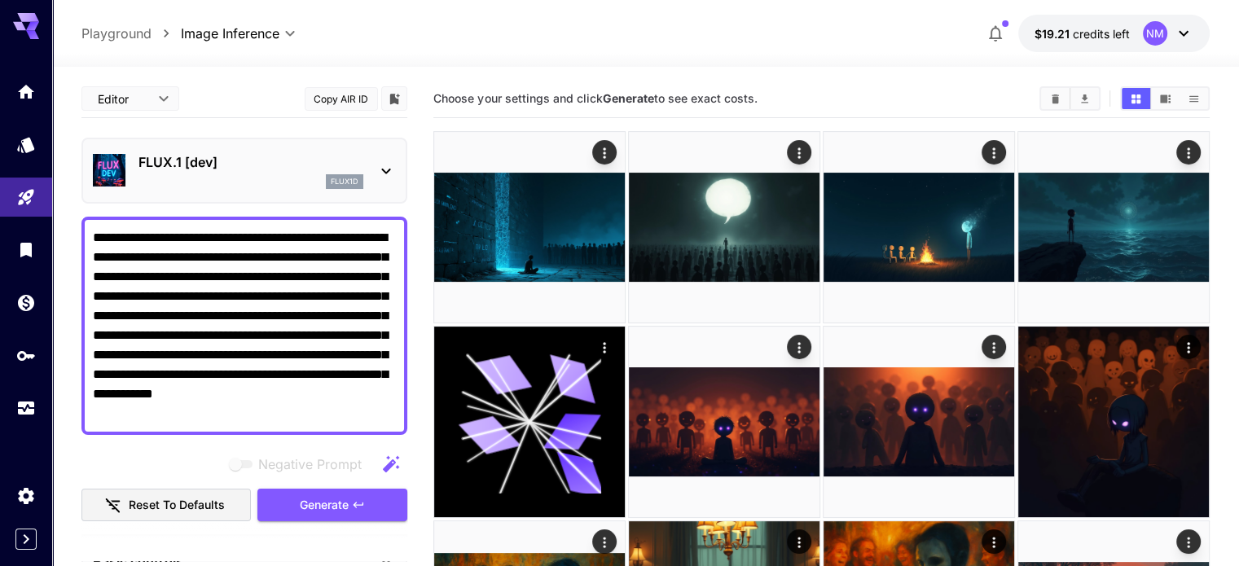
drag, startPoint x: 228, startPoint y: 370, endPoint x: 75, endPoint y: 231, distance: 207.0
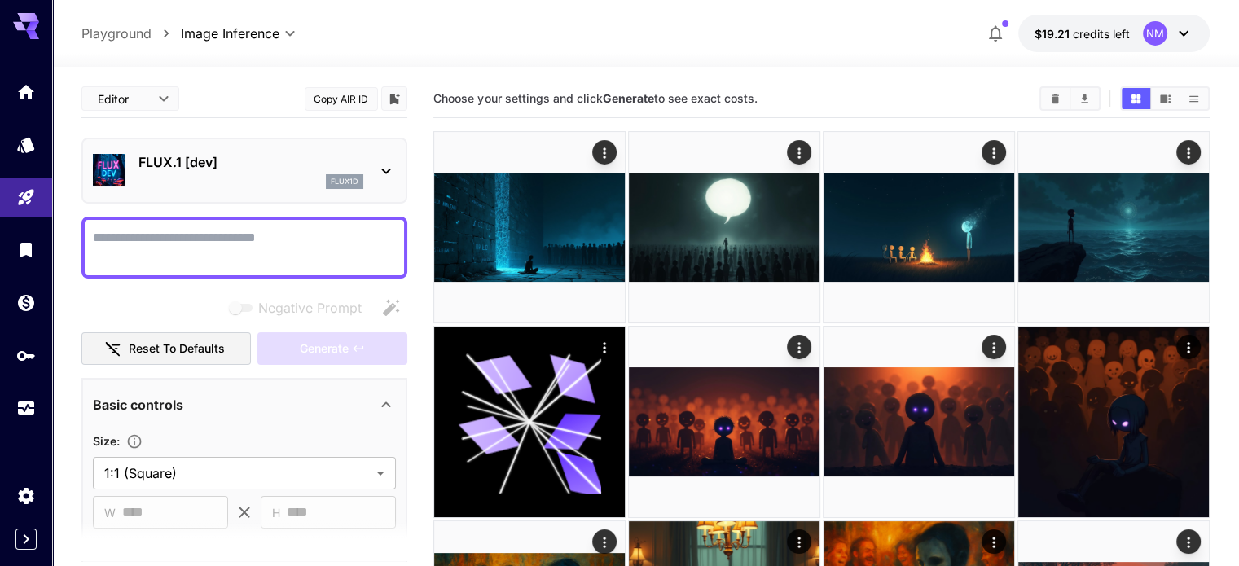
click at [433, 105] on h5 "Choose your settings and click Generate to see exact costs." at bounding box center [594, 98] width 323 height 15
